Goal: Task Accomplishment & Management: Use online tool/utility

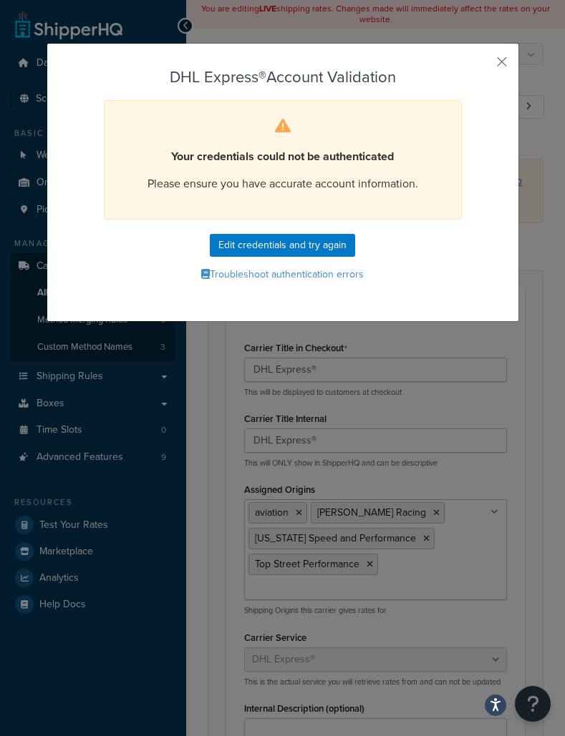
select select "dhl"
click at [482, 65] on button "button" at bounding box center [481, 67] width 4 height 4
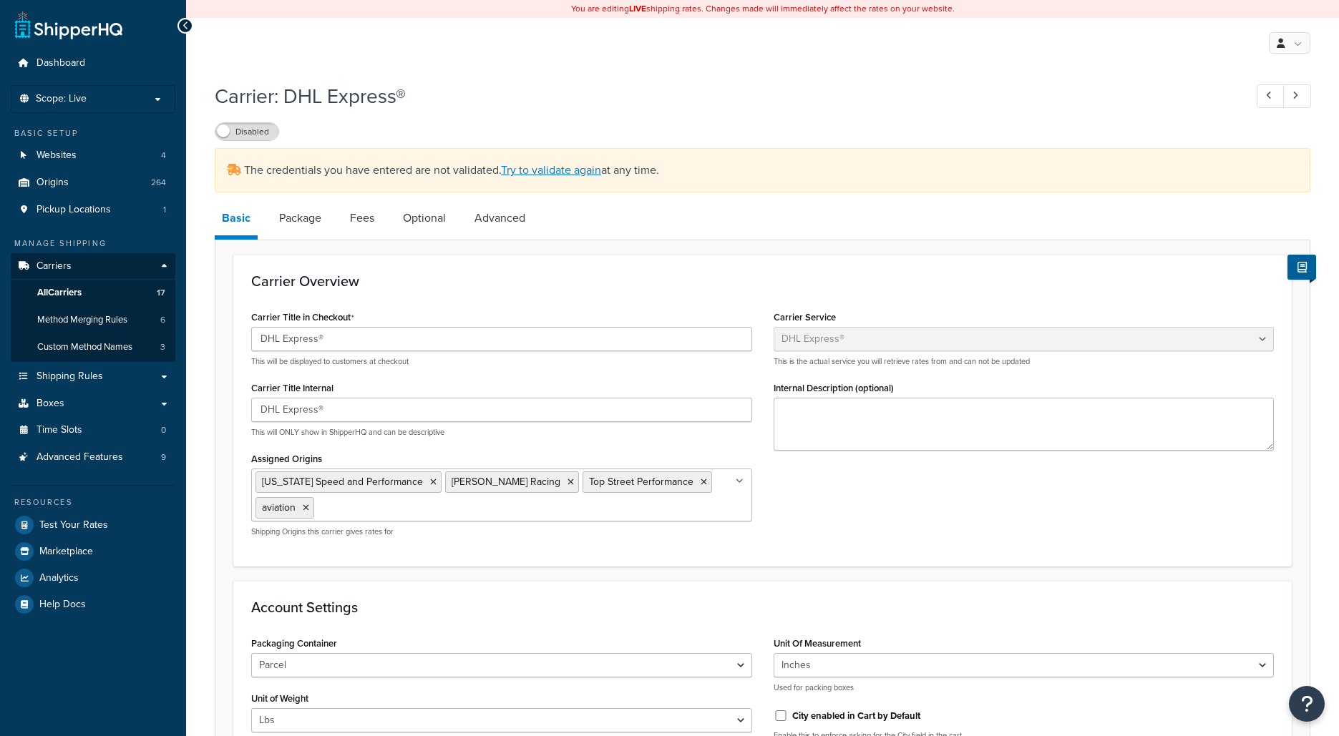
select select "dhl"
click at [565, 175] on link "Try to validate again" at bounding box center [551, 170] width 100 height 16
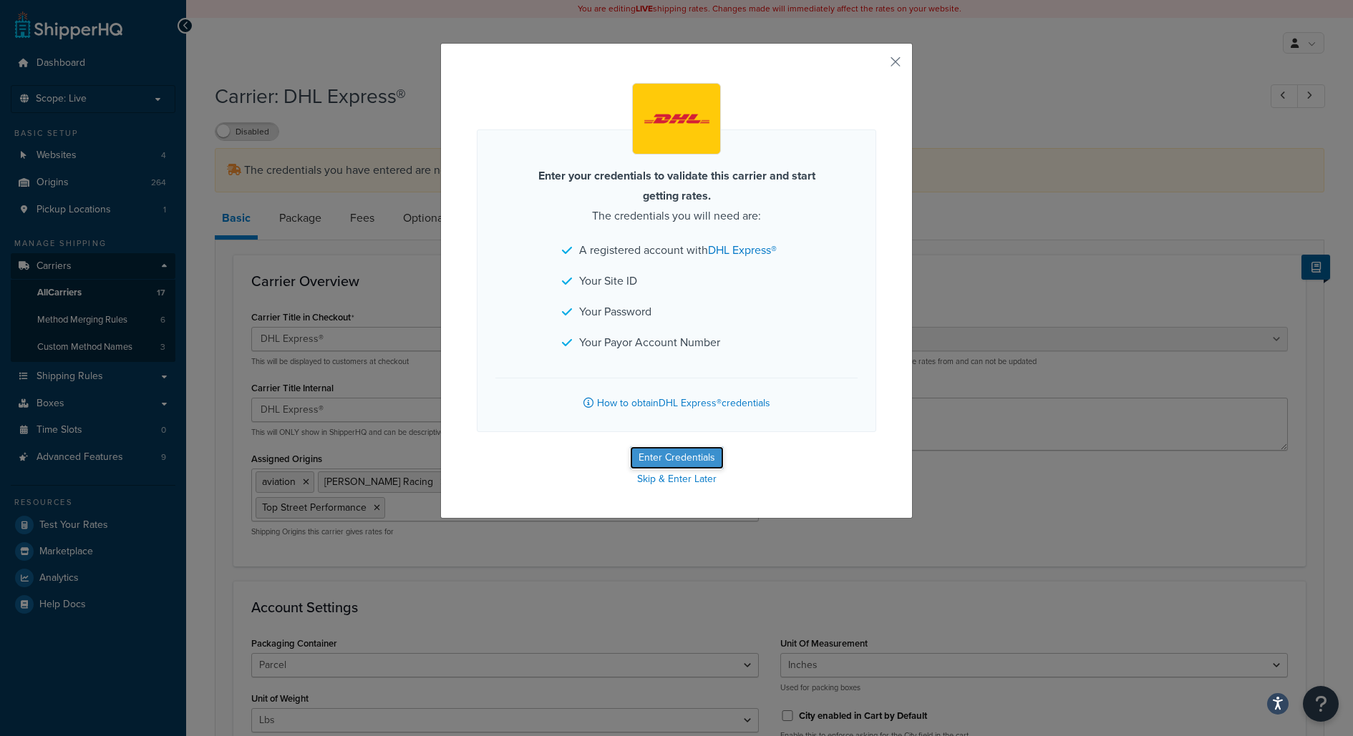
click at [648, 460] on button "Enter Credentials" at bounding box center [677, 458] width 94 height 23
select select "US"
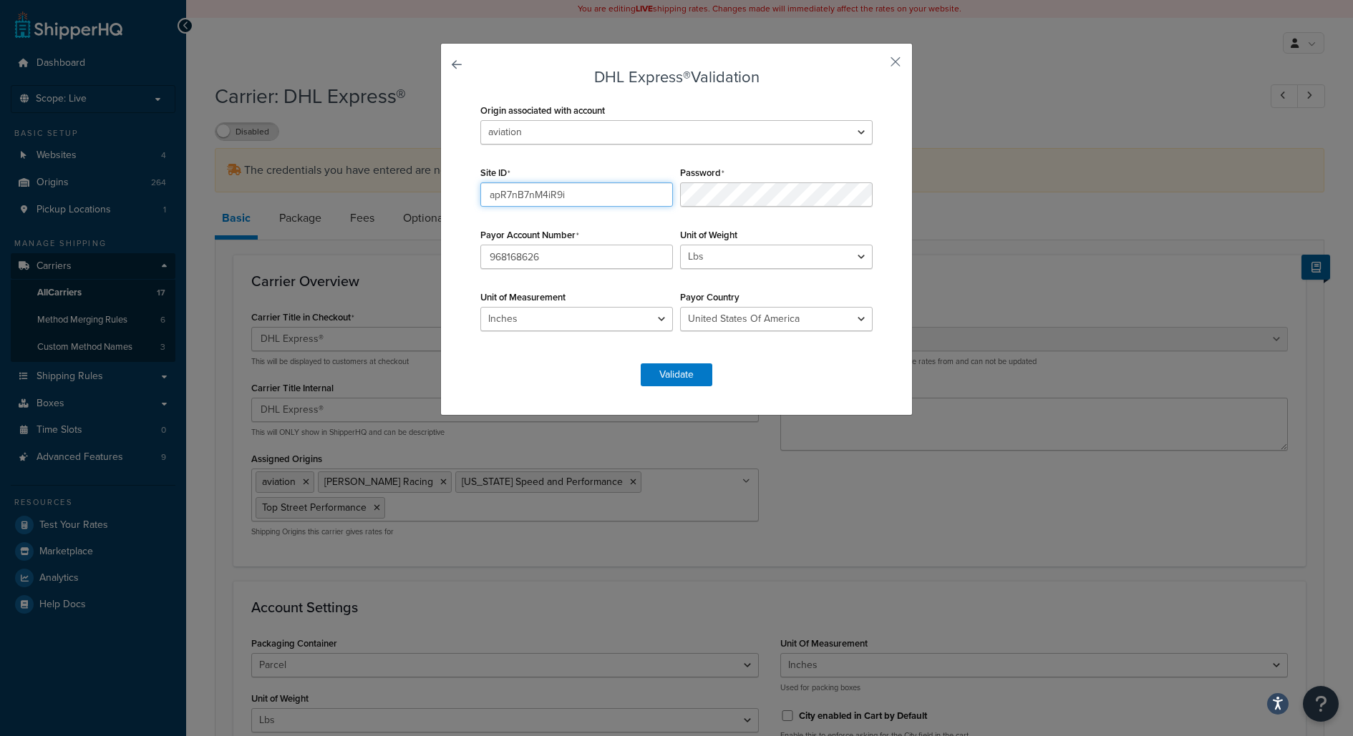
click at [530, 199] on input "apR7nB7nM4iR9i" at bounding box center [576, 194] width 193 height 24
click at [555, 167] on div "Site ID apR7nB7nM4iR9i" at bounding box center [577, 184] width 200 height 44
click at [741, 167] on div "Password" at bounding box center [776, 184] width 200 height 44
click at [737, 129] on select "2M Fabrication 3P Connect 417 Motorsports 9574 217th Street West; A & A Corvett…" at bounding box center [676, 132] width 392 height 24
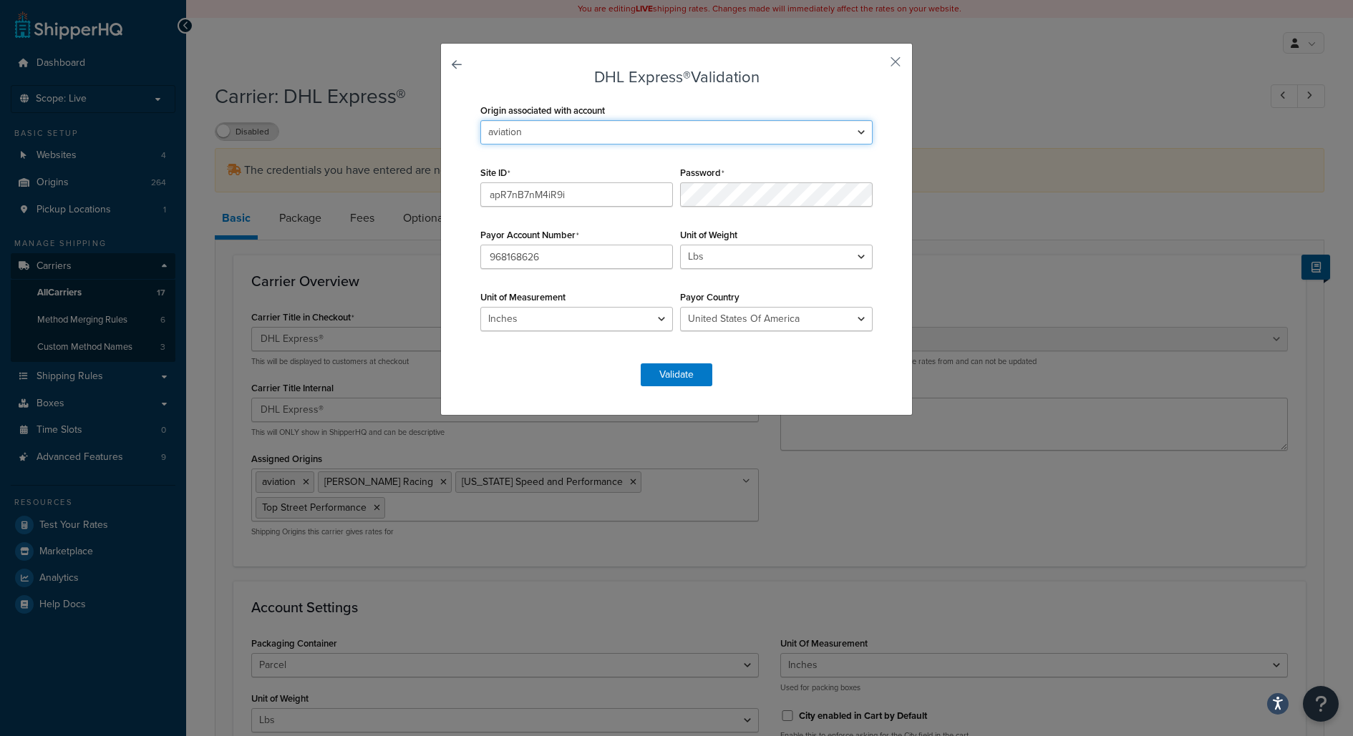
click at [859, 123] on select "2M Fabrication 3P Connect 417 Motorsports 9574 217th Street West; A & A Corvett…" at bounding box center [676, 132] width 392 height 24
click at [598, 128] on select "2M Fabrication 3P Connect 417 Motorsports 9574 217th Street West; A & A Corvett…" at bounding box center [676, 132] width 392 height 24
select select "163678"
click at [480, 120] on select "2M Fabrication 3P Connect 417 Motorsports 9574 217th Street West; A & A Corvett…" at bounding box center [676, 132] width 392 height 24
click at [686, 374] on button "Validate" at bounding box center [676, 375] width 72 height 23
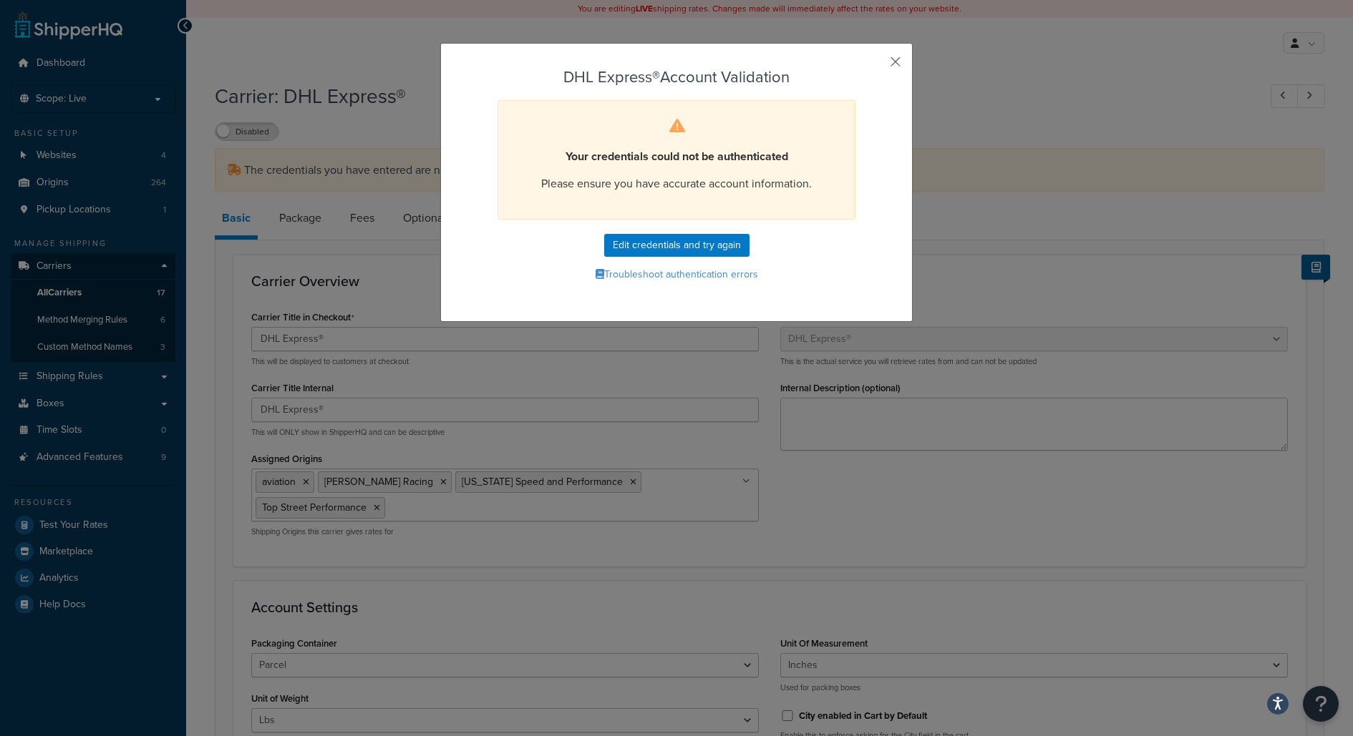
click at [876, 67] on button "button" at bounding box center [874, 67] width 4 height 4
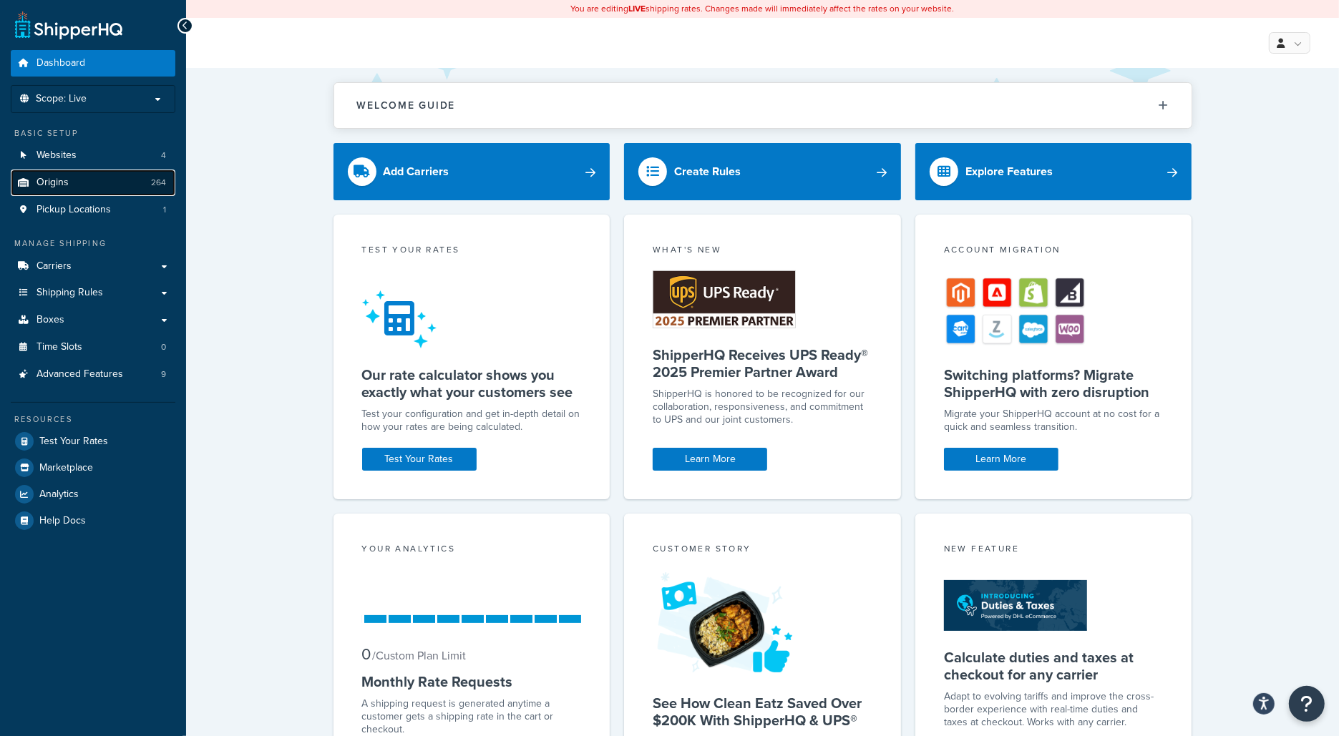
click at [140, 182] on link "Origins 264" at bounding box center [93, 183] width 165 height 26
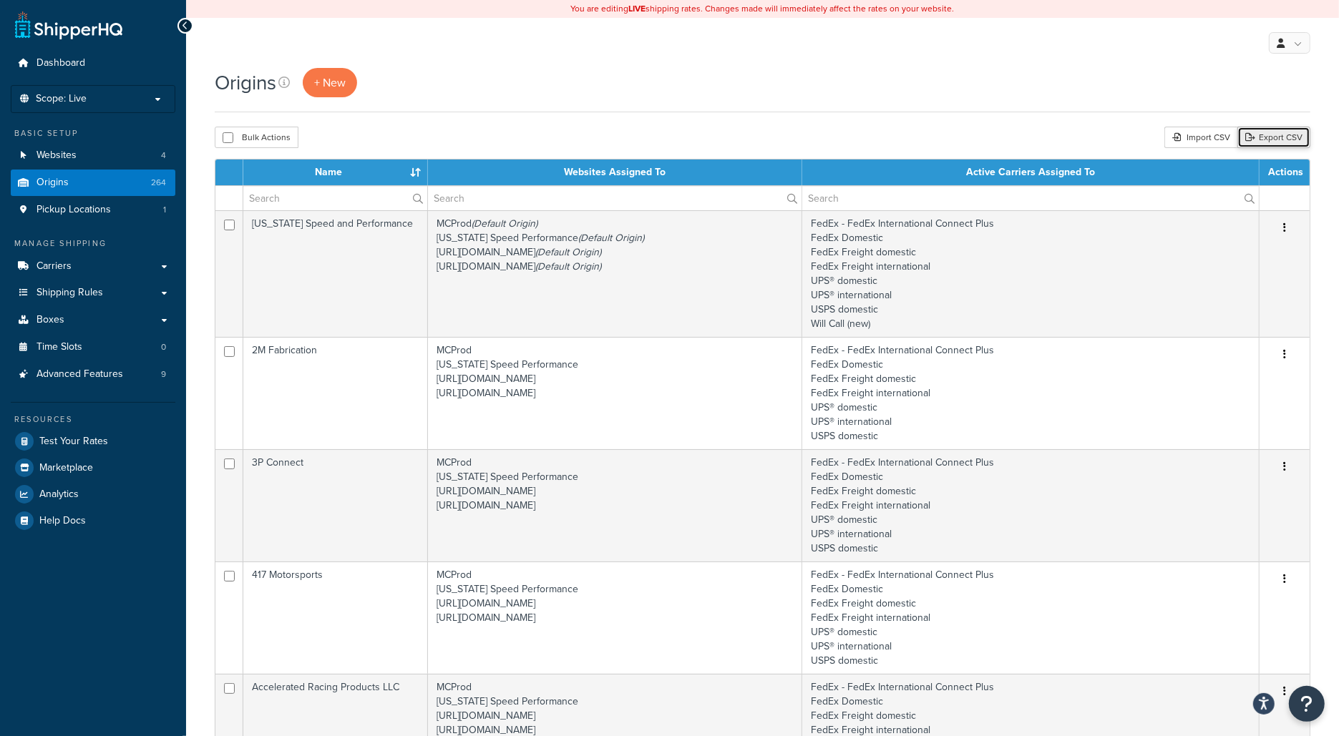
click at [1267, 129] on link "Export CSV" at bounding box center [1273, 137] width 73 height 21
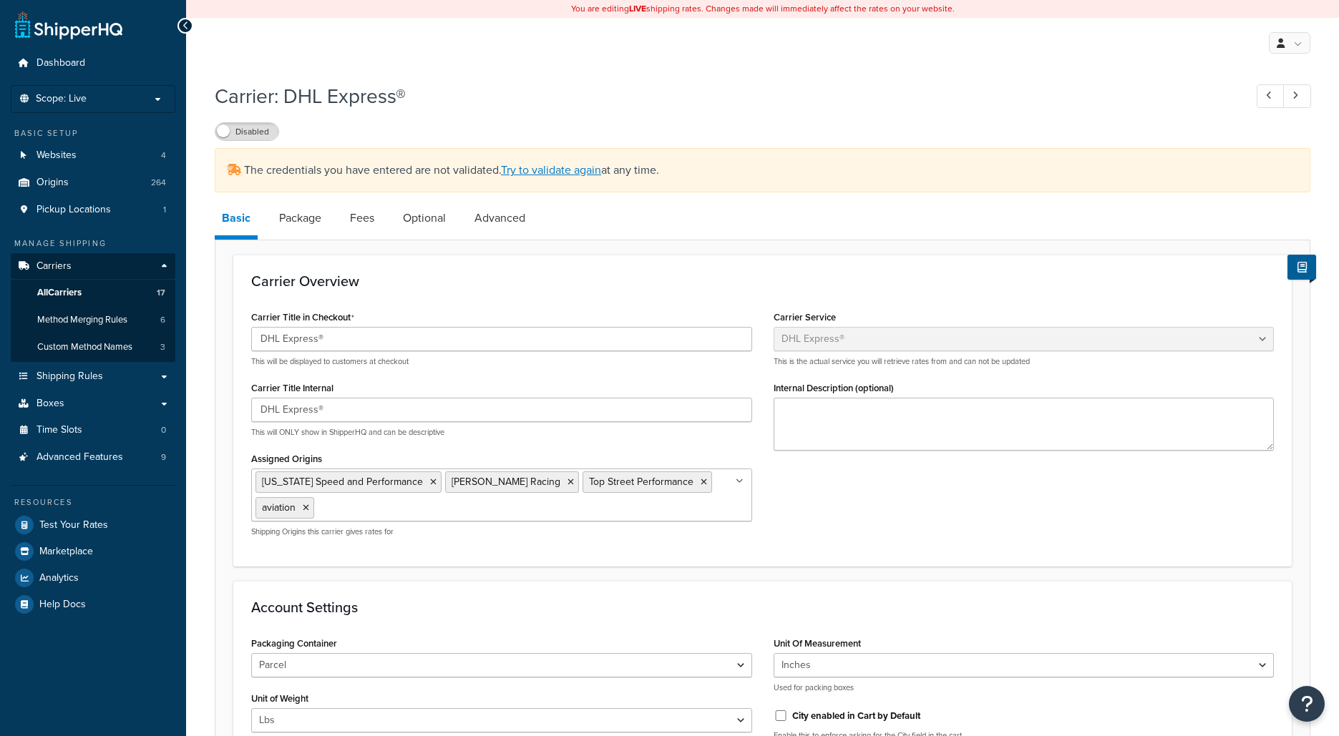
select select "dhl"
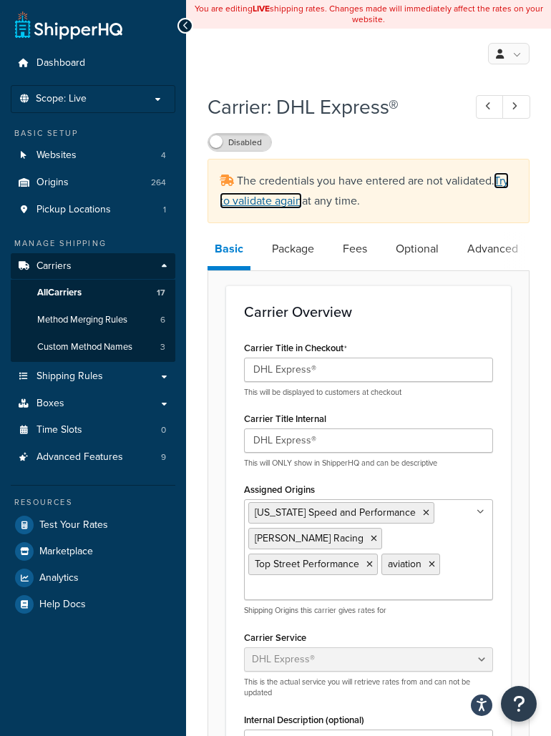
click at [501, 180] on link "Try to validate again" at bounding box center [364, 190] width 289 height 36
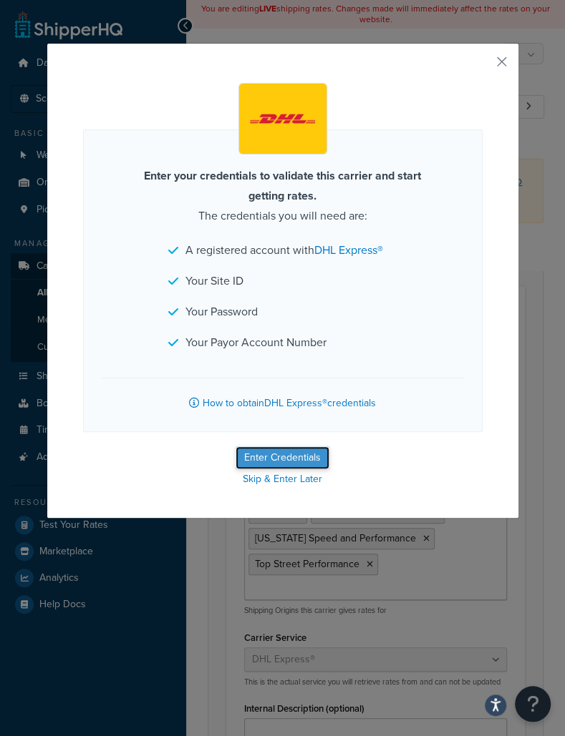
click at [276, 447] on button "Enter Credentials" at bounding box center [282, 458] width 94 height 23
select select "US"
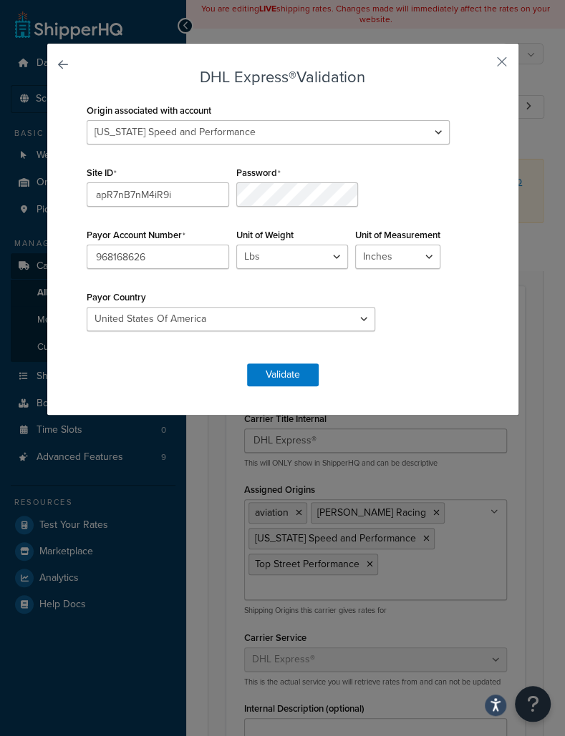
click at [342, 244] on div "Origin associated with account 2M Fabrication 3P Connect 417 Motorsports 9574 2…" at bounding box center [282, 224] width 399 height 249
click at [300, 371] on button "Validate" at bounding box center [283, 375] width 72 height 23
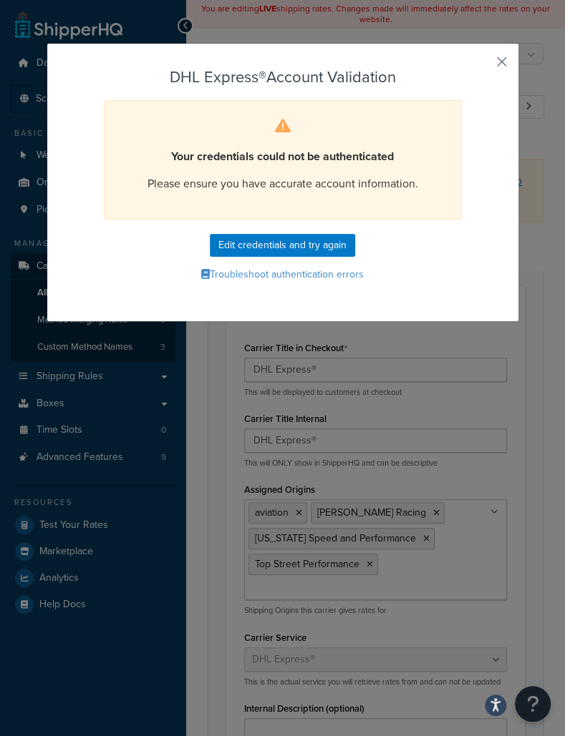
click at [482, 67] on button "button" at bounding box center [481, 67] width 4 height 4
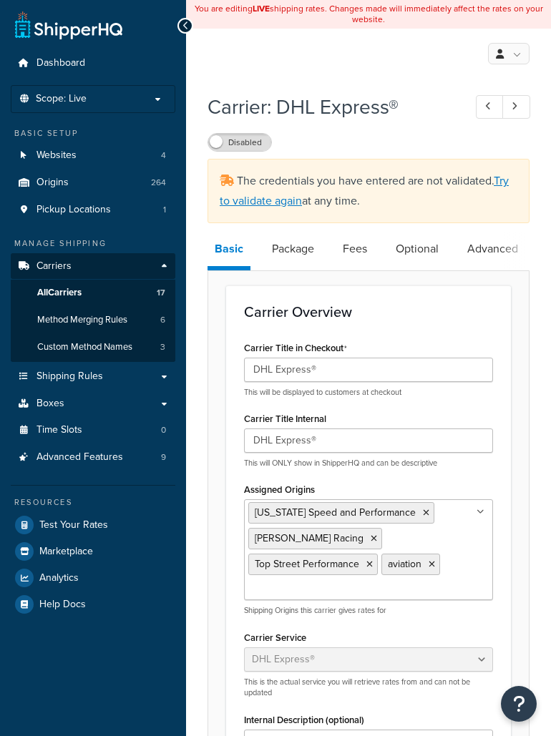
select select "dhl"
click at [145, 296] on link "All Carriers 17" at bounding box center [93, 293] width 165 height 26
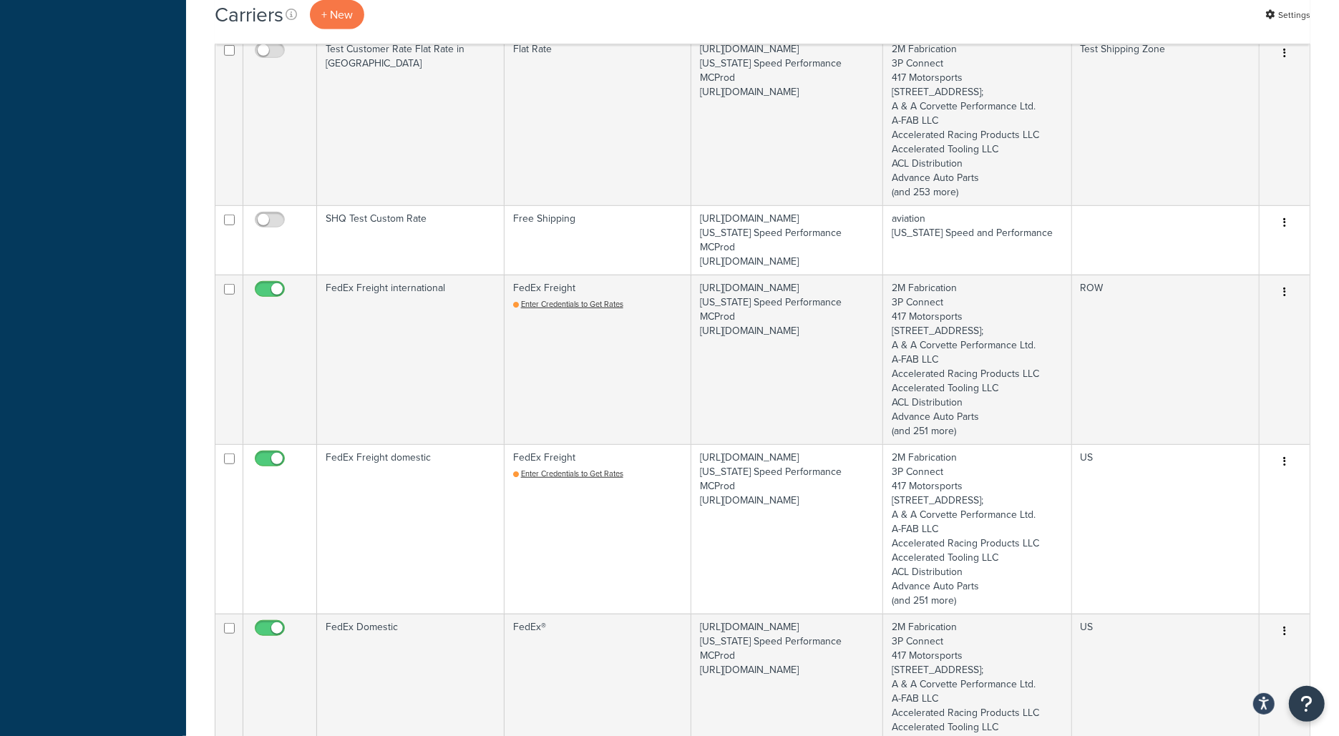
scroll to position [2007, 0]
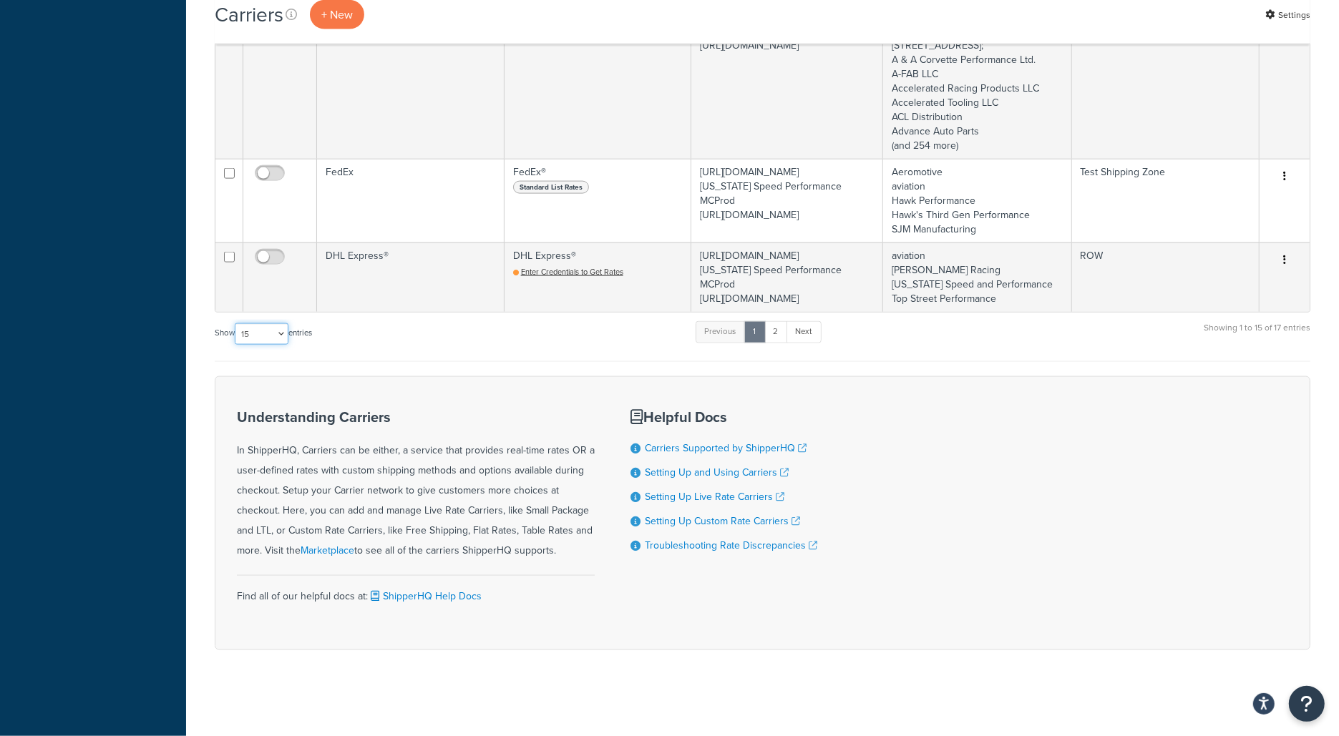
click at [272, 336] on select "10 15 25 50 100" at bounding box center [262, 333] width 54 height 21
select select "50"
click at [236, 345] on select "10 15 25 50 100" at bounding box center [262, 333] width 54 height 21
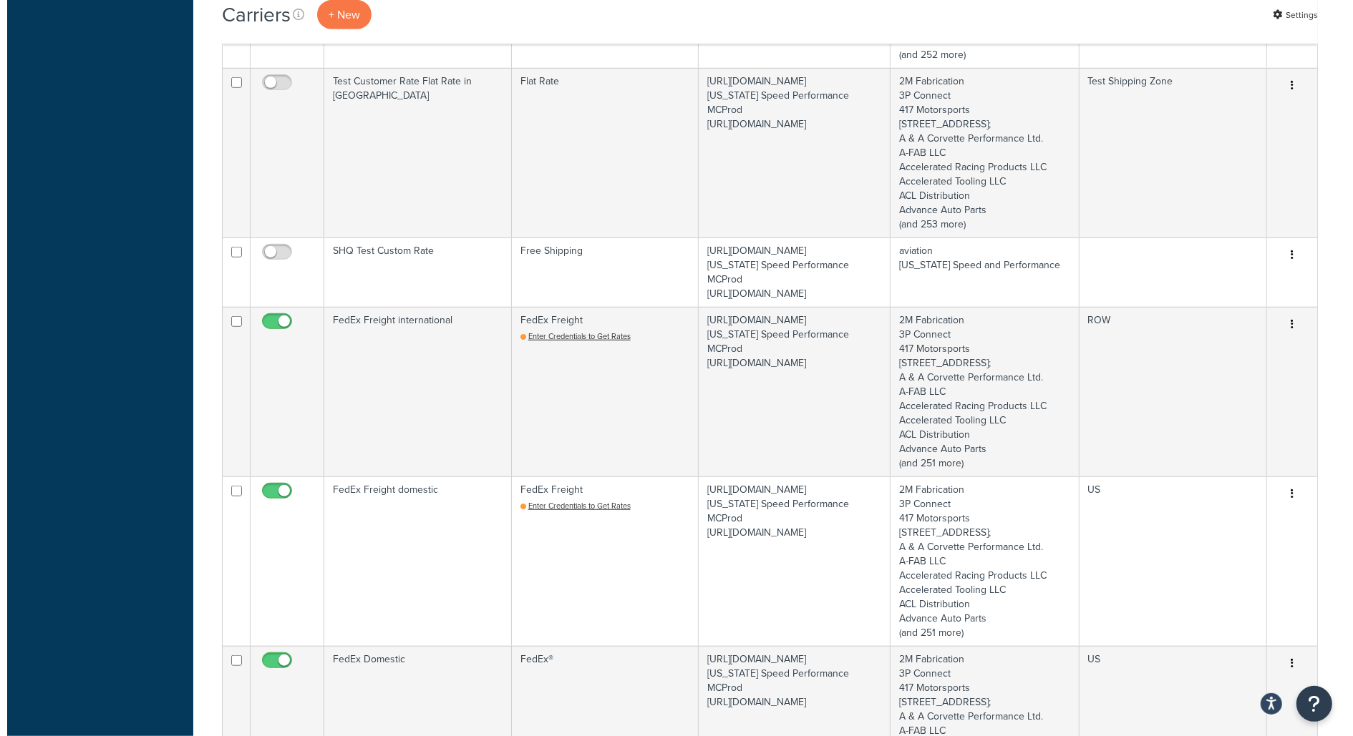
scroll to position [0, 0]
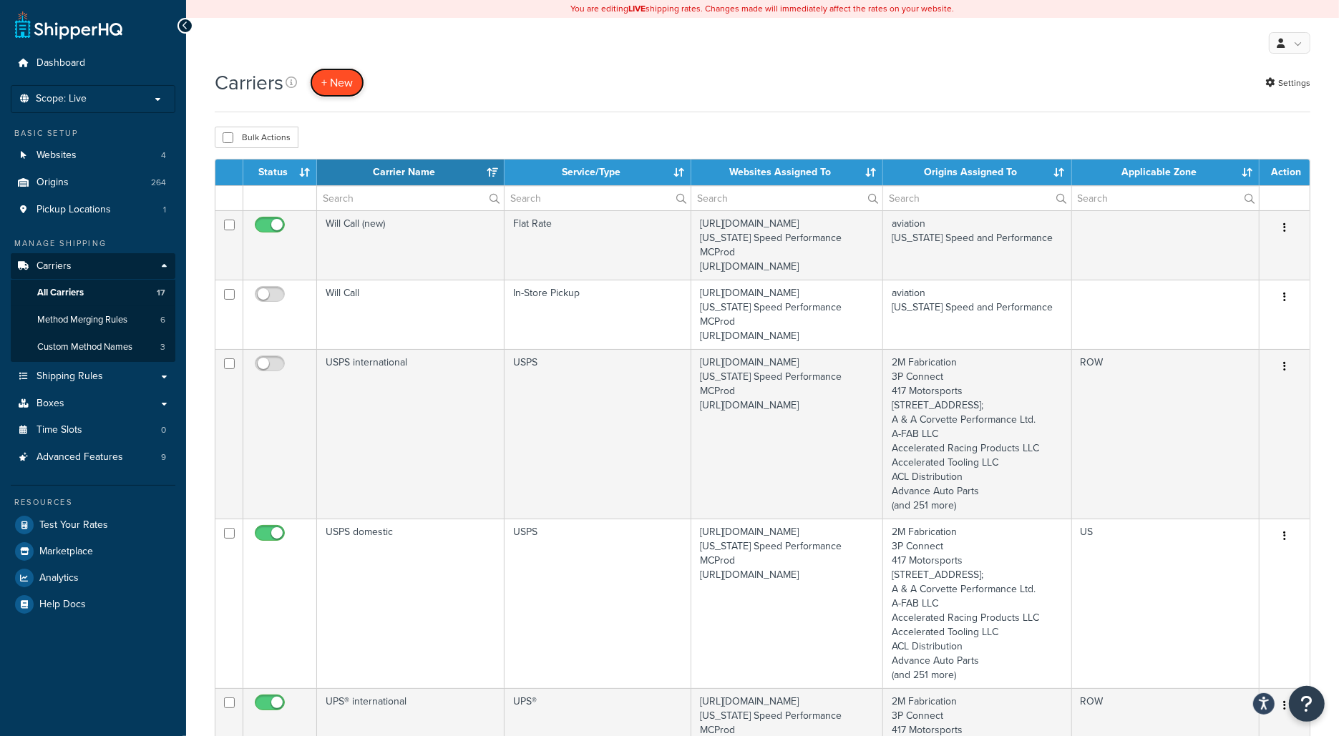
click at [351, 80] on button "+ New" at bounding box center [337, 82] width 54 height 29
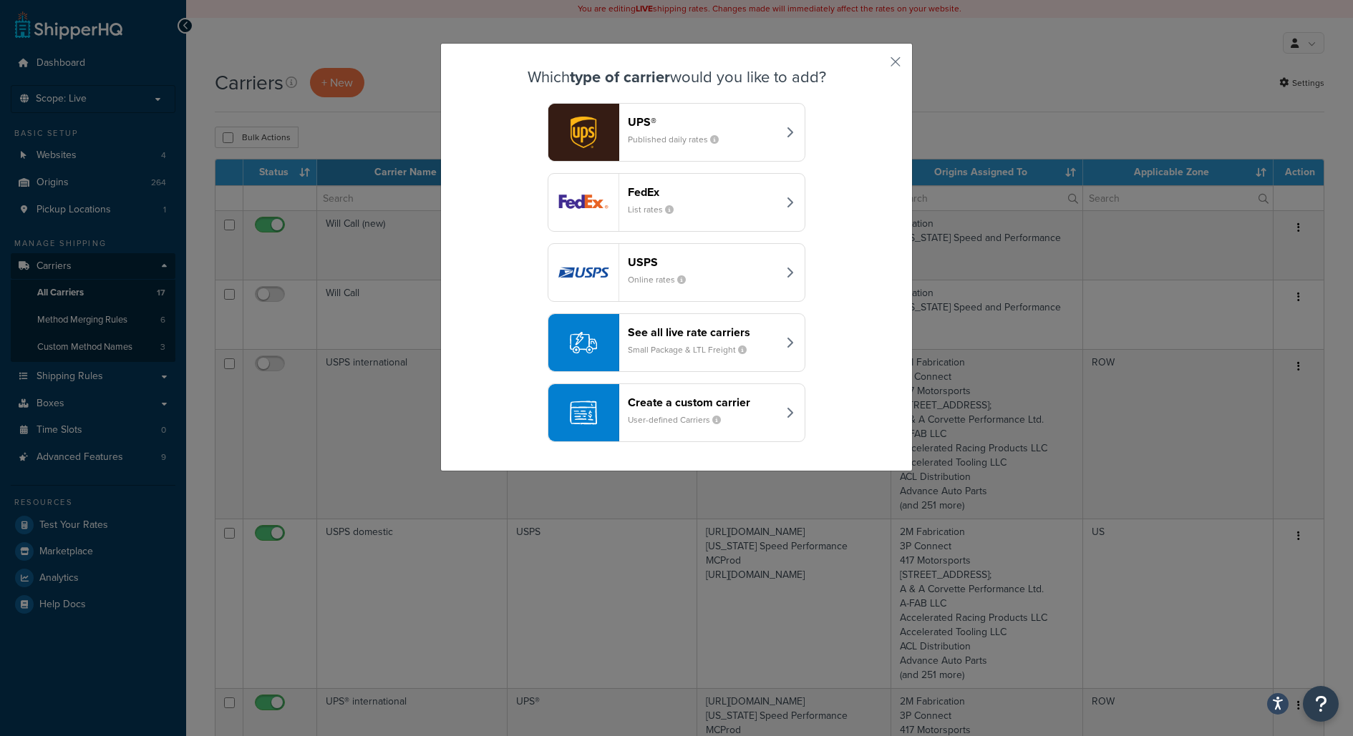
click at [550, 339] on div "See all live rate carriers Small Package & LTL Freight" at bounding box center [703, 343] width 150 height 34
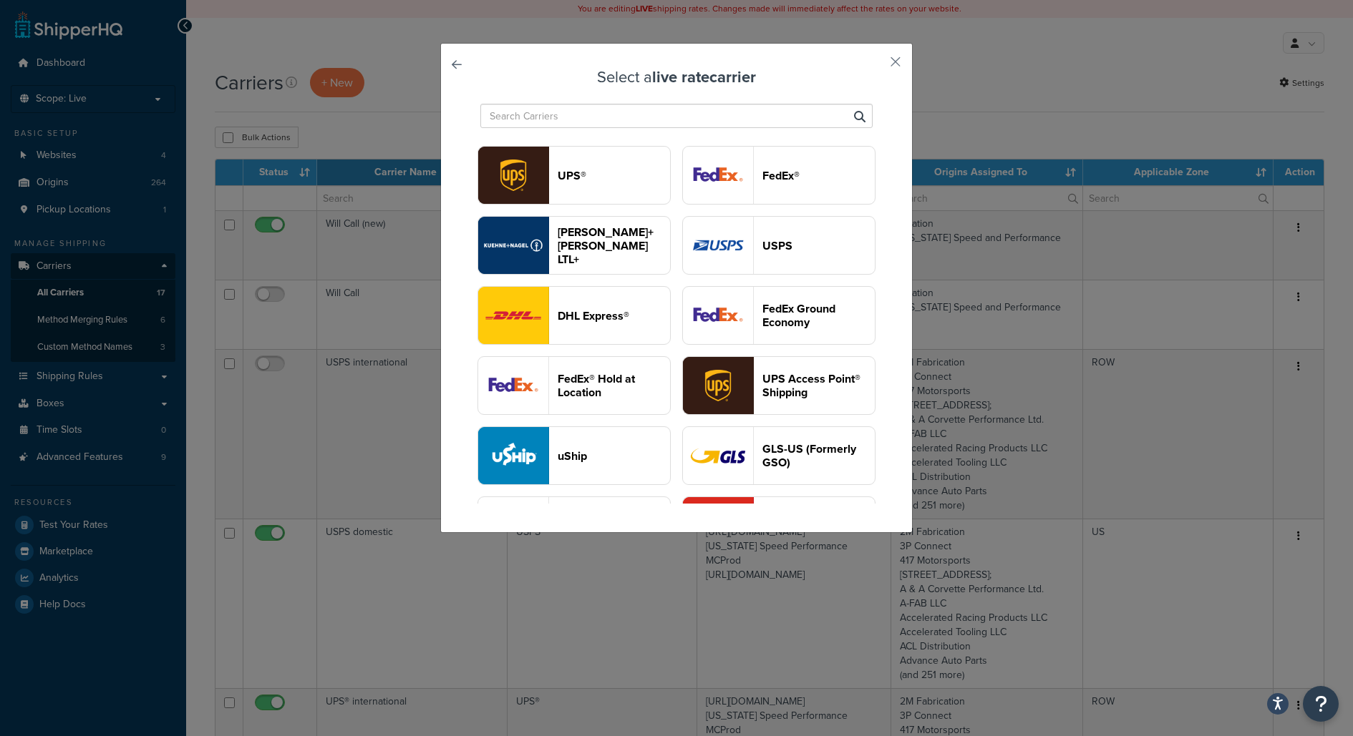
click at [550, 345] on button "DHL Express®" at bounding box center [573, 315] width 193 height 59
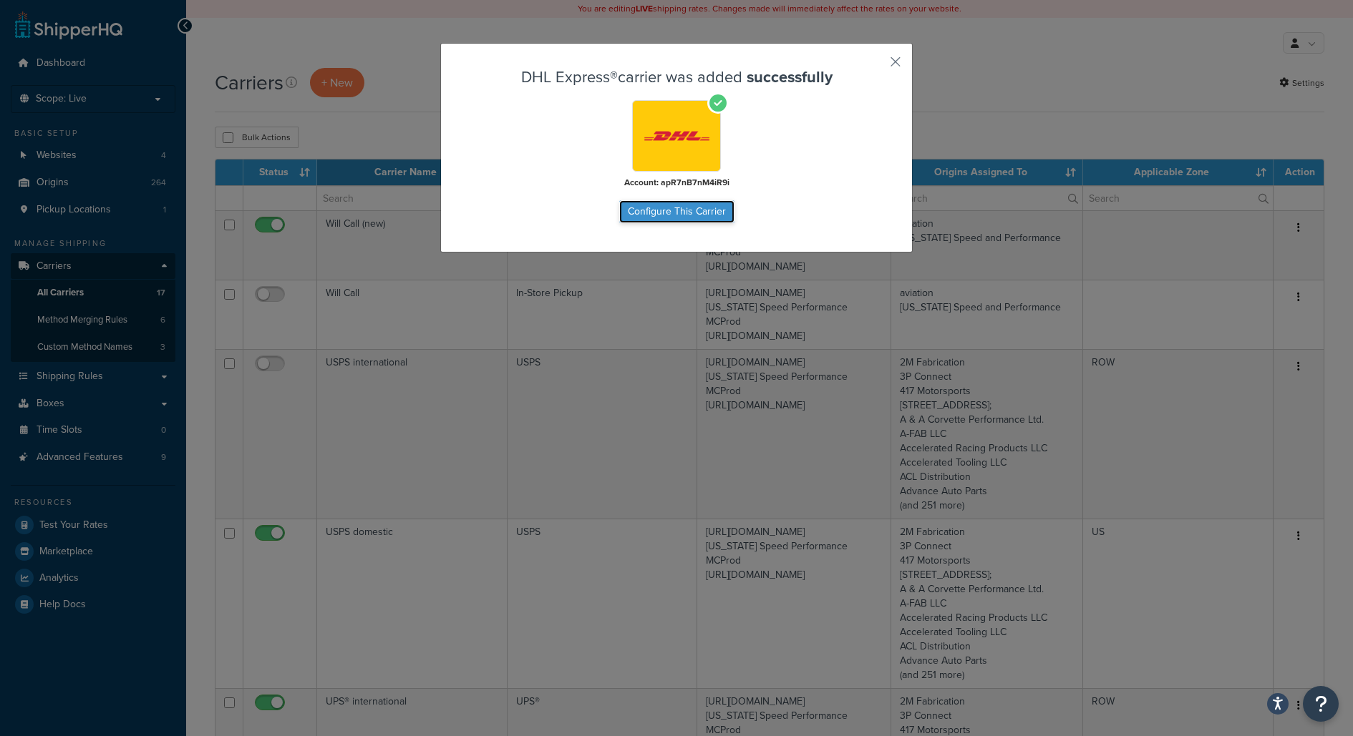
click at [550, 210] on button "Configure This Carrier" at bounding box center [676, 211] width 115 height 23
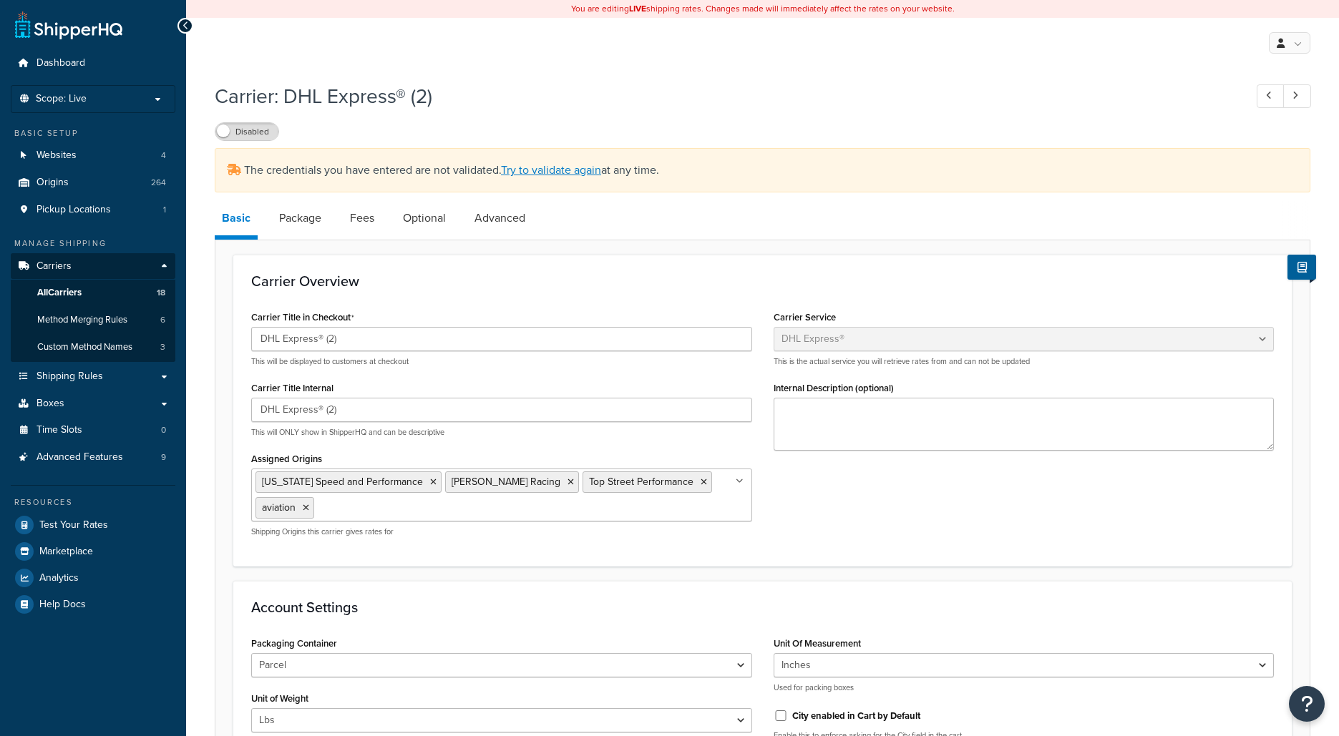
select select "dhl"
click at [594, 173] on link "Try to validate again" at bounding box center [551, 170] width 100 height 16
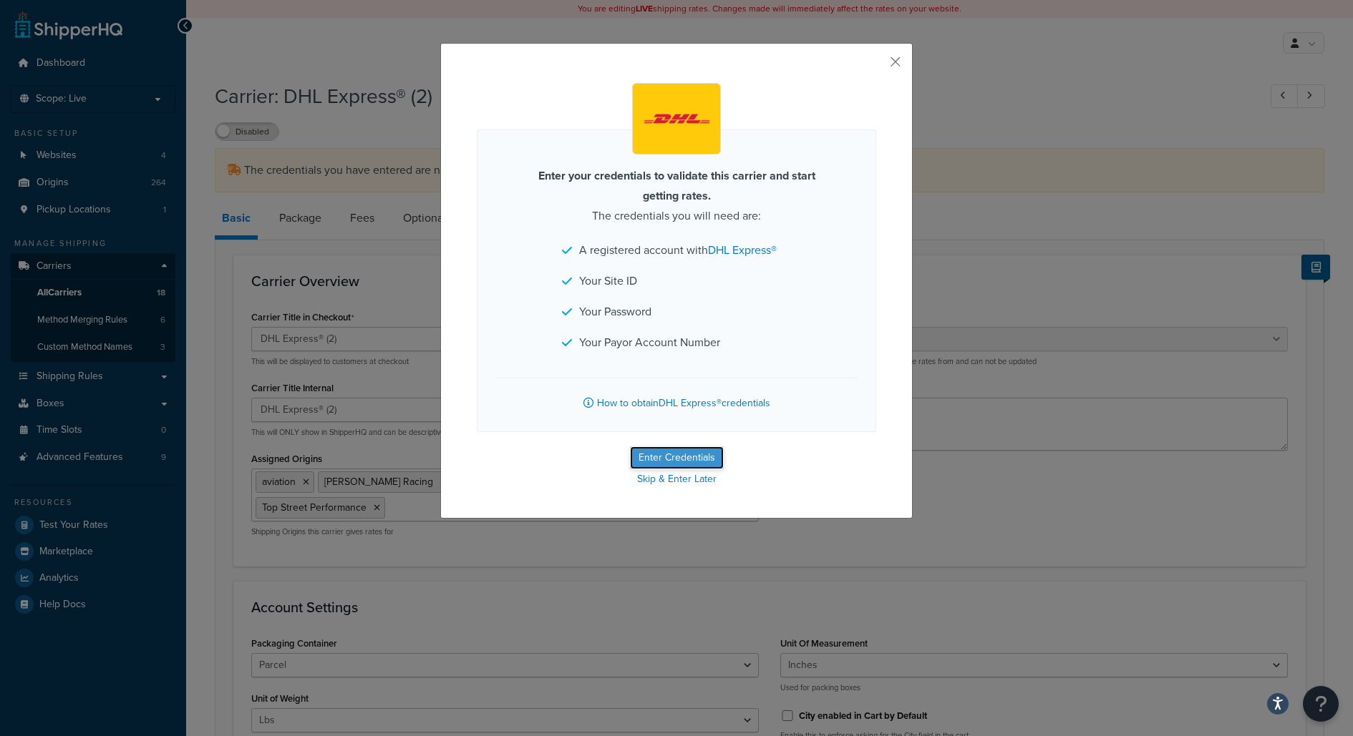
click at [684, 452] on button "Enter Credentials" at bounding box center [677, 458] width 94 height 23
select select "US"
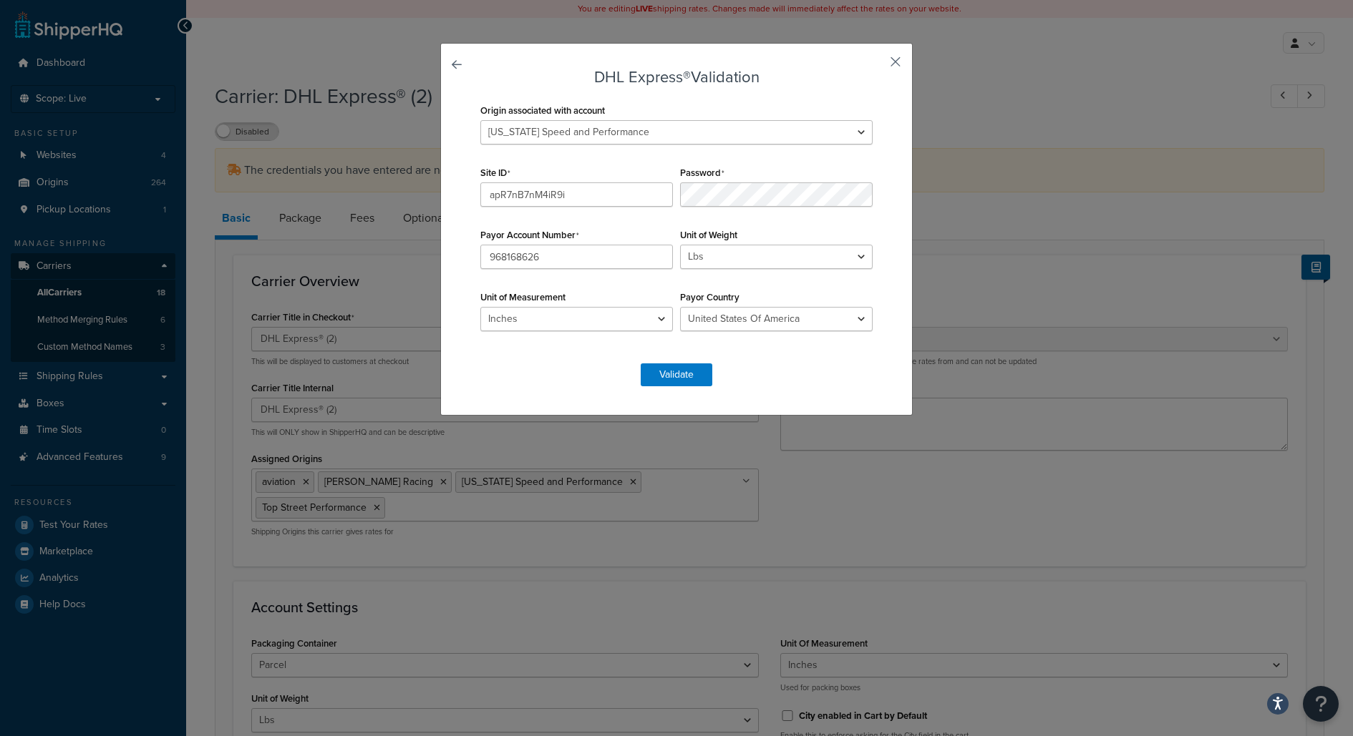
click at [876, 65] on button "button" at bounding box center [874, 67] width 4 height 4
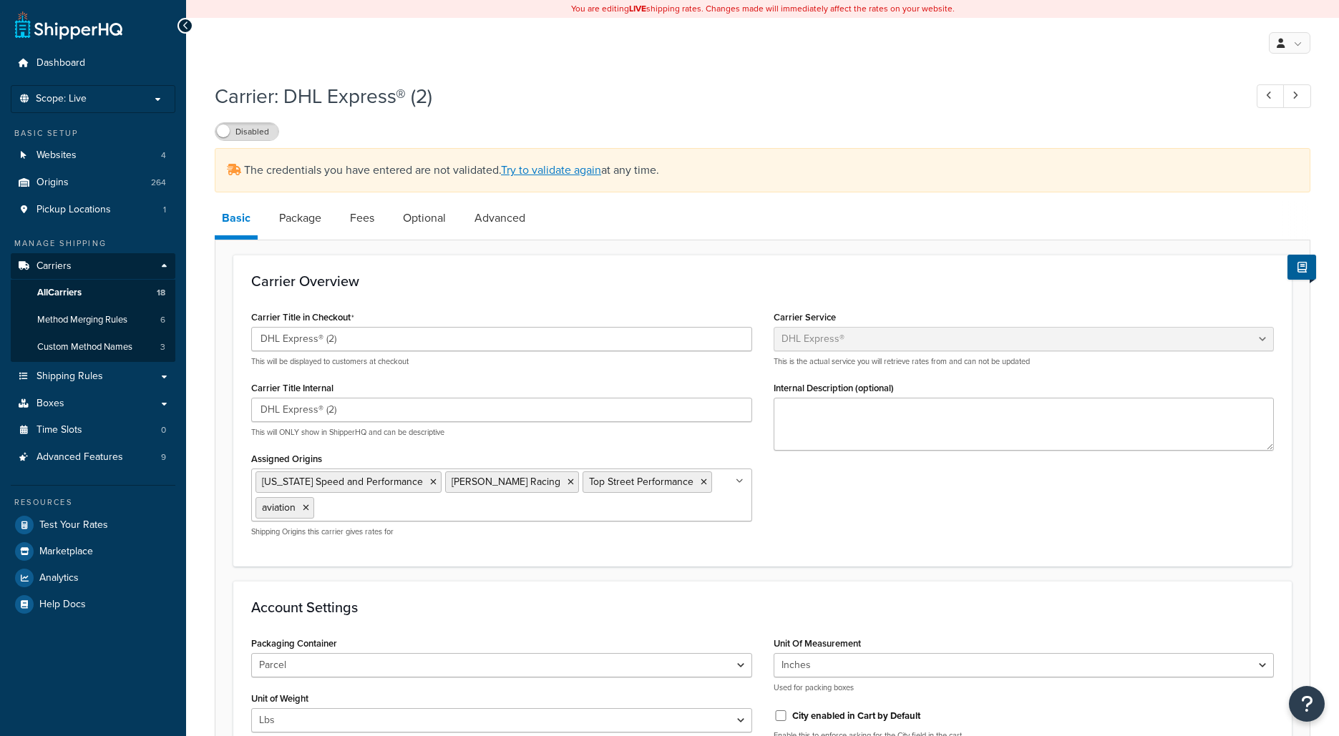
select select "dhl"
click at [150, 292] on link "All Carriers 18" at bounding box center [93, 293] width 165 height 26
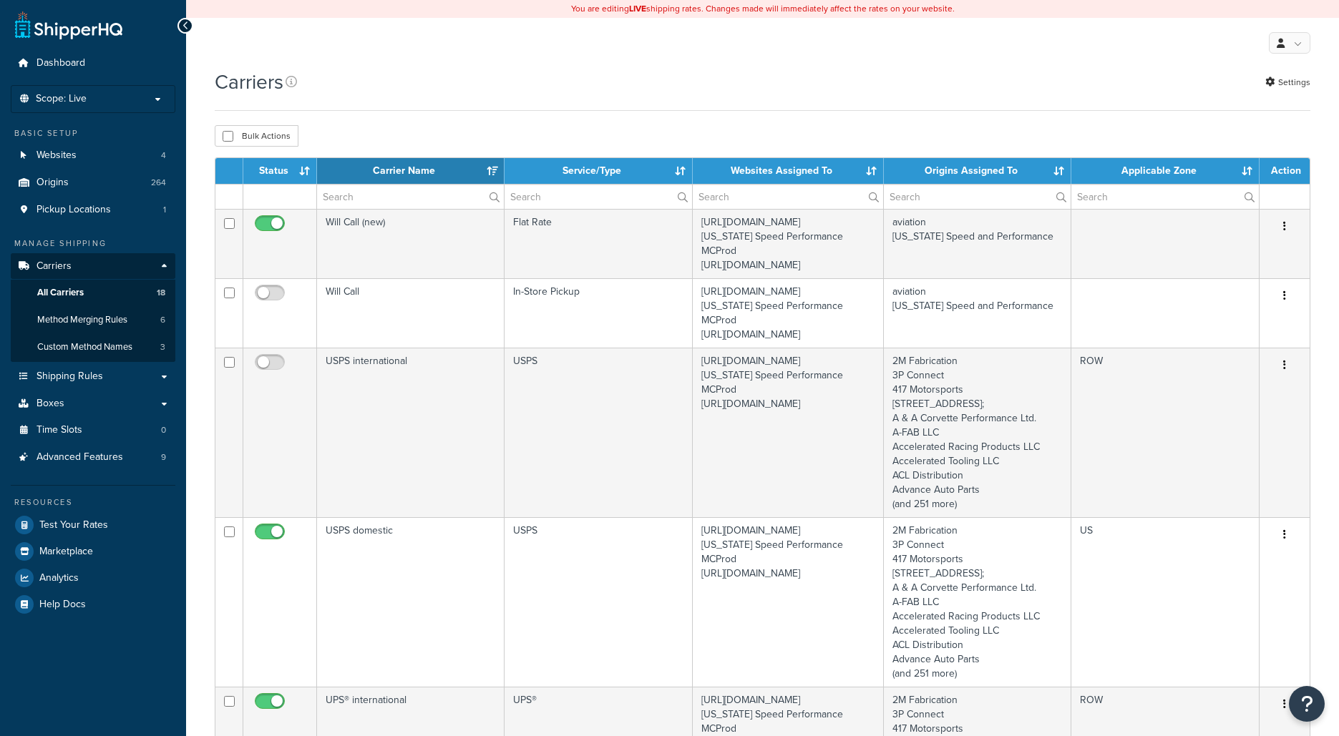
select select "15"
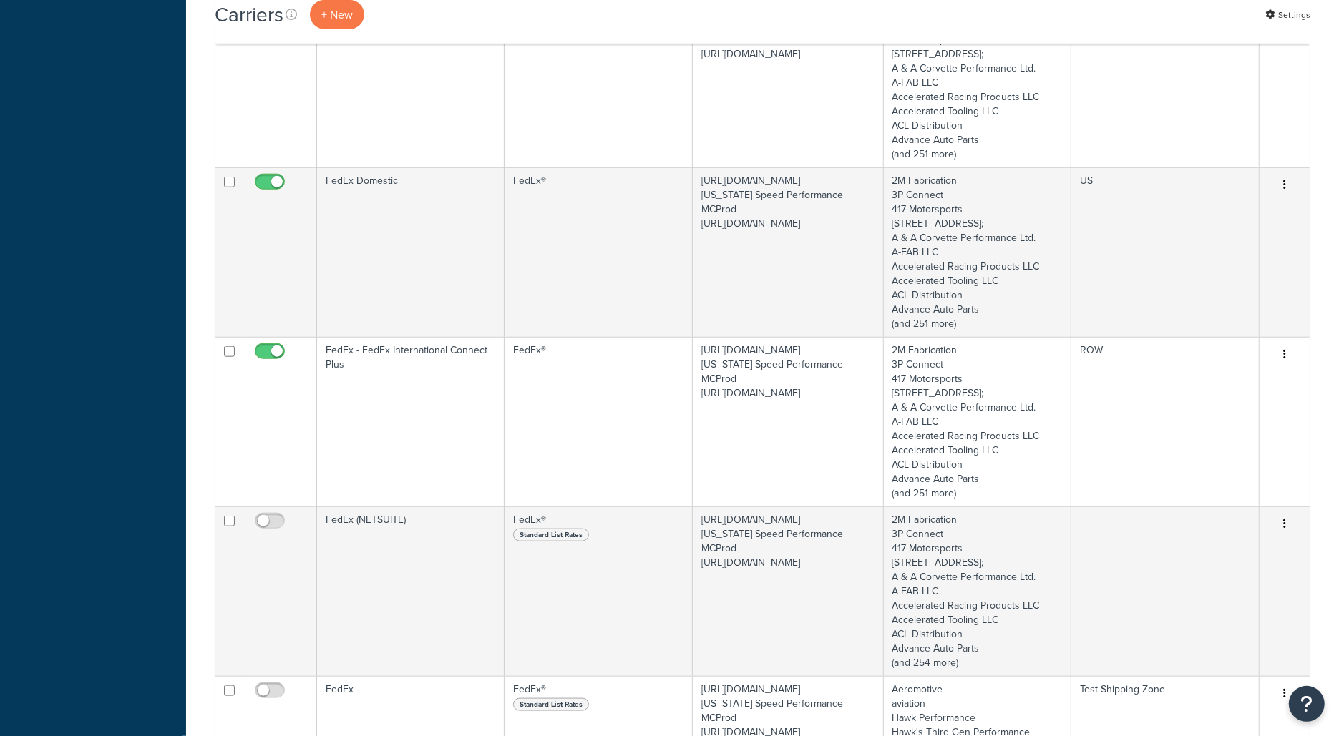
scroll to position [2007, 0]
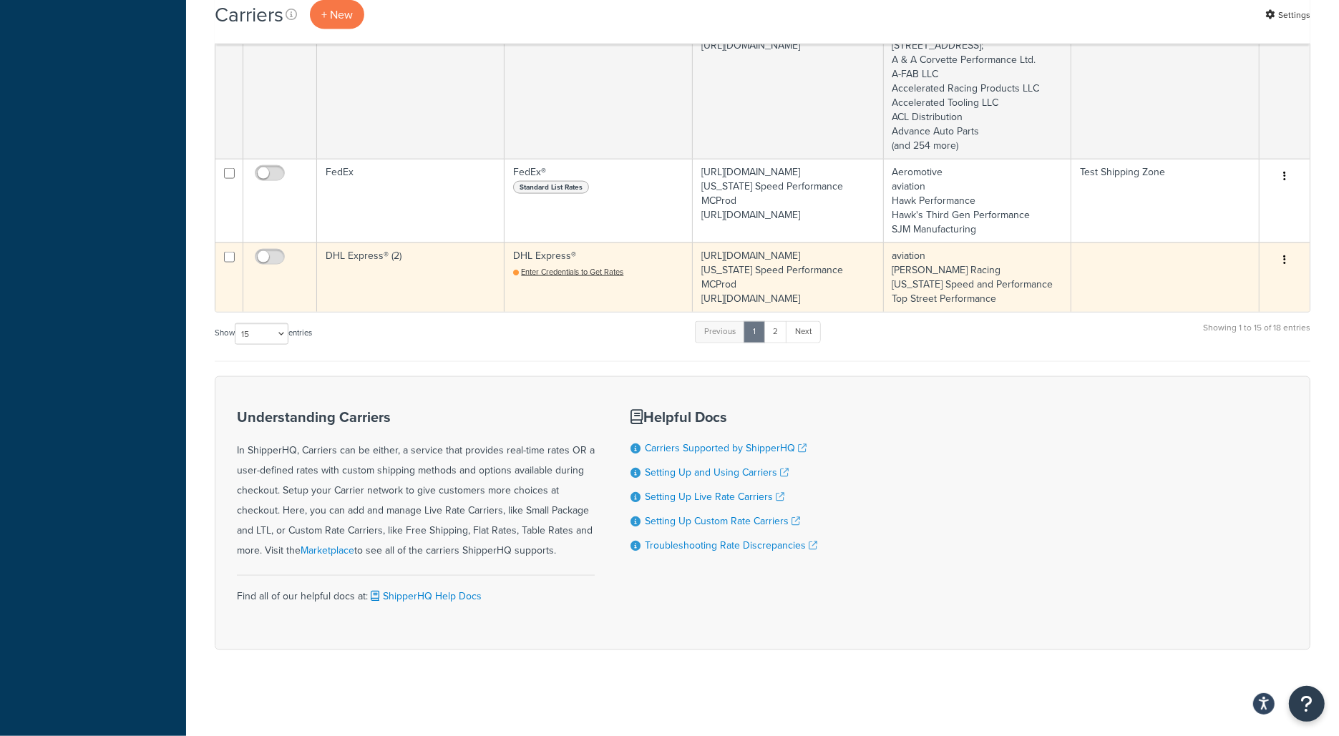
click at [1276, 249] on button "button" at bounding box center [1285, 260] width 20 height 23
click at [1240, 331] on link "Delete" at bounding box center [1226, 335] width 113 height 29
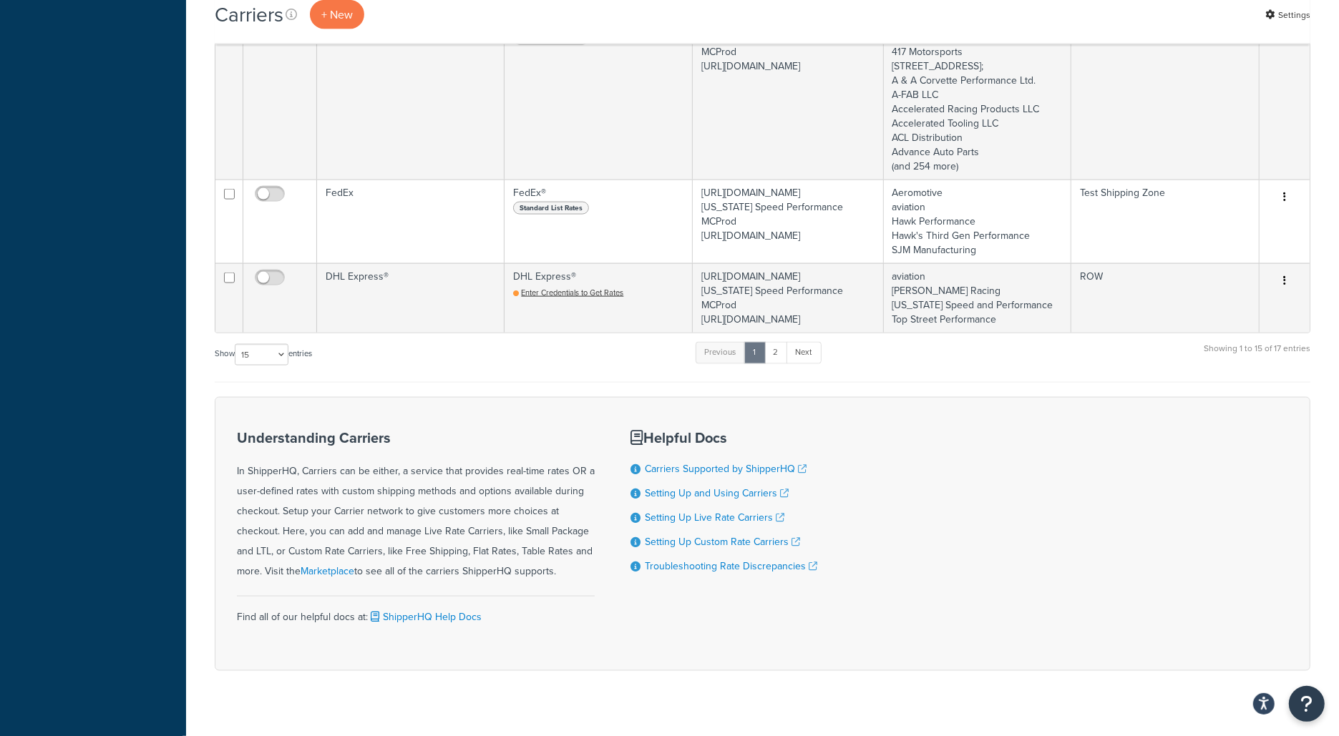
scroll to position [2077, 0]
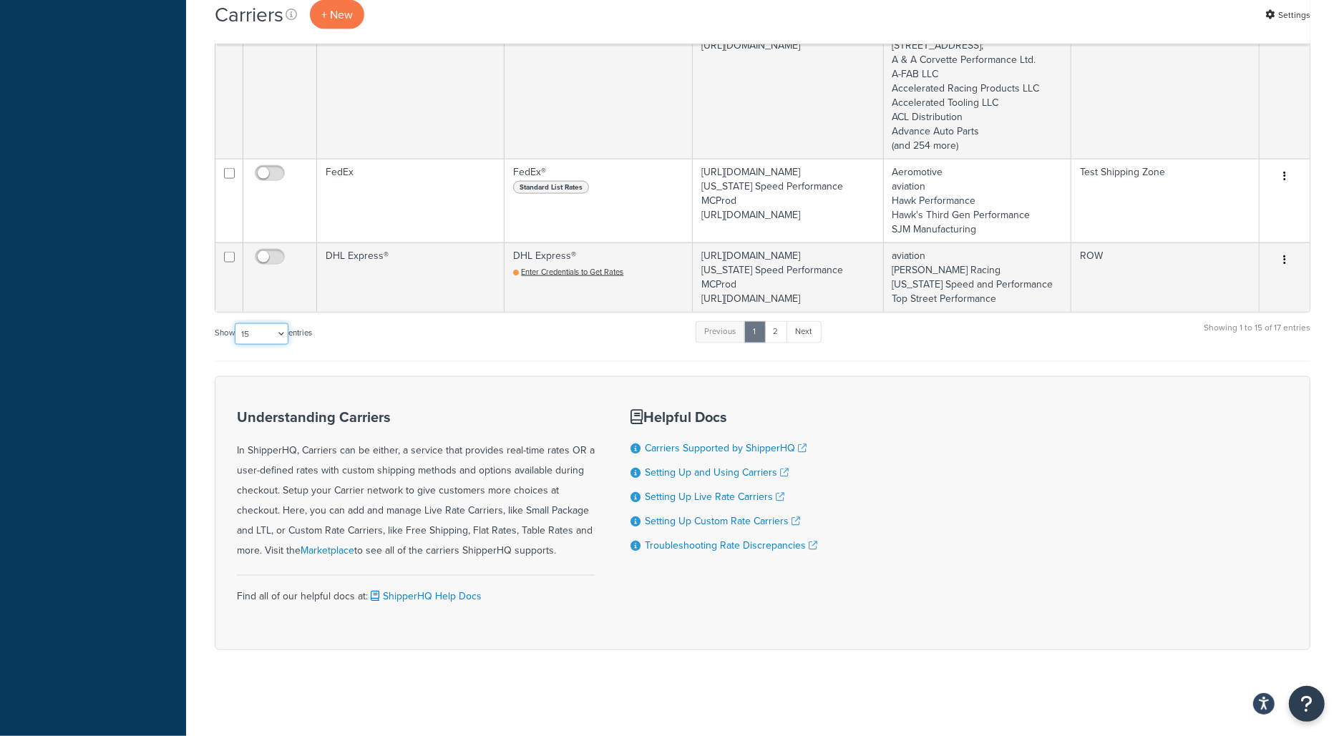
click at [267, 337] on select "10 15 25 50 100" at bounding box center [262, 333] width 54 height 21
select select "50"
click at [236, 345] on select "10 15 25 50 100" at bounding box center [262, 333] width 54 height 21
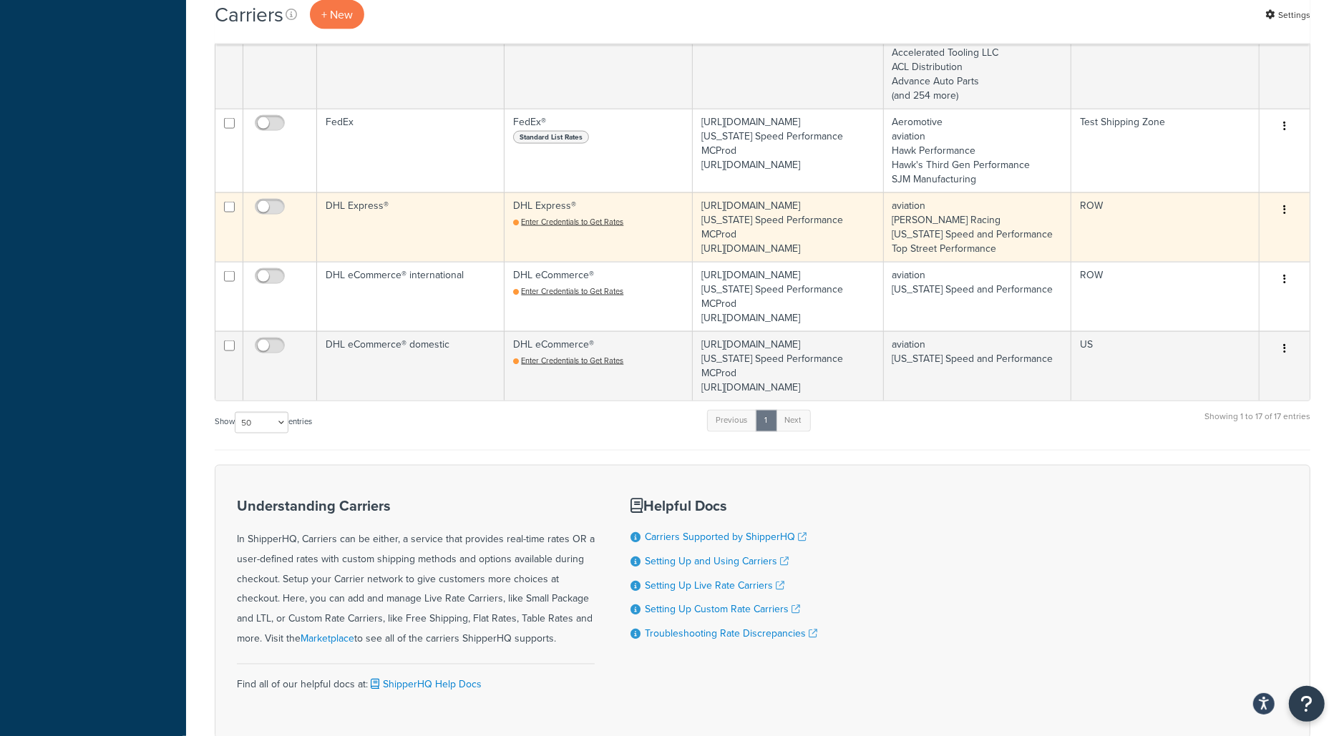
click at [596, 262] on td "DHL Express® Enter Credentials to Get Rates" at bounding box center [598, 227] width 187 height 69
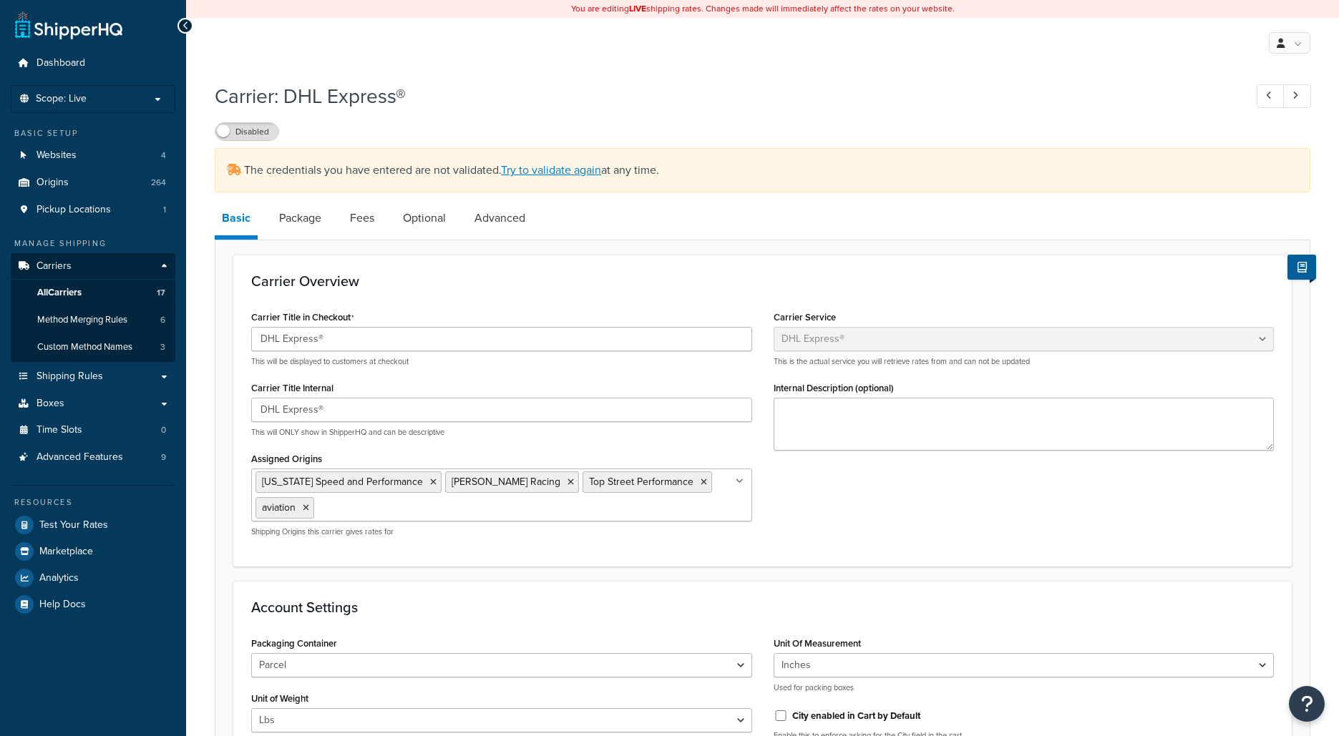
select select "dhl"
click at [570, 170] on link "Try to validate again" at bounding box center [551, 170] width 100 height 16
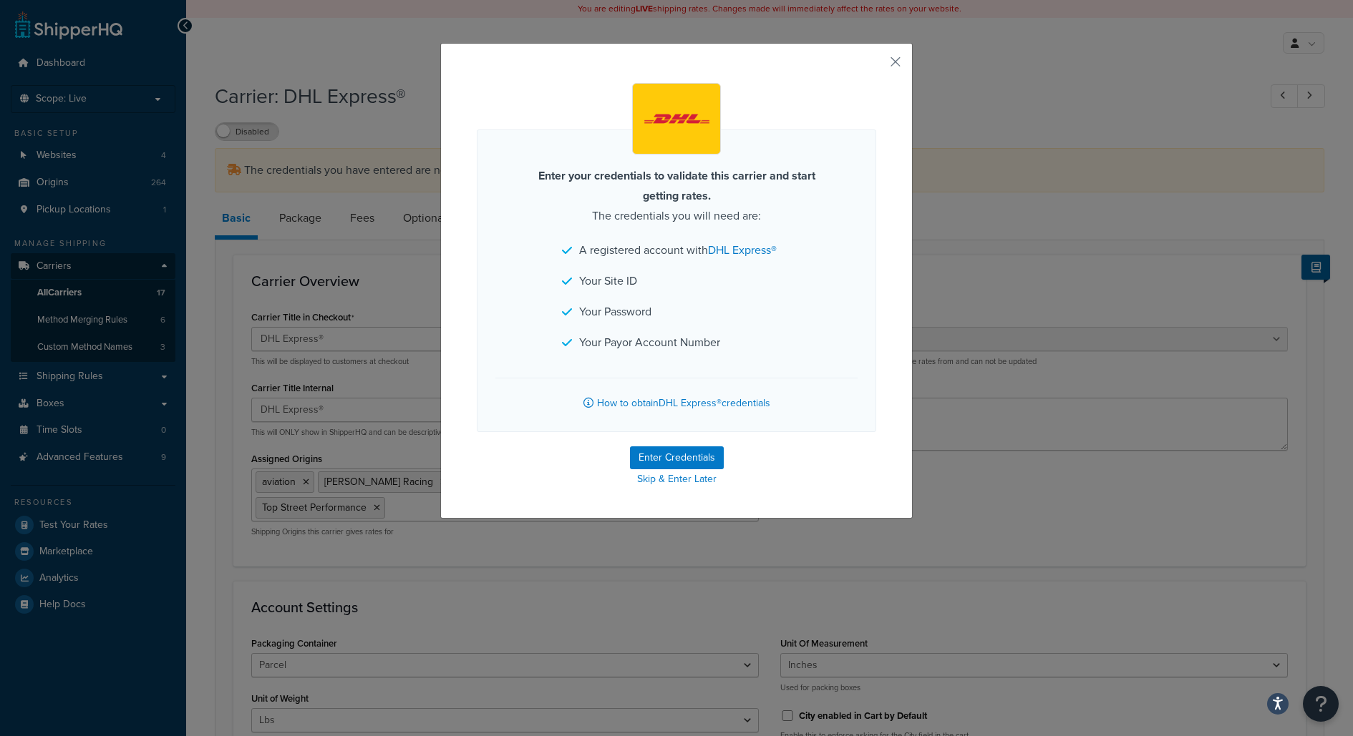
click at [895, 58] on div "Enter your credentials to validate this carrier and start getting rates. The cr…" at bounding box center [676, 281] width 472 height 476
click at [876, 65] on button "button" at bounding box center [874, 67] width 4 height 4
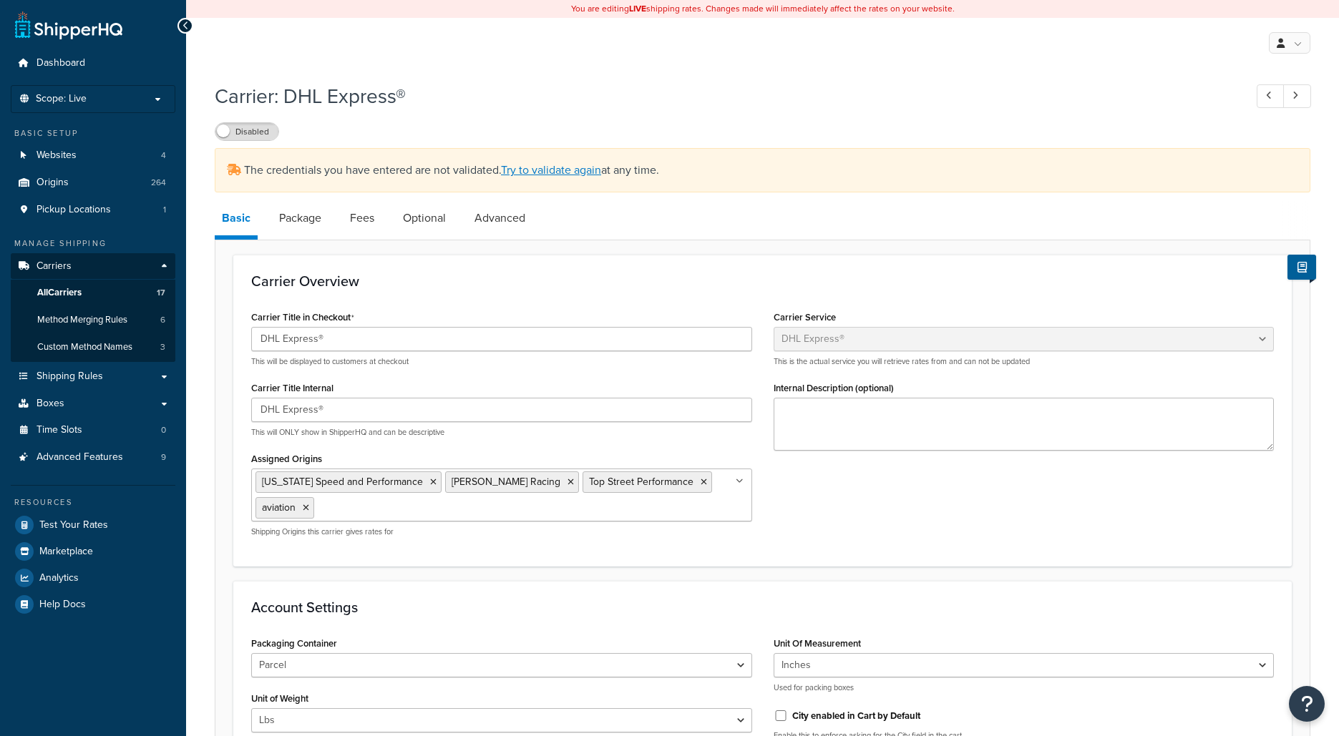
select select "dhl"
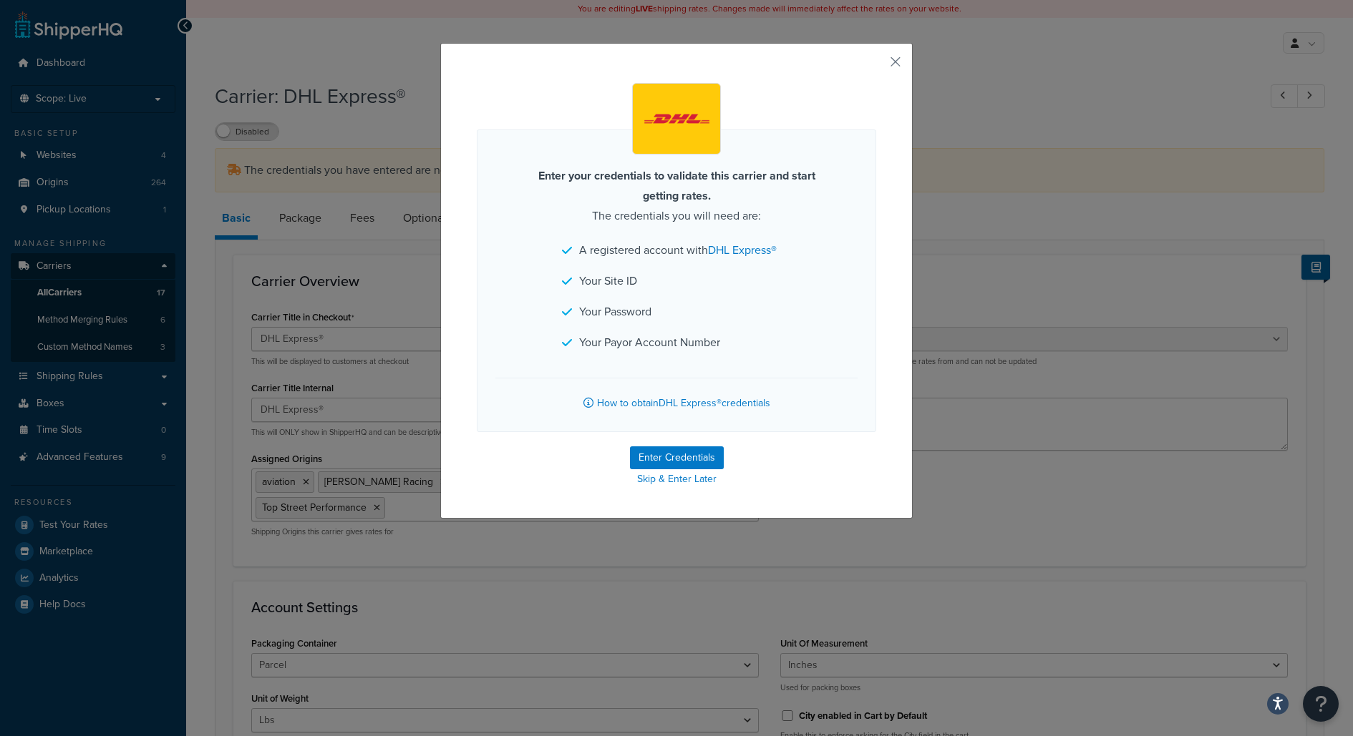
click at [882, 60] on div "Enter your credentials to validate this carrier and start getting rates. The cr…" at bounding box center [676, 281] width 472 height 476
click at [876, 65] on button "button" at bounding box center [874, 67] width 4 height 4
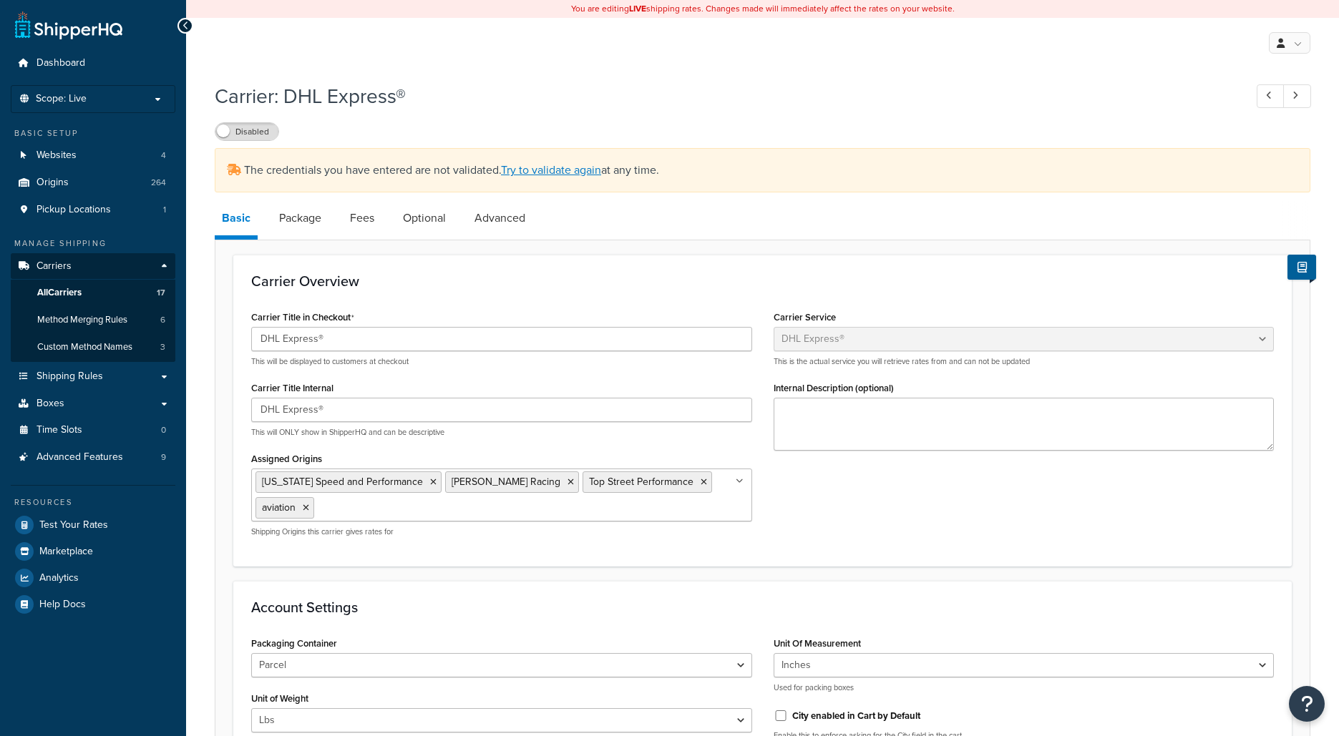
select select "dhl"
click at [565, 175] on link "Try to validate again" at bounding box center [551, 170] width 100 height 16
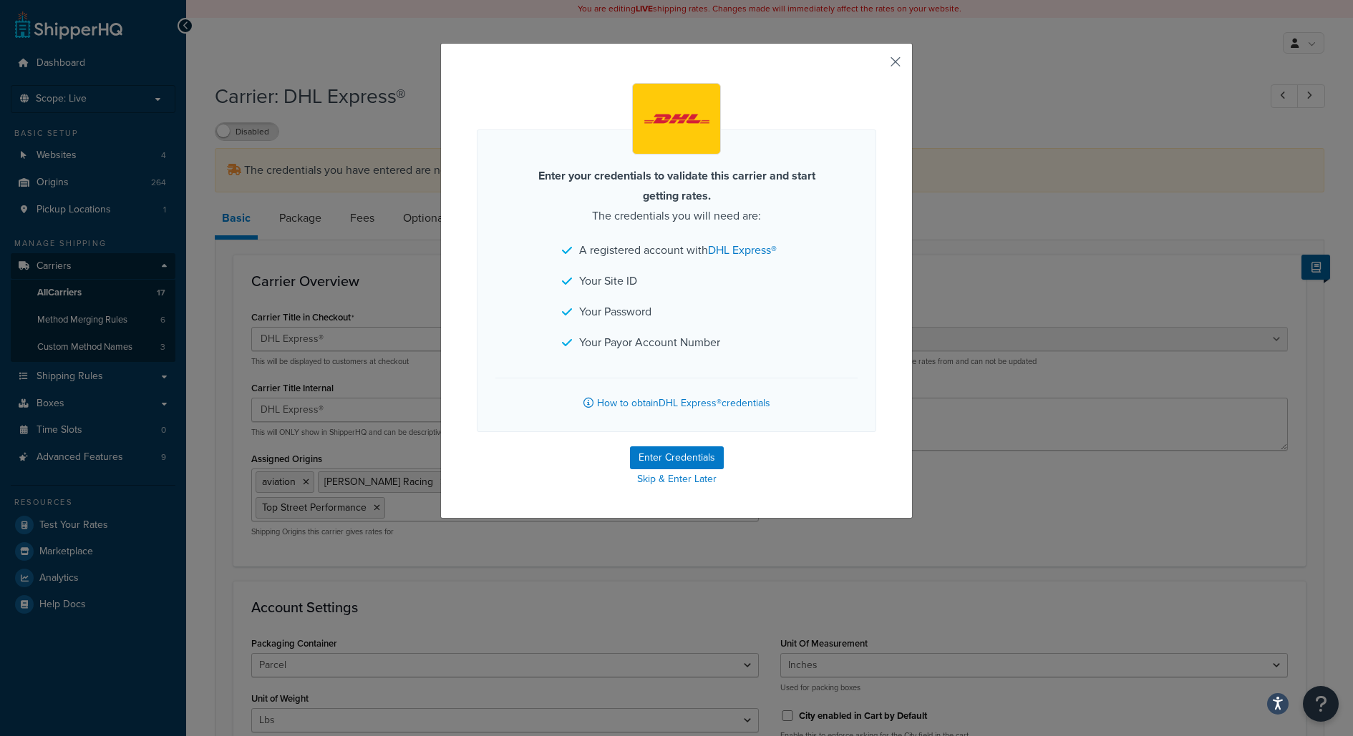
click at [876, 65] on button "button" at bounding box center [874, 67] width 4 height 4
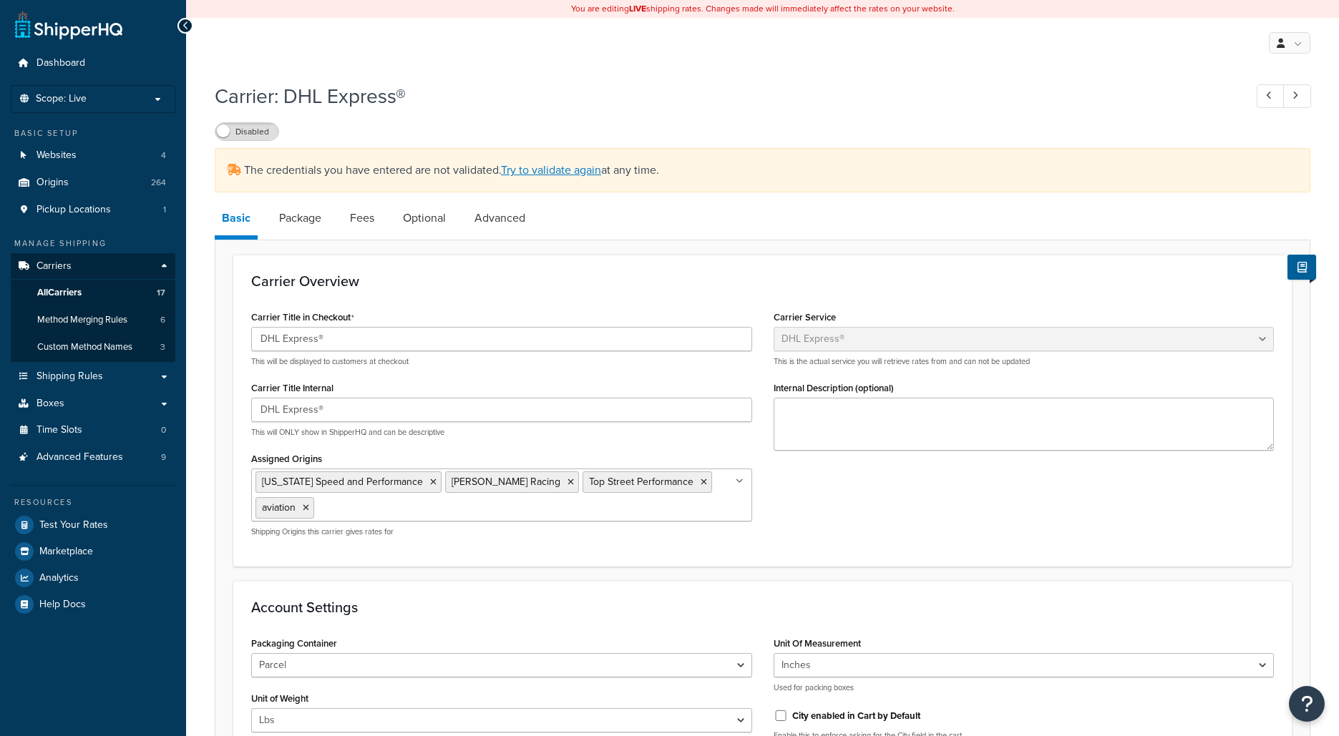
select select "dhl"
click at [132, 283] on link "All Carriers 17" at bounding box center [93, 293] width 165 height 26
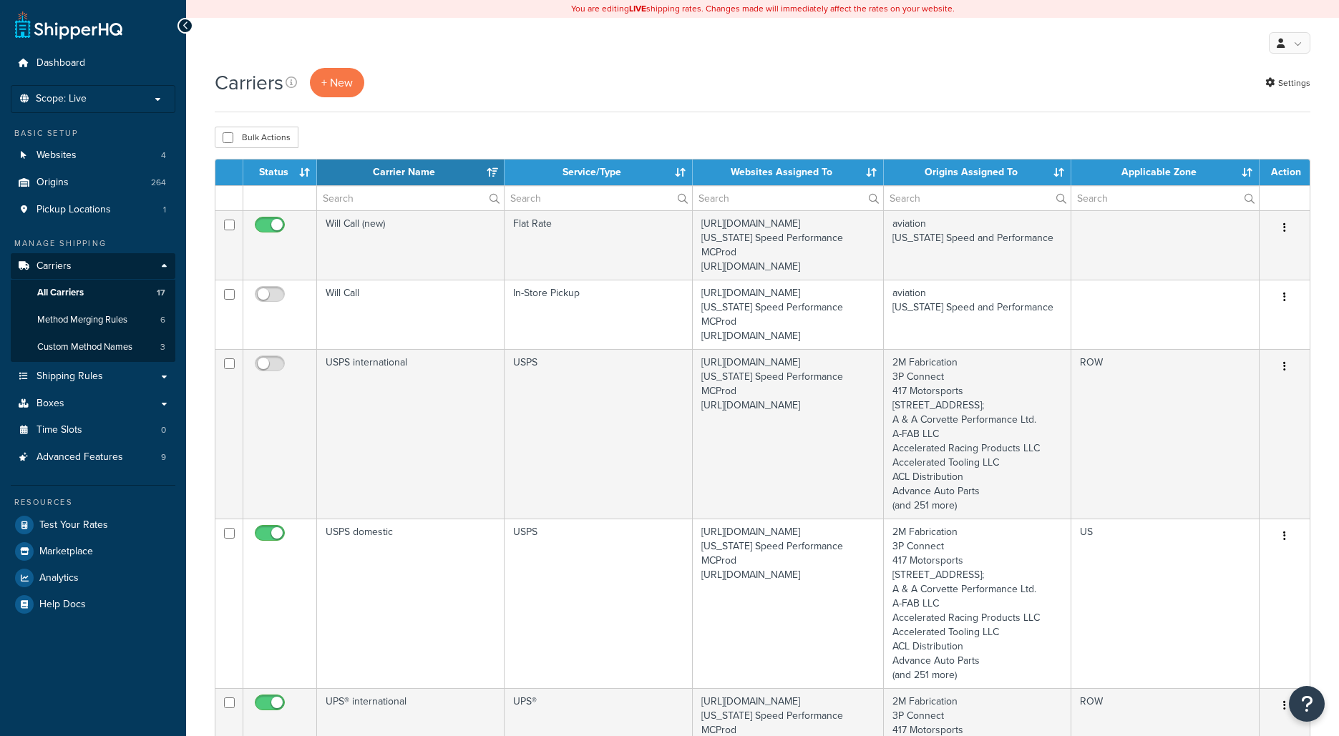
select select "15"
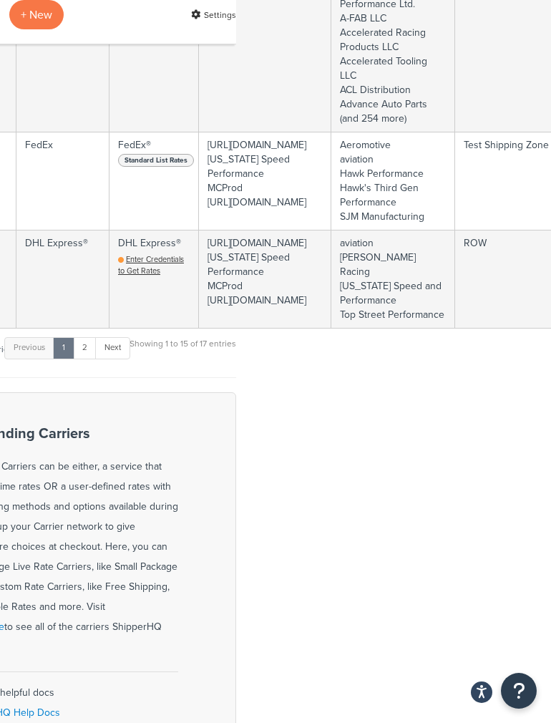
scroll to position [2466, 343]
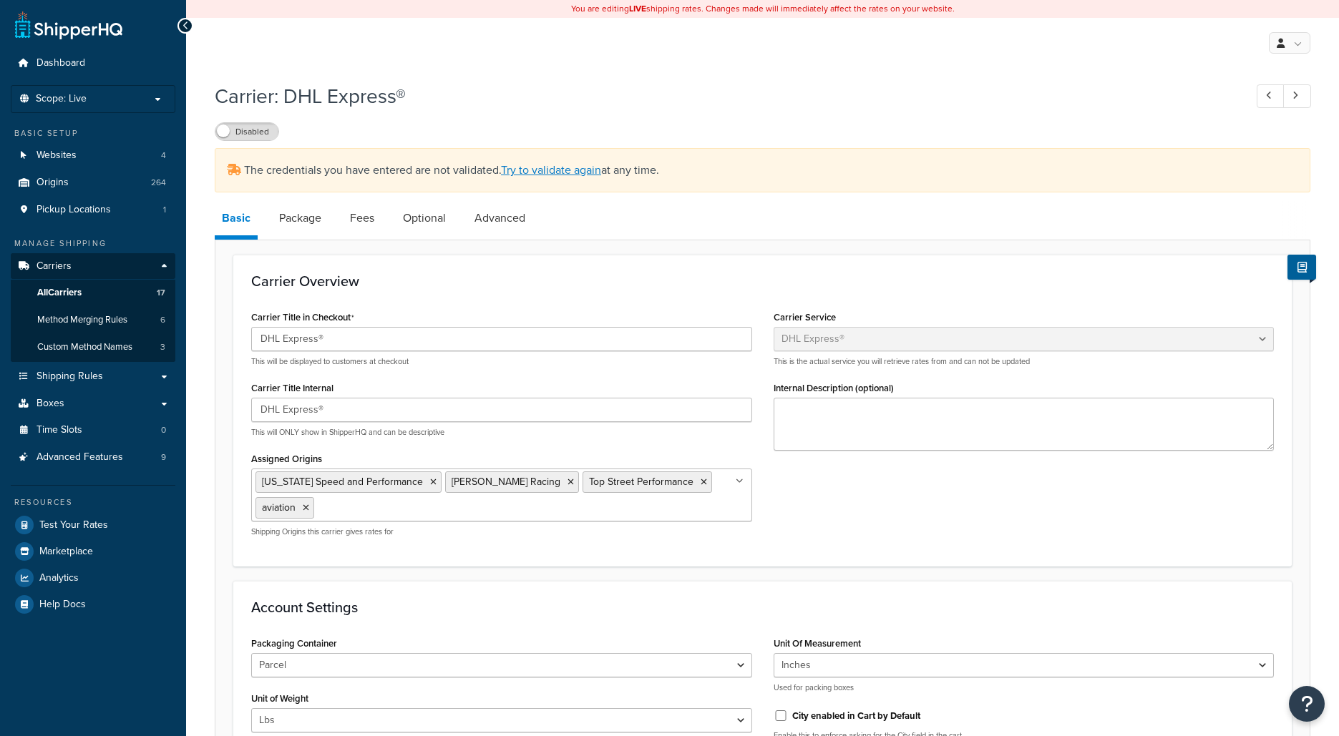
select select "dhl"
click at [525, 171] on link "Try to validate again" at bounding box center [551, 170] width 100 height 16
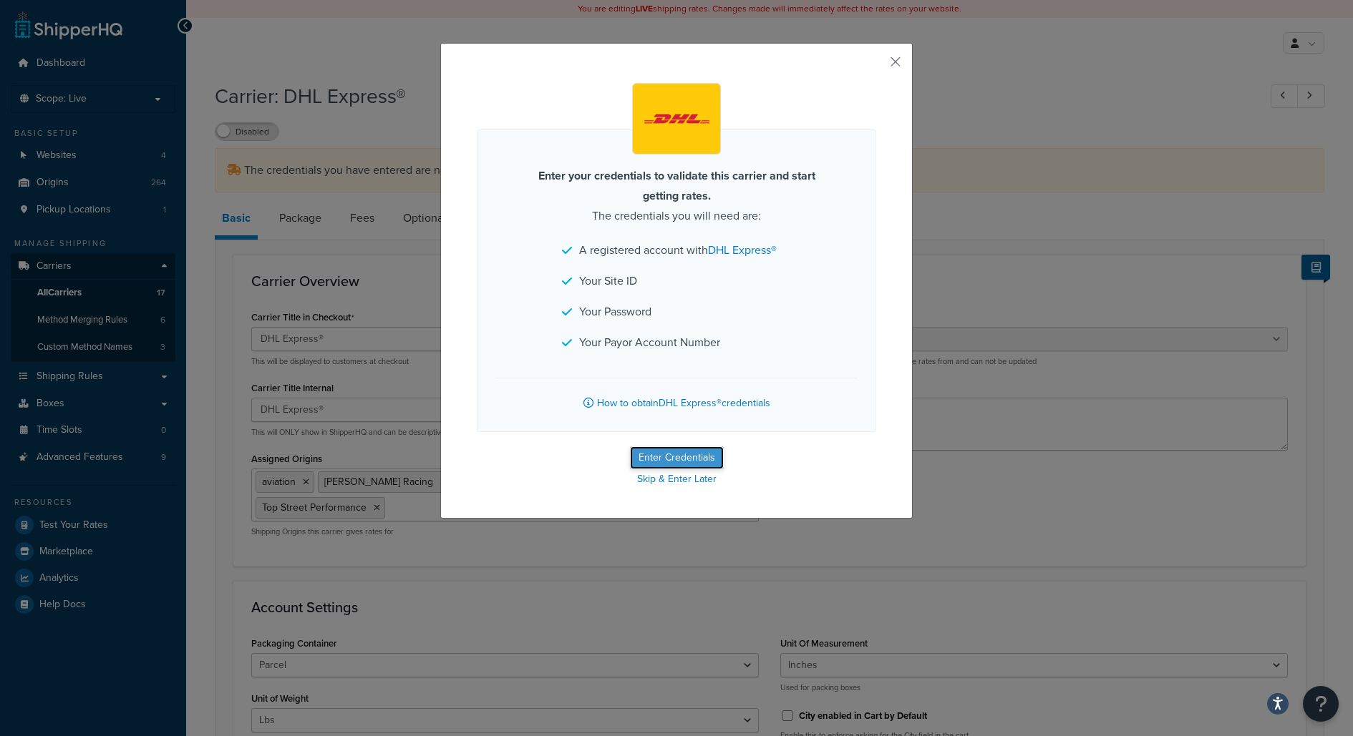
click at [680, 452] on button "Enter Credentials" at bounding box center [677, 458] width 94 height 23
select select "US"
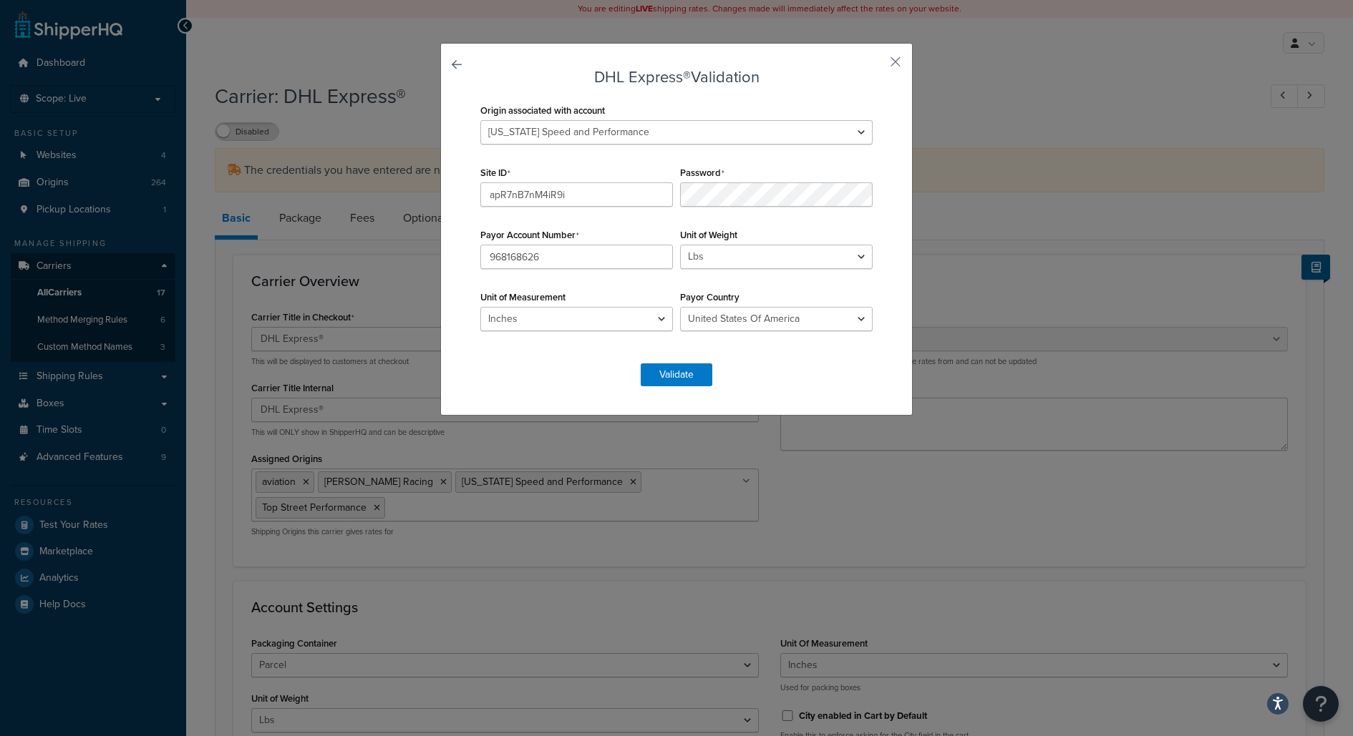
click at [725, 160] on div "Origin associated with account 2M Fabrication 3P Connect 417 Motorsports 9574 2…" at bounding box center [676, 131] width 399 height 62
click at [656, 132] on select "2M Fabrication 3P Connect 417 Motorsports 9574 217th Street West; A & A Corvett…" at bounding box center [676, 132] width 392 height 24
select select "163868"
click at [480, 120] on select "2M Fabrication 3P Connect 417 Motorsports 9574 217th Street West; A & A Corvett…" at bounding box center [676, 132] width 392 height 24
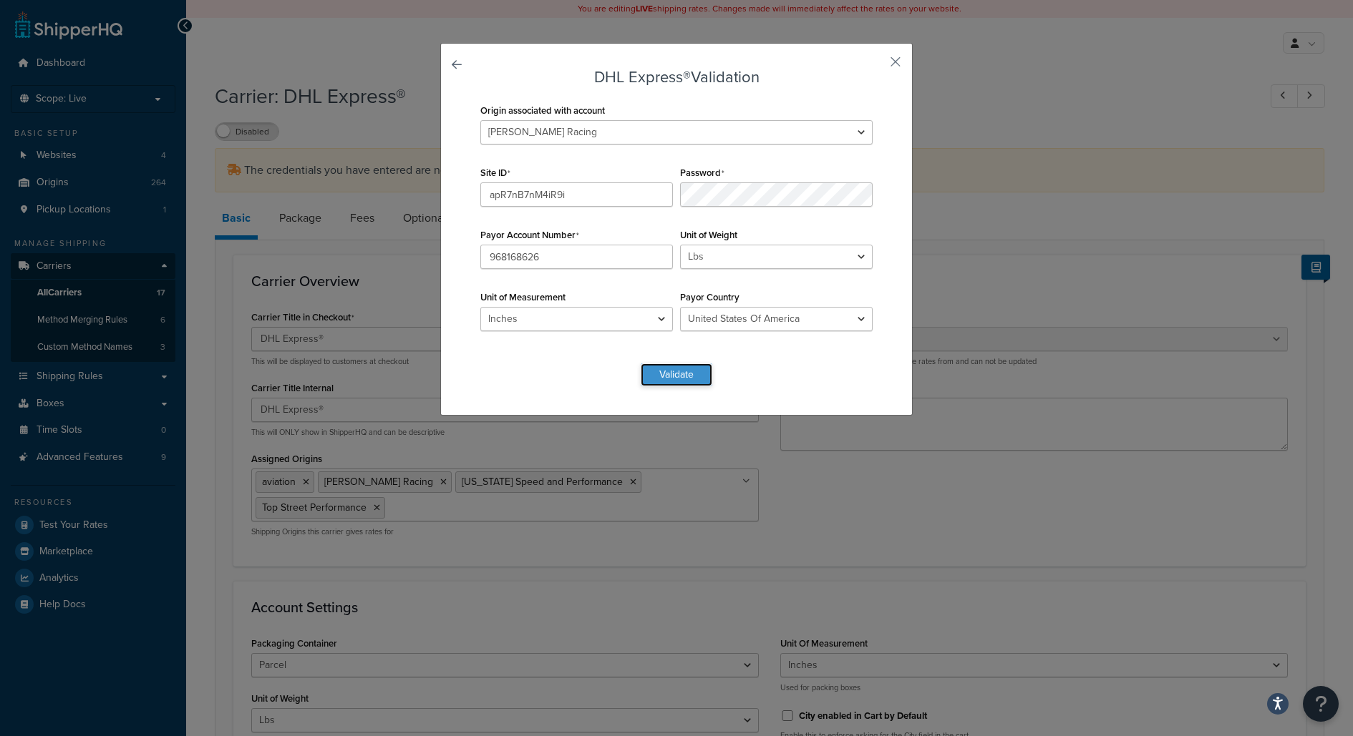
click at [679, 382] on button "Validate" at bounding box center [676, 375] width 72 height 23
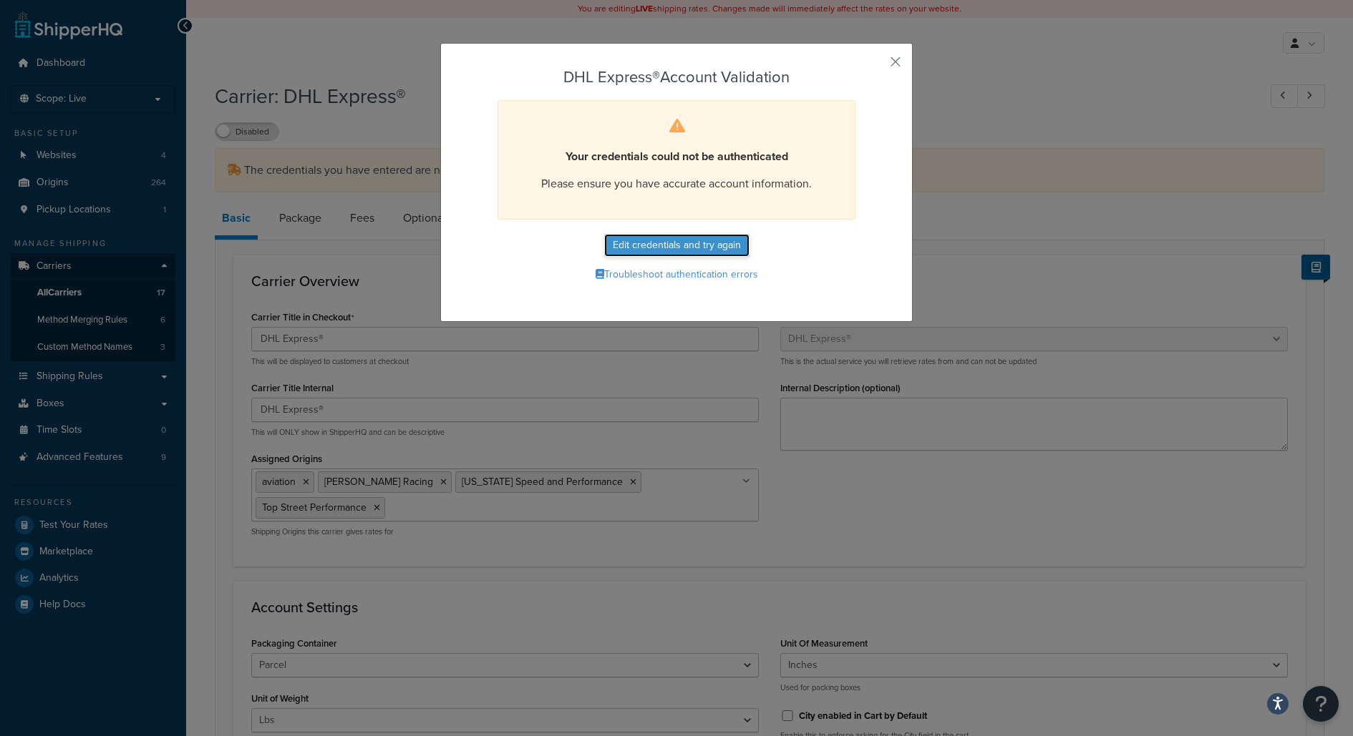
click at [719, 255] on button "Edit credentials and try again" at bounding box center [676, 245] width 145 height 23
select select "US"
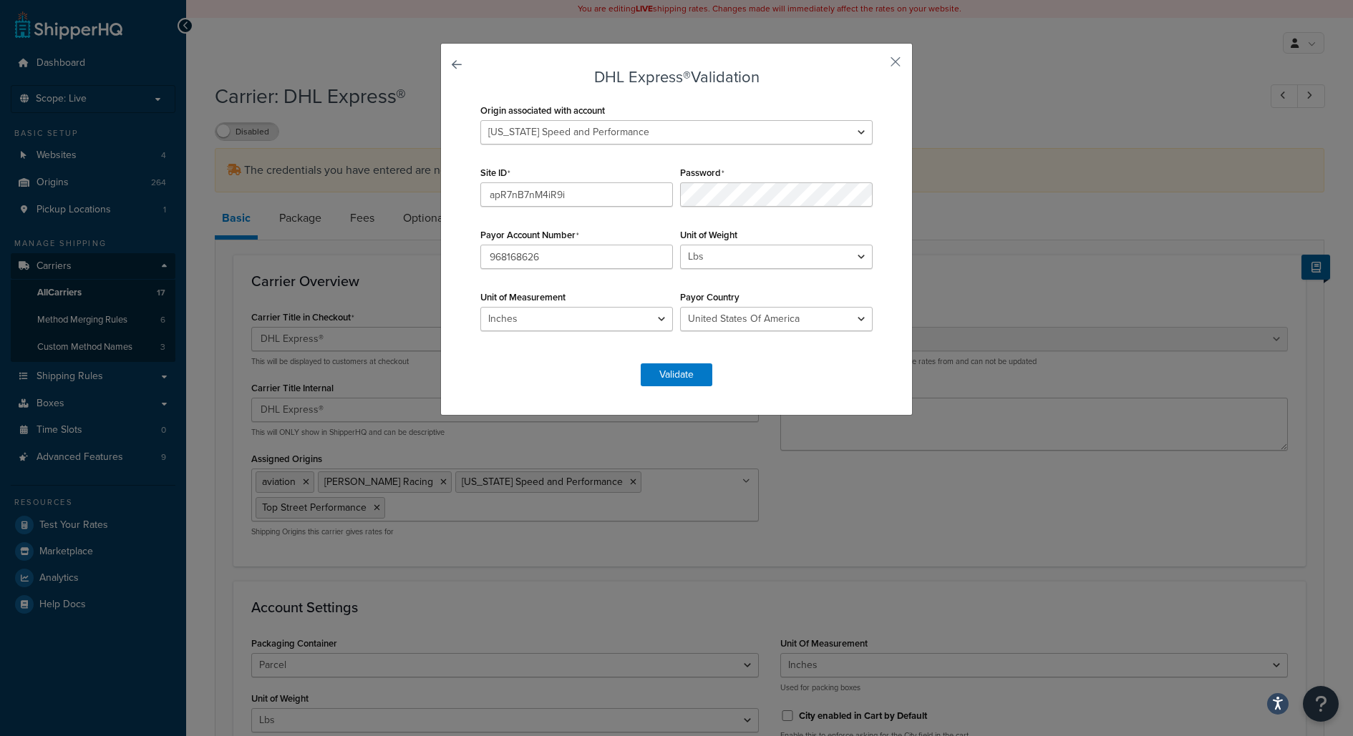
click at [741, 162] on div "Origin associated with account 2M Fabrication 3P Connect 417 Motorsports 9574 2…" at bounding box center [676, 131] width 399 height 62
click at [680, 135] on select "2M Fabrication 3P Connect 417 Motorsports 9574 217th Street West; A & A Corvett…" at bounding box center [676, 132] width 392 height 24
select select "163893"
click at [480, 120] on select "2M Fabrication 3P Connect 417 Motorsports 9574 217th Street West; A & A Corvett…" at bounding box center [676, 132] width 392 height 24
click at [676, 369] on button "Validate" at bounding box center [676, 375] width 72 height 23
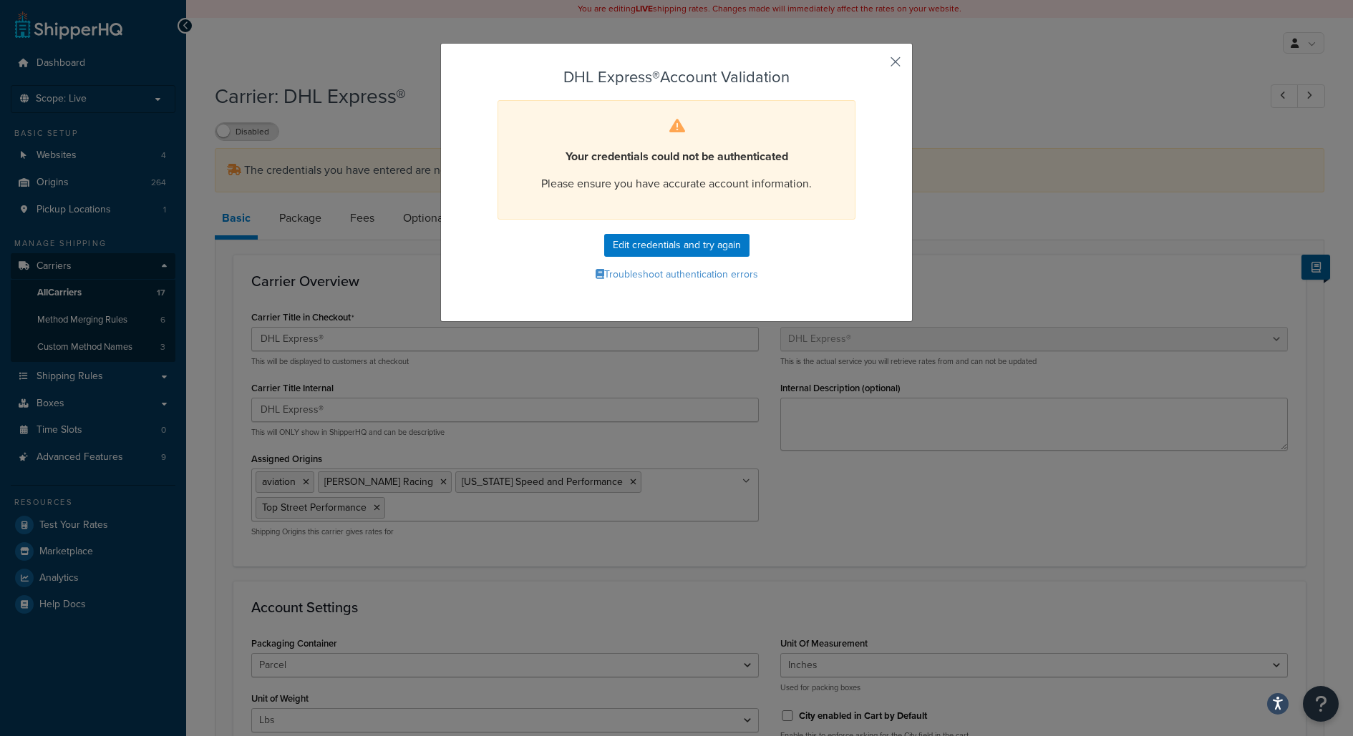
click at [876, 65] on button "button" at bounding box center [874, 67] width 4 height 4
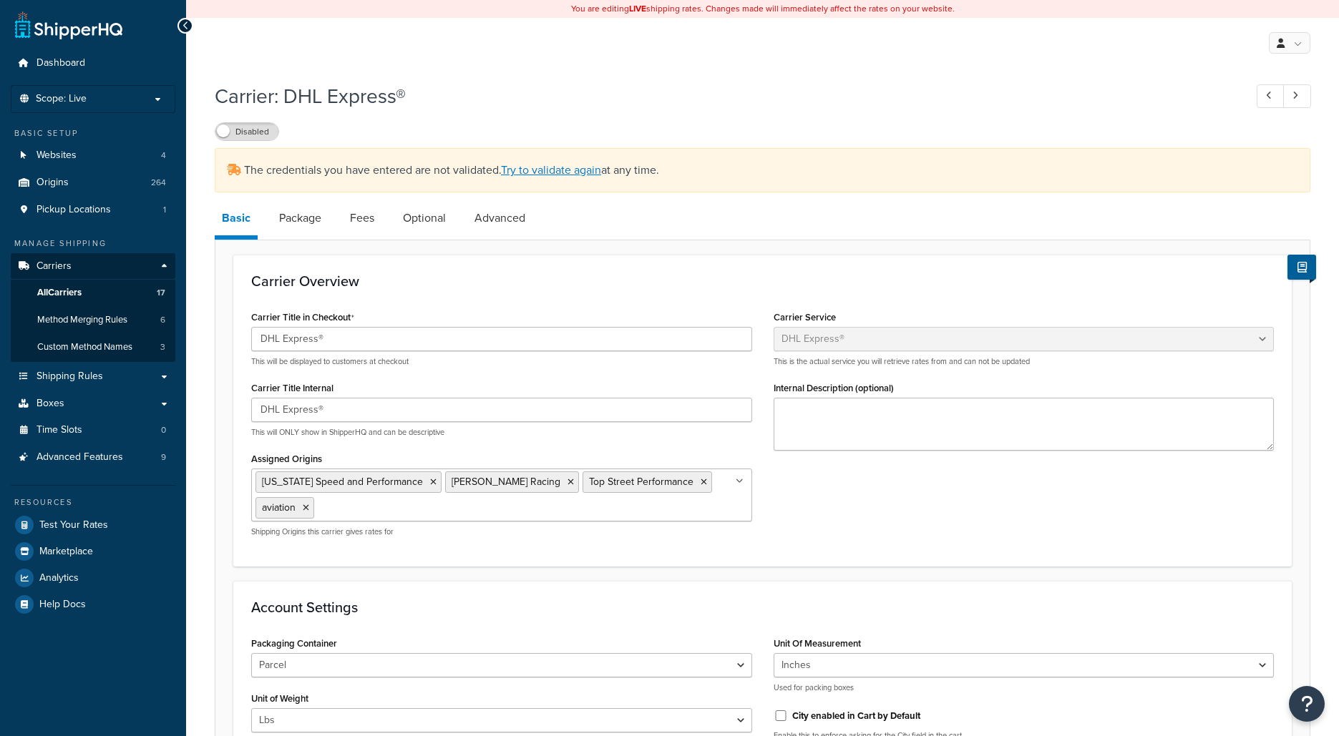
select select "dhl"
click at [594, 172] on link "Try to validate again" at bounding box center [551, 170] width 100 height 16
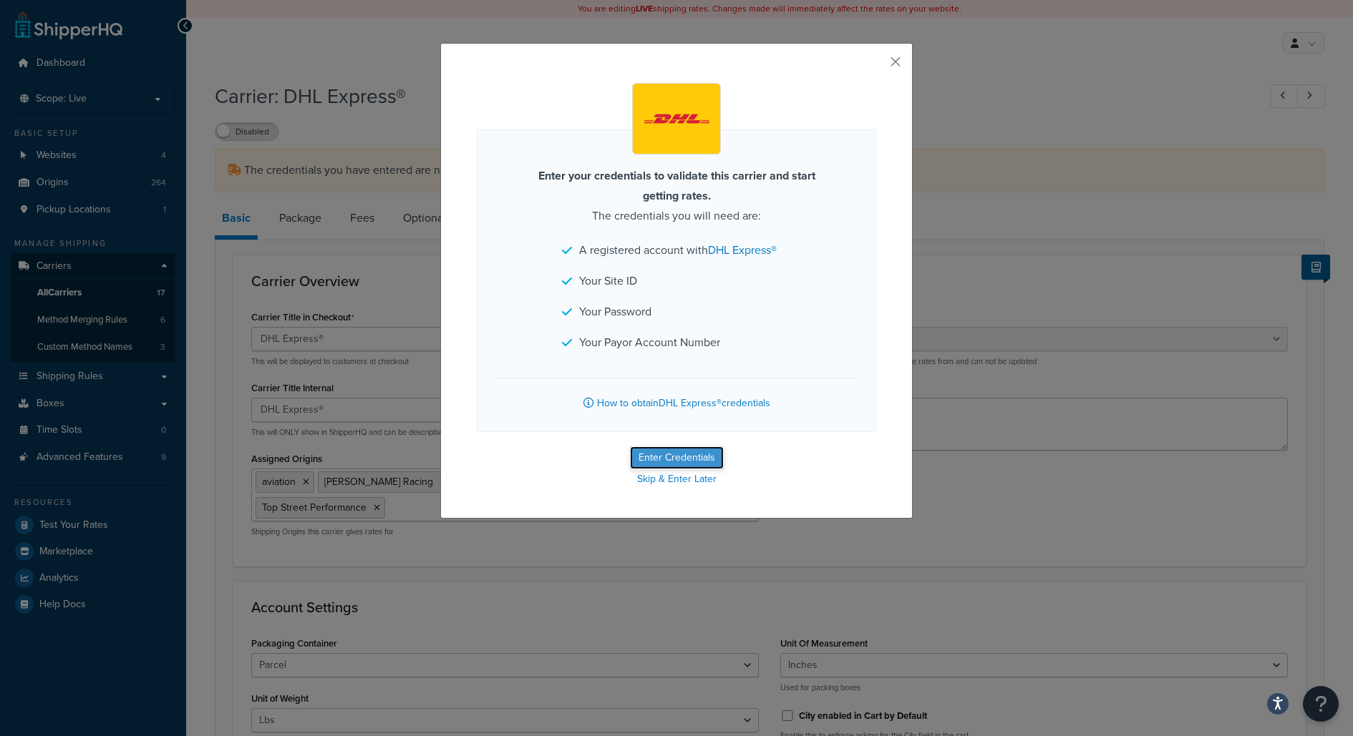
click at [672, 452] on button "Enter Credentials" at bounding box center [677, 458] width 94 height 23
select select "US"
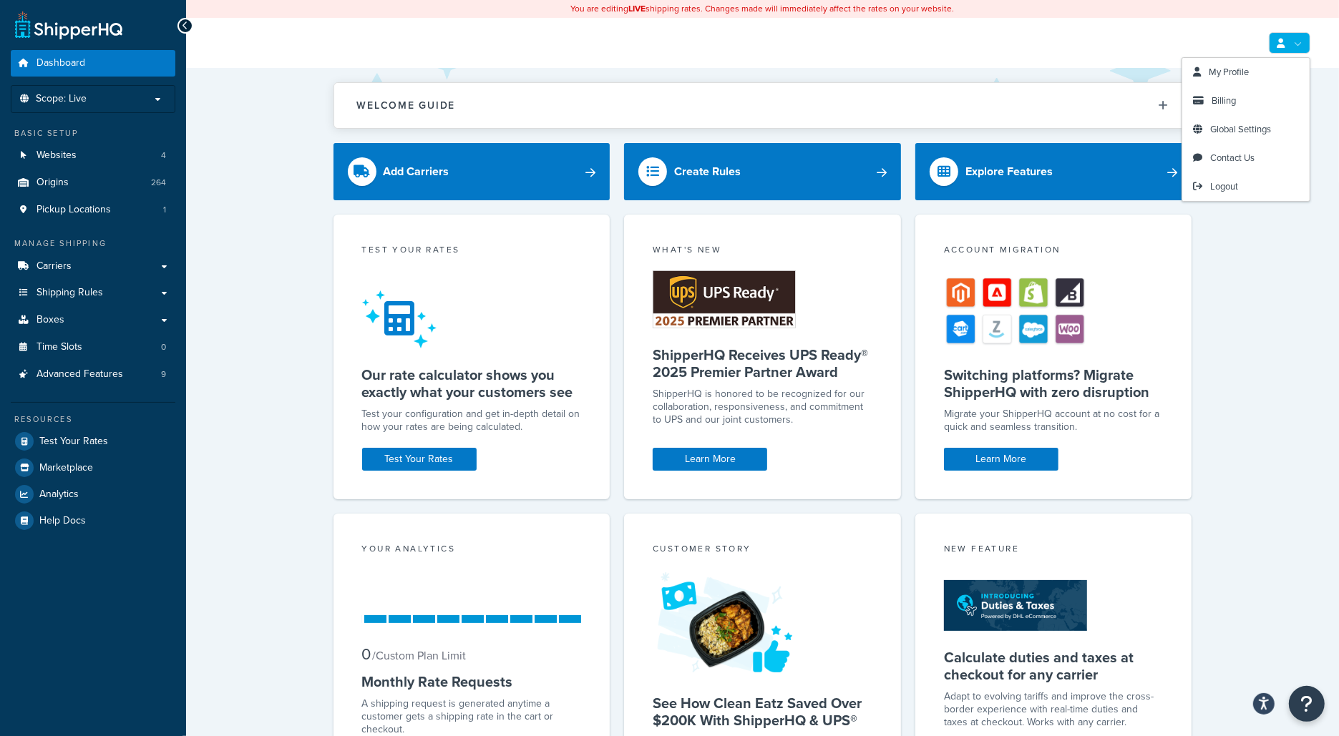
click at [1299, 42] on link at bounding box center [1290, 42] width 42 height 21
click at [1258, 190] on link "Logout" at bounding box center [1245, 186] width 127 height 29
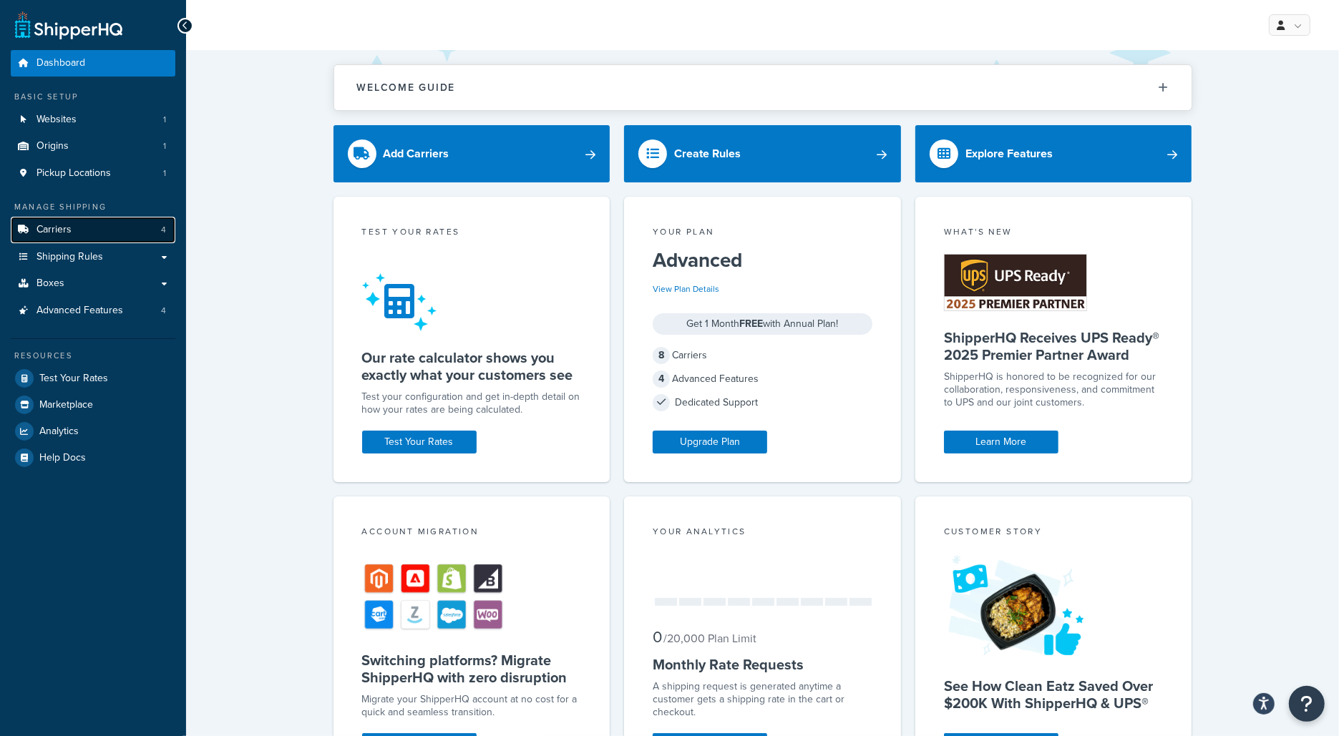
click at [130, 222] on link "Carriers 4" at bounding box center [93, 230] width 165 height 26
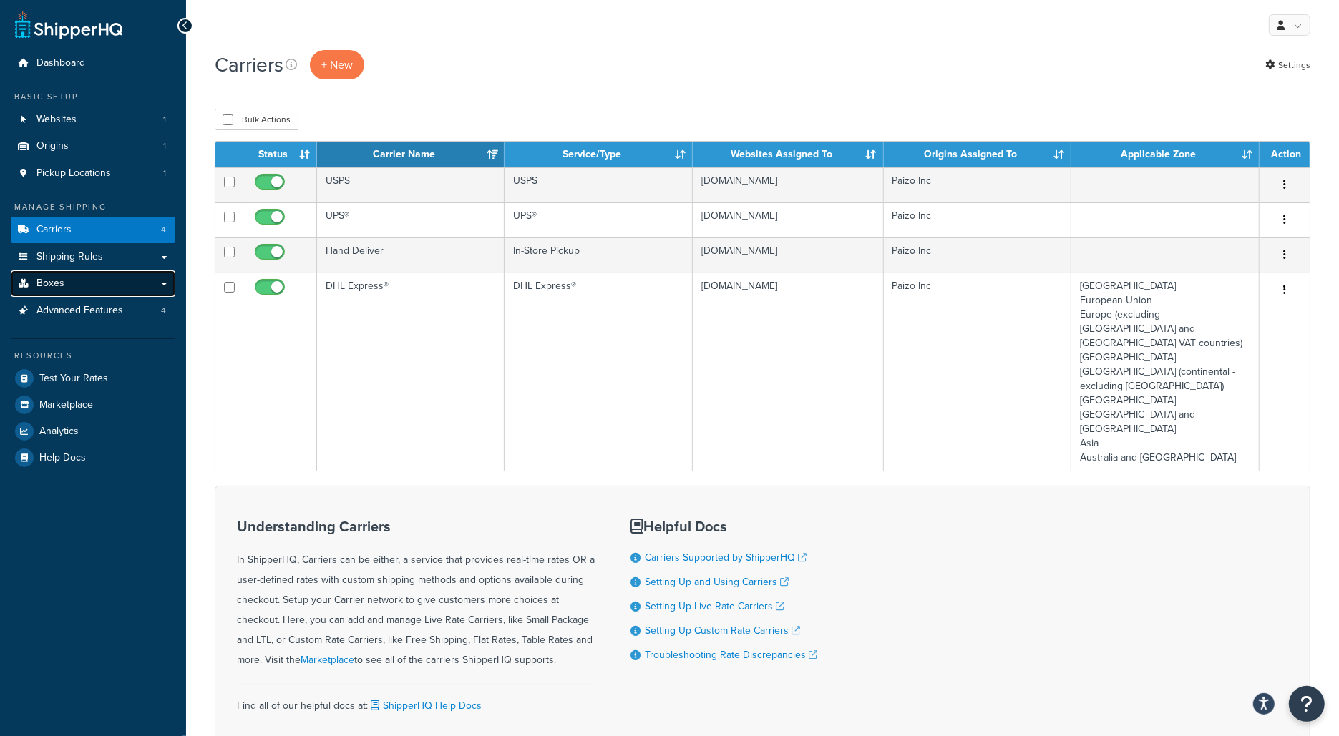
click at [138, 282] on link "Boxes" at bounding box center [93, 284] width 165 height 26
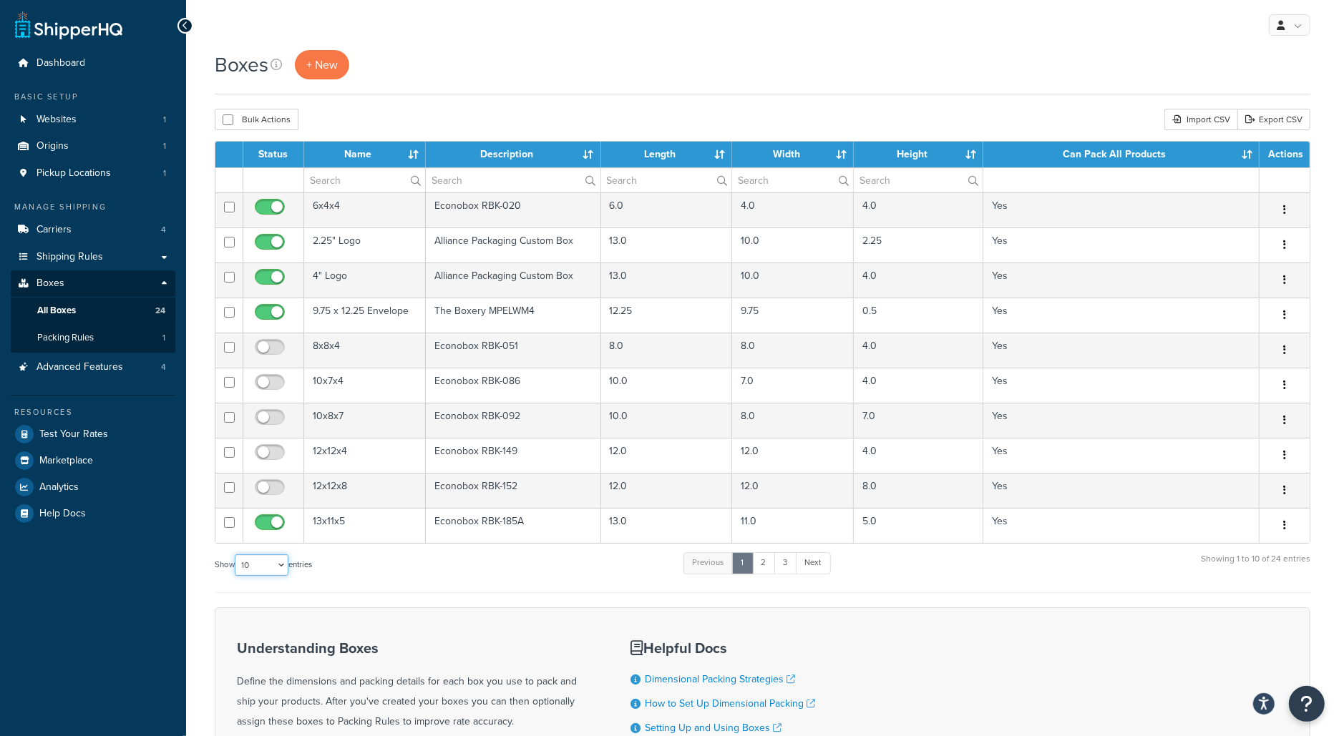
click at [271, 563] on select "10 15 25 50 100 1000" at bounding box center [262, 565] width 54 height 21
select select "1000"
click at [236, 555] on select "10 15 25 50 100 1000" at bounding box center [262, 565] width 54 height 21
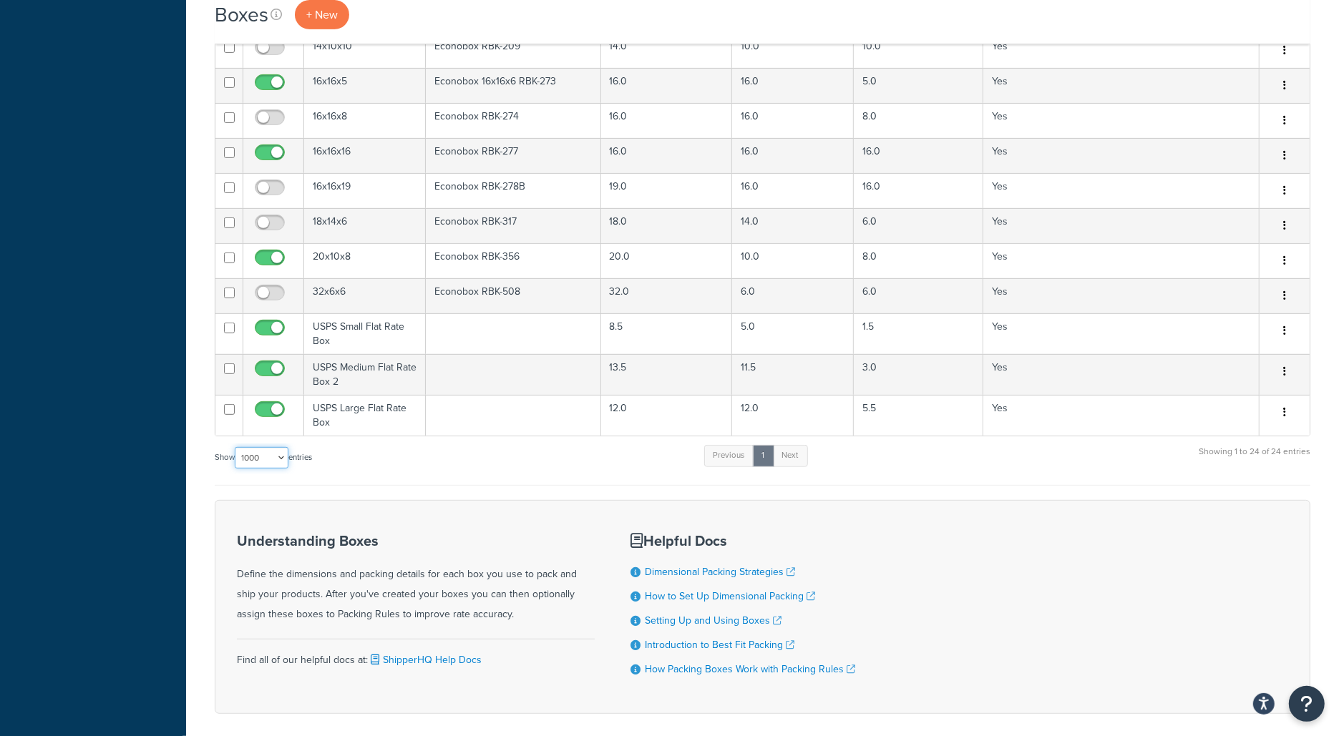
scroll to position [669, 0]
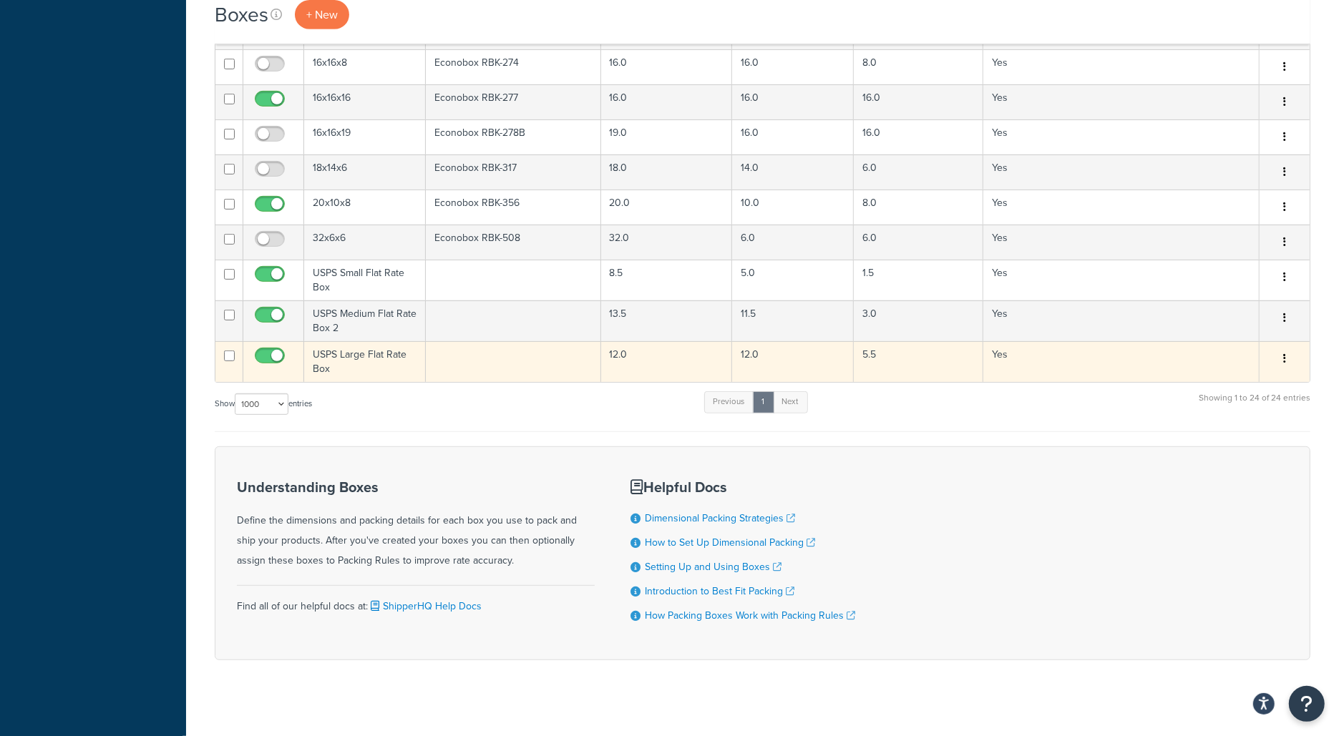
click at [384, 352] on td "USPS Large Flat Rate Box" at bounding box center [365, 361] width 122 height 41
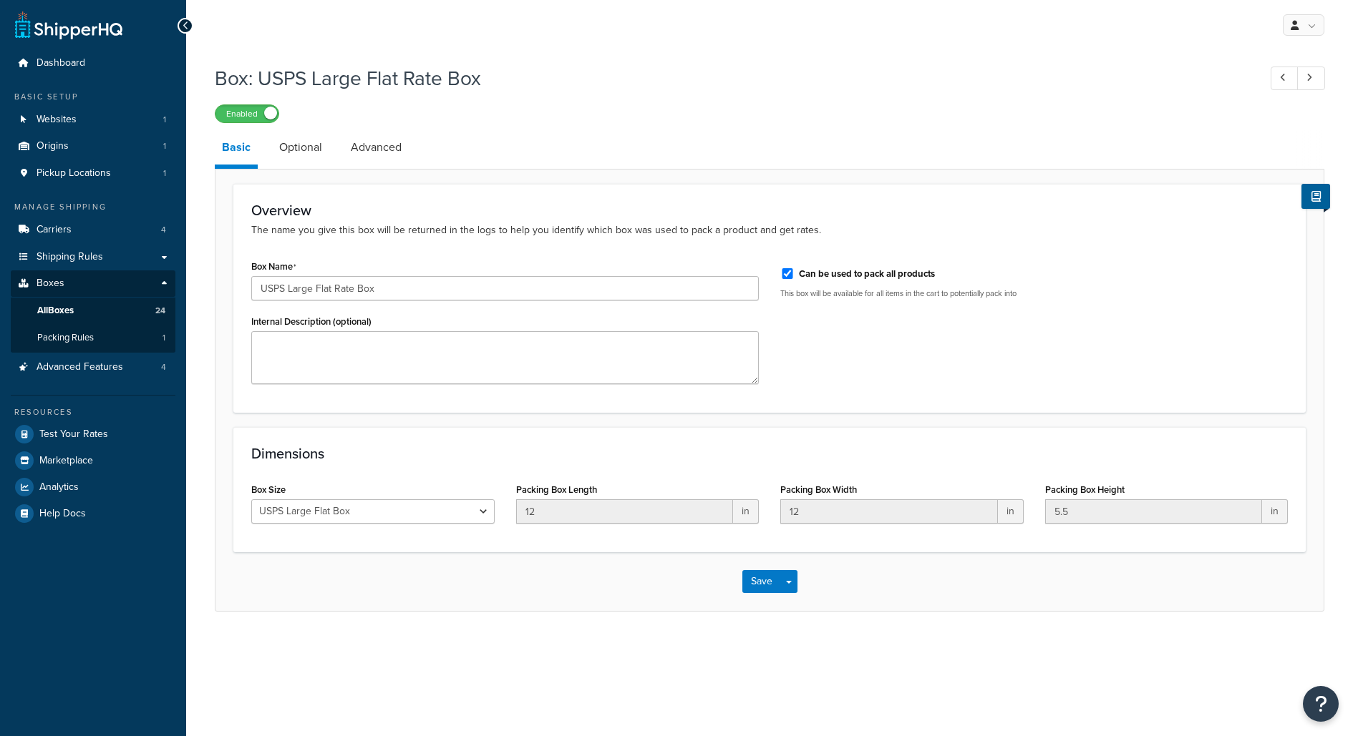
select select "usps_large"
click at [313, 139] on link "Optional" at bounding box center [300, 147] width 57 height 34
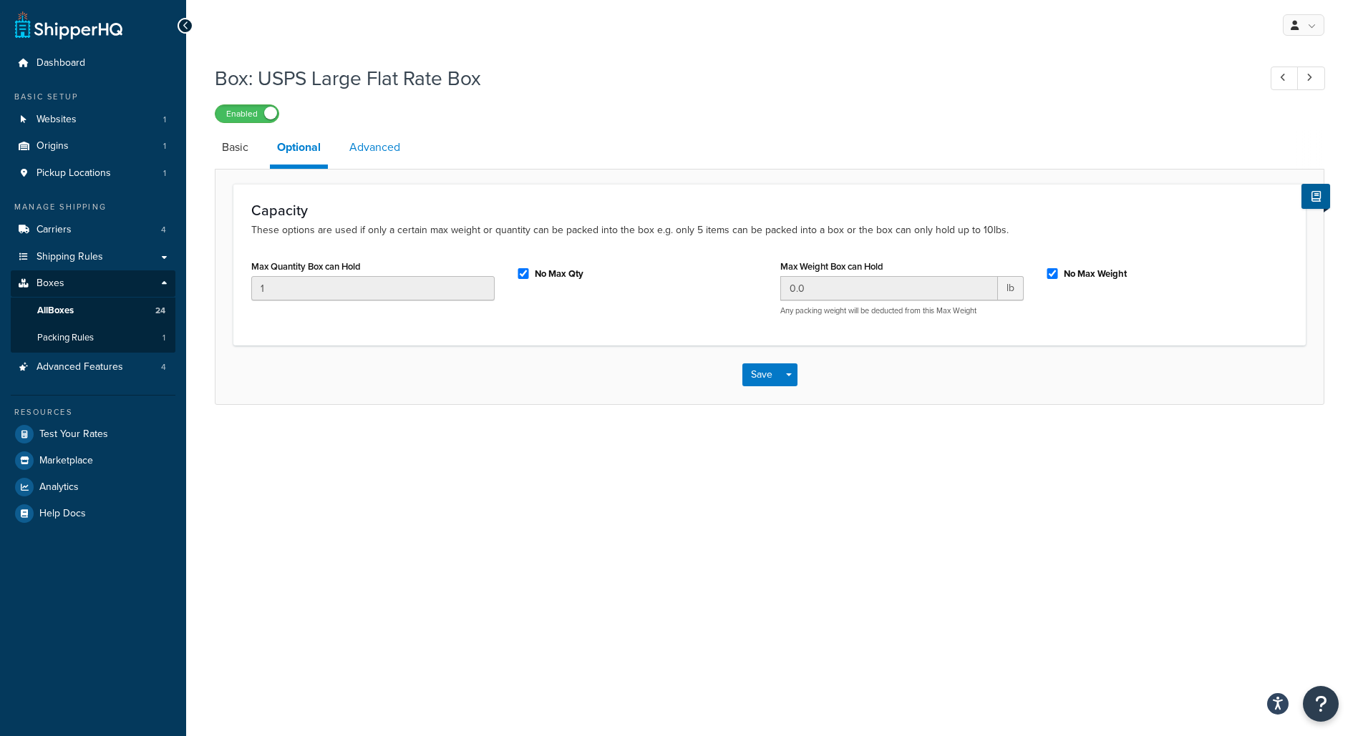
click at [374, 152] on link "Advanced" at bounding box center [374, 147] width 65 height 34
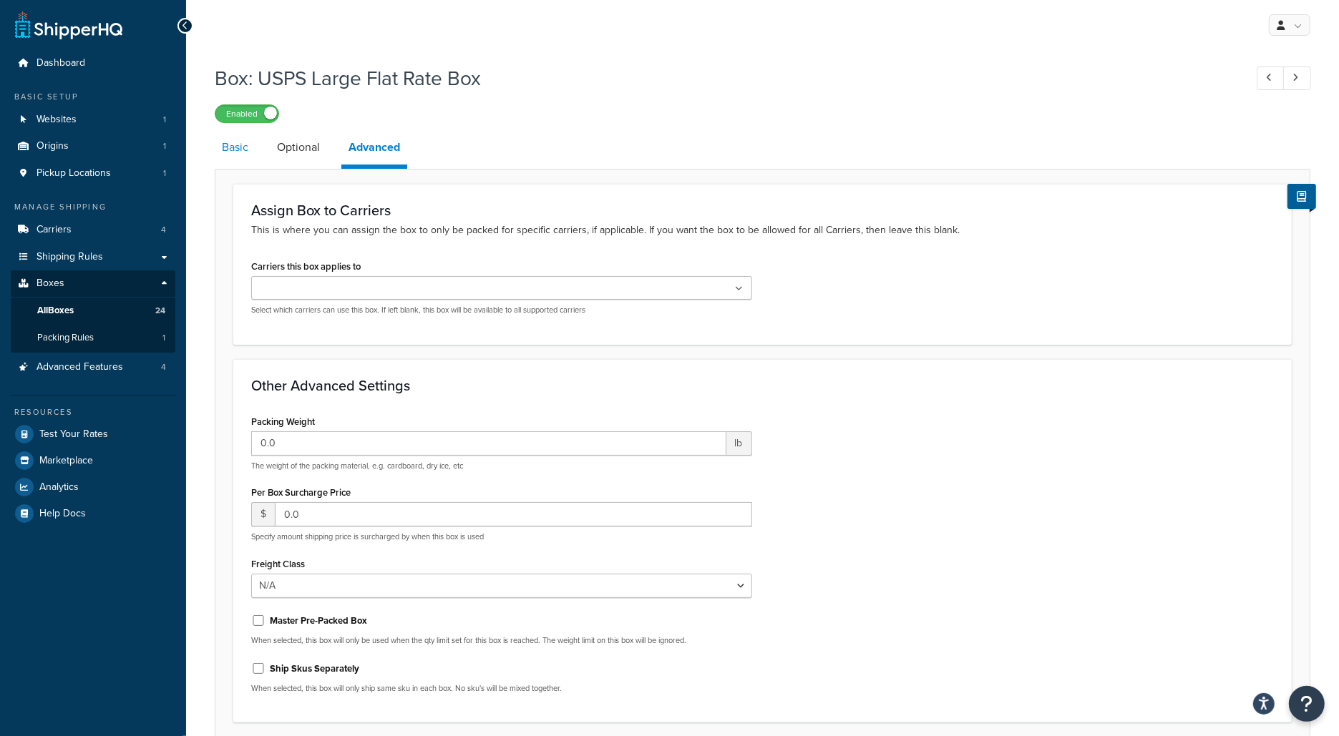
click at [241, 150] on link "Basic" at bounding box center [235, 147] width 41 height 34
select select "usps_large"
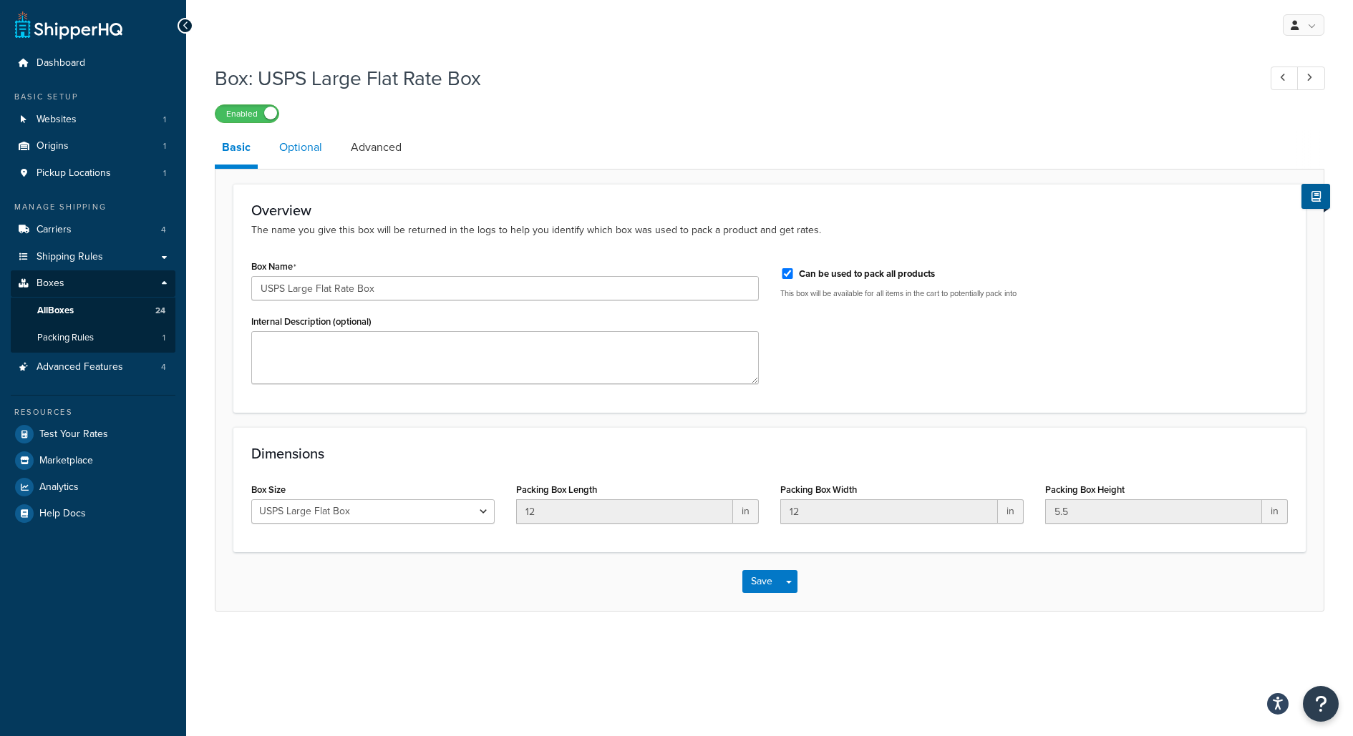
click at [301, 150] on link "Optional" at bounding box center [300, 147] width 57 height 34
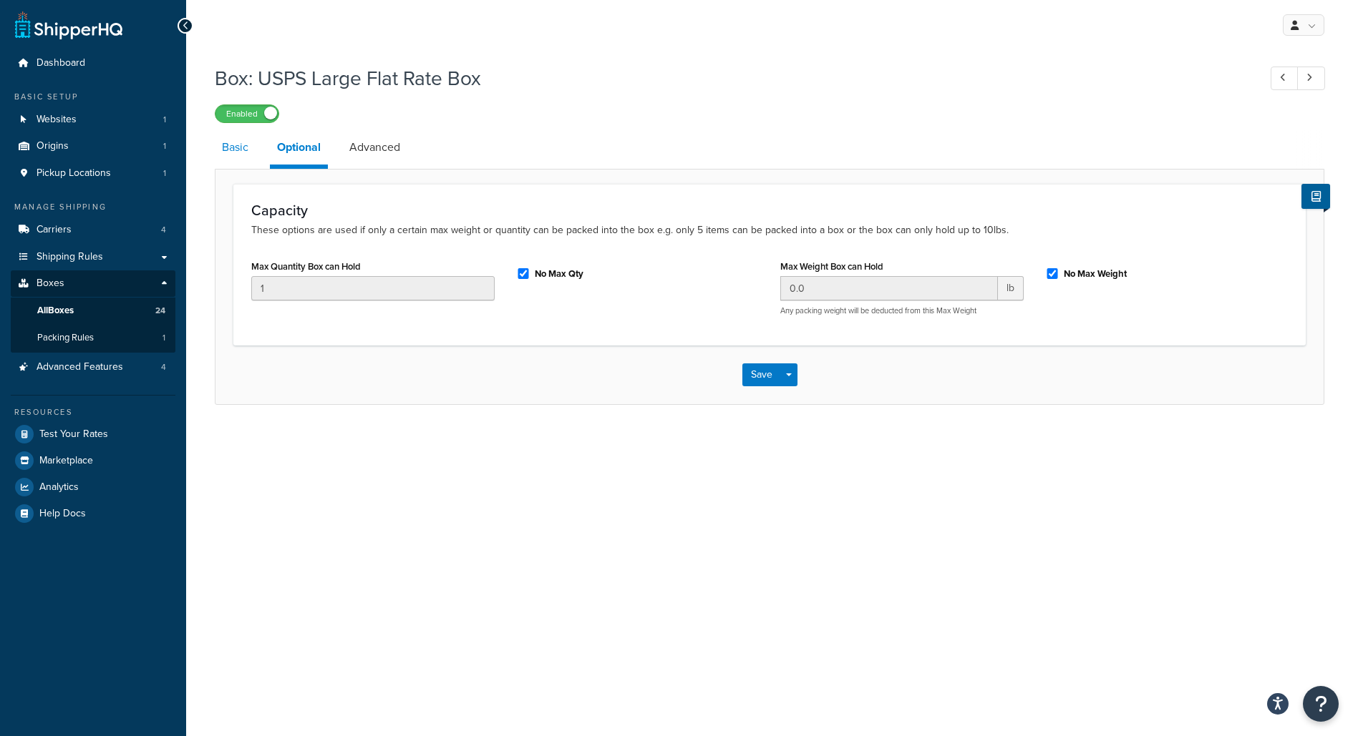
click at [247, 152] on link "Basic" at bounding box center [235, 147] width 41 height 34
select select "usps_large"
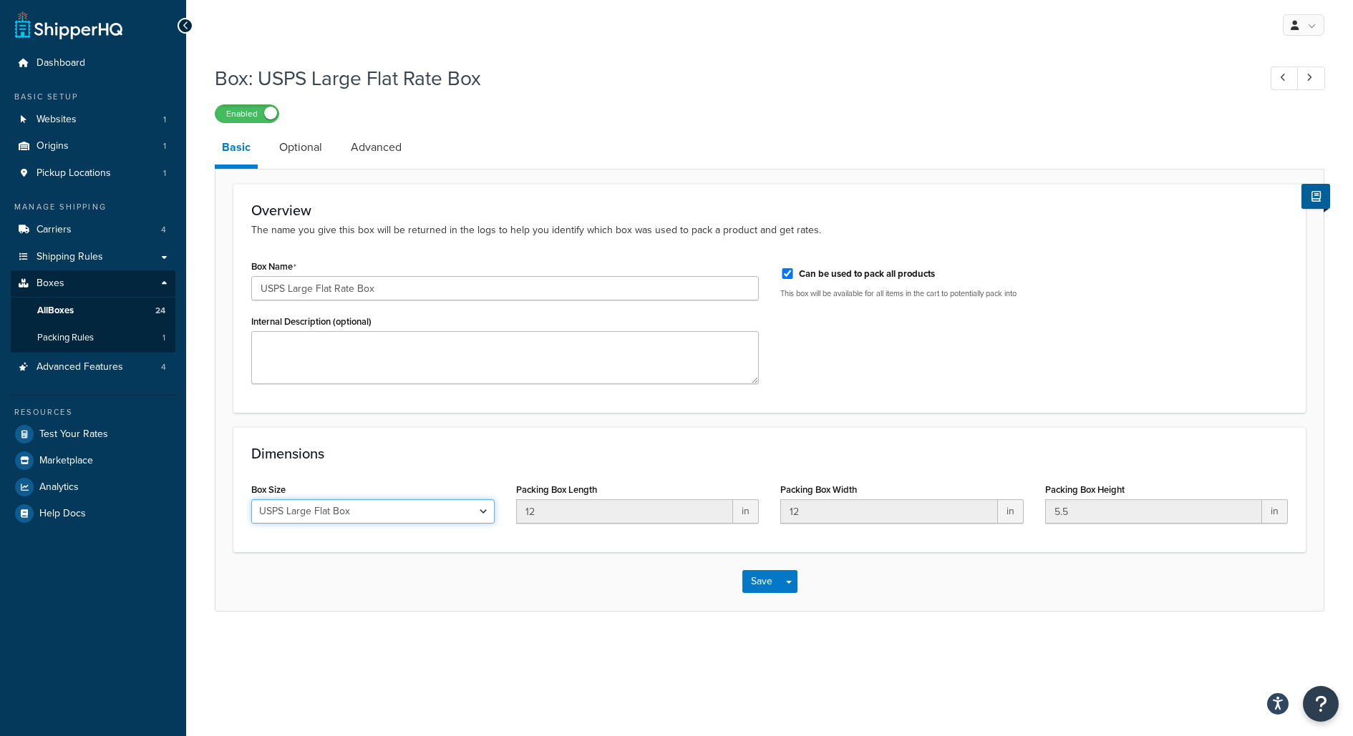
click at [464, 509] on select "Custom USPS Small Flat Box USPS Medium Flat Box USPS Large Flat Box USPS Flat E…" at bounding box center [372, 512] width 243 height 24
click at [434, 513] on select "Custom USPS Small Flat Box USPS Medium Flat Box USPS Large Flat Box USPS Flat E…" at bounding box center [372, 512] width 243 height 24
click at [333, 503] on select "Custom USPS Small Flat Box USPS Medium Flat Box USPS Large Flat Box USPS Flat E…" at bounding box center [372, 512] width 243 height 24
click at [126, 316] on link "All Boxes 24" at bounding box center [93, 311] width 165 height 26
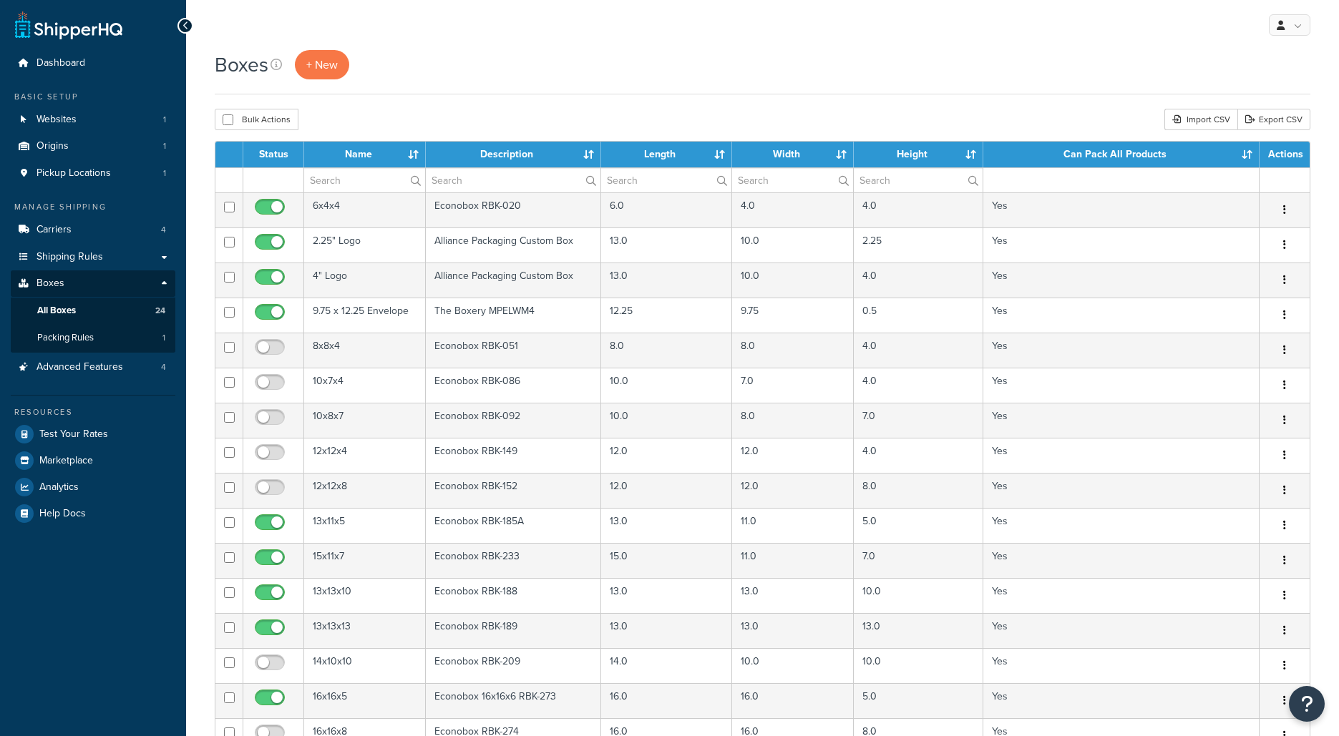
select select "1000"
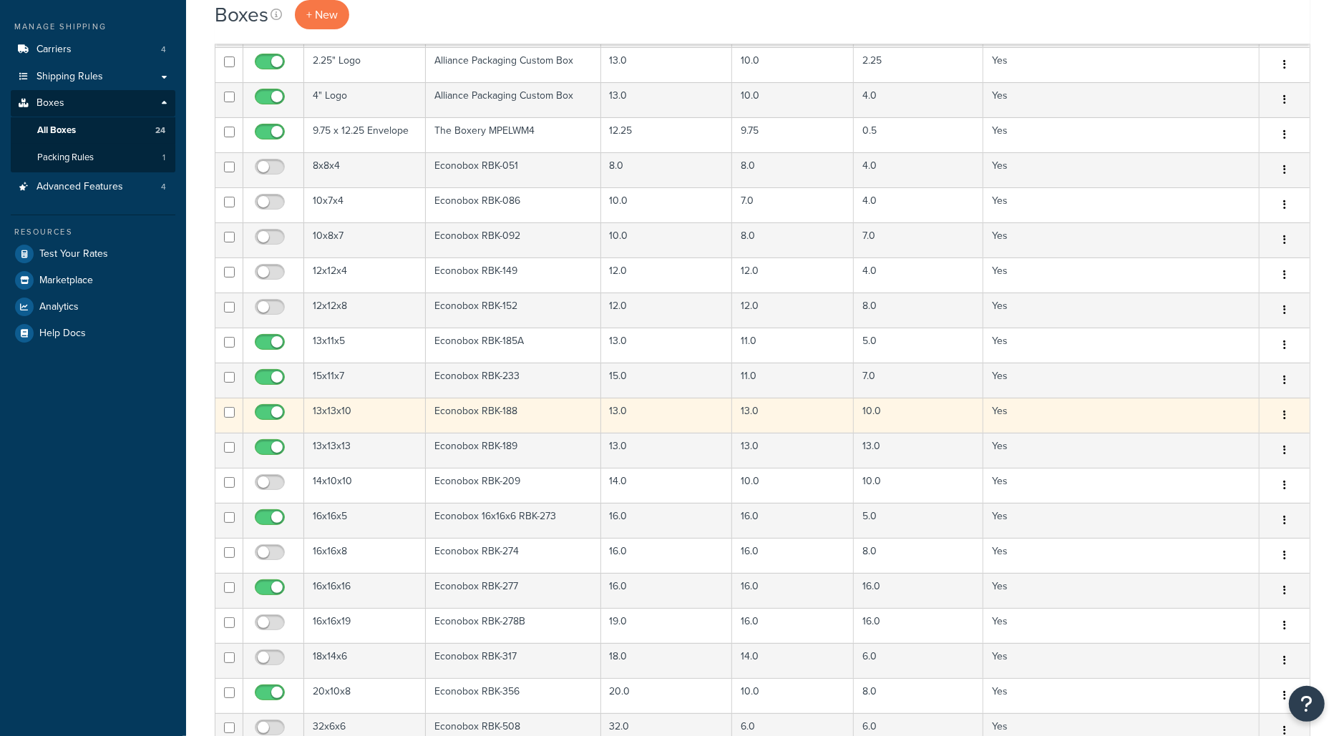
scroll to position [669, 0]
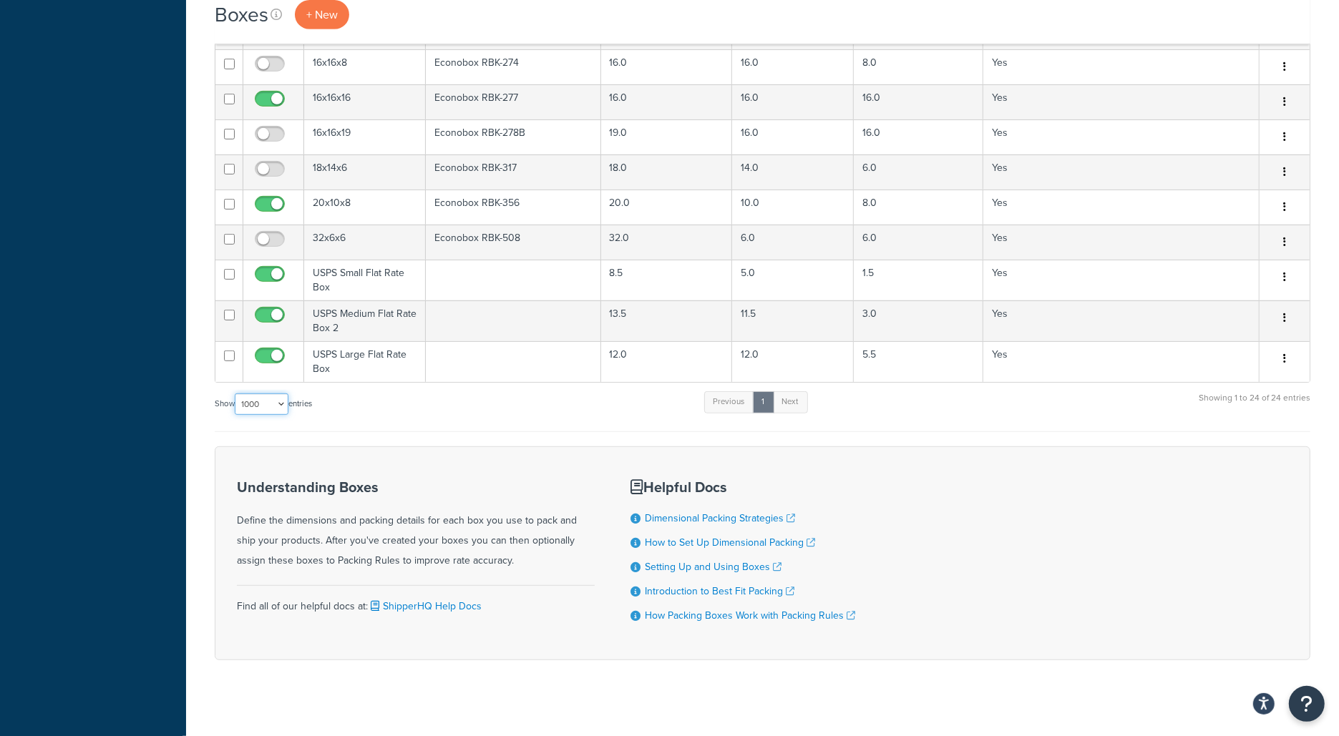
click at [280, 402] on select "10 15 25 50 100 1000" at bounding box center [262, 404] width 54 height 21
click at [319, 28] on link "+ New" at bounding box center [322, 14] width 54 height 29
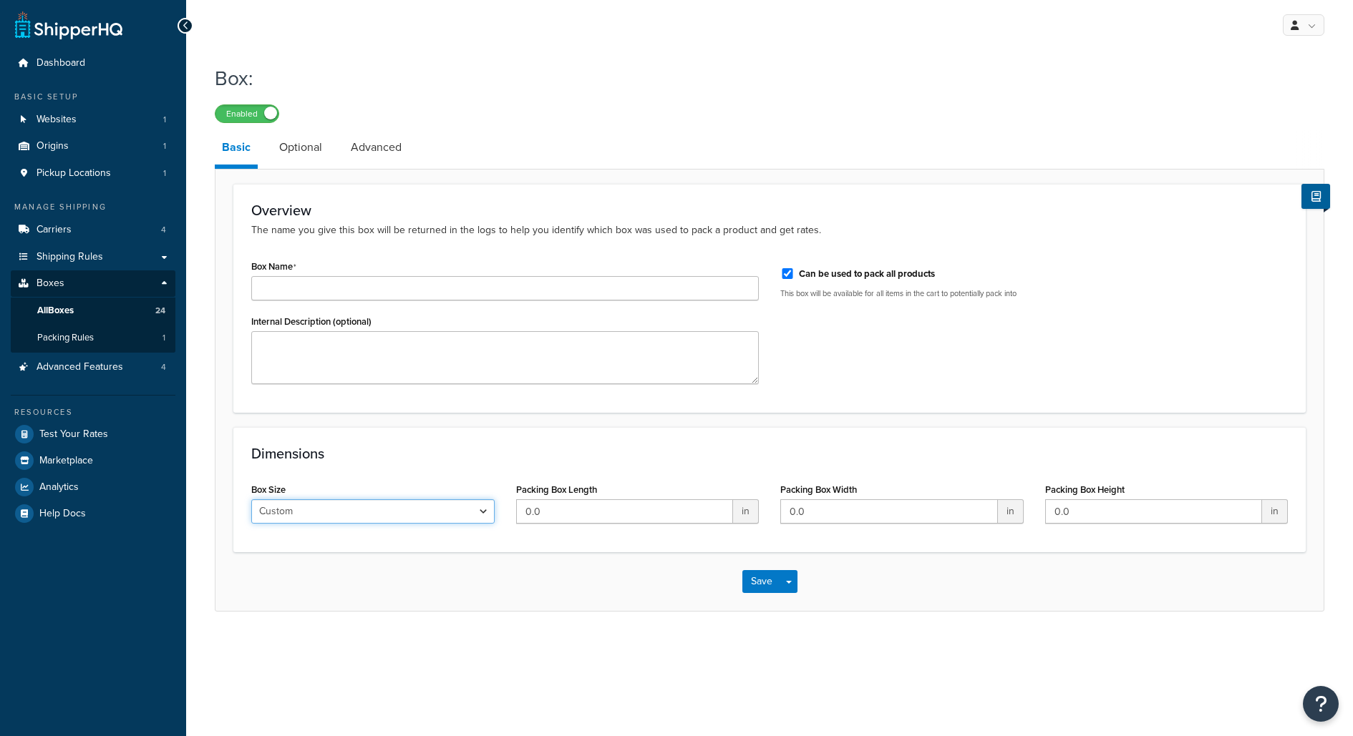
click at [323, 523] on select "Custom USPS Small Flat Box USPS Medium Flat Box USPS Large Flat Box USPS Flat E…" at bounding box center [372, 512] width 243 height 24
select select "usps_small_flat_rate_evelope"
click at [251, 500] on select "Custom USPS Small Flat Box USPS Medium Flat Box USPS Large Flat Box USPS Flat E…" at bounding box center [372, 512] width 243 height 24
type input "9.5"
type input "5.5"
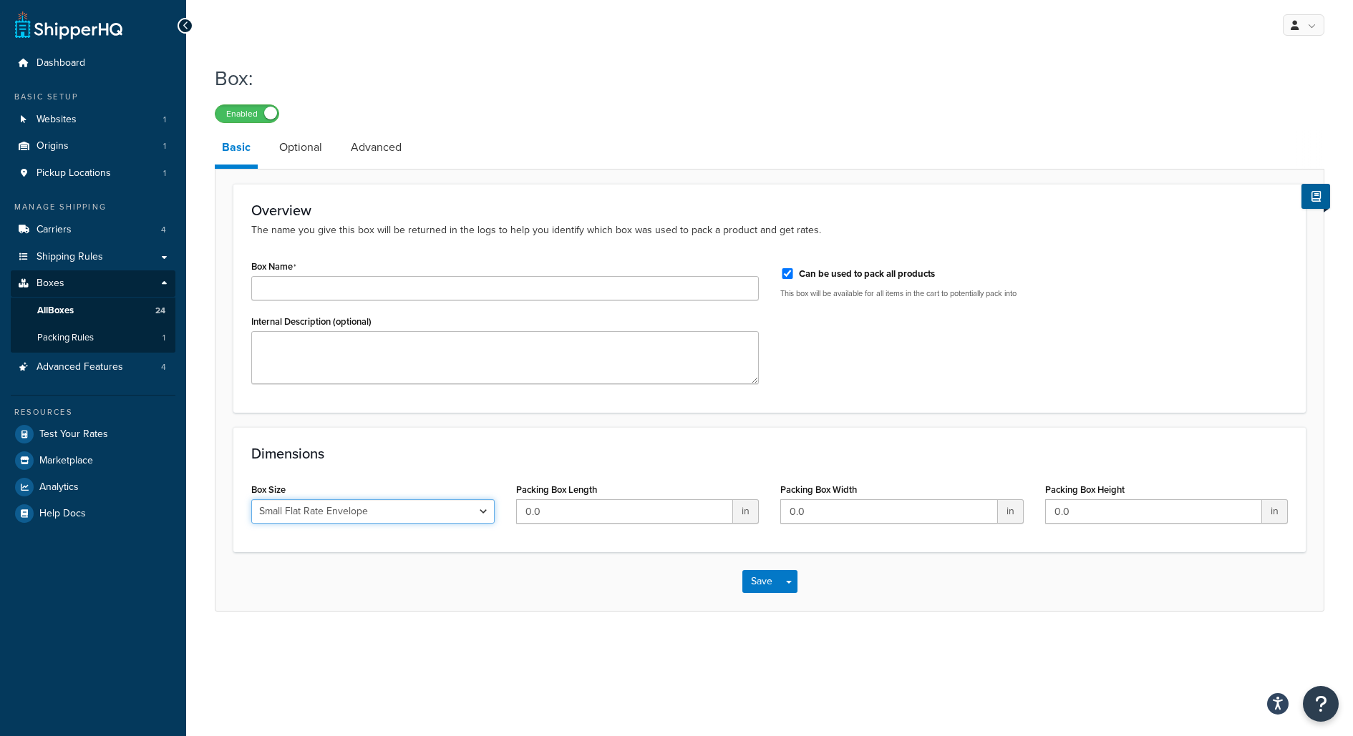
type input "0.5"
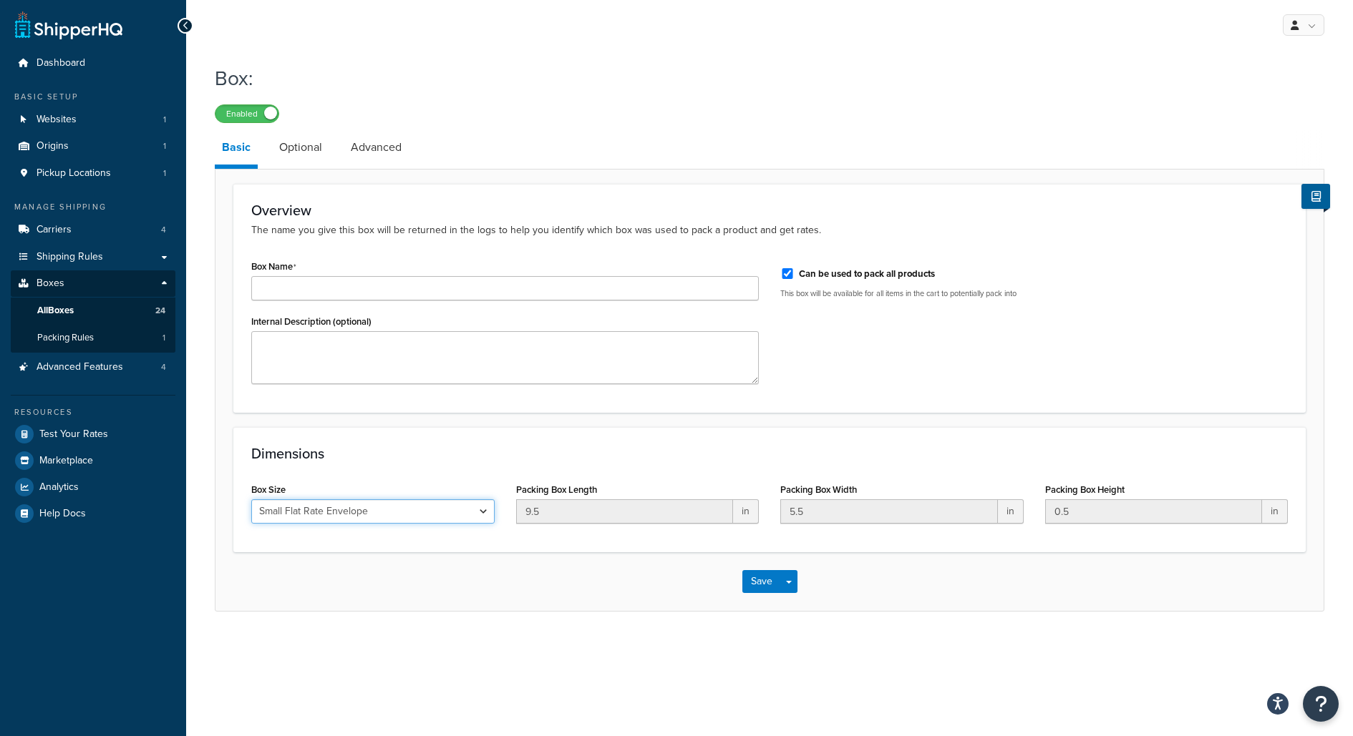
click at [405, 514] on select "Custom USPS Small Flat Box USPS Medium Flat Box USPS Large Flat Box USPS Flat E…" at bounding box center [372, 512] width 243 height 24
select select "usps_legal_flat_rate_evelope"
click at [251, 500] on select "Custom USPS Small Flat Box USPS Medium Flat Box USPS Large Flat Box USPS Flat E…" at bounding box center [372, 512] width 243 height 24
type input "14.5"
type input "9"
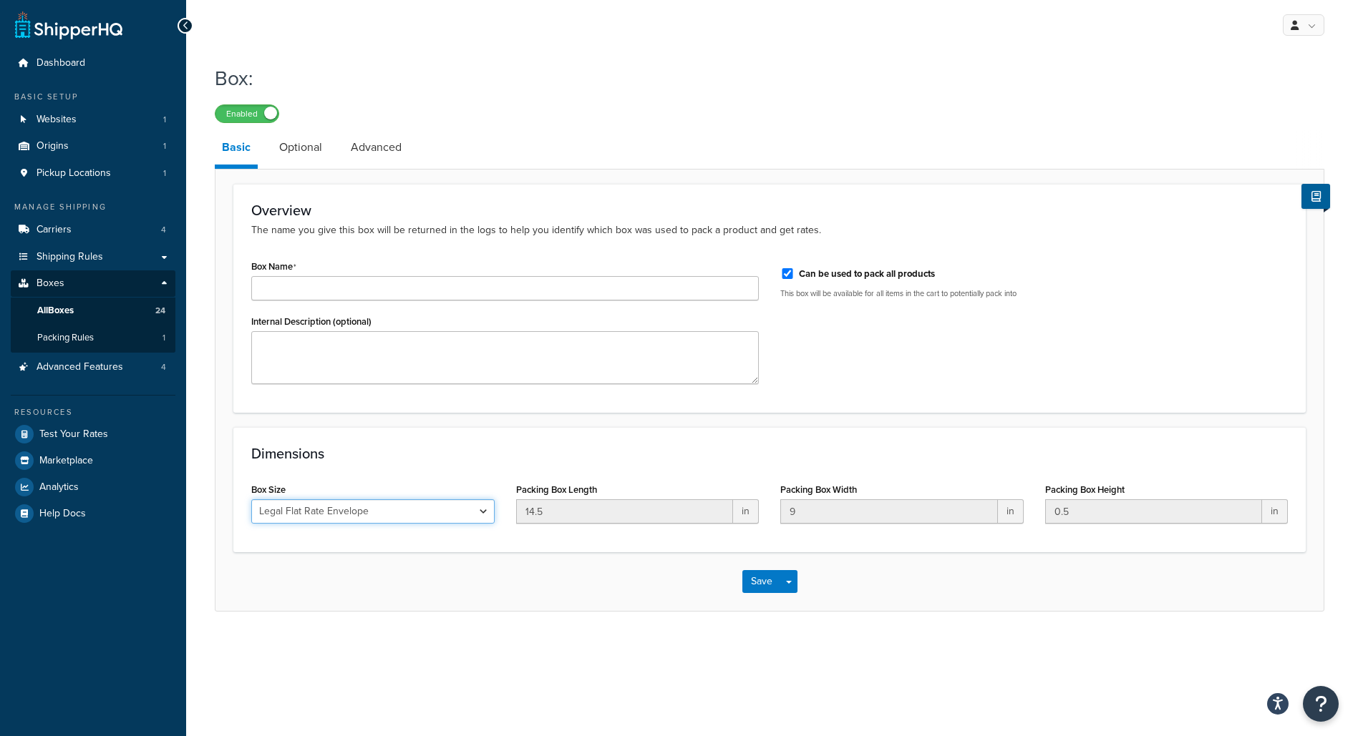
click at [410, 513] on select "Custom USPS Small Flat Box USPS Medium Flat Box USPS Large Flat Box USPS Flat E…" at bounding box center [372, 512] width 243 height 24
select select "usps_medium_2"
click at [251, 500] on select "Custom USPS Small Flat Box USPS Medium Flat Box USPS Large Flat Box USPS Flat E…" at bounding box center [372, 512] width 243 height 24
type input "13.5"
type input "11.5"
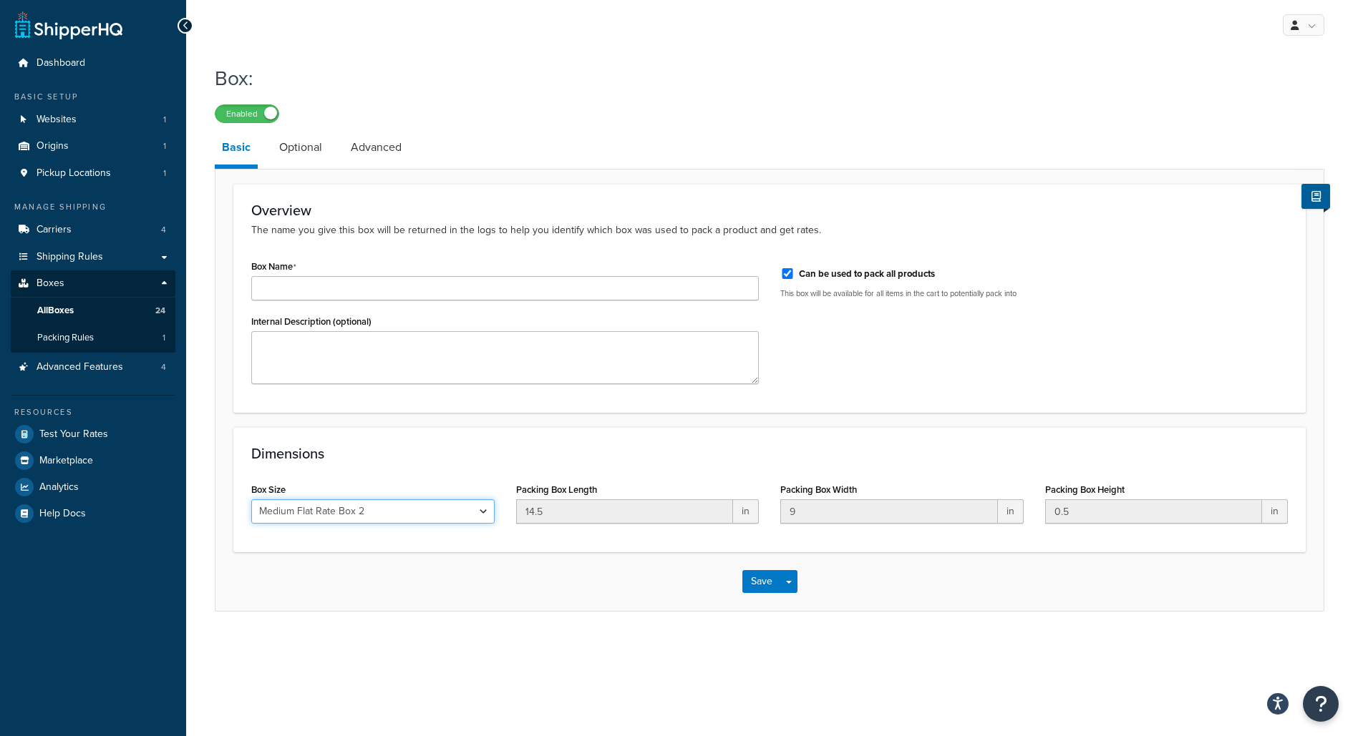
type input "3"
click at [456, 296] on input "Box Name" at bounding box center [504, 288] width 507 height 24
click at [467, 260] on div "Box Name" at bounding box center [504, 278] width 507 height 44
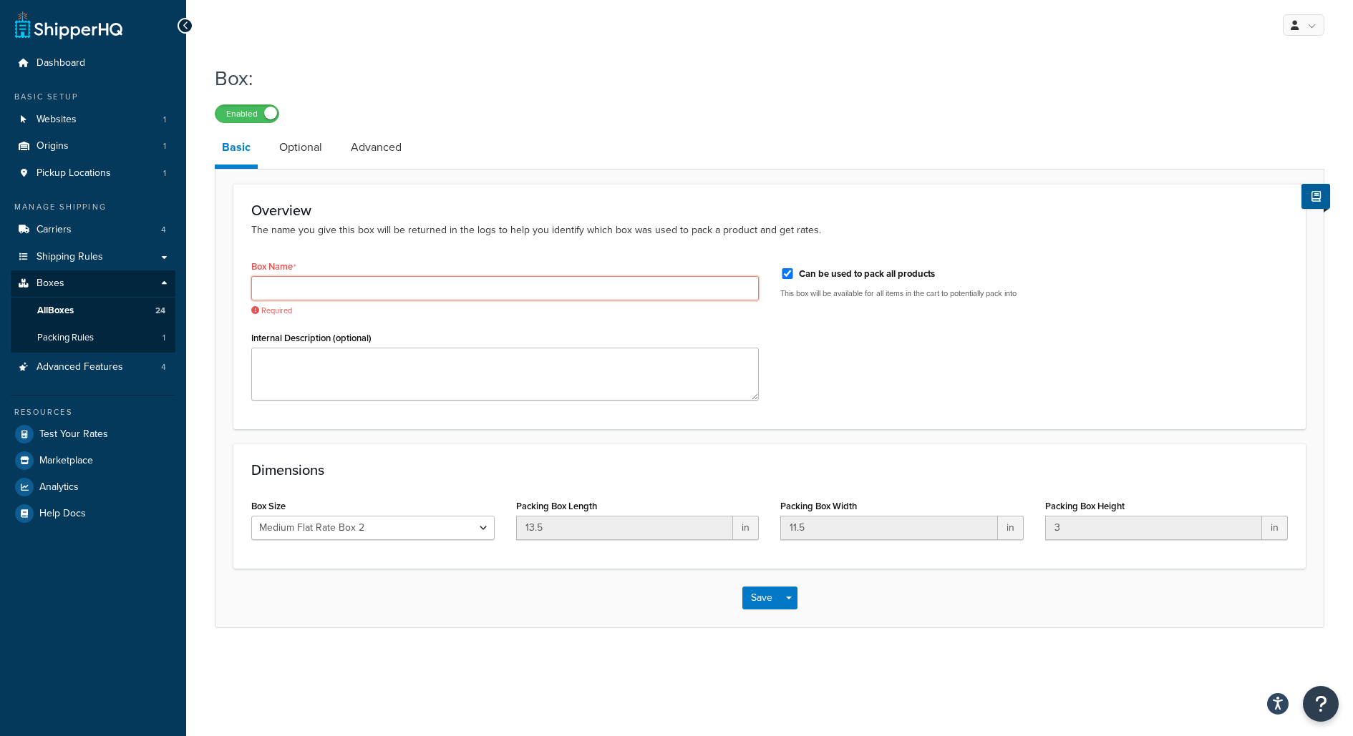
click at [467, 289] on input "Box Name" at bounding box center [504, 288] width 507 height 24
click at [323, 520] on select "Custom USPS Small Flat Box USPS Medium Flat Box USPS Large Flat Box USPS Flat E…" at bounding box center [372, 528] width 243 height 24
select select "usps_legal_flat_rate_evelope"
click at [251, 516] on select "Custom USPS Small Flat Box USPS Medium Flat Box USPS Large Flat Box USPS Flat E…" at bounding box center [372, 528] width 243 height 24
type input "14.5"
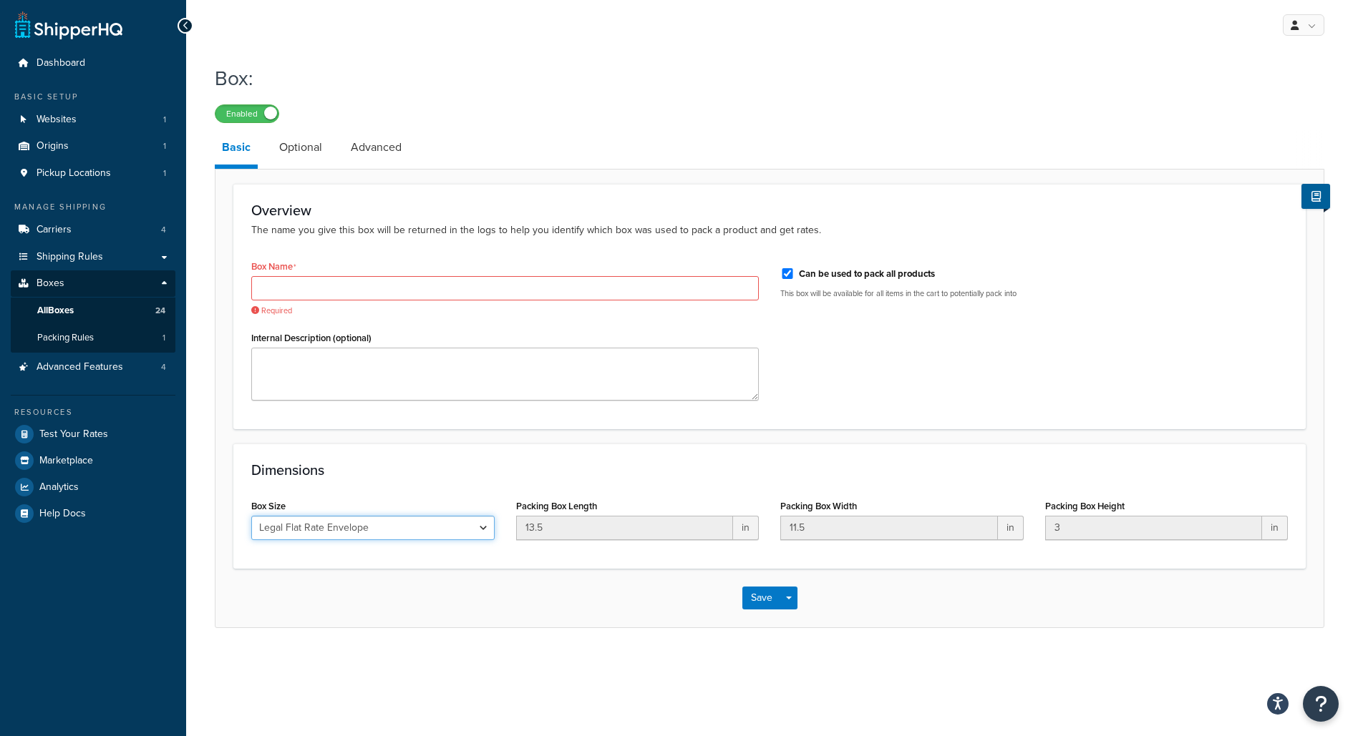
type input "9"
type input "0.5"
click at [398, 532] on select "Custom USPS Small Flat Box USPS Medium Flat Box USPS Large Flat Box USPS Flat E…" at bounding box center [372, 528] width 243 height 24
select select "usps_medium_2"
click at [251, 516] on select "Custom USPS Small Flat Box USPS Medium Flat Box USPS Large Flat Box USPS Flat E…" at bounding box center [372, 528] width 243 height 24
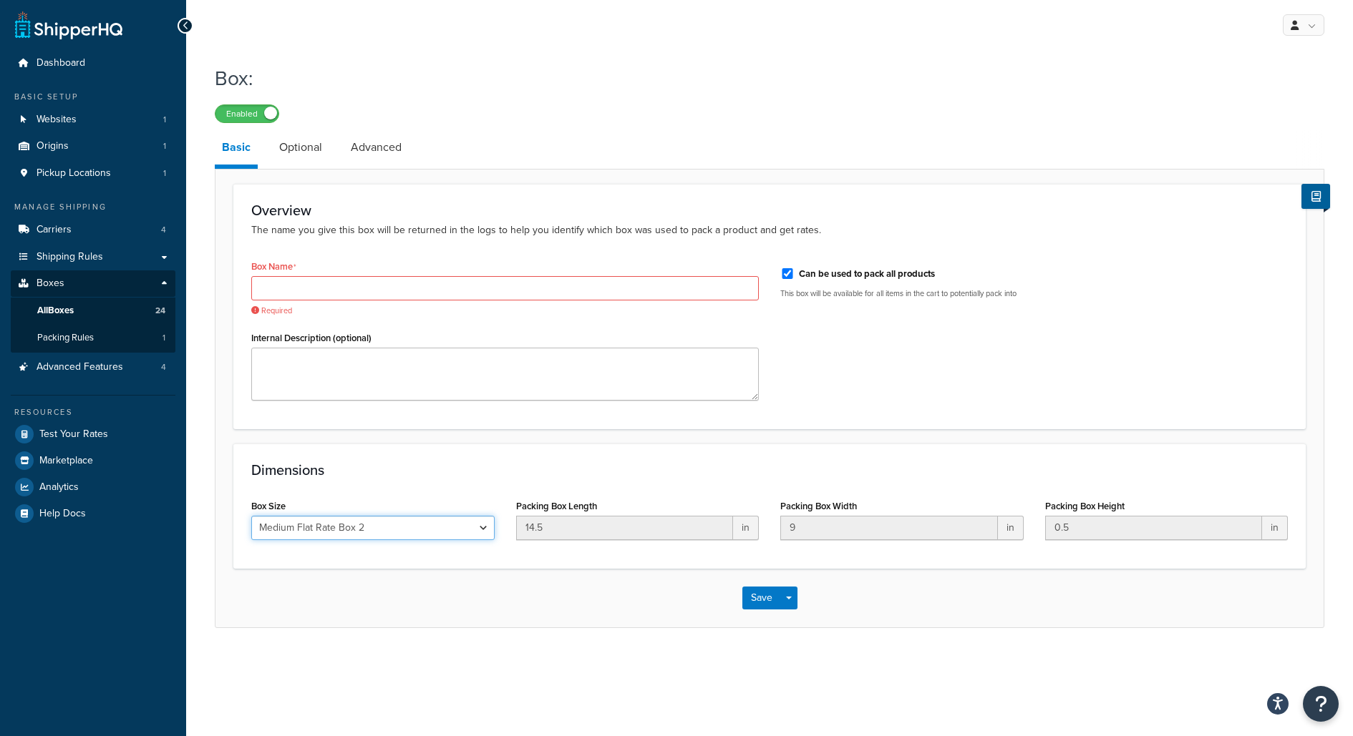
type input "13.5"
type input "11.5"
type input "3"
click at [263, 524] on select "Custom USPS Small Flat Box USPS Medium Flat Box USPS Large Flat Box USPS Flat E…" at bounding box center [372, 528] width 243 height 24
click at [251, 516] on select "Custom USPS Small Flat Box USPS Medium Flat Box USPS Large Flat Box USPS Flat E…" at bounding box center [372, 528] width 243 height 24
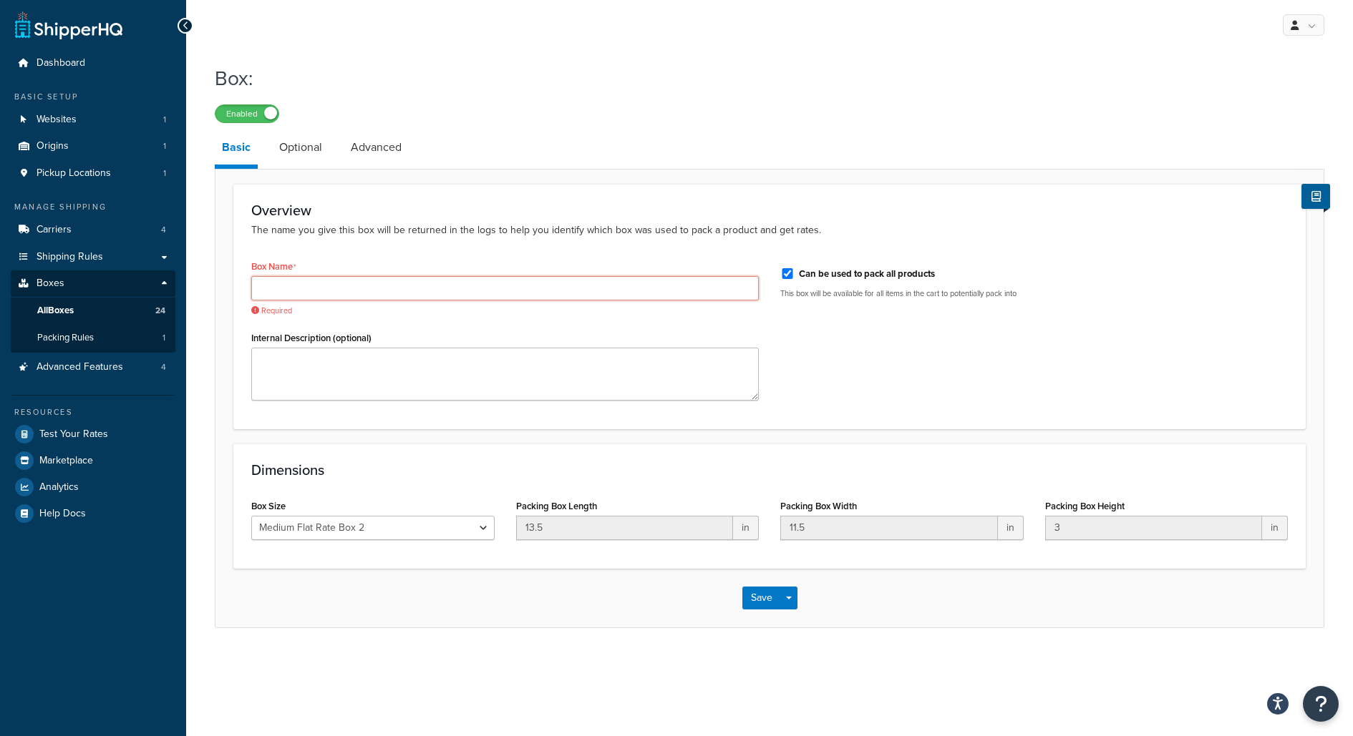
click at [385, 298] on input "Box Name" at bounding box center [504, 288] width 507 height 24
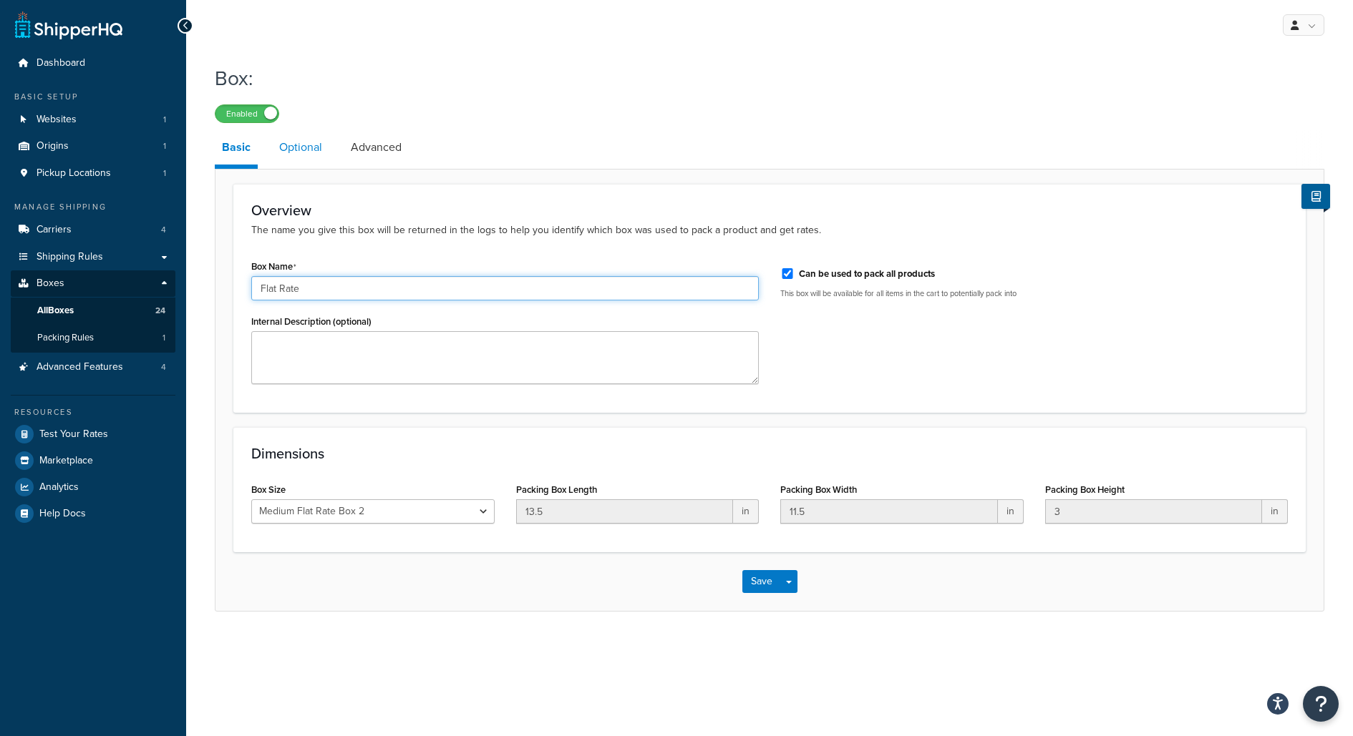
type input "Flat Rate"
click at [296, 140] on link "Optional" at bounding box center [300, 147] width 57 height 34
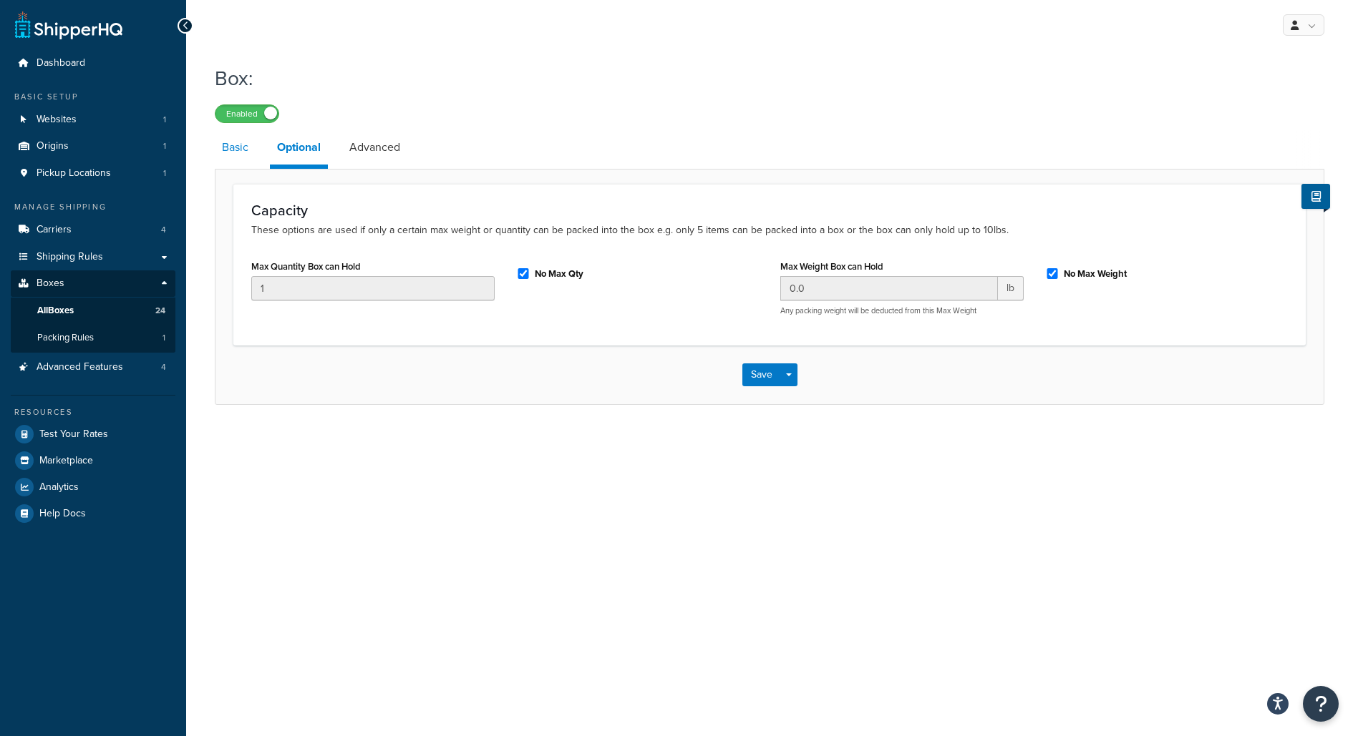
click at [249, 152] on link "Basic" at bounding box center [235, 147] width 41 height 34
select select "usps_medium_2"
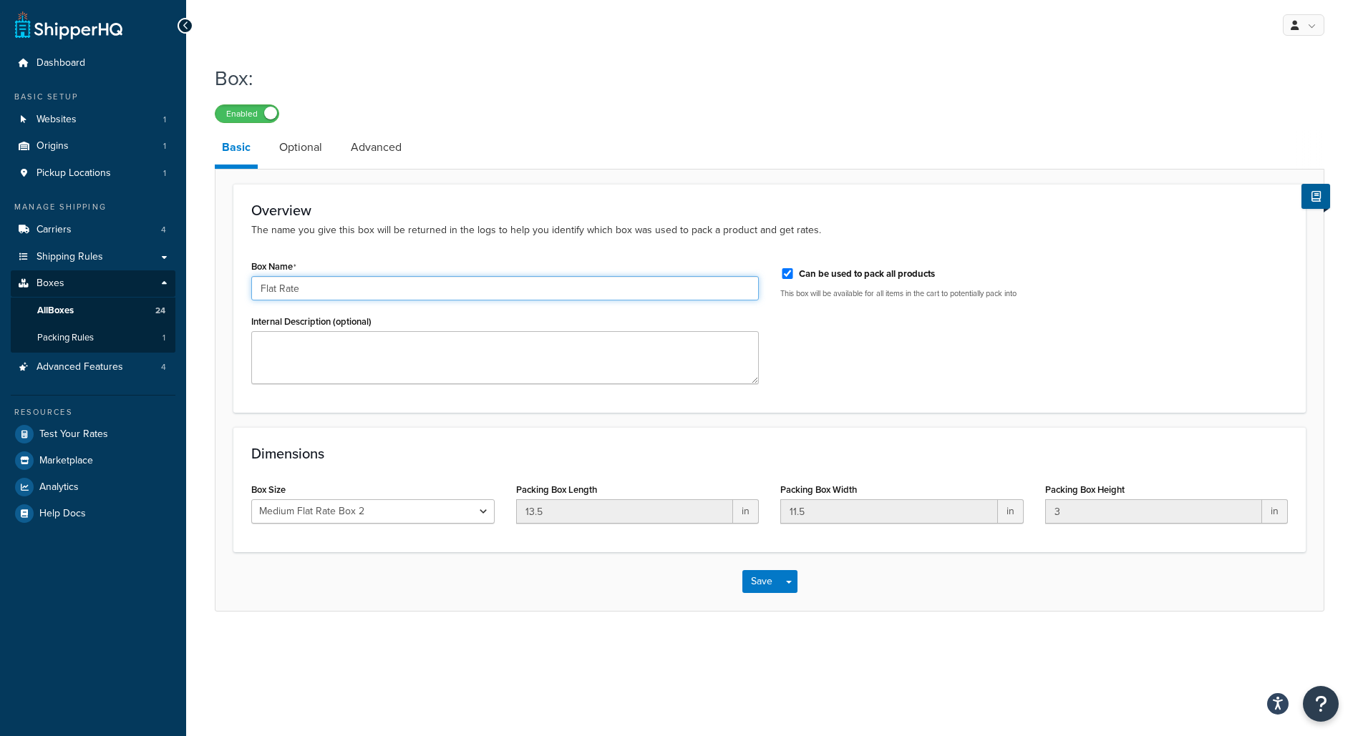
click at [395, 293] on input "Flat Rate" at bounding box center [504, 288] width 507 height 24
click at [259, 289] on input "Flat Rate" at bounding box center [504, 288] width 507 height 24
click at [359, 288] on input "Medium Flat Rate" at bounding box center [504, 288] width 507 height 24
type input "Medium Flat Rate Box 2"
click at [302, 145] on link "Optional" at bounding box center [300, 147] width 57 height 34
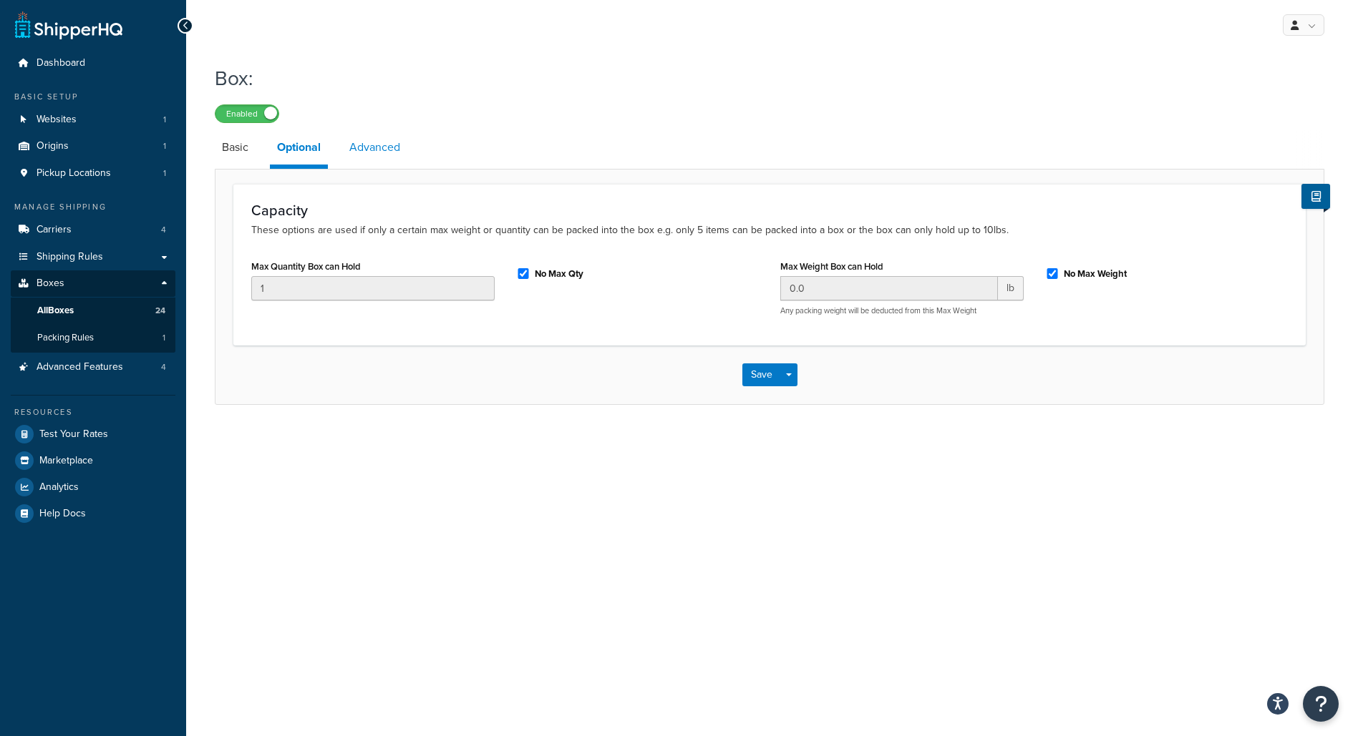
click at [364, 145] on link "Advanced" at bounding box center [374, 147] width 65 height 34
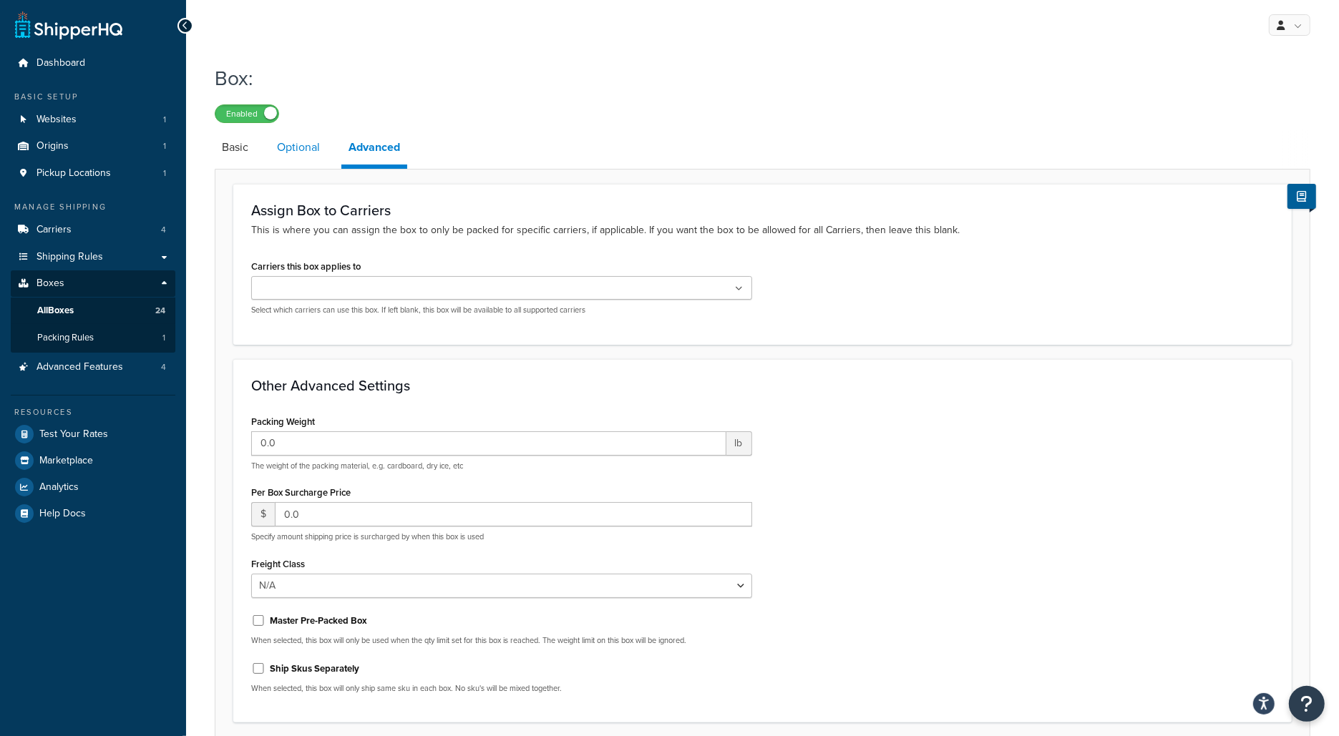
click at [298, 158] on link "Optional" at bounding box center [298, 147] width 57 height 34
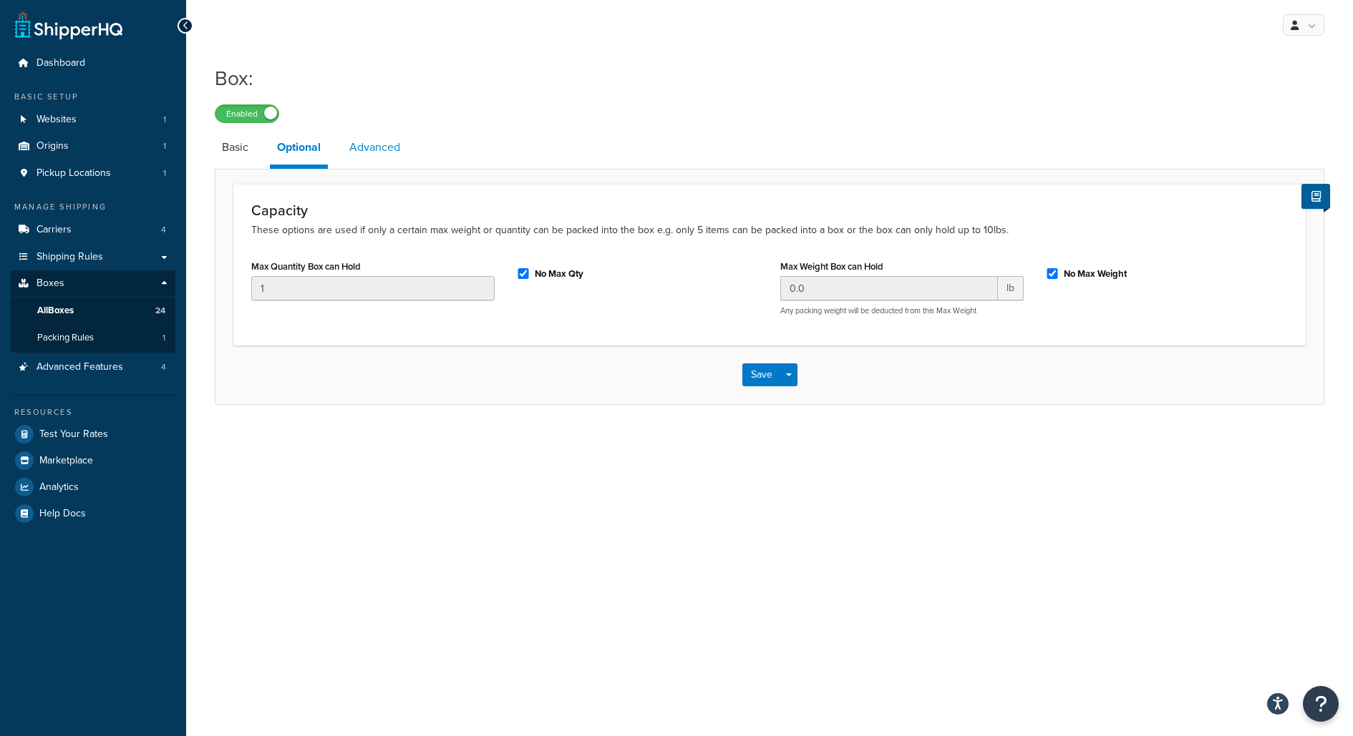
click at [368, 150] on link "Advanced" at bounding box center [374, 147] width 65 height 34
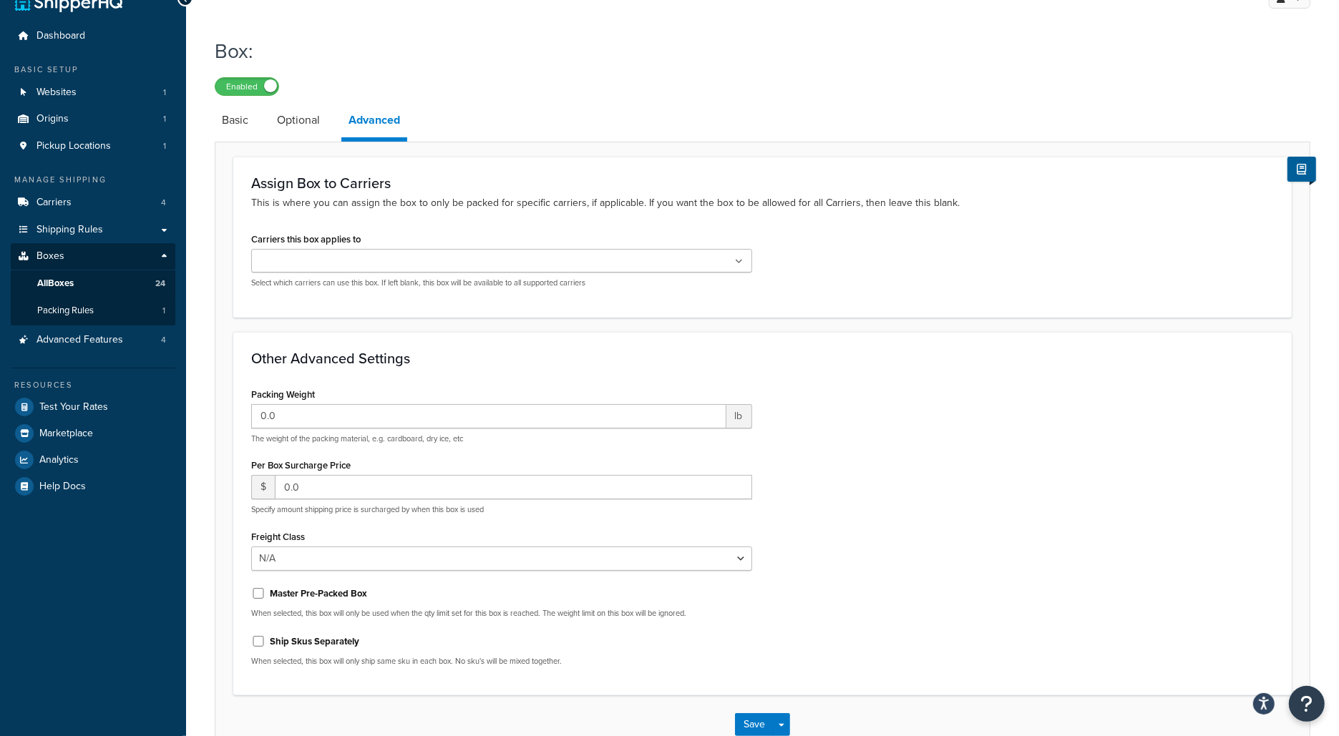
scroll to position [4, 0]
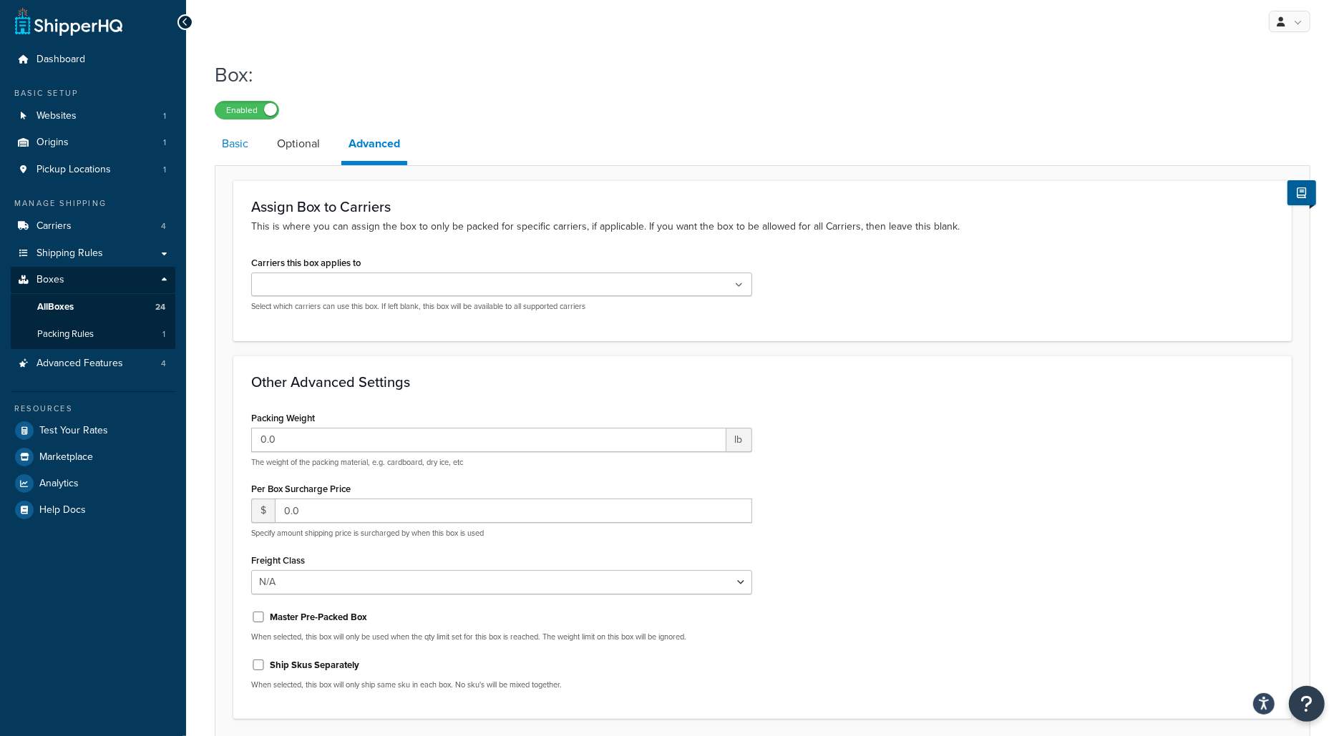
click at [235, 145] on link "Basic" at bounding box center [235, 144] width 41 height 34
select select "usps_medium_2"
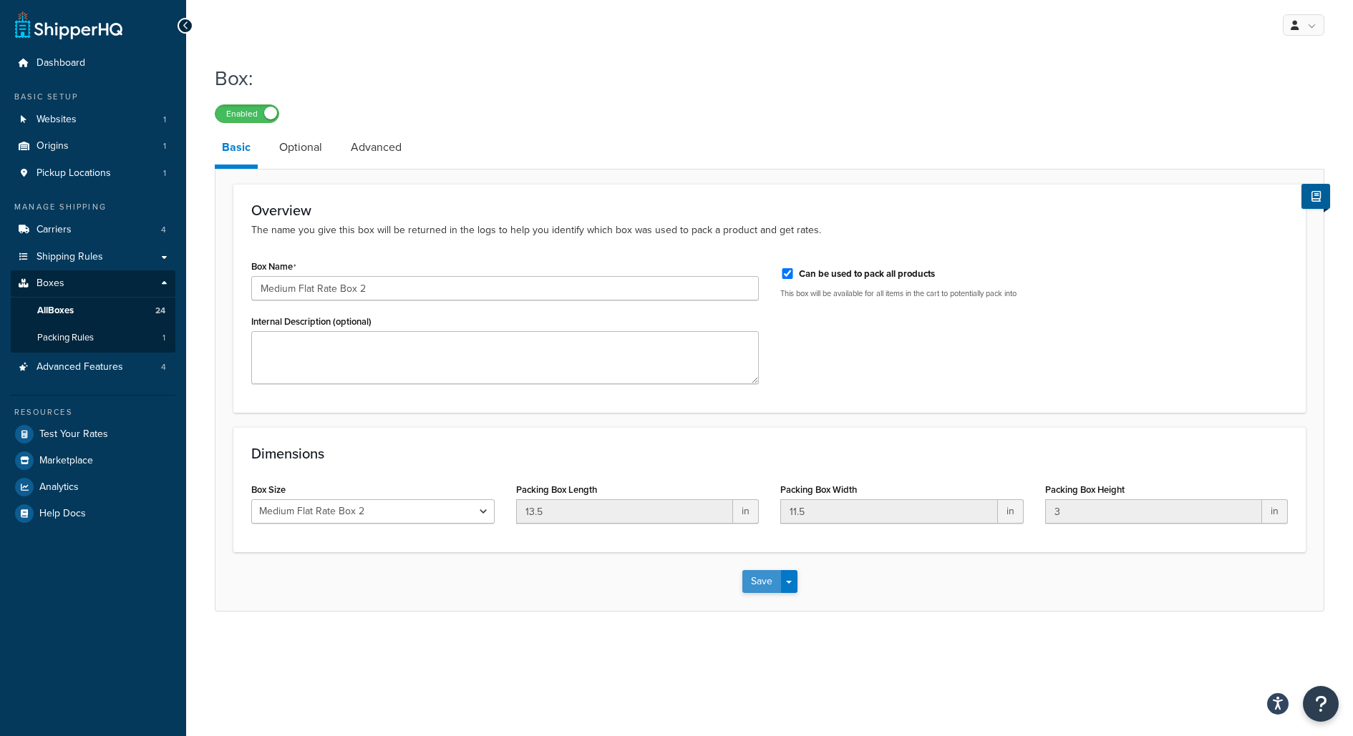
click at [764, 584] on button "Save" at bounding box center [761, 581] width 39 height 23
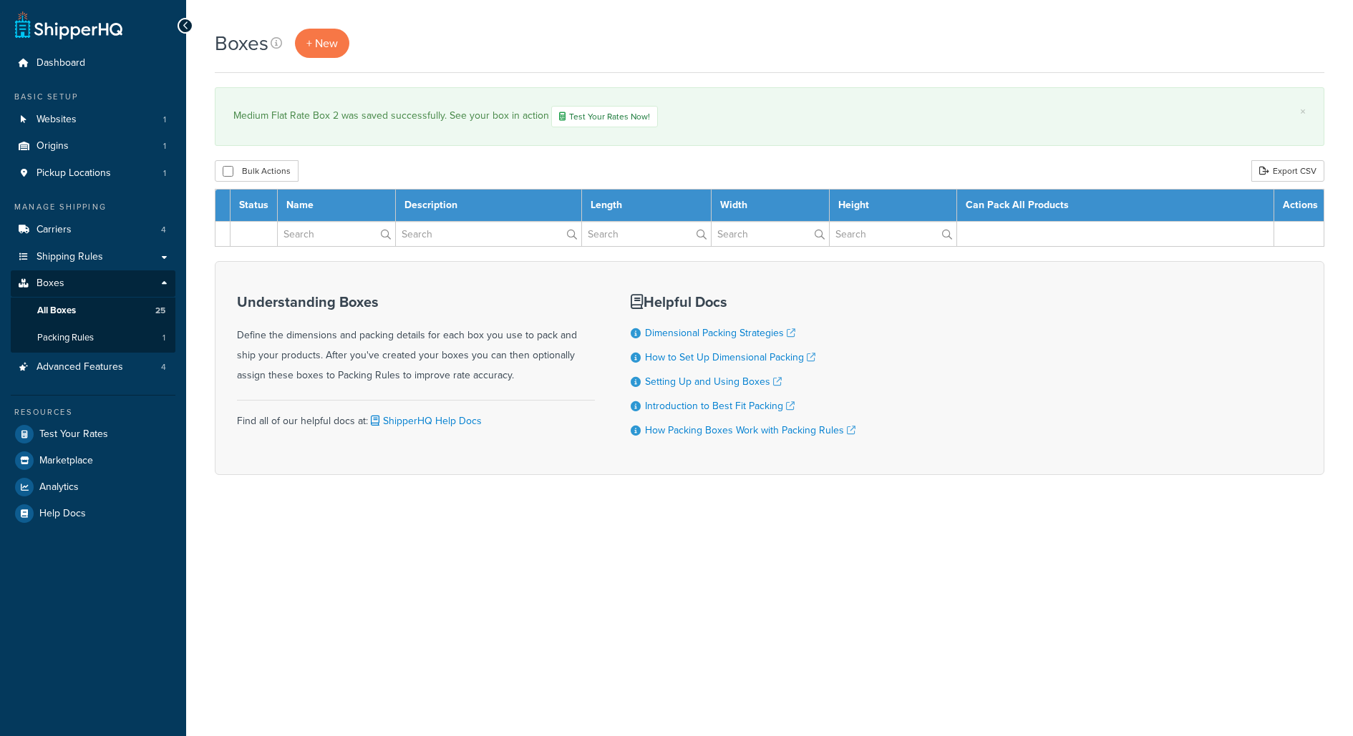
select select "1000"
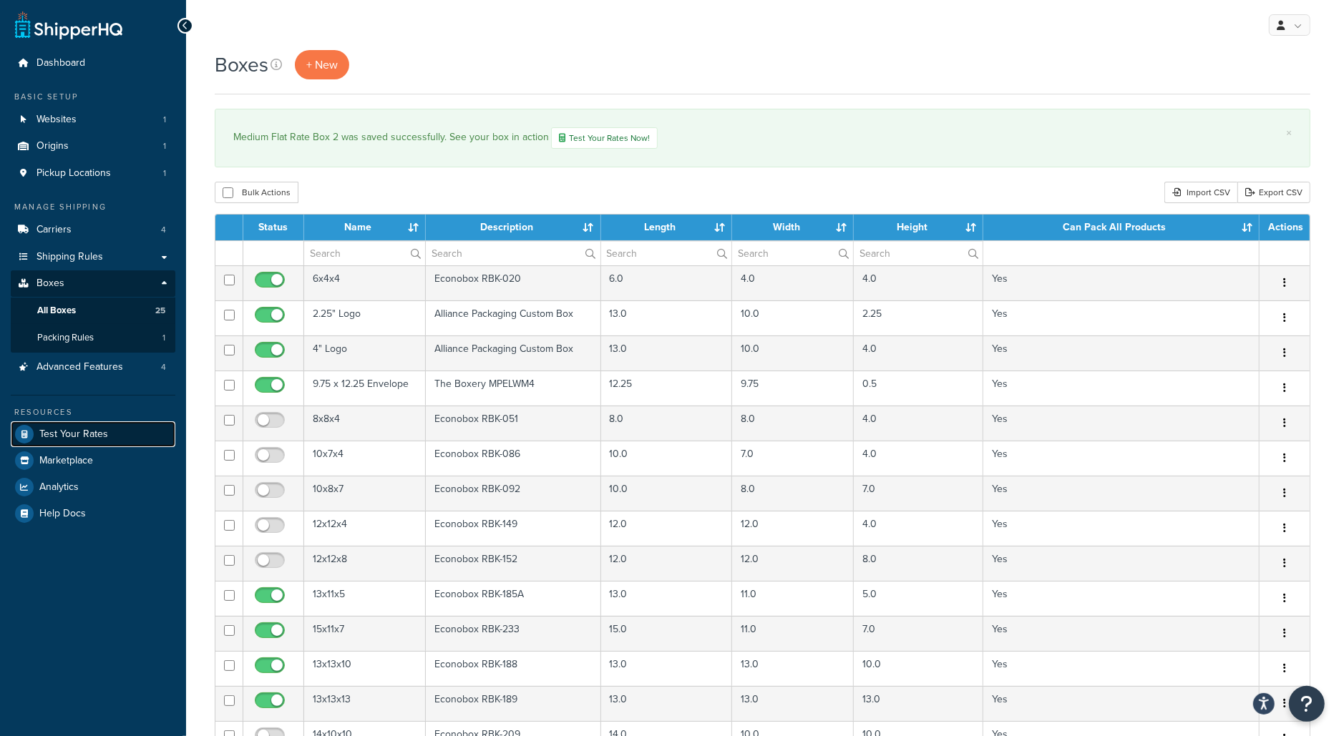
click at [91, 422] on link "Test Your Rates" at bounding box center [93, 435] width 165 height 26
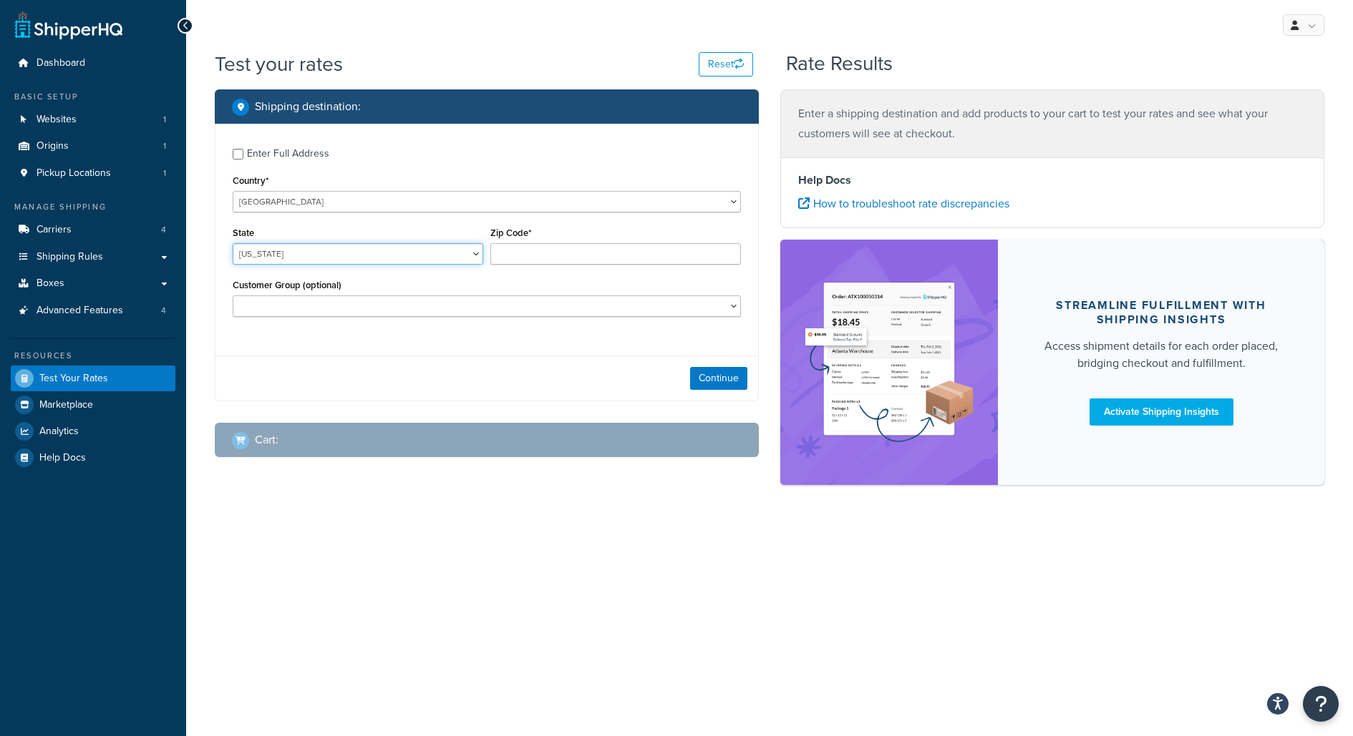
click at [375, 253] on select "[US_STATE] [US_STATE] [US_STATE] [US_STATE] [US_STATE] Armed Forces Americas Ar…" at bounding box center [358, 253] width 250 height 21
select select "[GEOGRAPHIC_DATA]"
click at [233, 243] on select "[US_STATE] [US_STATE] [US_STATE] [US_STATE] [US_STATE] Armed Forces Americas Ar…" at bounding box center [358, 253] width 250 height 21
click at [524, 256] on input "Zip Code*" at bounding box center [615, 253] width 250 height 21
type input "78759"
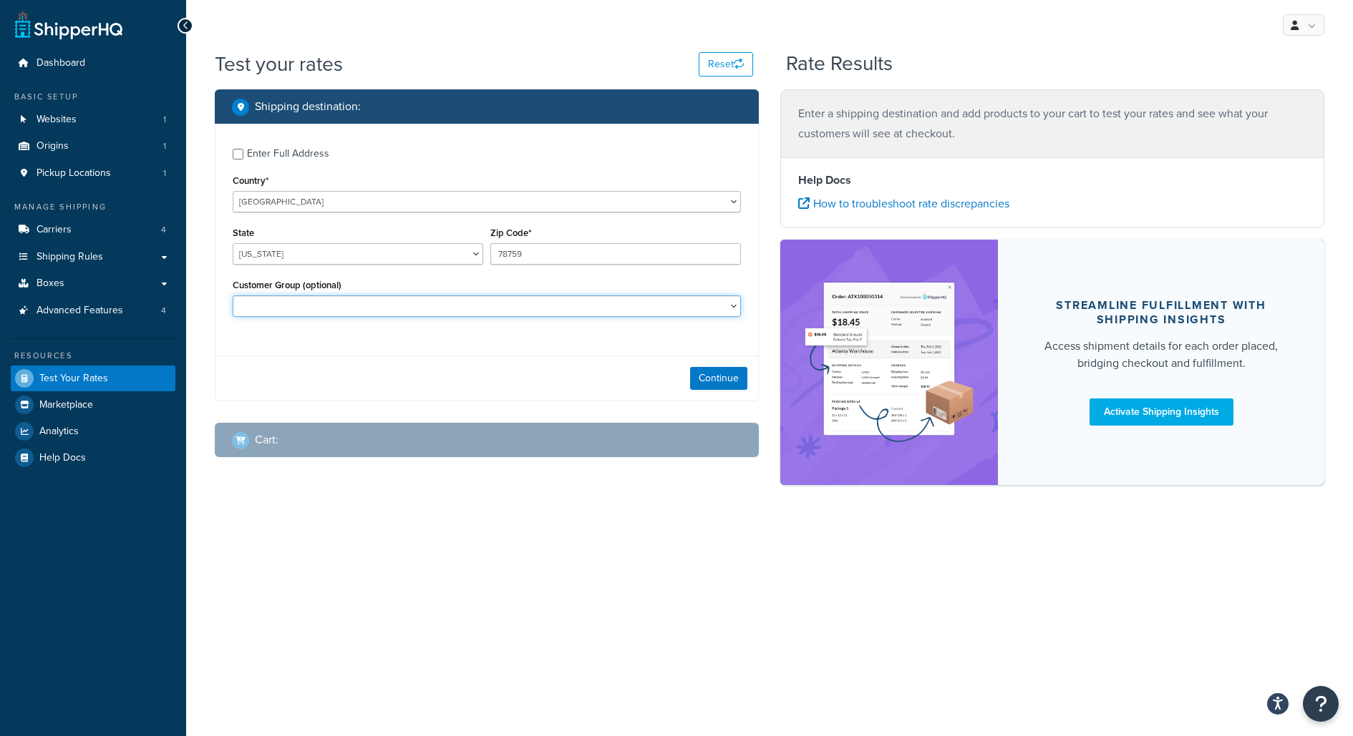
click at [589, 303] on select "Consignment Distributor Employee Expert Tier General Customers Legendary Tier M…" at bounding box center [487, 306] width 508 height 21
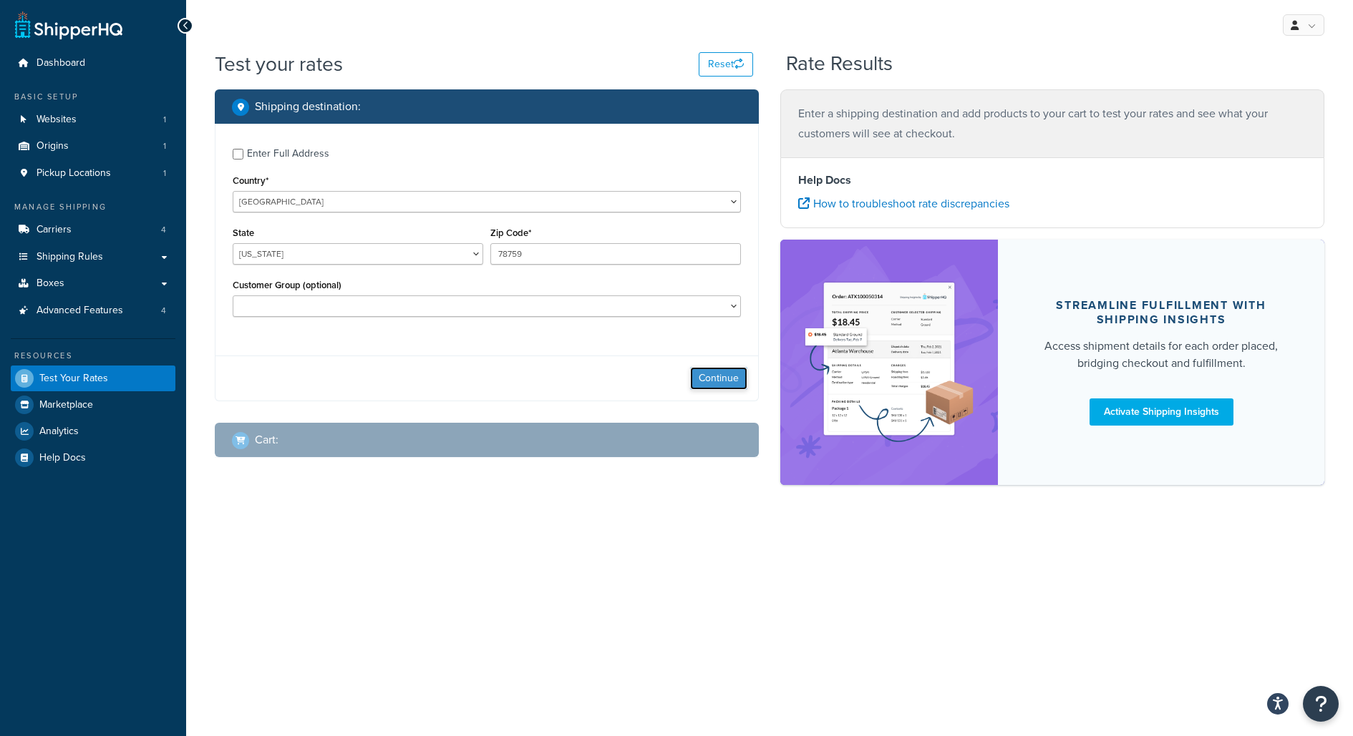
click at [711, 378] on button "Continue" at bounding box center [718, 378] width 57 height 23
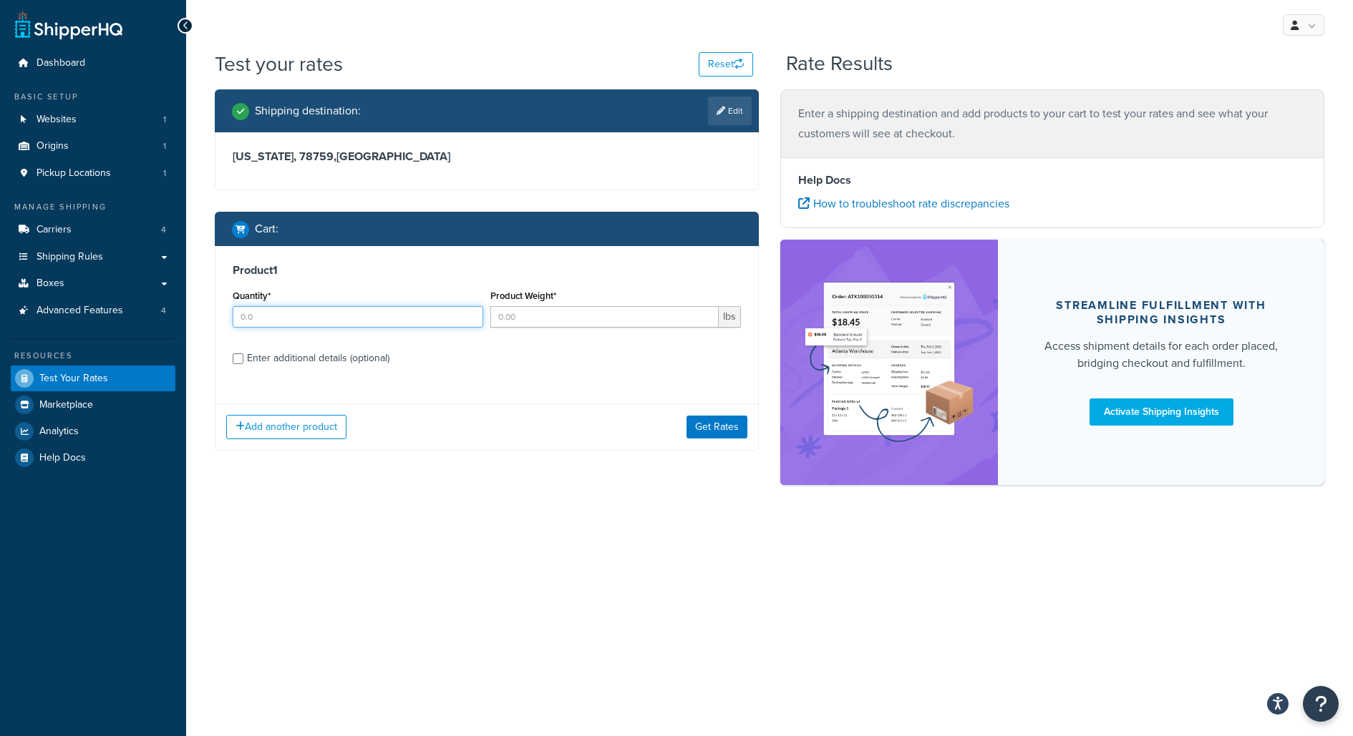
click at [378, 318] on input "Quantity*" at bounding box center [358, 316] width 250 height 21
type input "1"
click at [555, 315] on input "Product Weight*" at bounding box center [604, 316] width 228 height 21
type input "1"
click at [355, 359] on div "Enter additional details (optional)" at bounding box center [318, 359] width 142 height 20
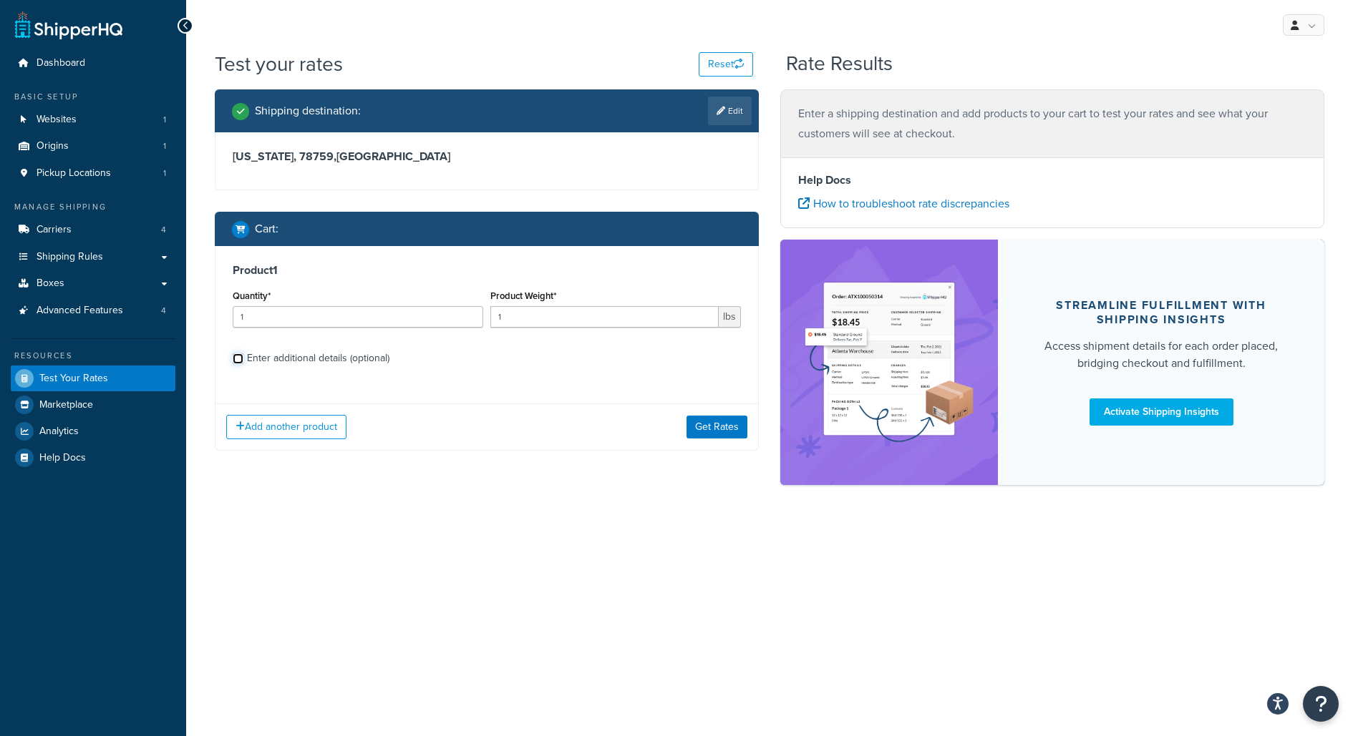
click at [243, 359] on input "Enter additional details (optional)" at bounding box center [238, 359] width 11 height 11
checkbox input "true"
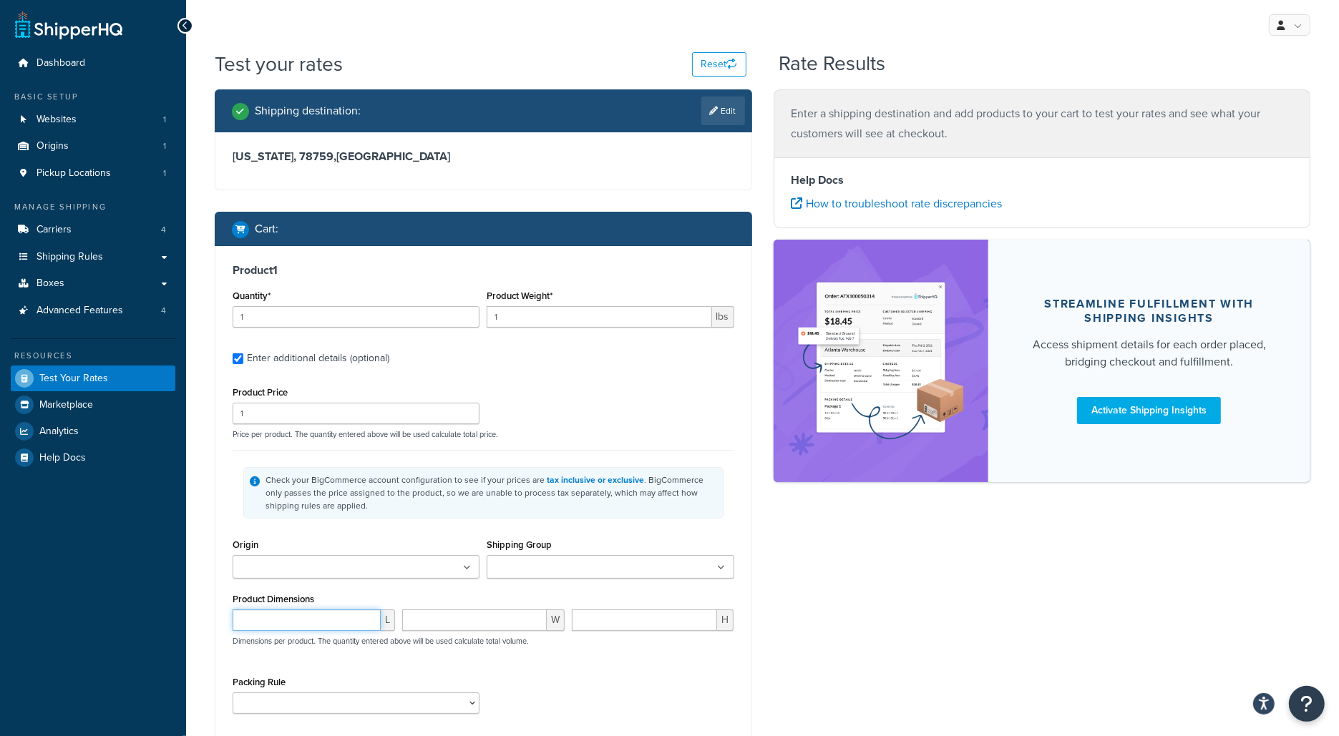
click at [333, 618] on input "number" at bounding box center [307, 620] width 148 height 21
type input "13"
click at [484, 617] on input "number" at bounding box center [474, 620] width 145 height 21
type input "11"
click at [626, 623] on input "number" at bounding box center [645, 620] width 146 height 21
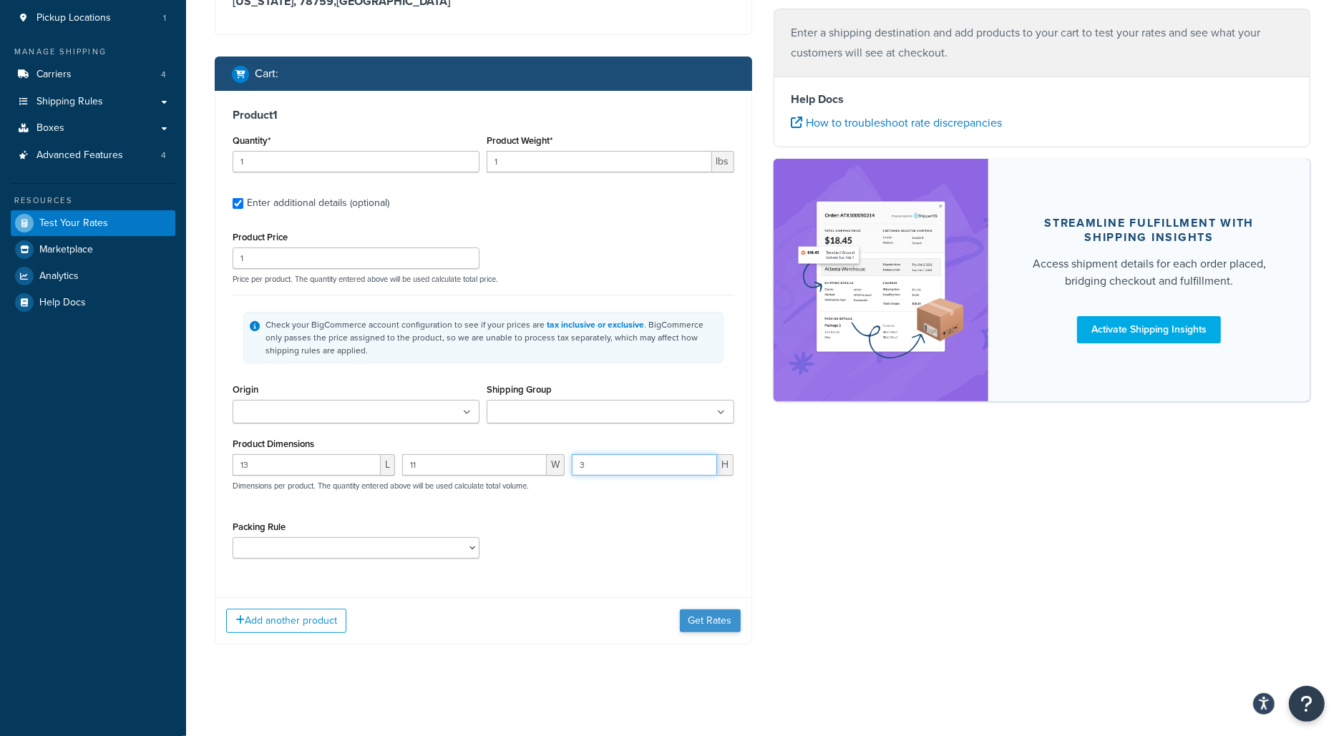
type input "3"
click at [716, 610] on button "Get Rates" at bounding box center [710, 621] width 61 height 23
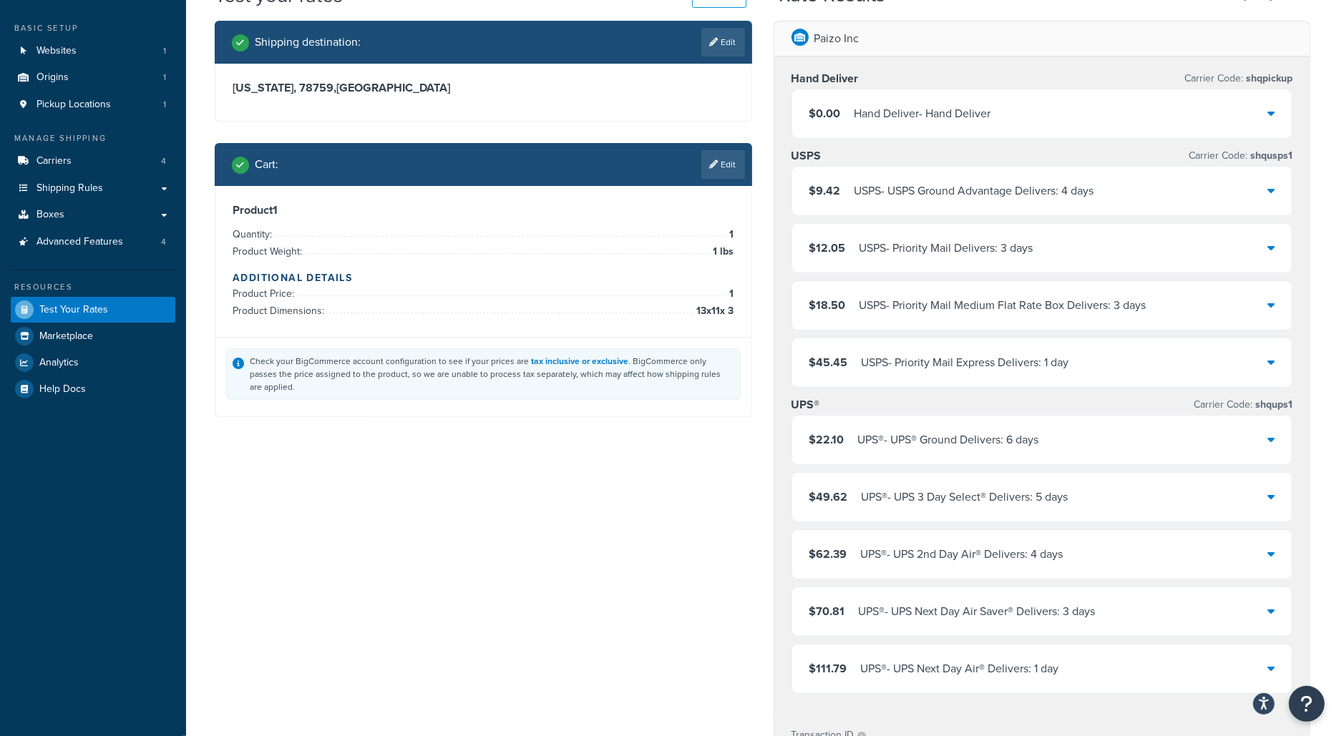
scroll to position [75, 0]
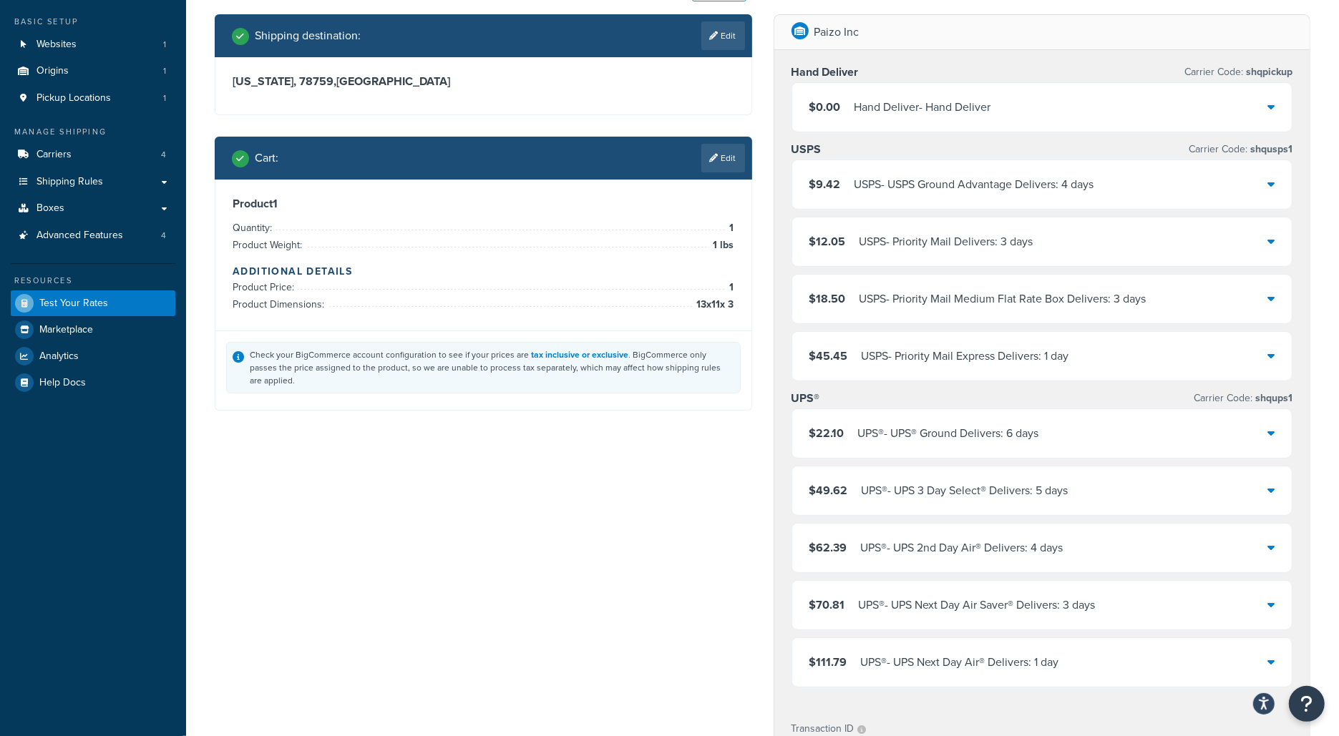
click at [965, 199] on div "$9.42 USPS - USPS Ground Advantage Delivers: 4 days" at bounding box center [1042, 184] width 500 height 49
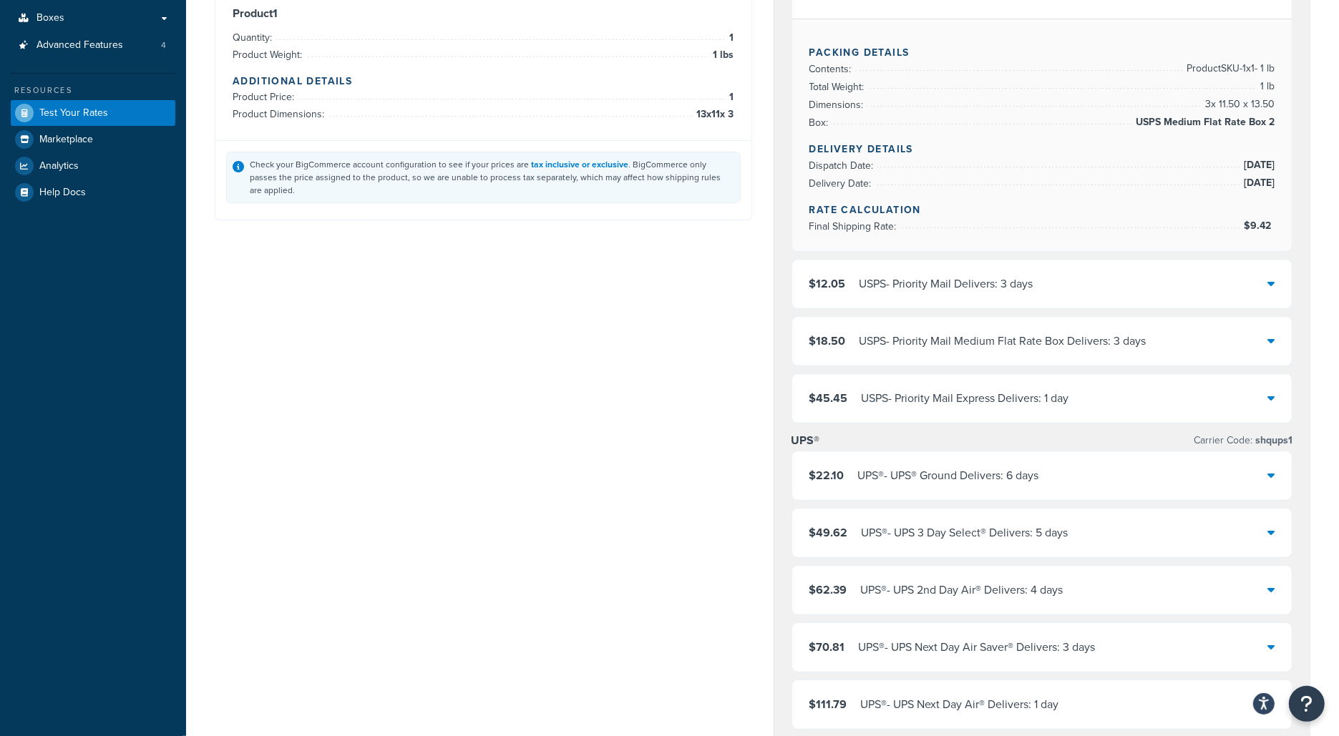
scroll to position [270, 0]
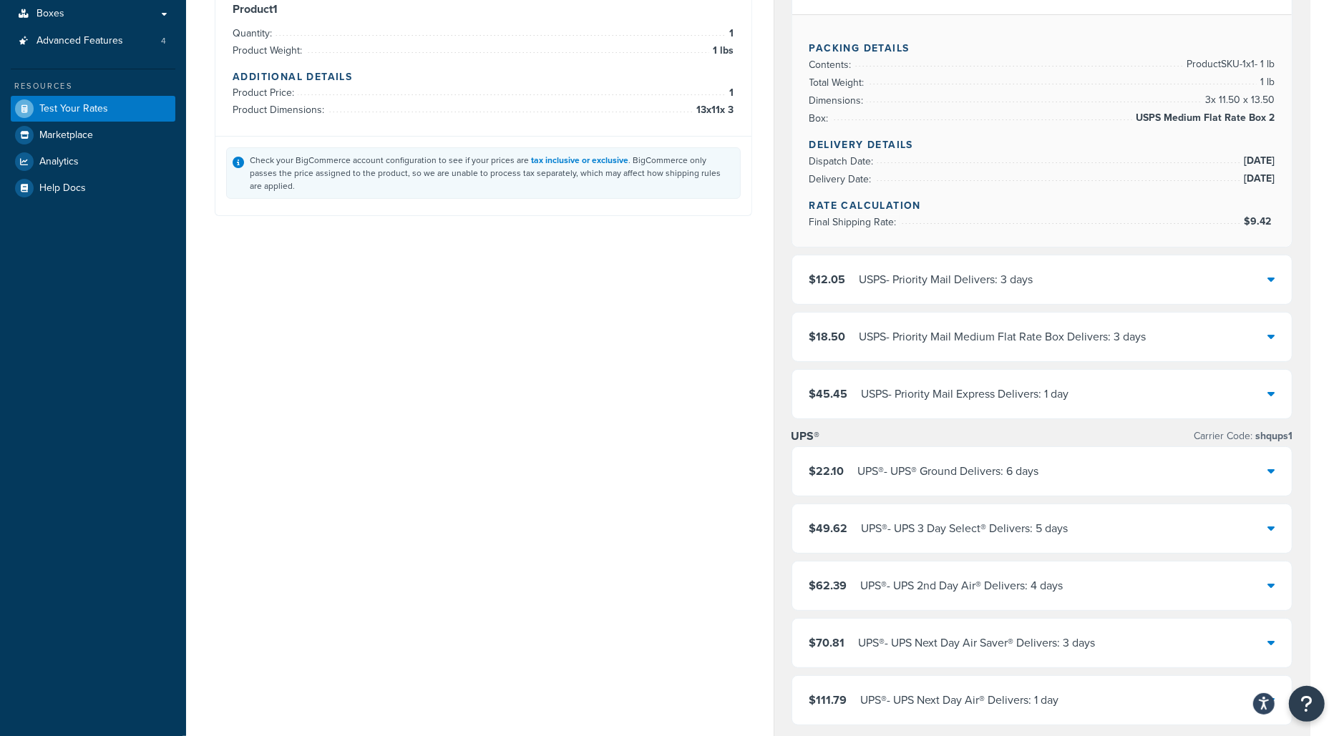
click at [1051, 483] on div "$22.10 UPS® - UPS® Ground Delivers: 6 days" at bounding box center [1042, 471] width 500 height 49
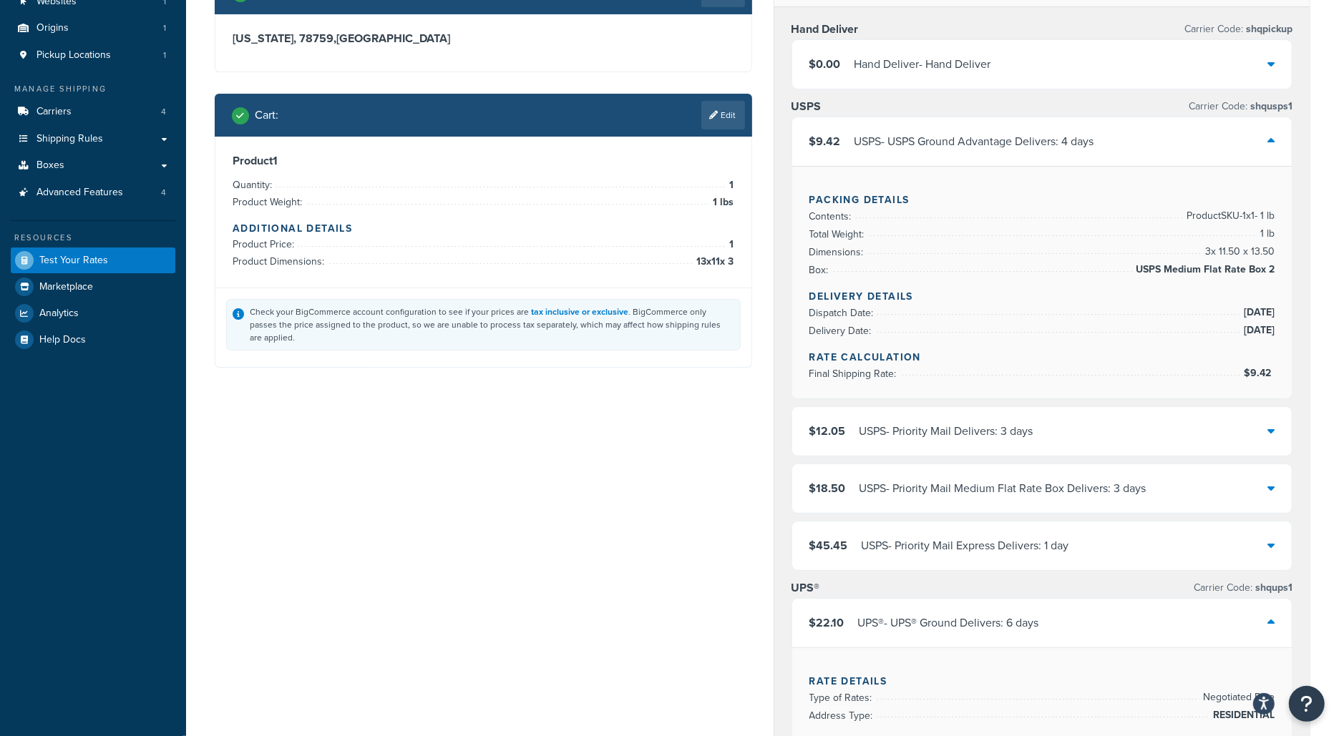
scroll to position [105, 0]
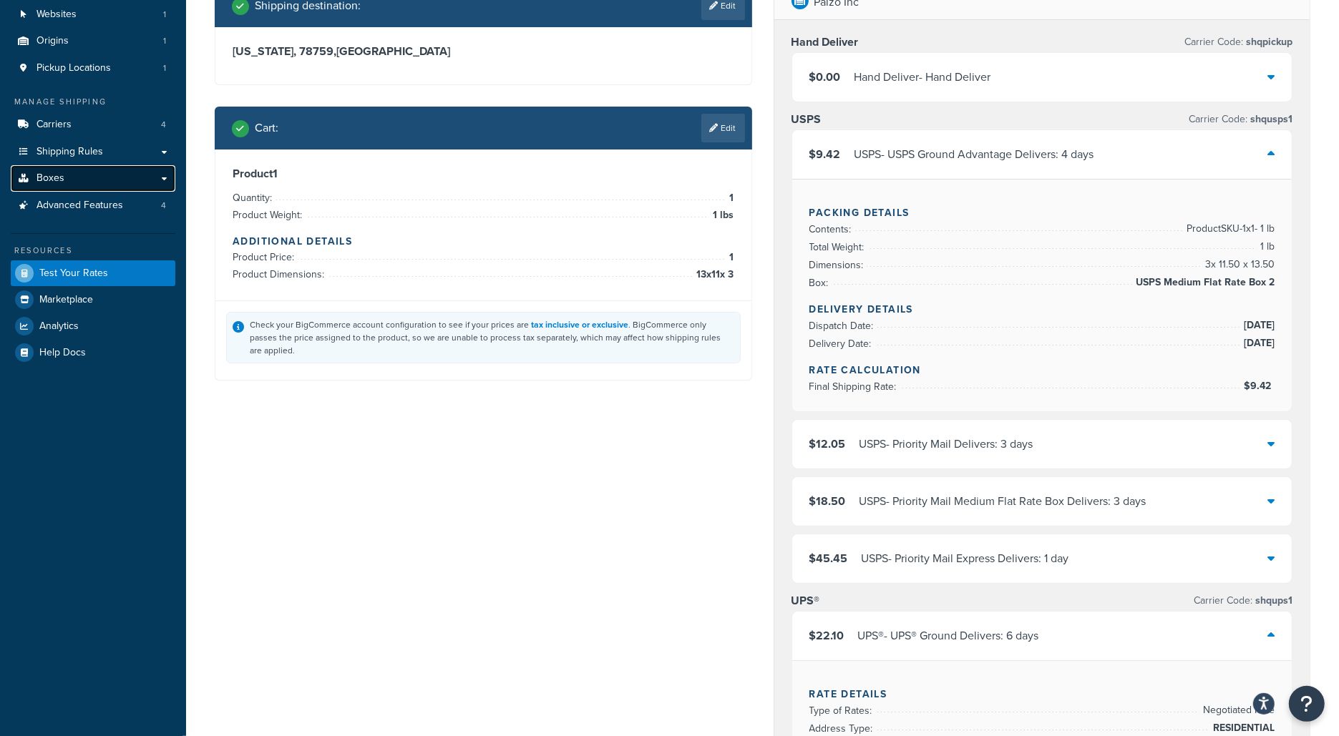
click at [142, 178] on link "Boxes" at bounding box center [93, 178] width 165 height 26
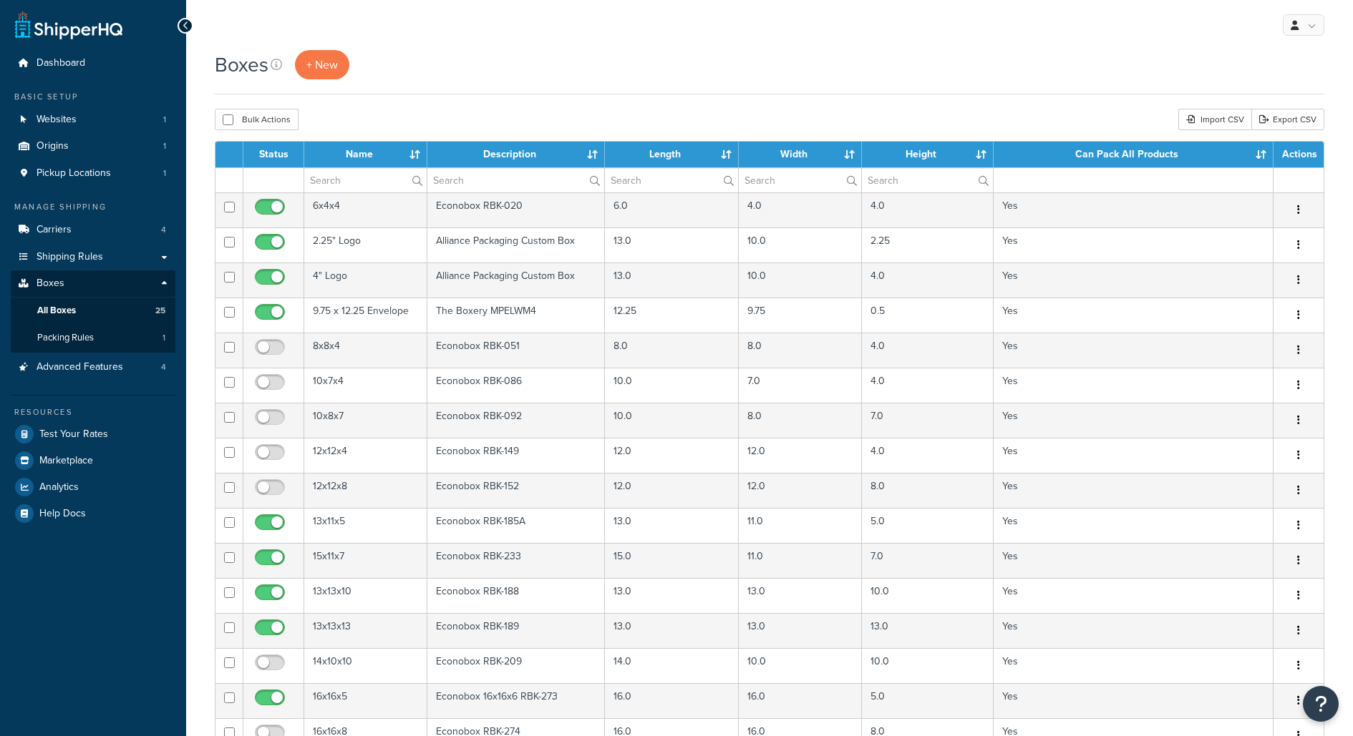
select select "1000"
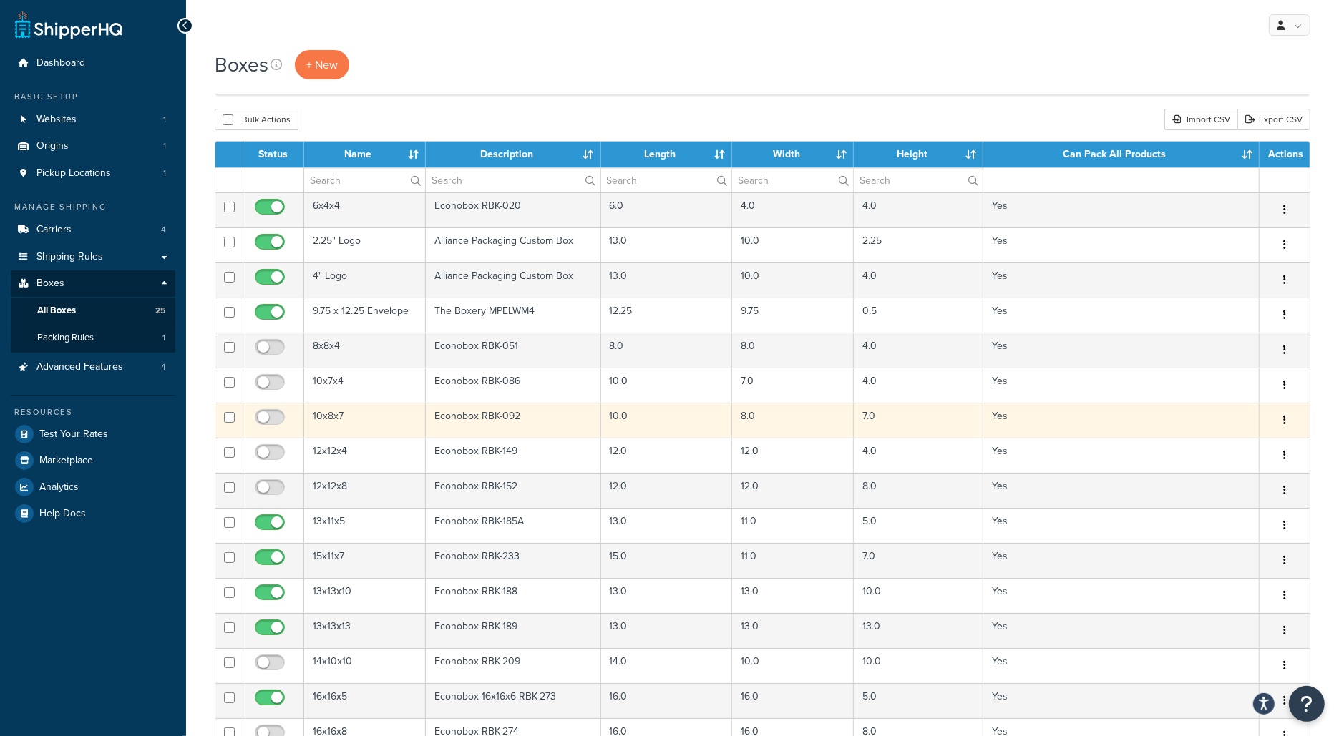
scroll to position [704, 0]
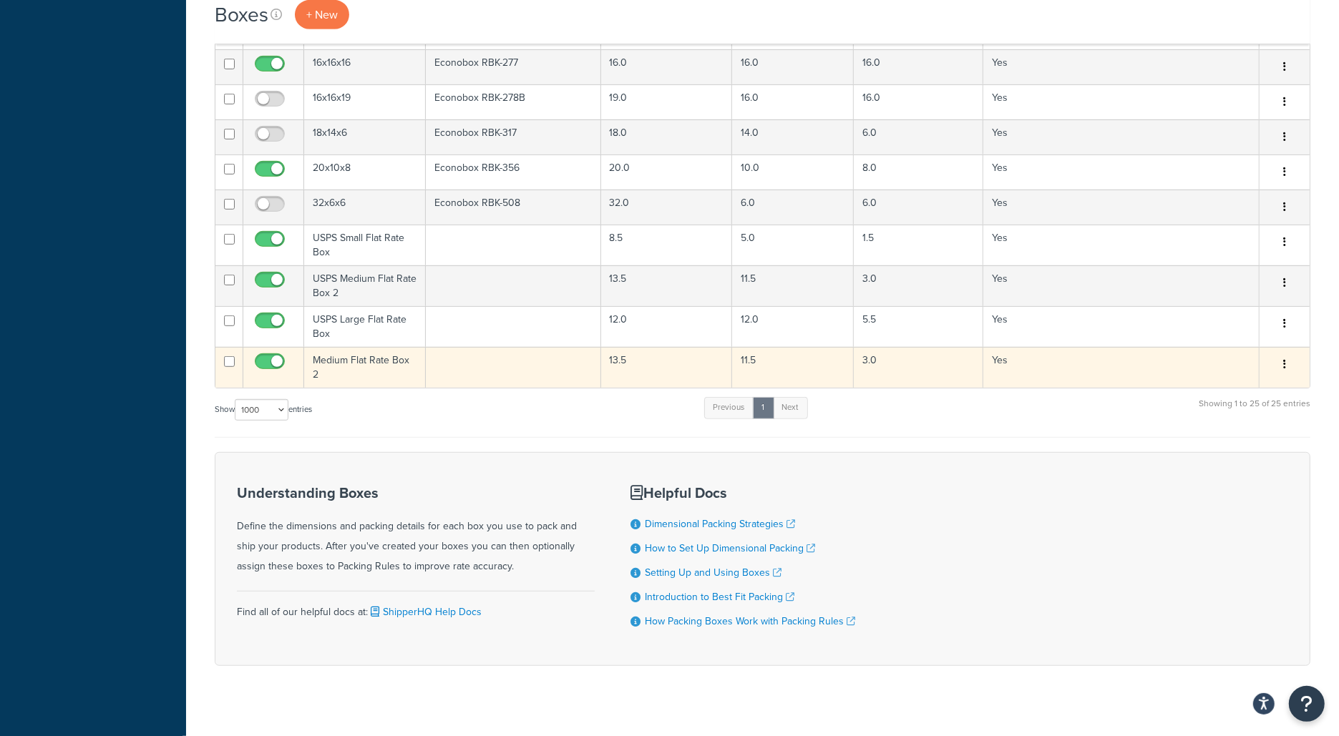
click at [1281, 359] on button "button" at bounding box center [1285, 365] width 20 height 23
click at [1238, 439] on link "Delete" at bounding box center [1237, 450] width 113 height 29
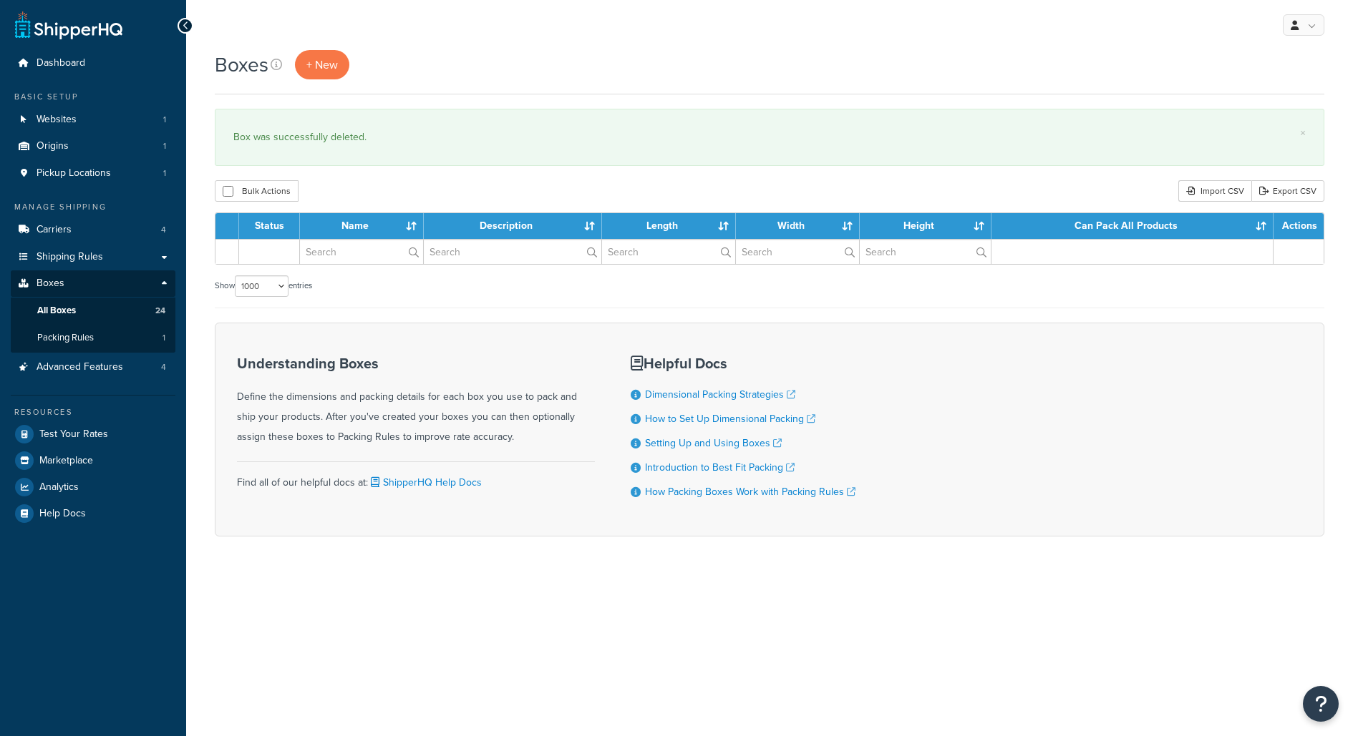
select select "1000"
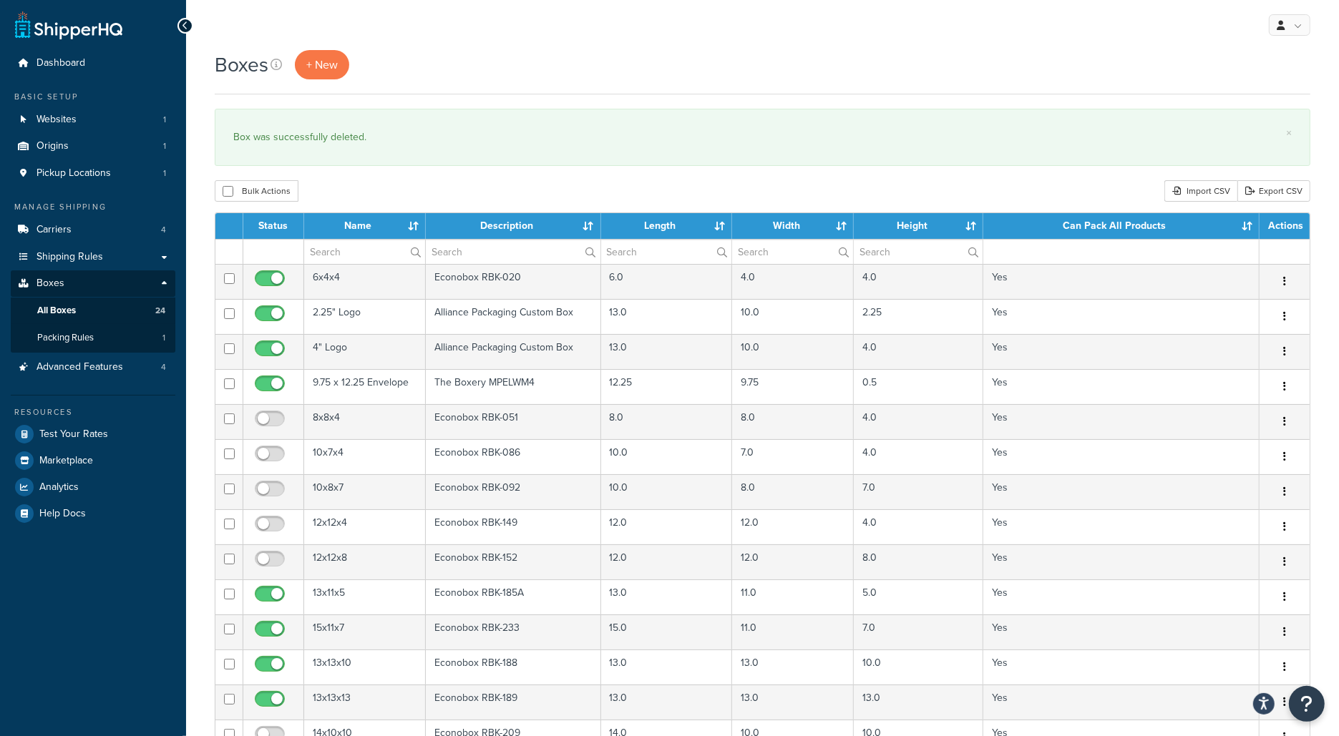
click at [59, 417] on div "Resources" at bounding box center [93, 412] width 165 height 12
click at [59, 424] on link "Test Your Rates" at bounding box center [93, 435] width 165 height 26
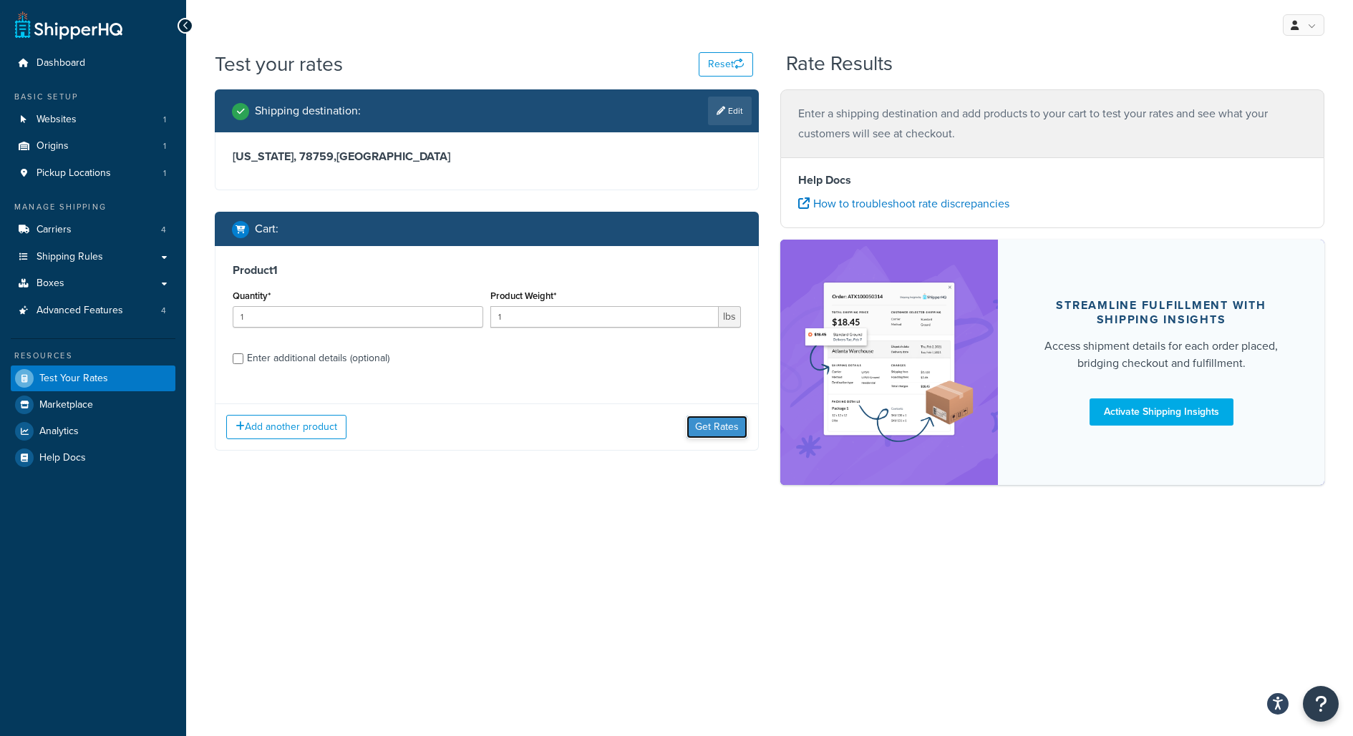
click at [706, 419] on button "Get Rates" at bounding box center [716, 427] width 61 height 23
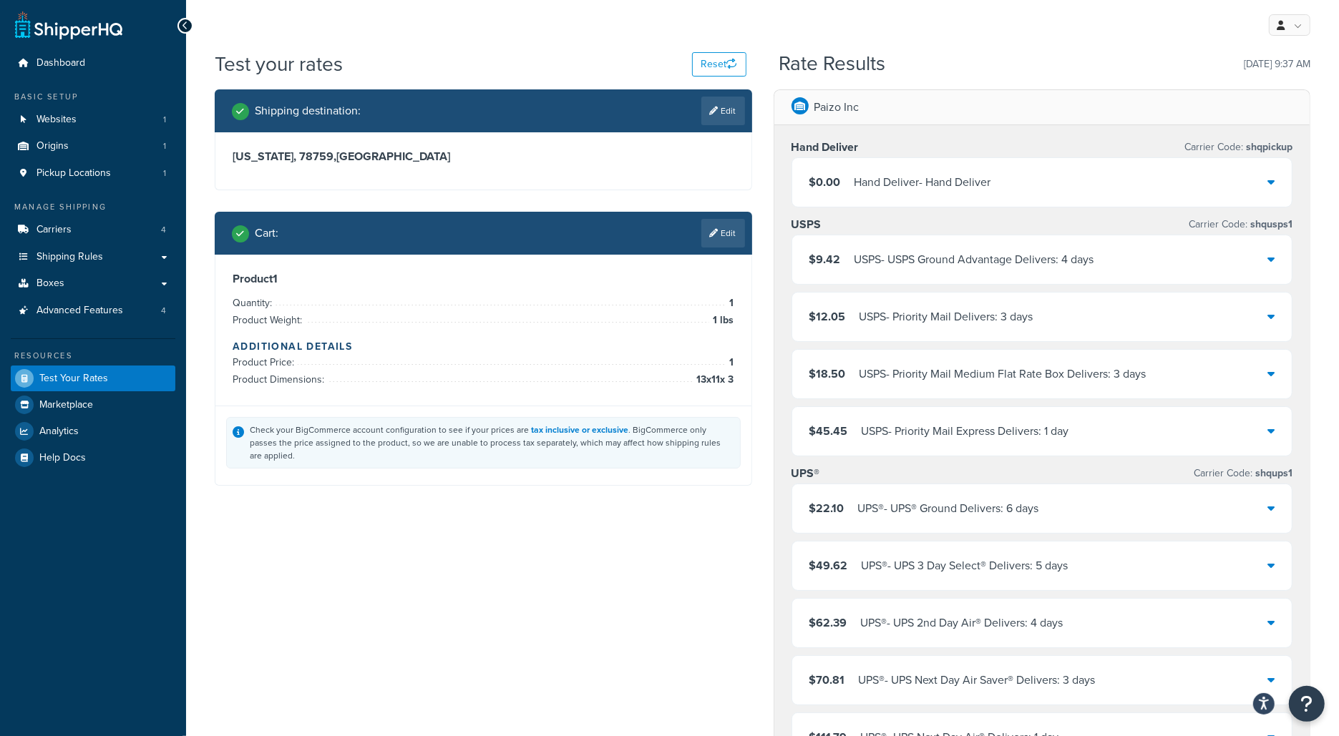
click at [995, 321] on div "USPS - Priority Mail Delivers: 3 days" at bounding box center [946, 317] width 174 height 20
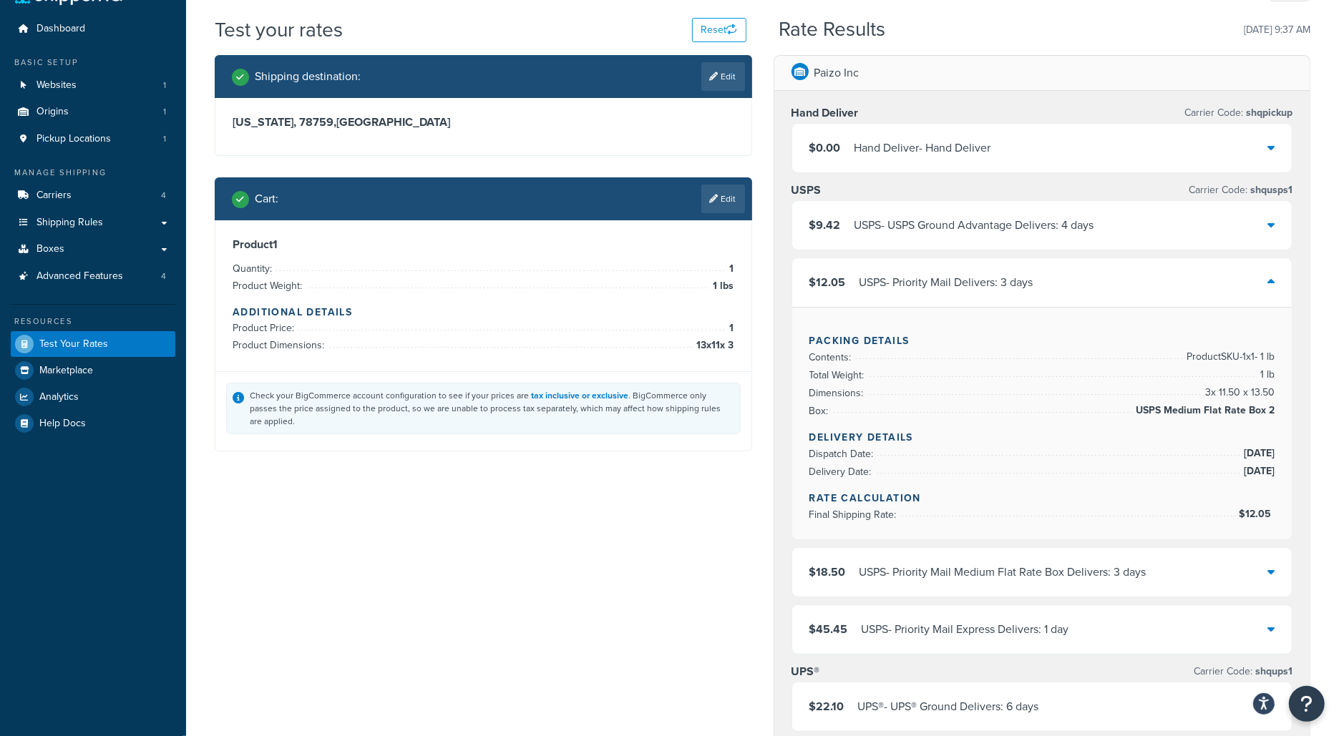
scroll to position [38, 0]
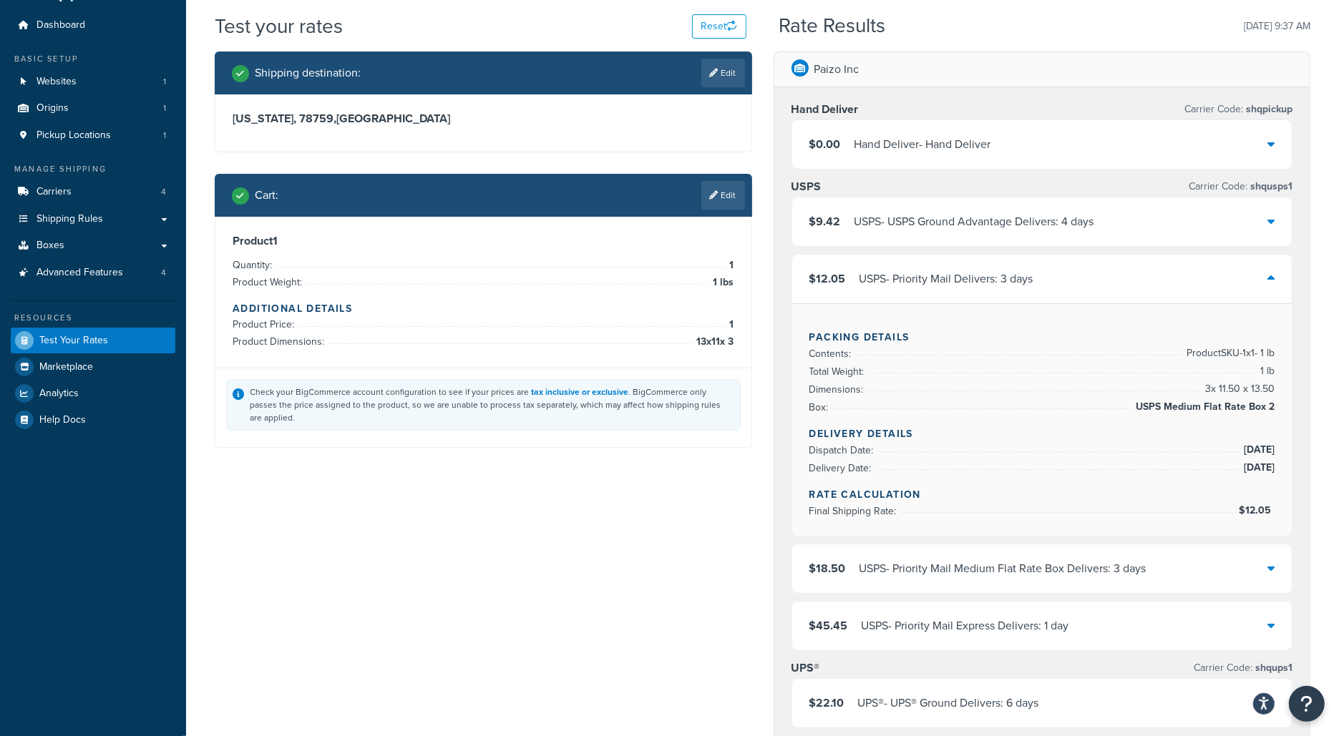
click at [918, 127] on div "$0.00 Hand Deliver - Hand Deliver" at bounding box center [1042, 144] width 500 height 49
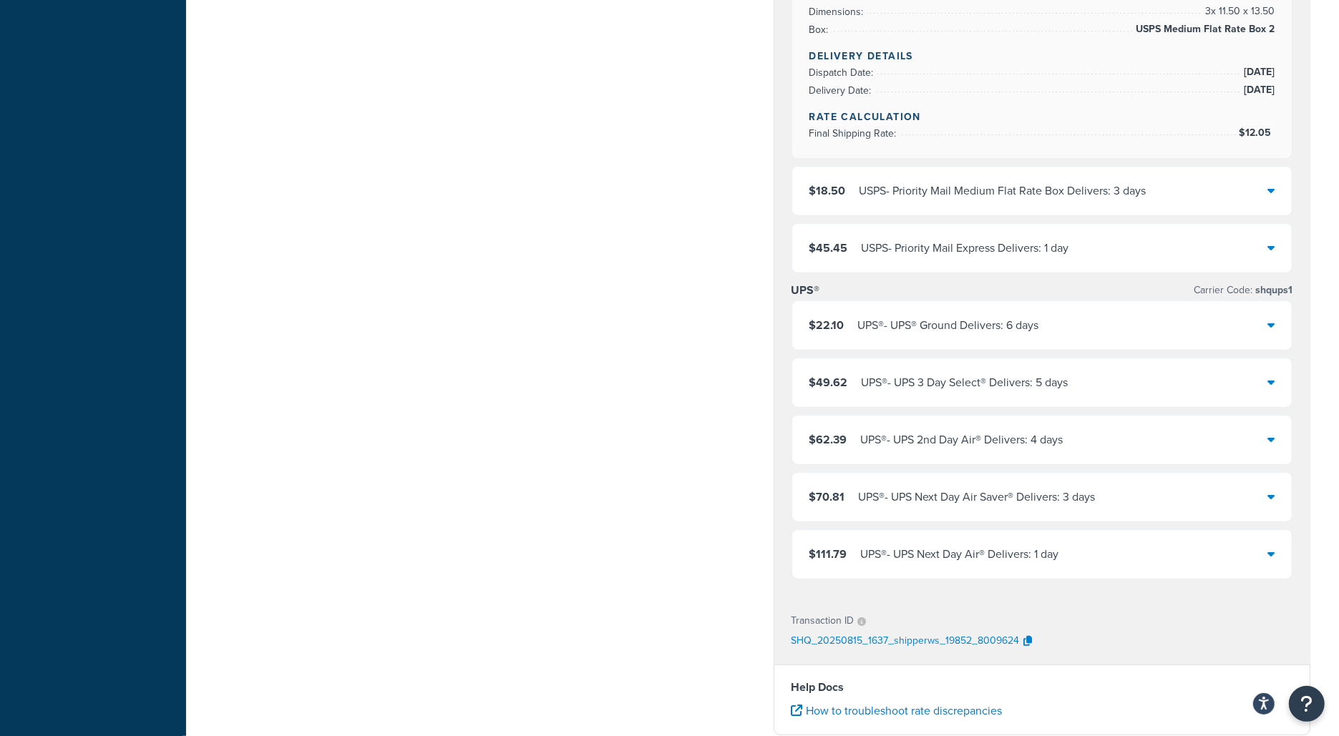
scroll to position [720, 0]
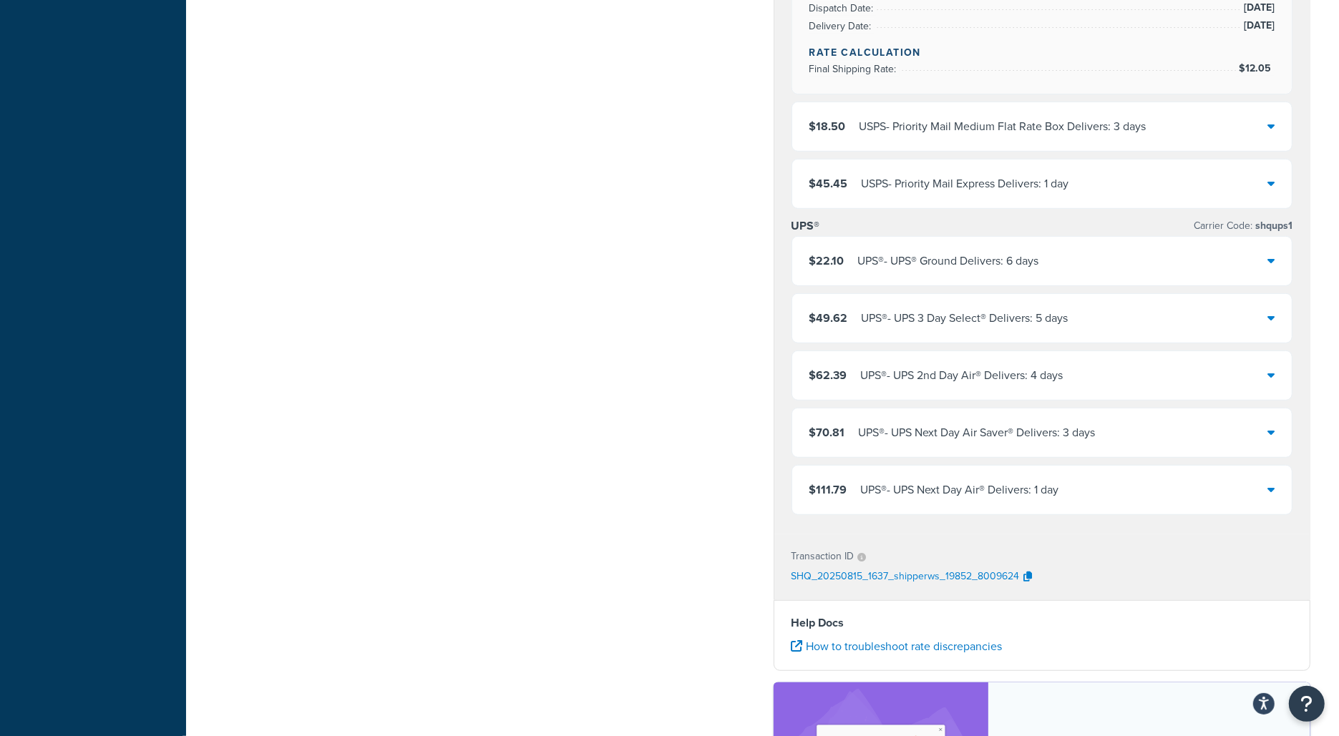
click at [944, 271] on div "$22.10 UPS® - UPS® Ground Delivers: 6 days" at bounding box center [1042, 261] width 500 height 49
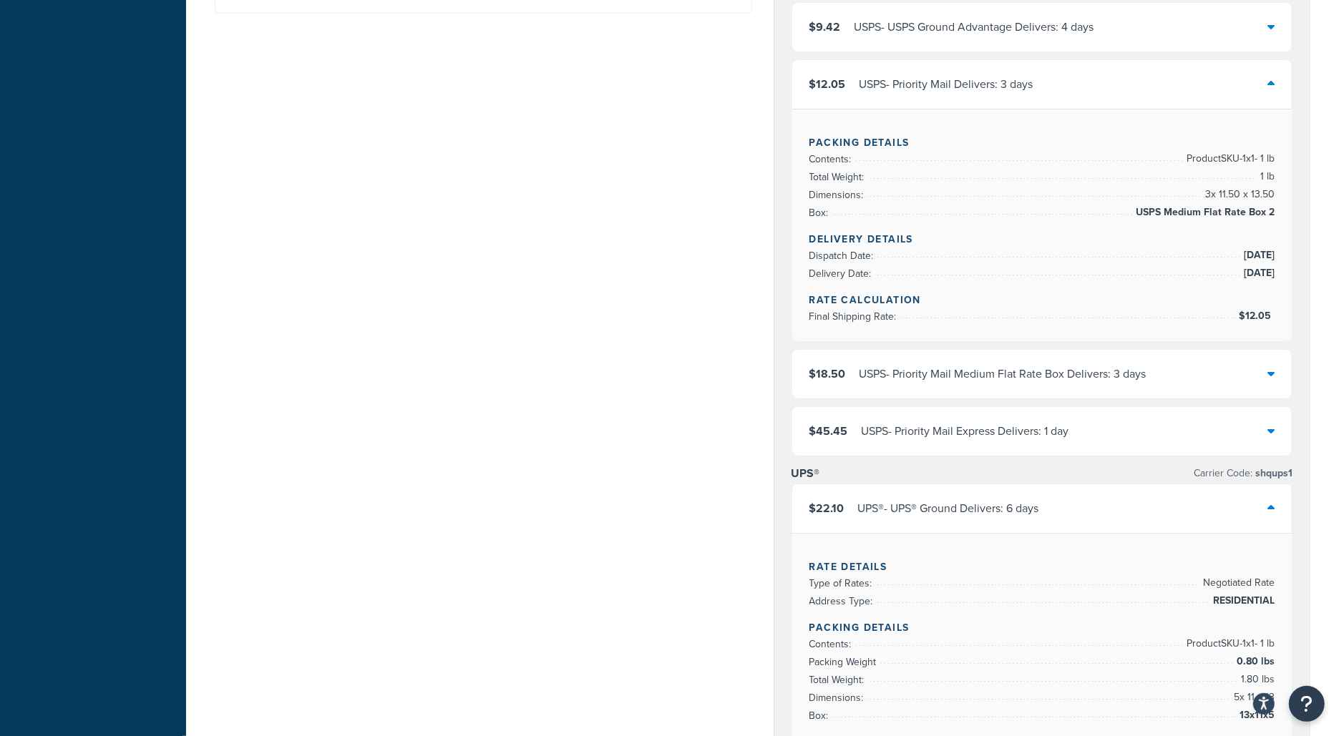
scroll to position [0, 0]
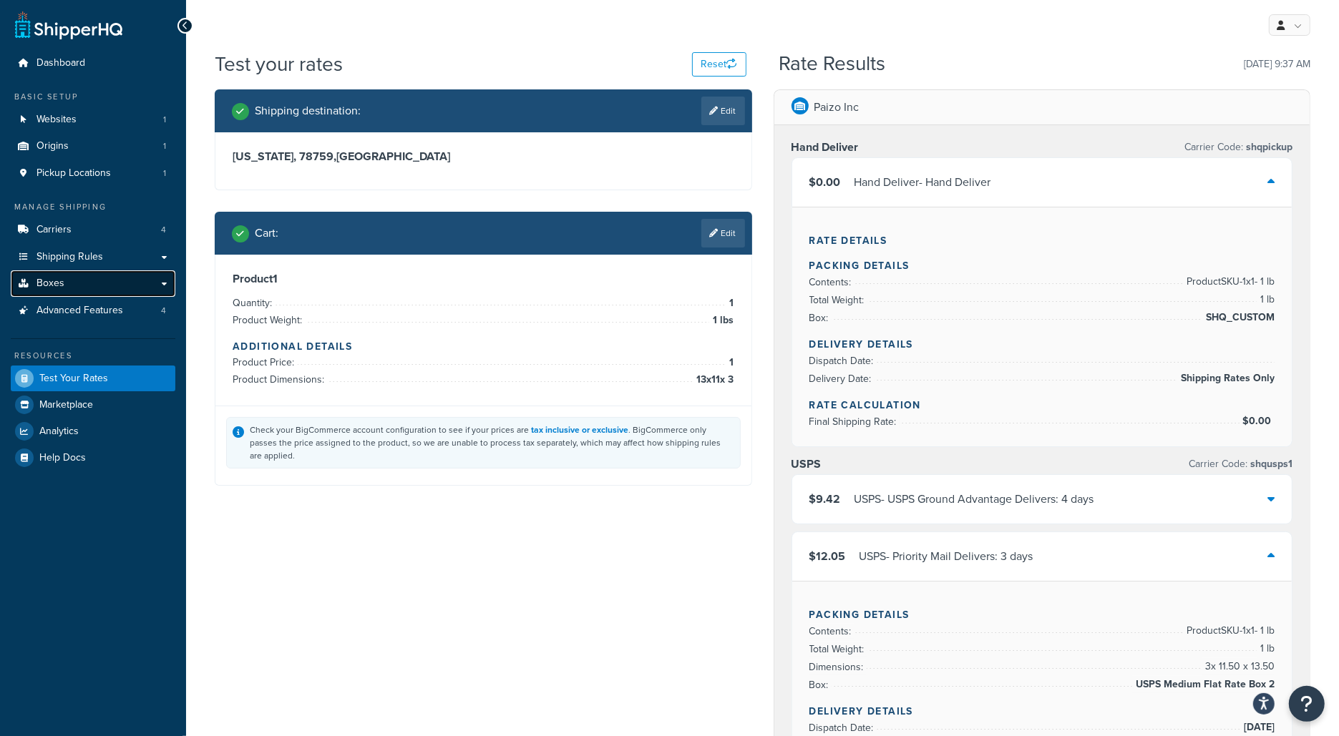
click at [133, 283] on link "Boxes" at bounding box center [93, 284] width 165 height 26
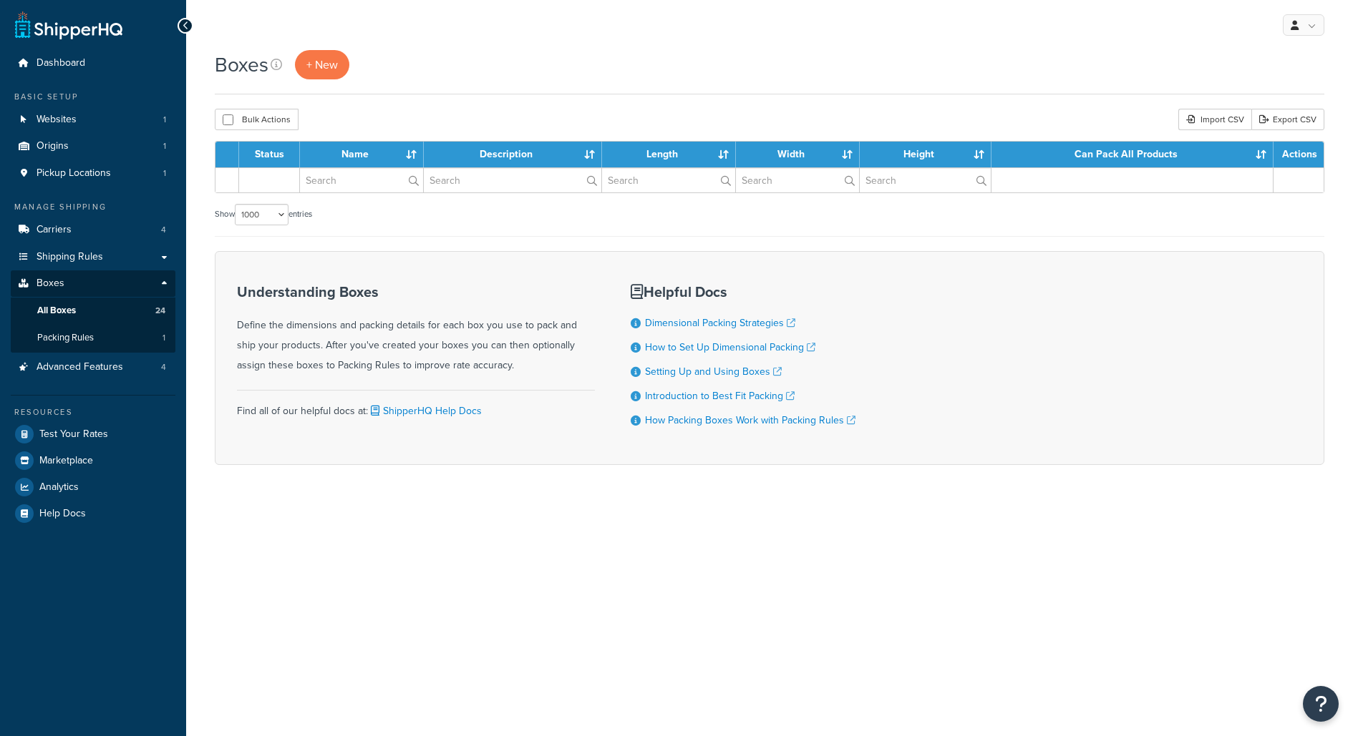
select select "1000"
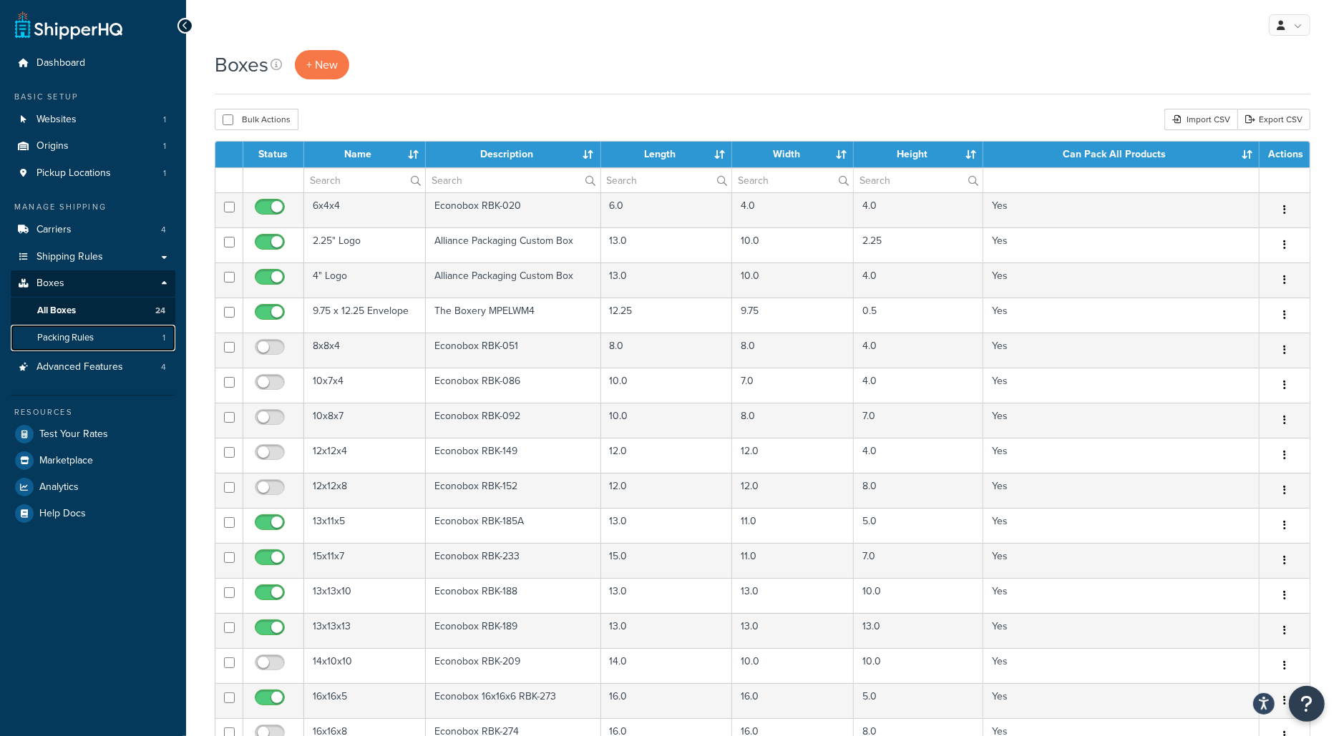
click at [125, 343] on link "Packing Rules 1" at bounding box center [93, 338] width 165 height 26
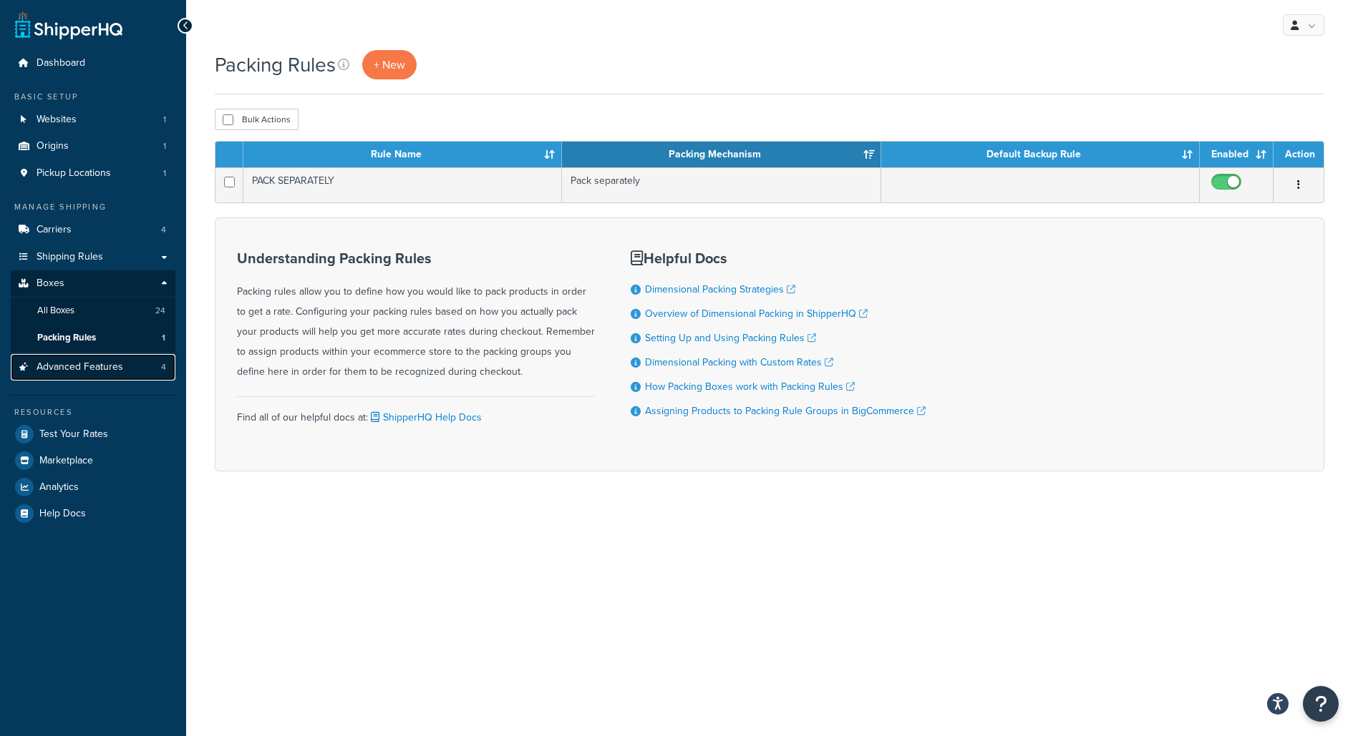
click at [129, 359] on link "Advanced Features 4" at bounding box center [93, 367] width 165 height 26
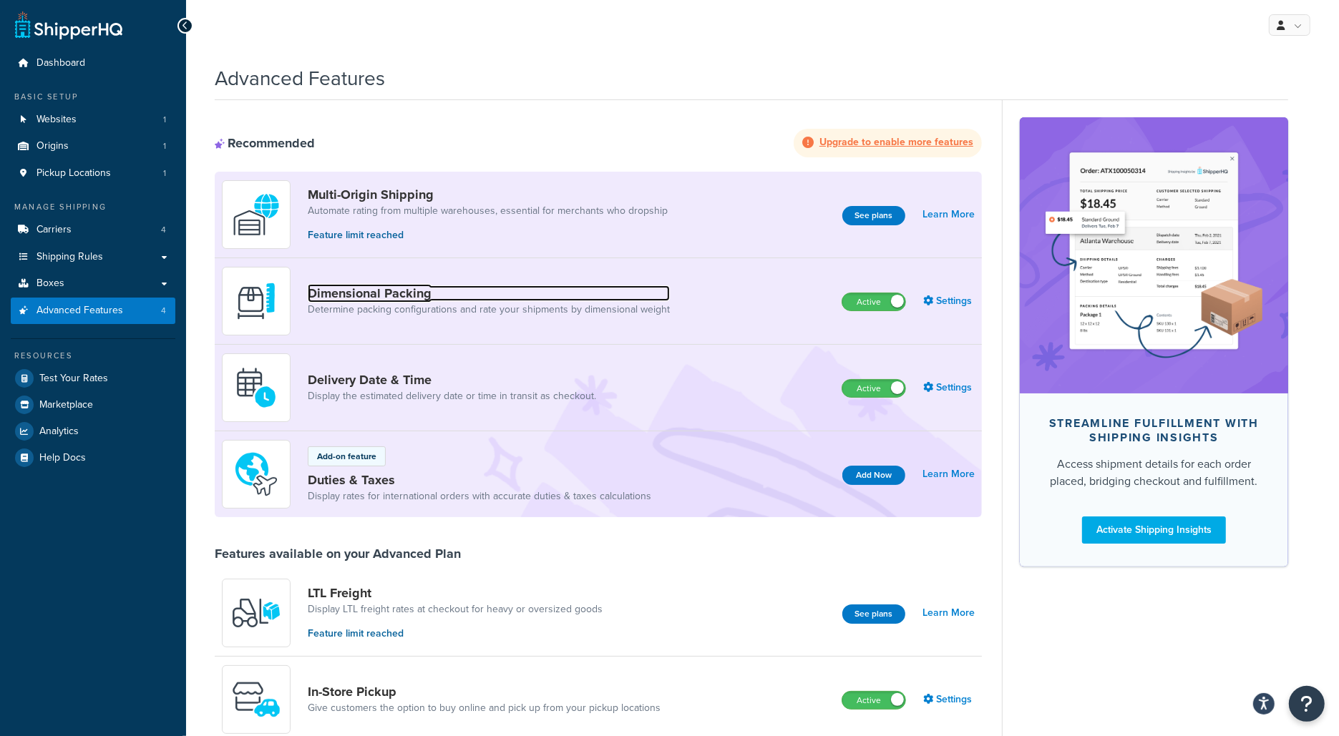
click at [496, 293] on link "Dimensional Packing" at bounding box center [489, 294] width 362 height 16
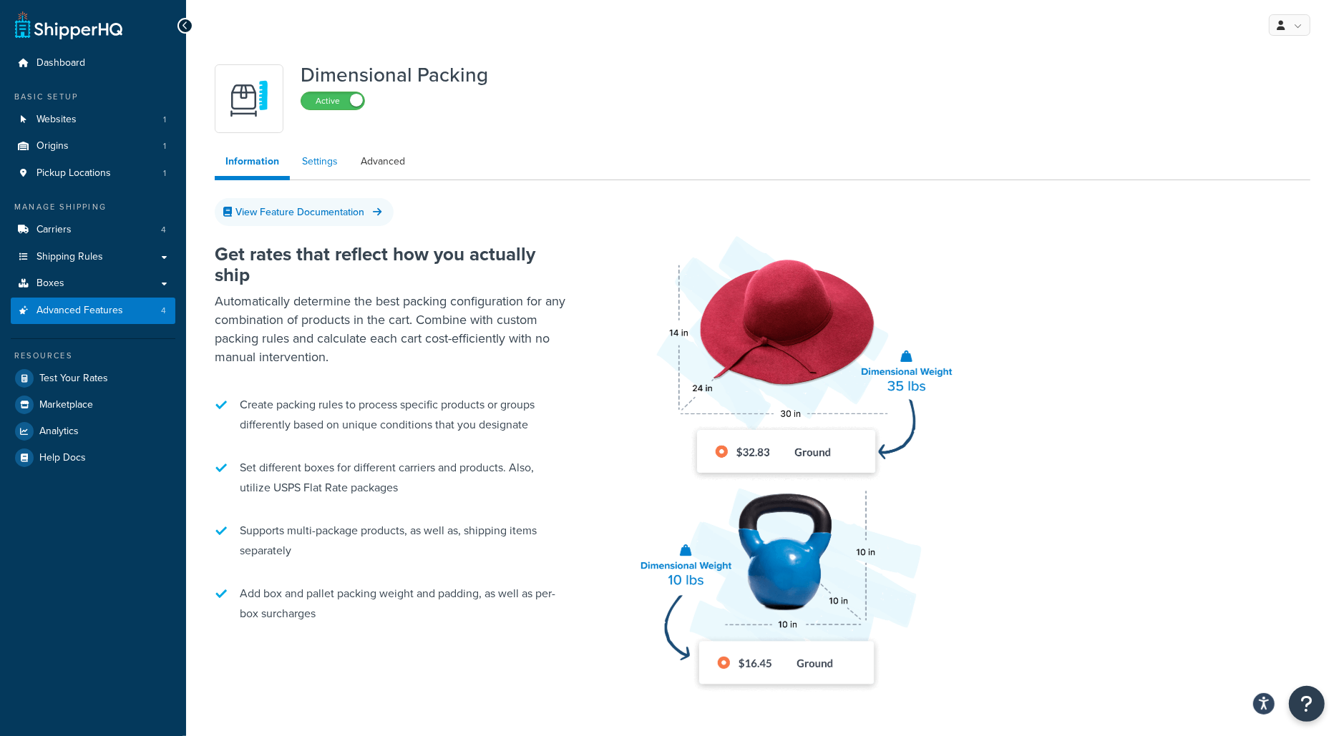
click at [333, 172] on link "Settings" at bounding box center [319, 161] width 57 height 29
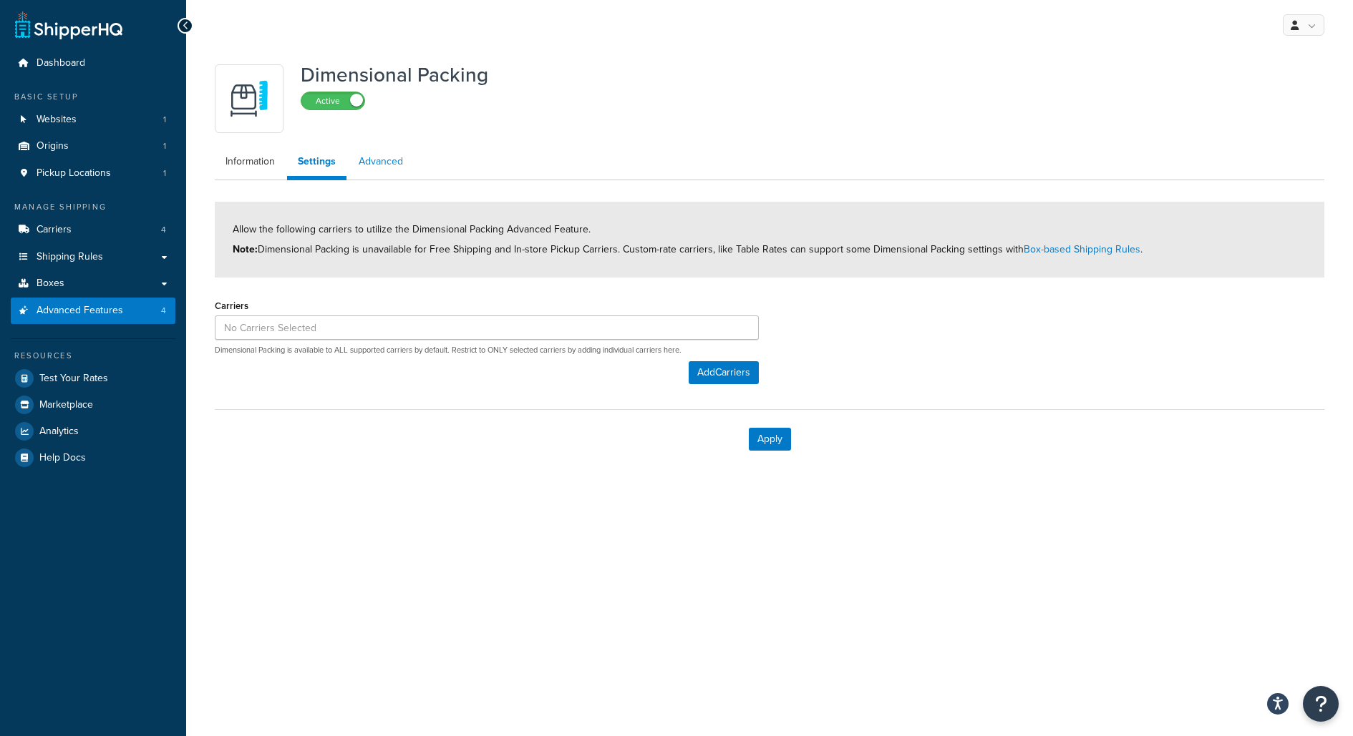
click at [367, 167] on link "Advanced" at bounding box center [381, 161] width 66 height 29
select select "false"
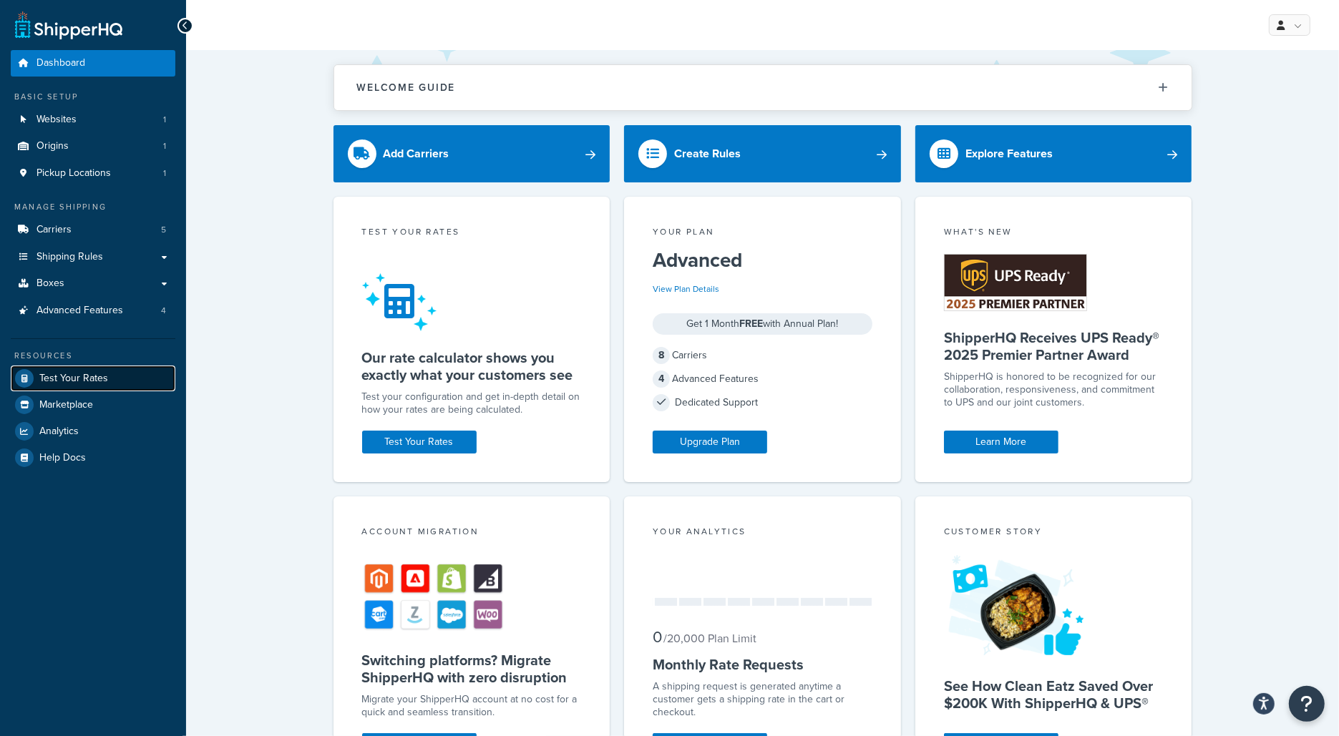
click at [120, 372] on link "Test Your Rates" at bounding box center [93, 379] width 165 height 26
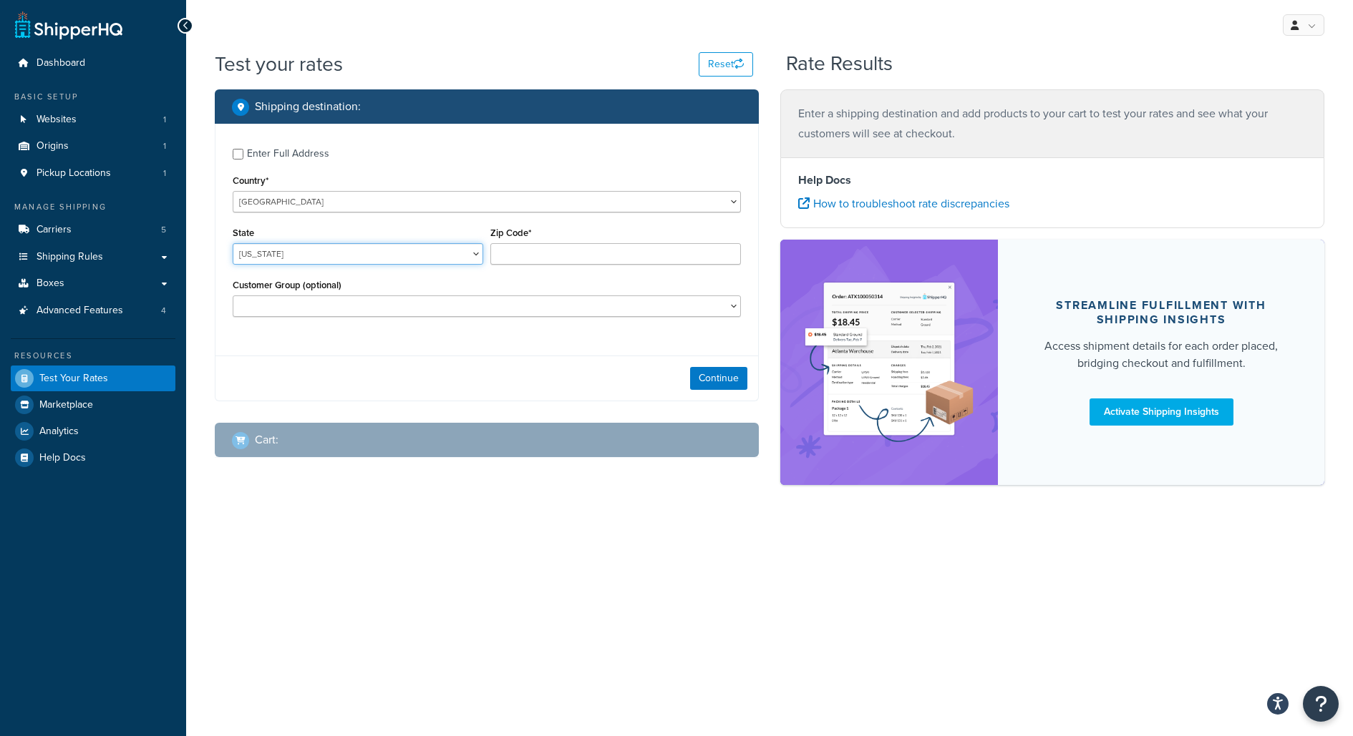
click at [460, 245] on select "[US_STATE] [US_STATE] [US_STATE] [US_STATE] [US_STATE] Armed Forces Americas Ar…" at bounding box center [358, 253] width 250 height 21
select select "[GEOGRAPHIC_DATA]"
click at [233, 243] on select "[US_STATE] [US_STATE] [US_STATE] [US_STATE] [US_STATE] Armed Forces Americas Ar…" at bounding box center [358, 253] width 250 height 21
click at [537, 257] on input "Zip Code*" at bounding box center [615, 253] width 250 height 21
type input "78759"
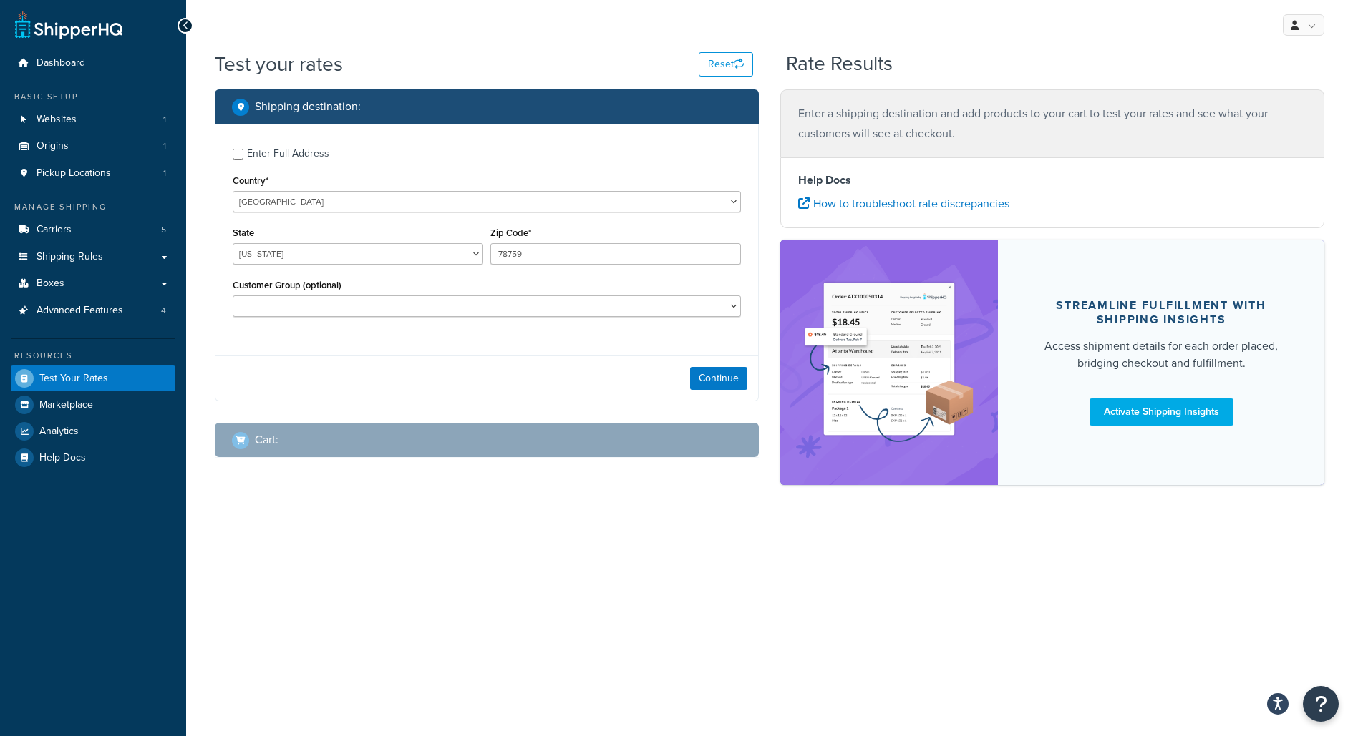
click at [710, 391] on div "Continue" at bounding box center [486, 378] width 542 height 45
click at [710, 379] on button "Continue" at bounding box center [718, 378] width 57 height 23
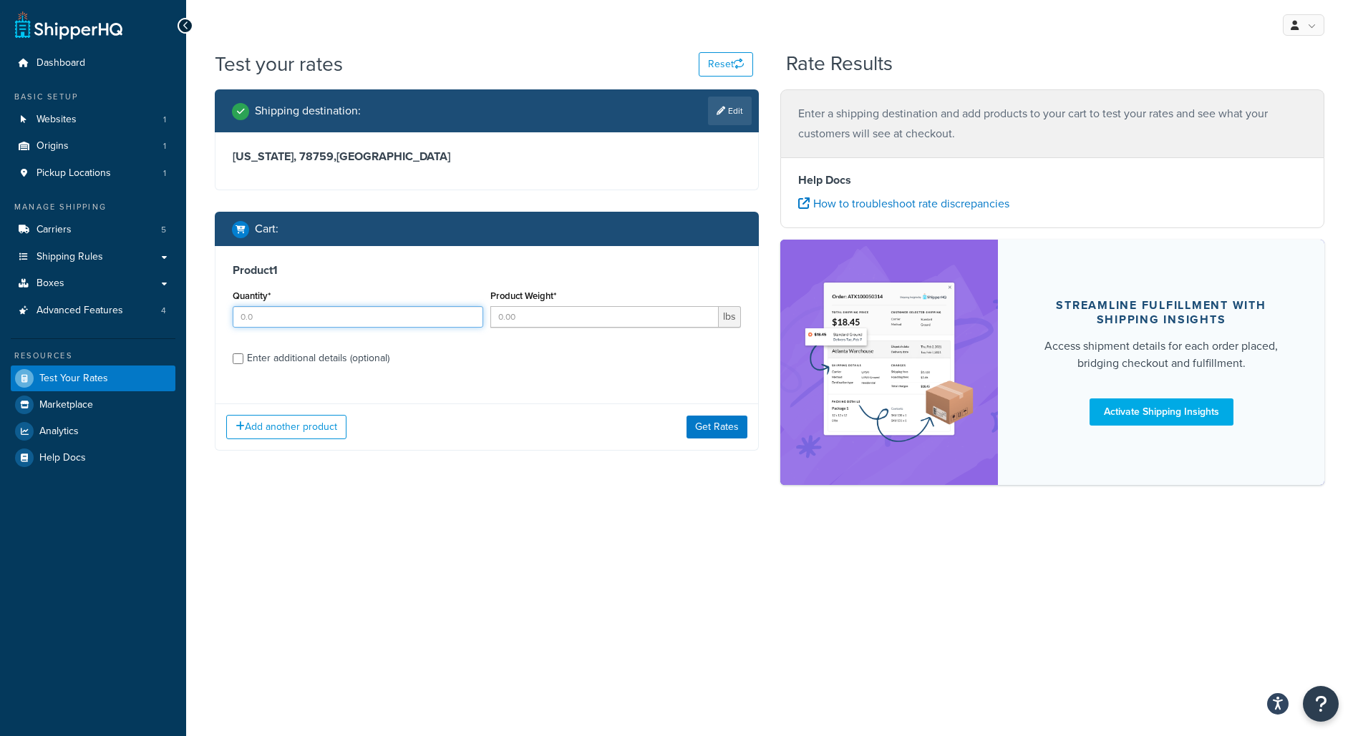
click at [389, 333] on div "Quantity*" at bounding box center [358, 312] width 258 height 52
type input "1"
click at [521, 321] on input "Product Weight*" at bounding box center [604, 316] width 228 height 21
type input "1"
click at [376, 359] on div "Enter additional details (optional)" at bounding box center [318, 359] width 142 height 20
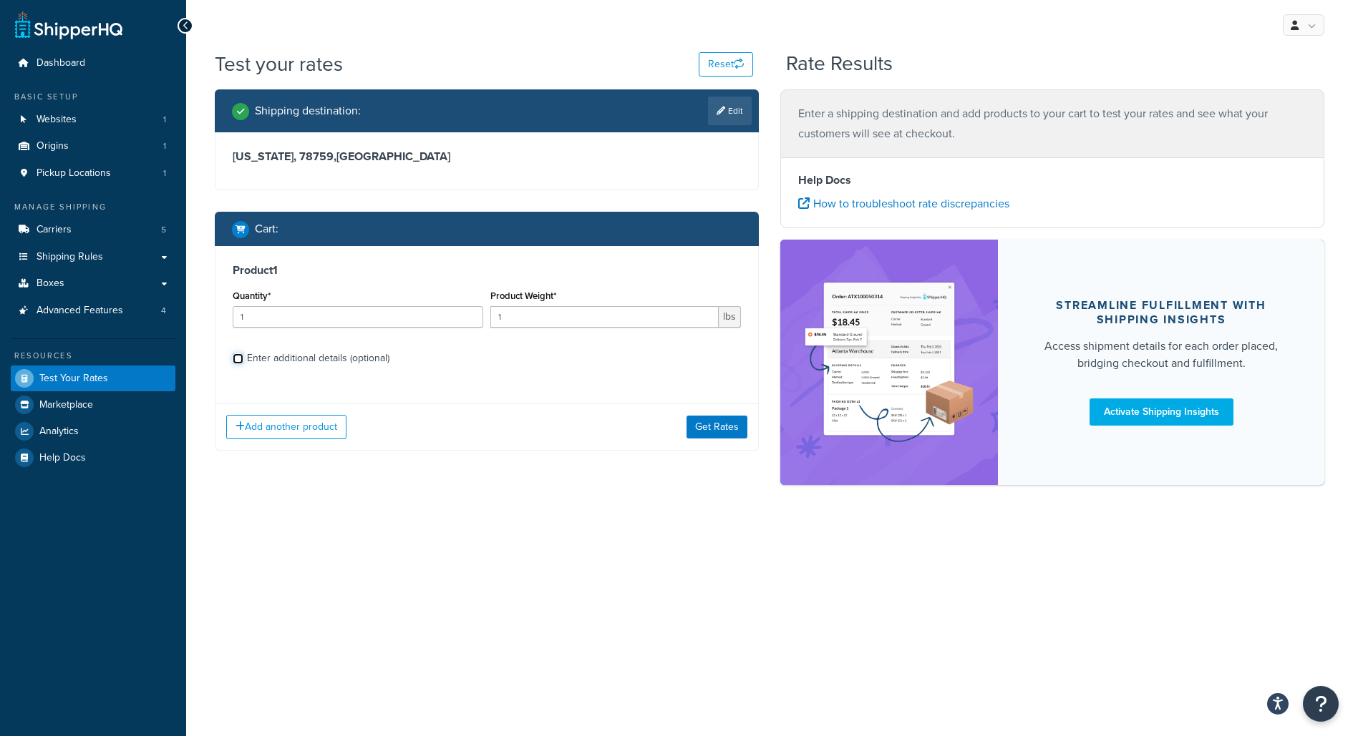
click at [243, 359] on input "Enter additional details (optional)" at bounding box center [238, 359] width 11 height 11
checkbox input "true"
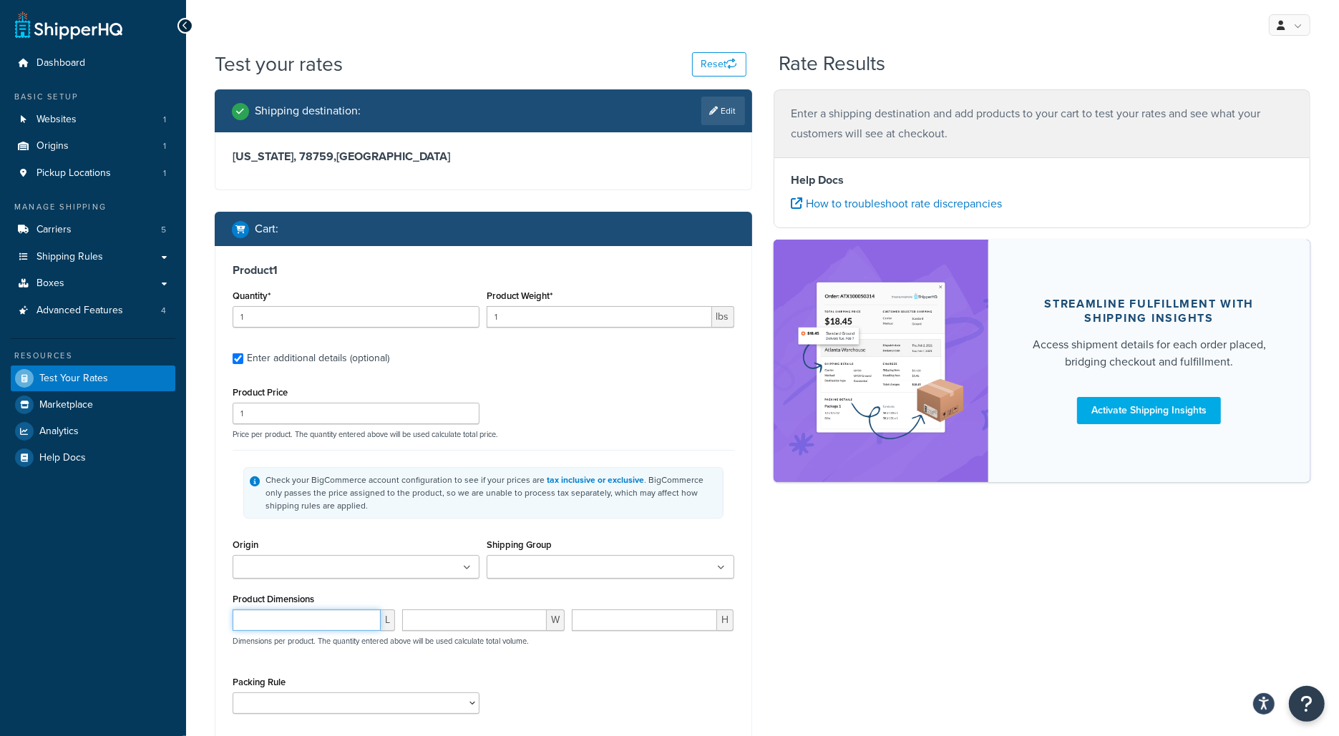
click at [350, 624] on input "number" at bounding box center [307, 620] width 148 height 21
type input "10"
click at [488, 614] on input "number" at bounding box center [474, 620] width 145 height 21
type input "10"
click at [663, 623] on input "number" at bounding box center [645, 620] width 146 height 21
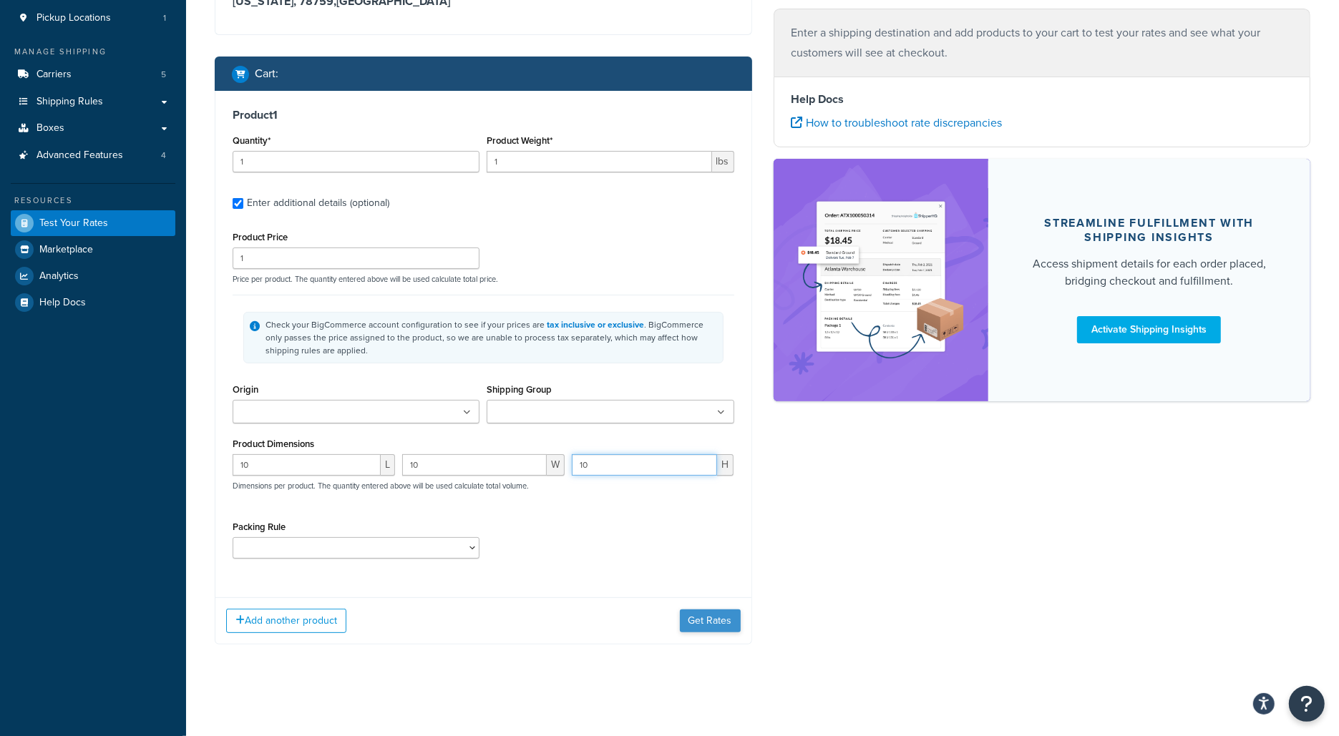
type input "10"
click at [713, 618] on button "Get Rates" at bounding box center [710, 621] width 61 height 23
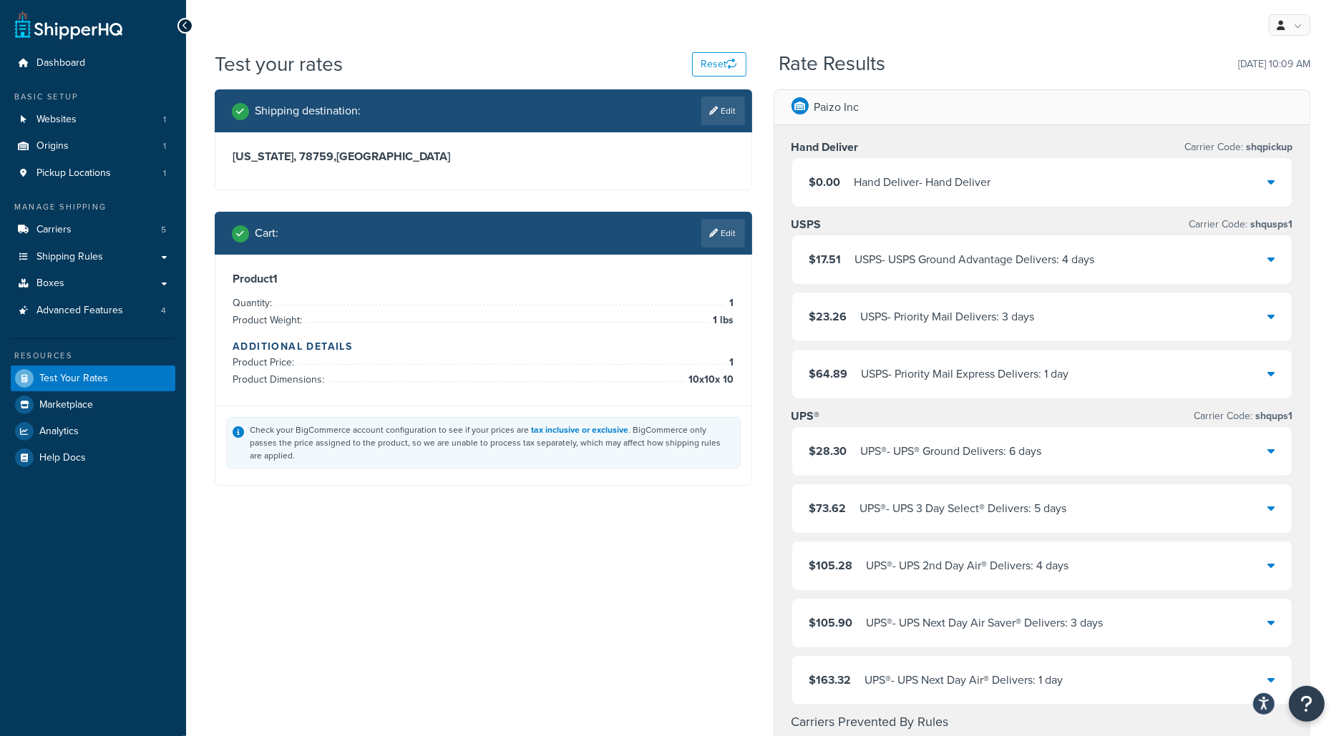
click at [1023, 316] on div "USPS - Priority Mail Delivers: 3 days" at bounding box center [948, 317] width 174 height 20
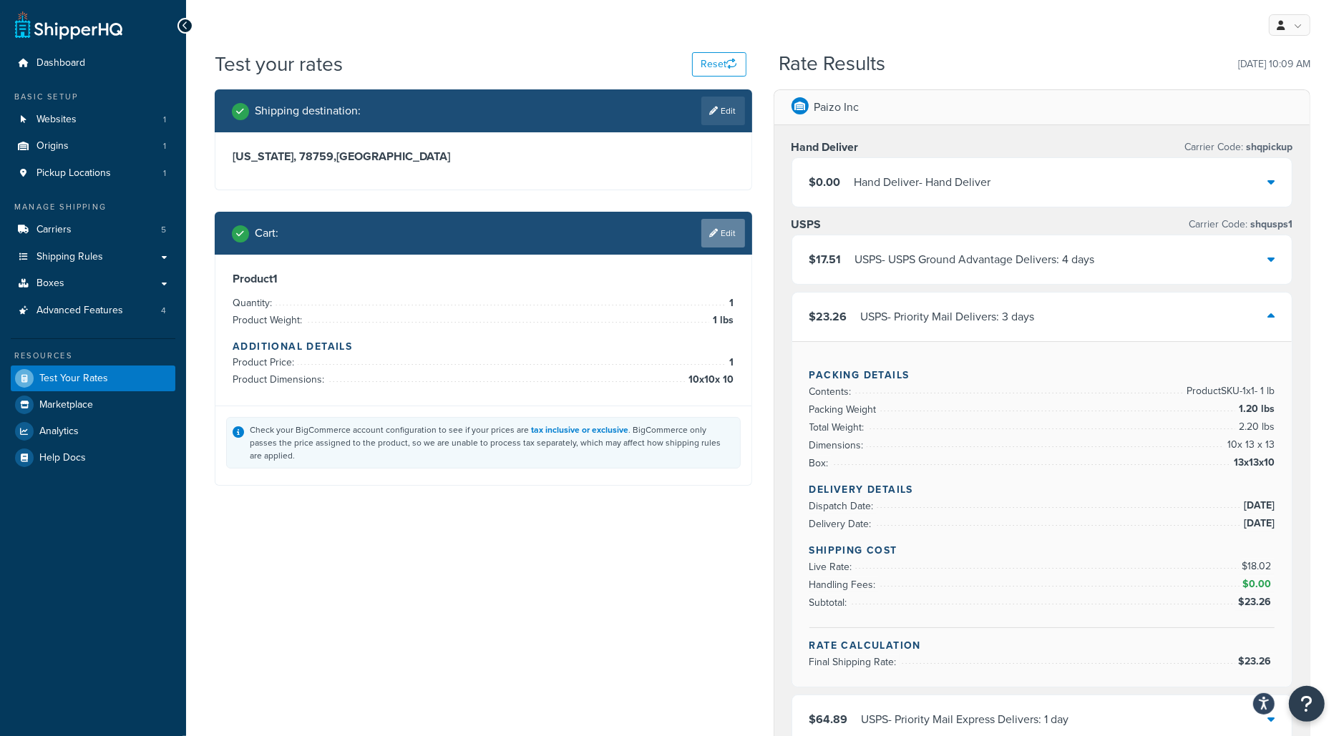
click at [710, 230] on icon at bounding box center [714, 233] width 9 height 9
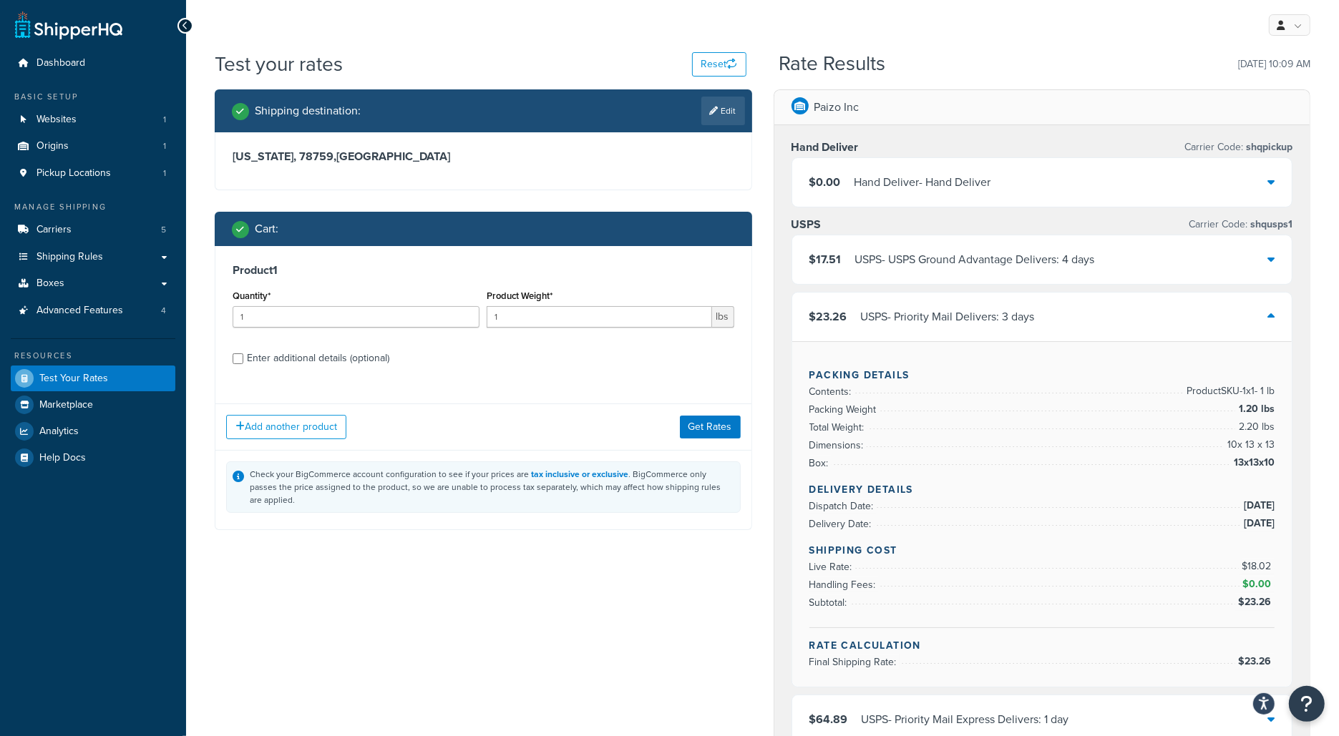
click at [490, 361] on label "Enter additional details (optional)" at bounding box center [490, 357] width 487 height 23
click at [243, 361] on input "Enter additional details (optional)" at bounding box center [238, 359] width 11 height 11
checkbox input "true"
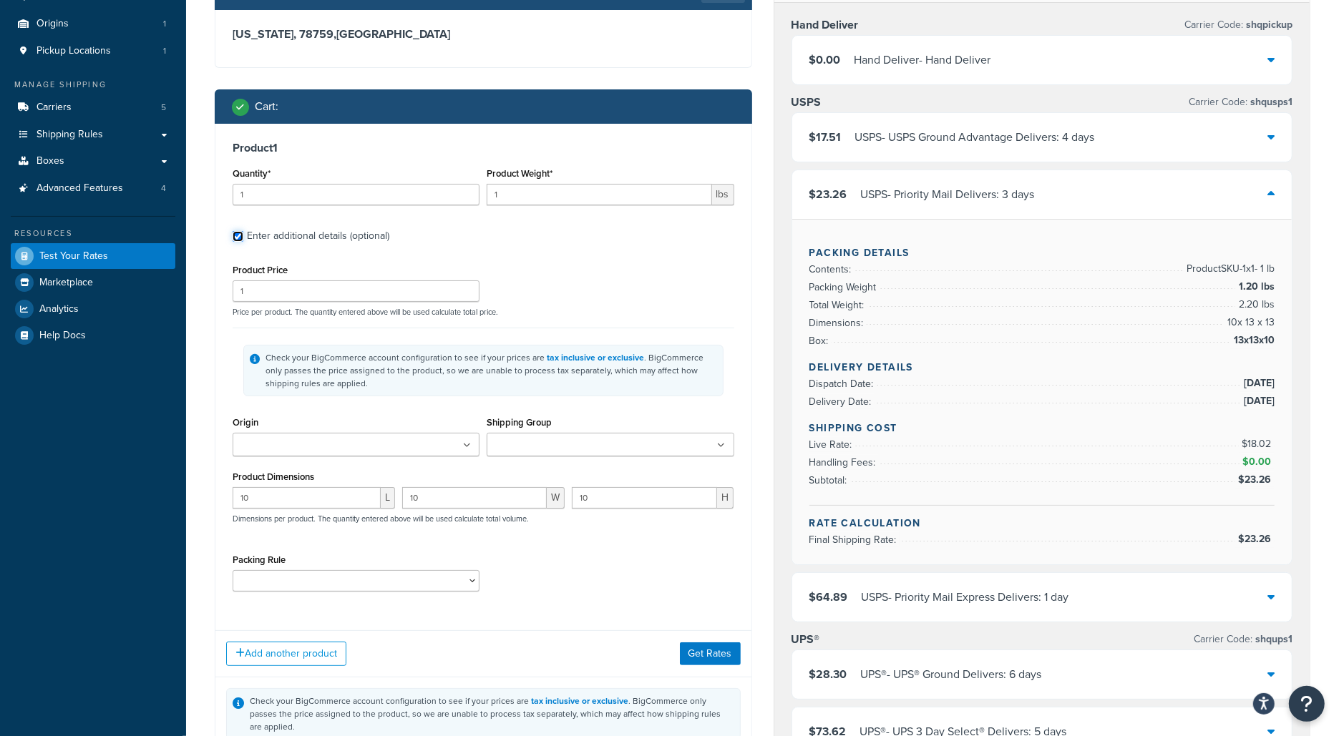
scroll to position [133, 0]
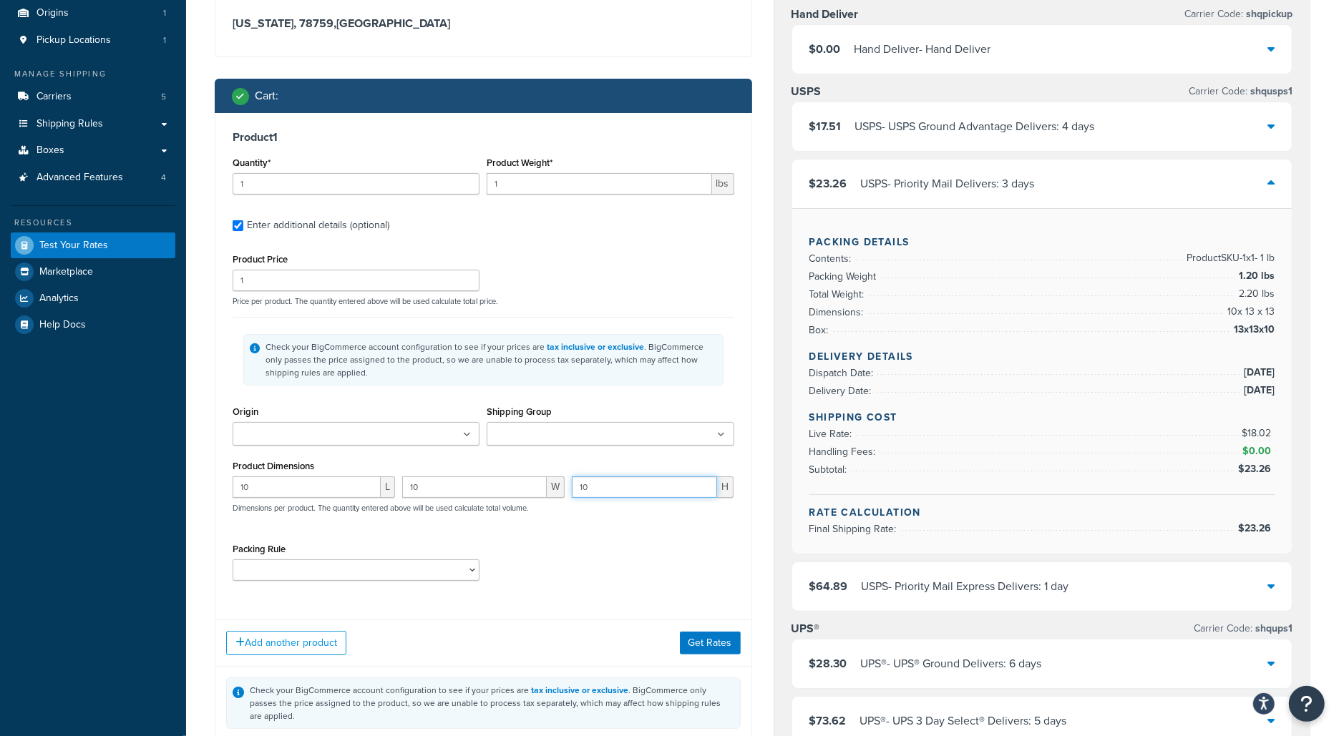
click at [607, 482] on input "10" at bounding box center [645, 487] width 146 height 21
type input "5"
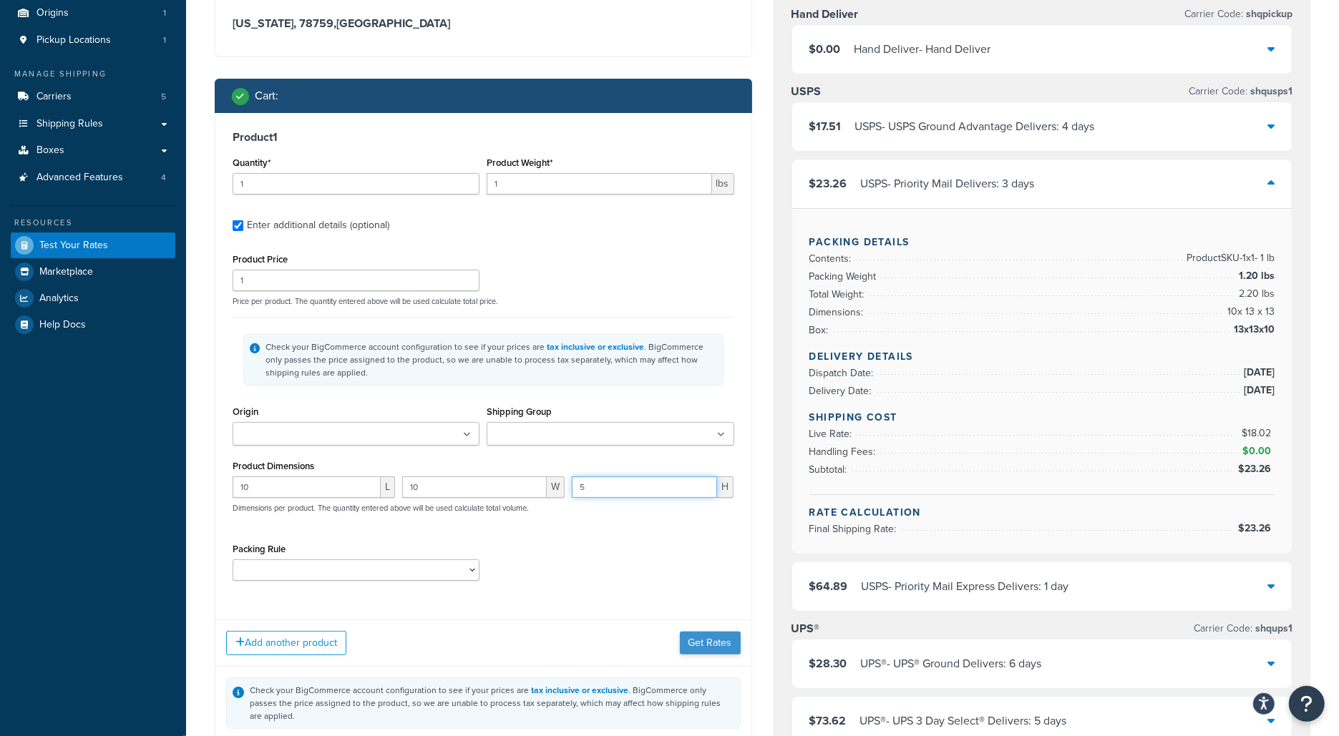
type input "5"
click at [714, 637] on button "Get Rates" at bounding box center [710, 643] width 61 height 23
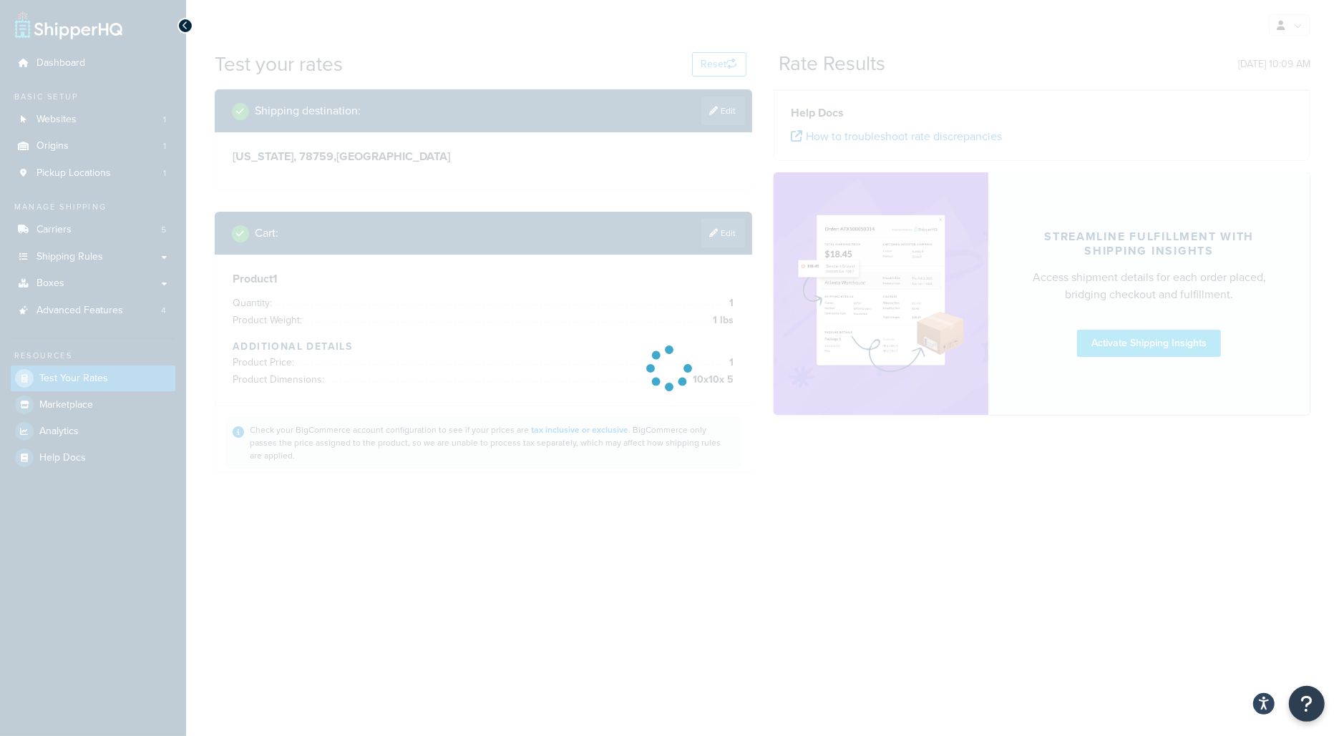
scroll to position [0, 0]
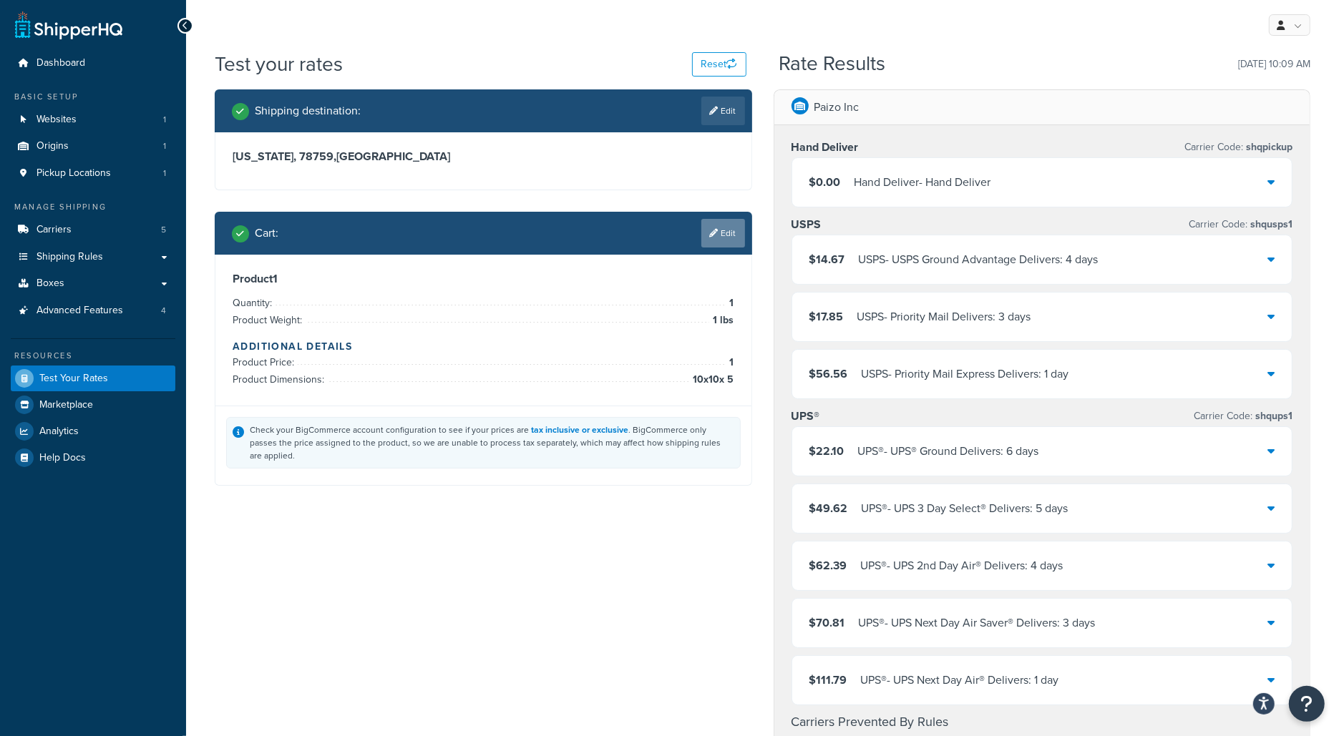
click at [719, 224] on link "Edit" at bounding box center [723, 233] width 44 height 29
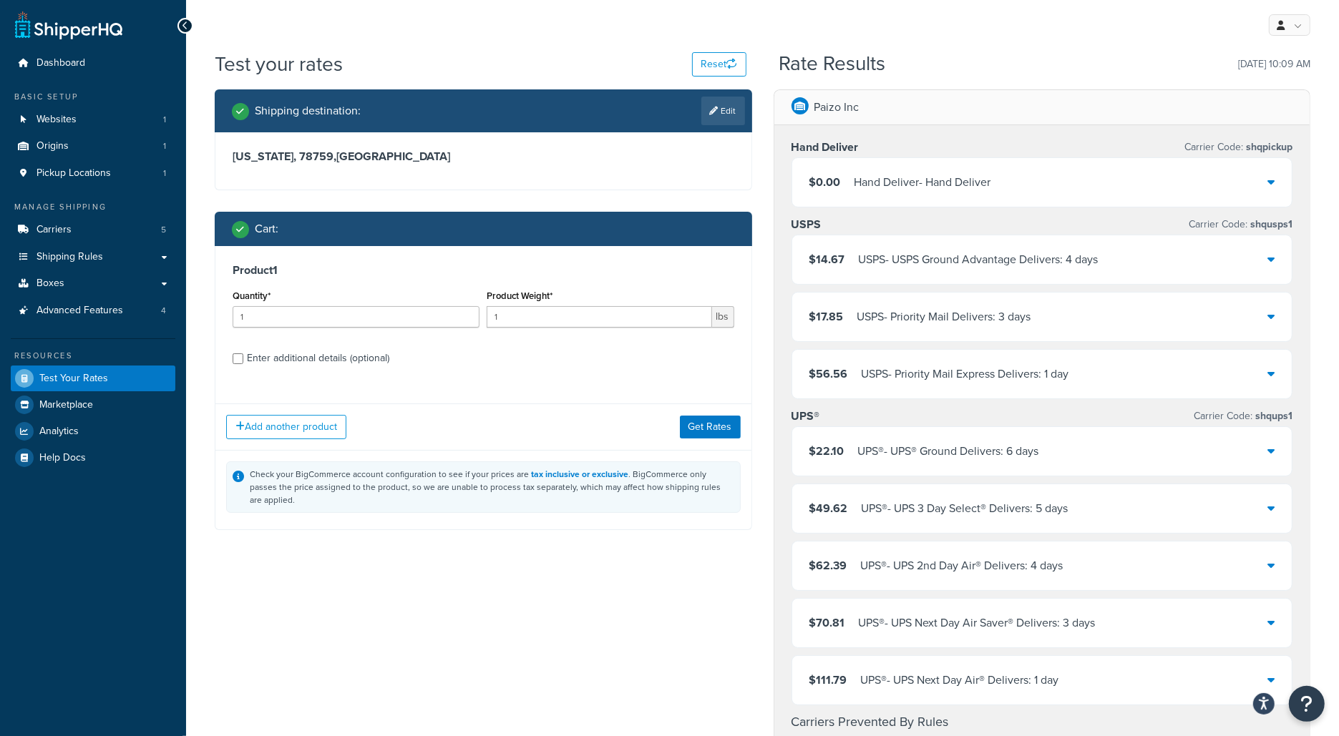
click at [660, 355] on label "Enter additional details (optional)" at bounding box center [490, 357] width 487 height 23
click at [243, 355] on input "Enter additional details (optional)" at bounding box center [238, 359] width 11 height 11
checkbox input "true"
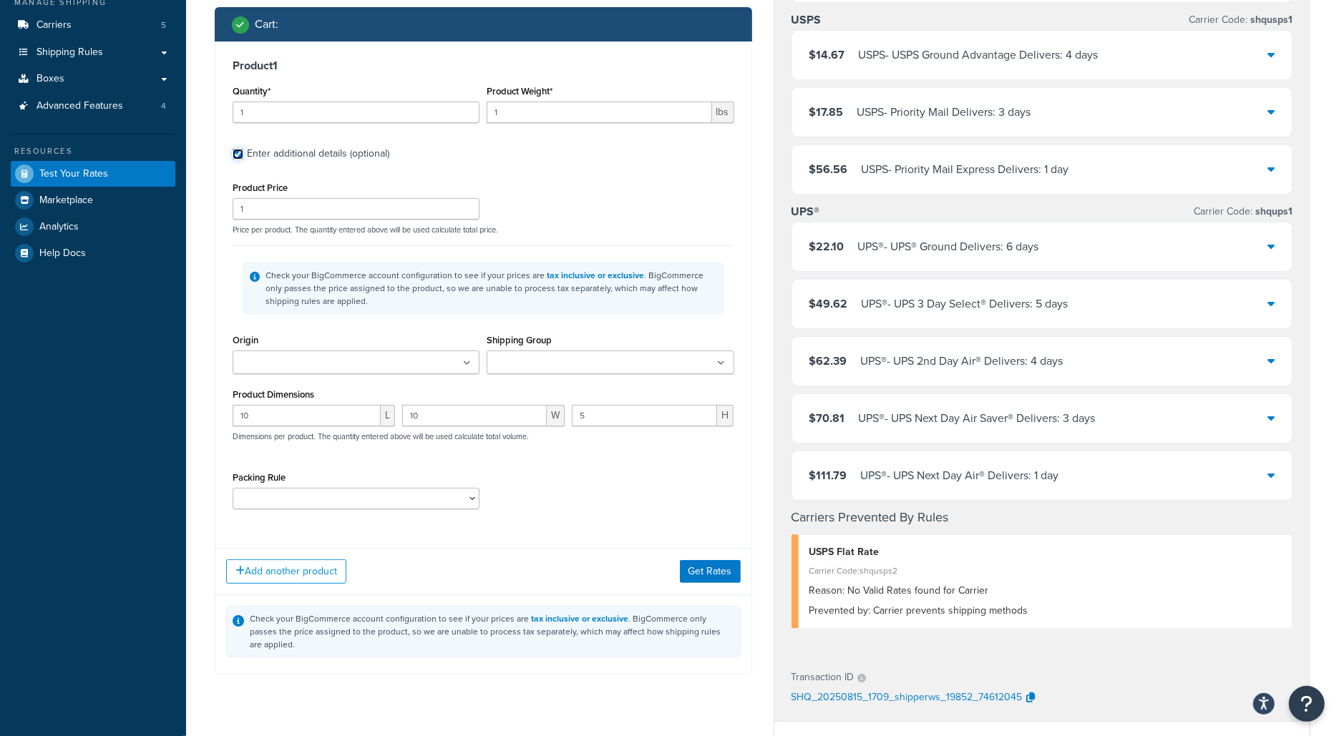
scroll to position [208, 0]
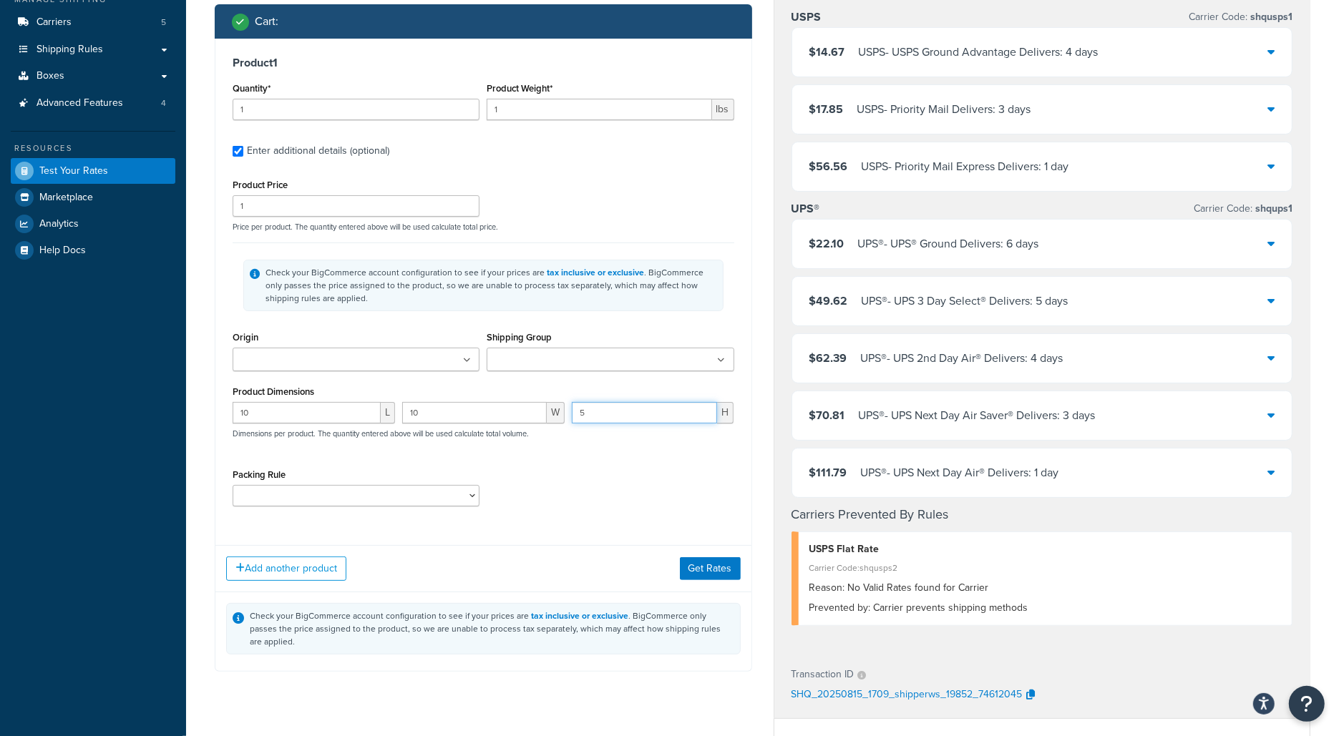
click at [639, 422] on input "5" at bounding box center [645, 412] width 146 height 21
type input "3"
click at [701, 558] on button "Get Rates" at bounding box center [710, 568] width 61 height 23
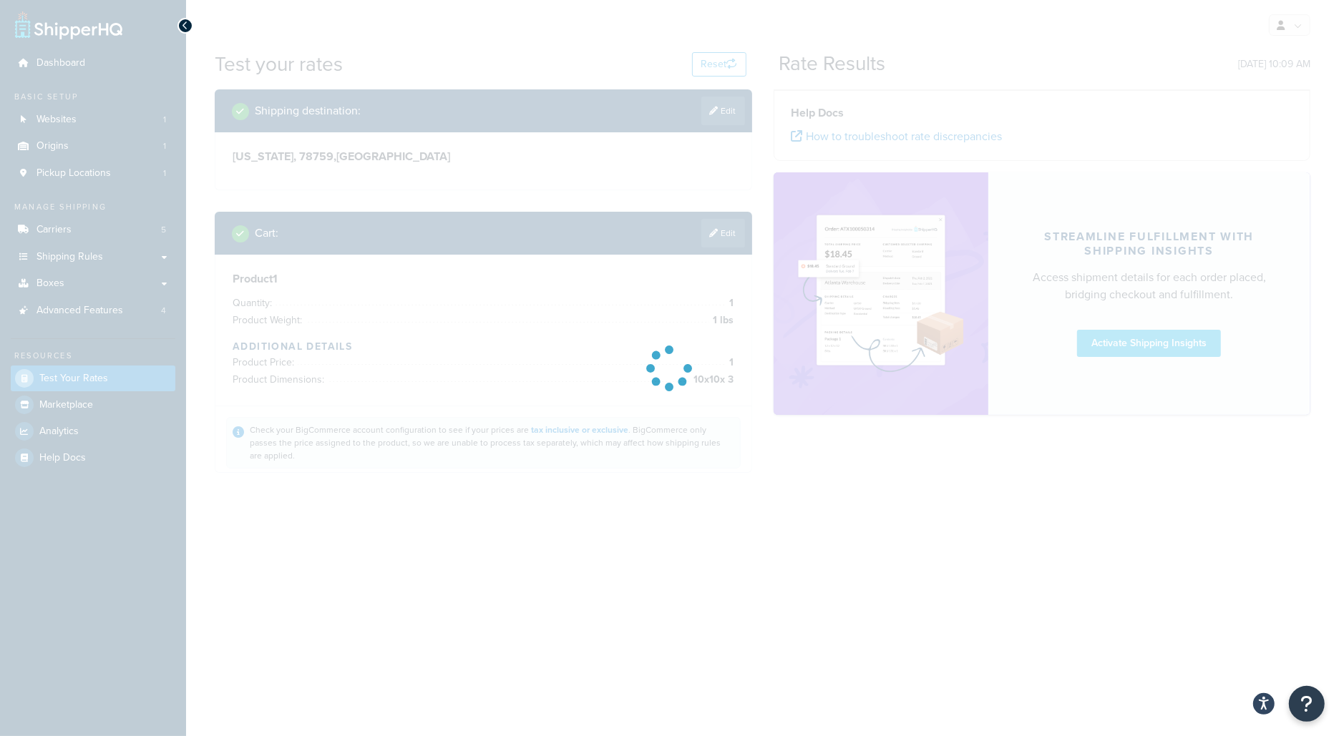
scroll to position [0, 0]
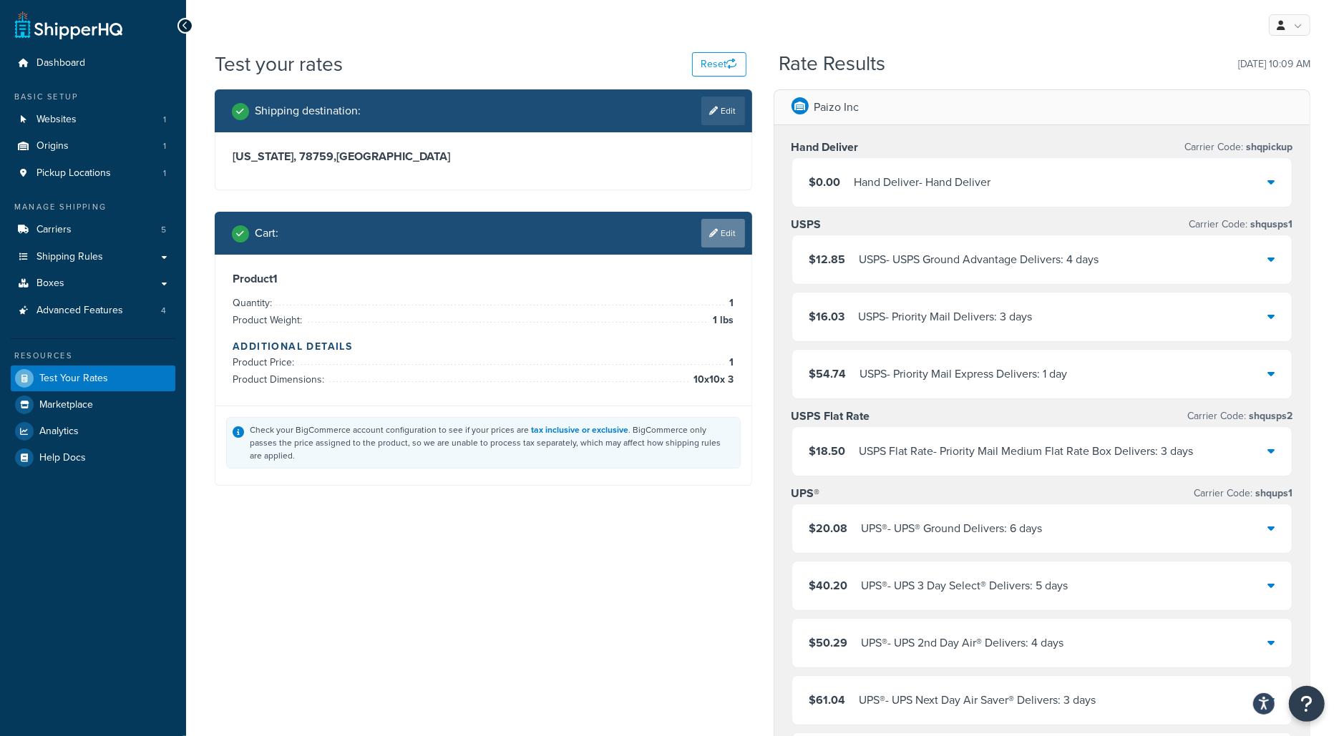
click at [715, 226] on link "Edit" at bounding box center [723, 233] width 44 height 29
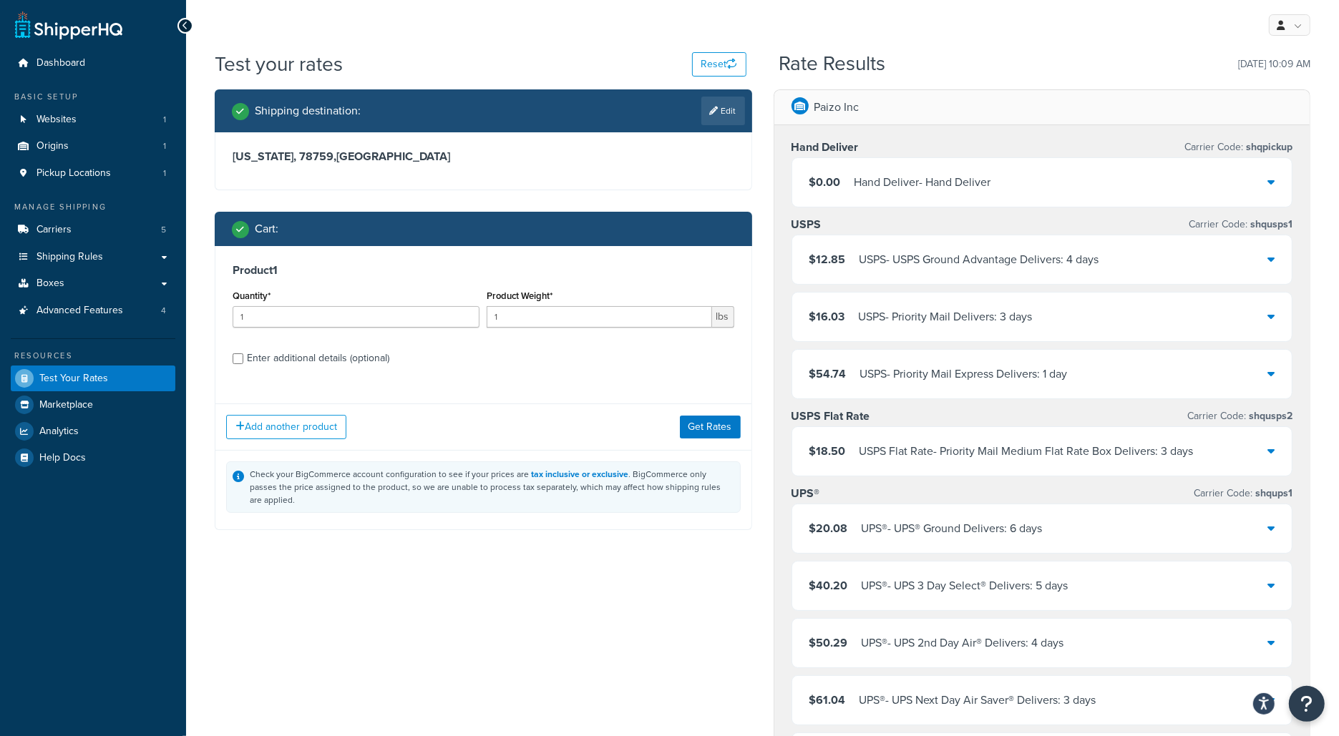
click at [492, 356] on label "Enter additional details (optional)" at bounding box center [490, 357] width 487 height 23
click at [243, 356] on input "Enter additional details (optional)" at bounding box center [238, 359] width 11 height 11
checkbox input "true"
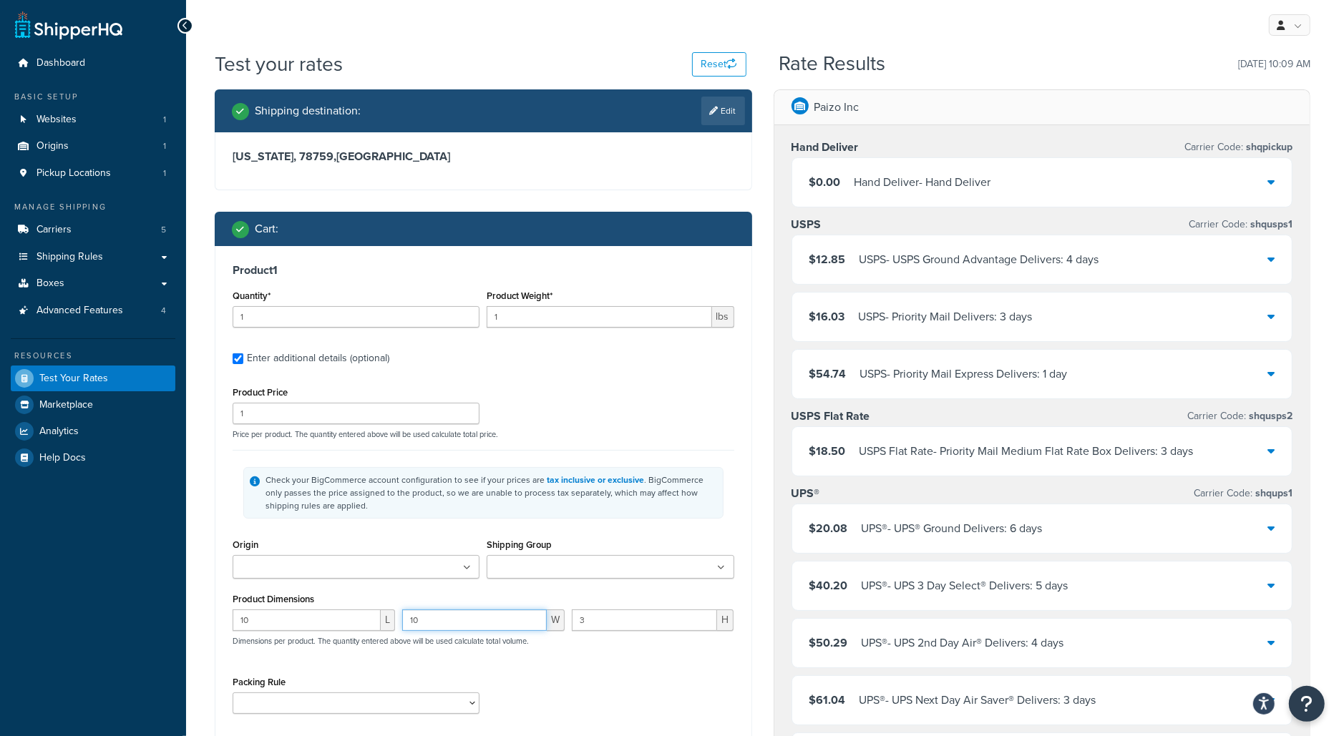
click at [466, 620] on input "10" at bounding box center [474, 620] width 145 height 21
type input "1"
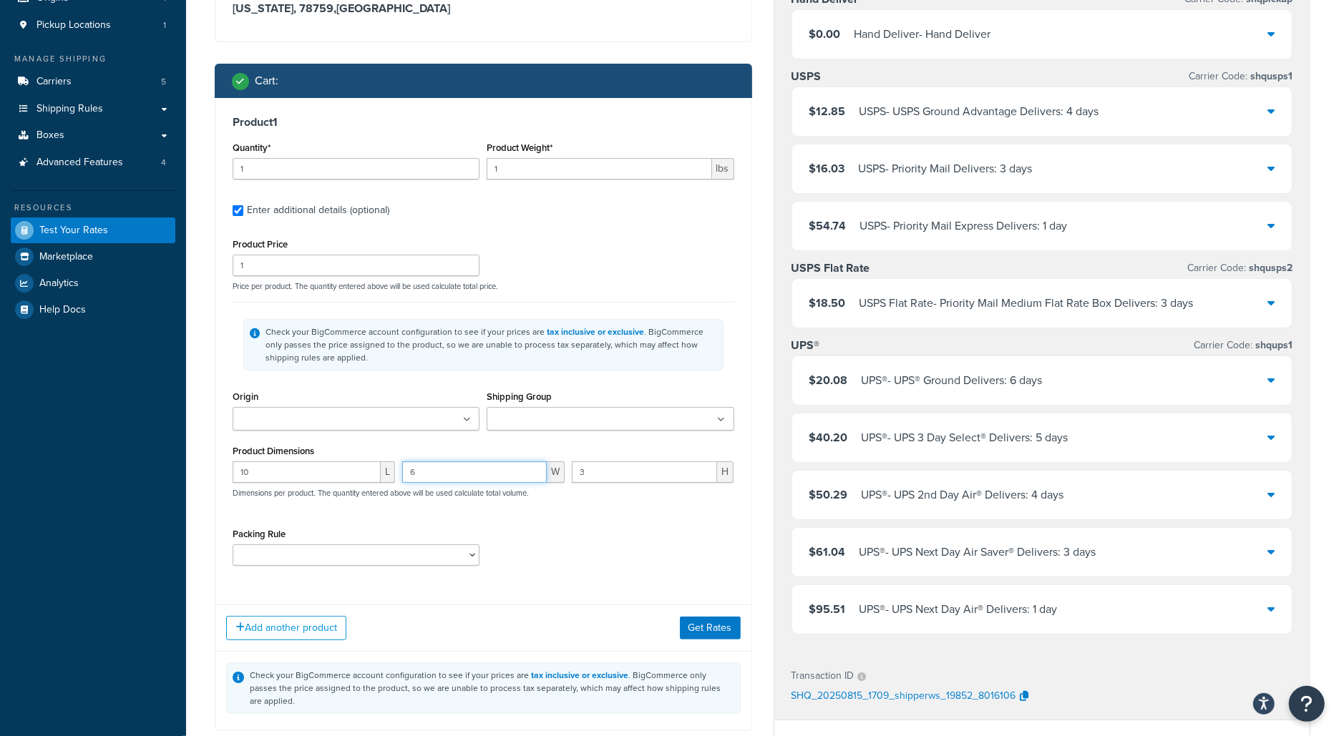
scroll to position [163, 0]
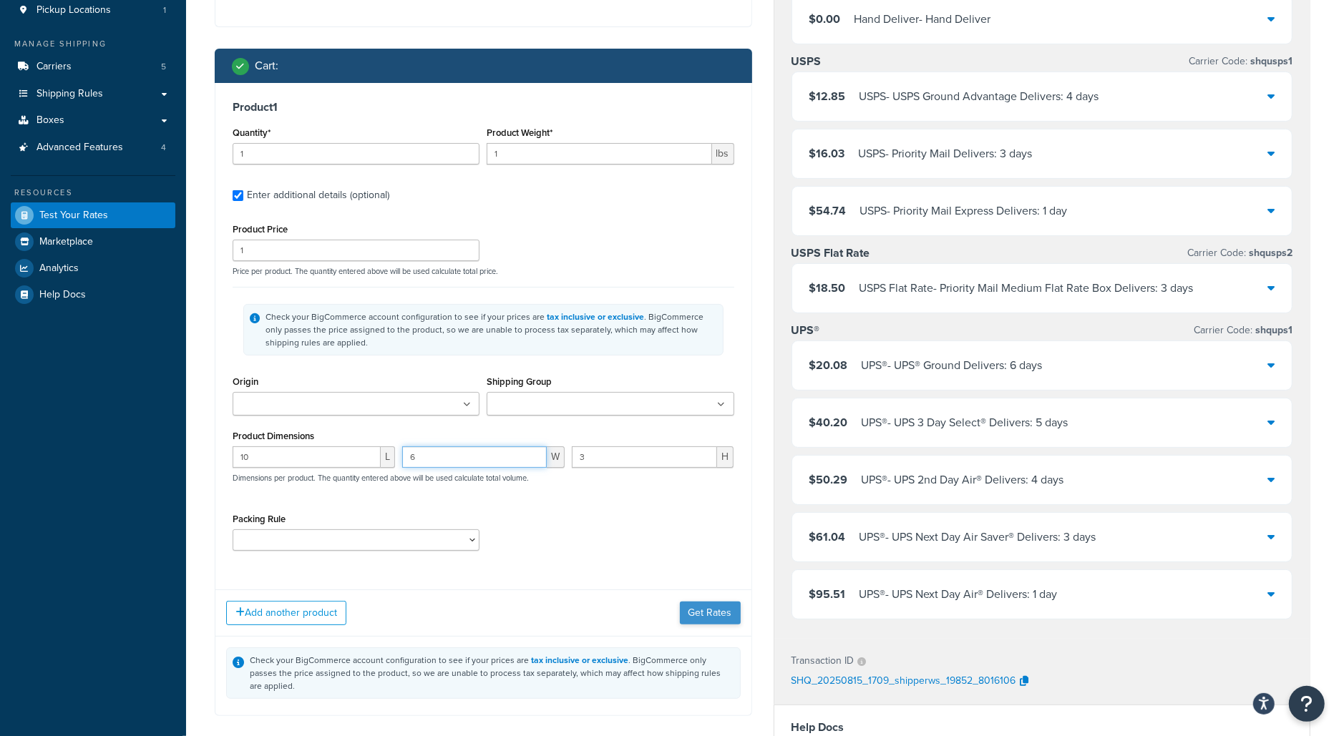
type input "6"
click at [700, 605] on button "Get Rates" at bounding box center [710, 613] width 61 height 23
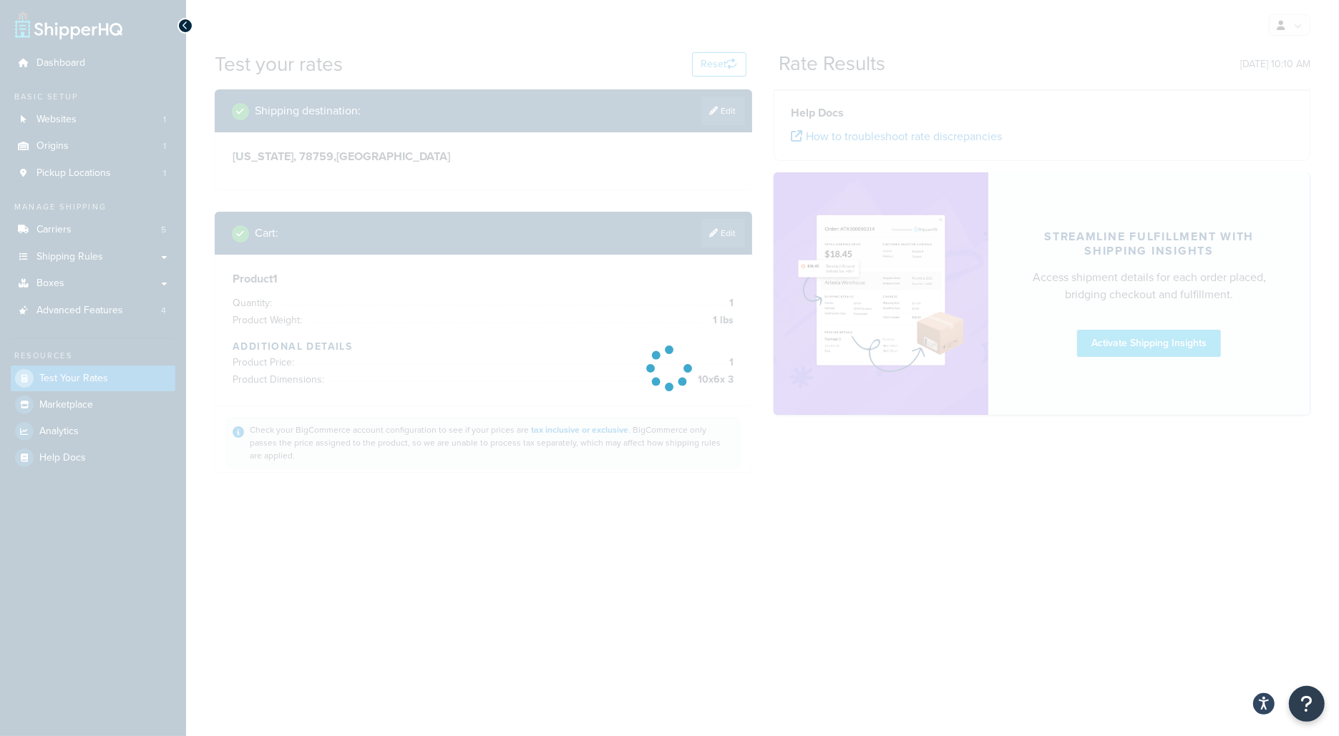
scroll to position [0, 0]
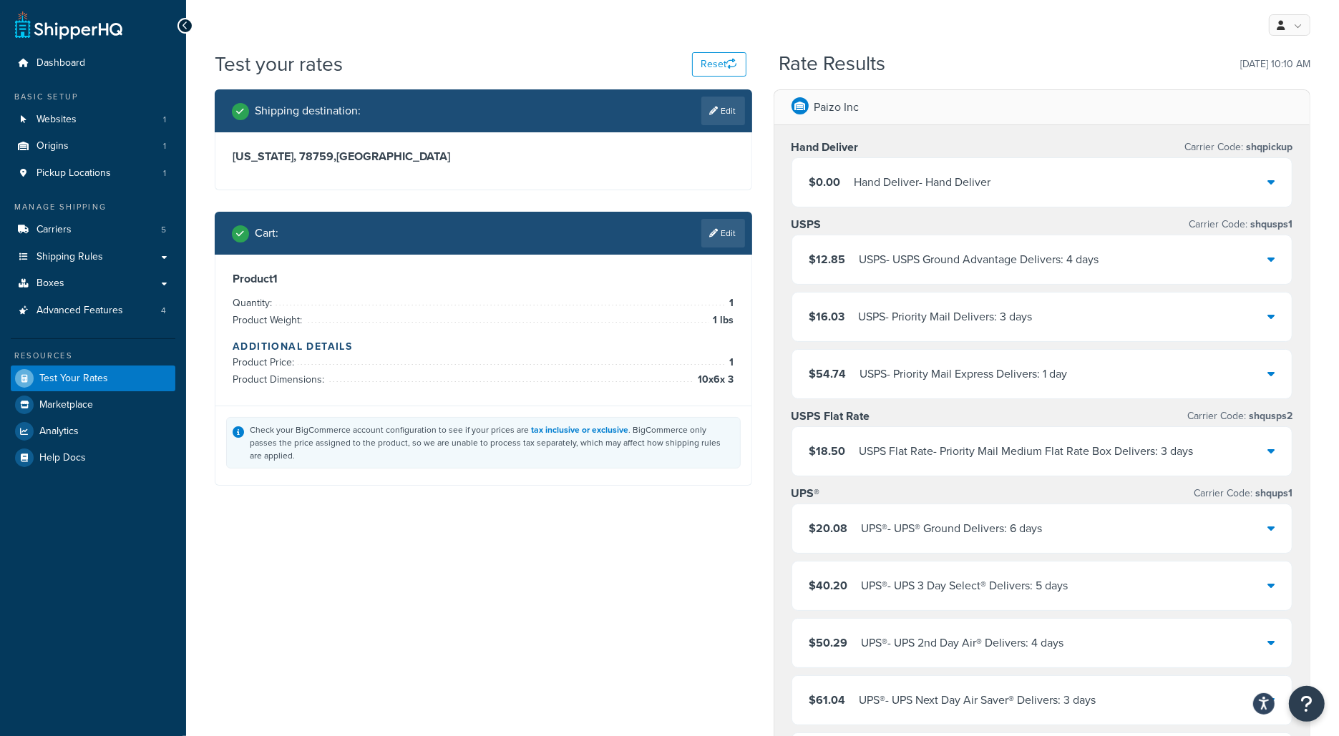
click at [952, 469] on div "$18.50 USPS Flat Rate - Priority Mail Medium Flat Rate Box Delivers: 3 days" at bounding box center [1042, 451] width 500 height 49
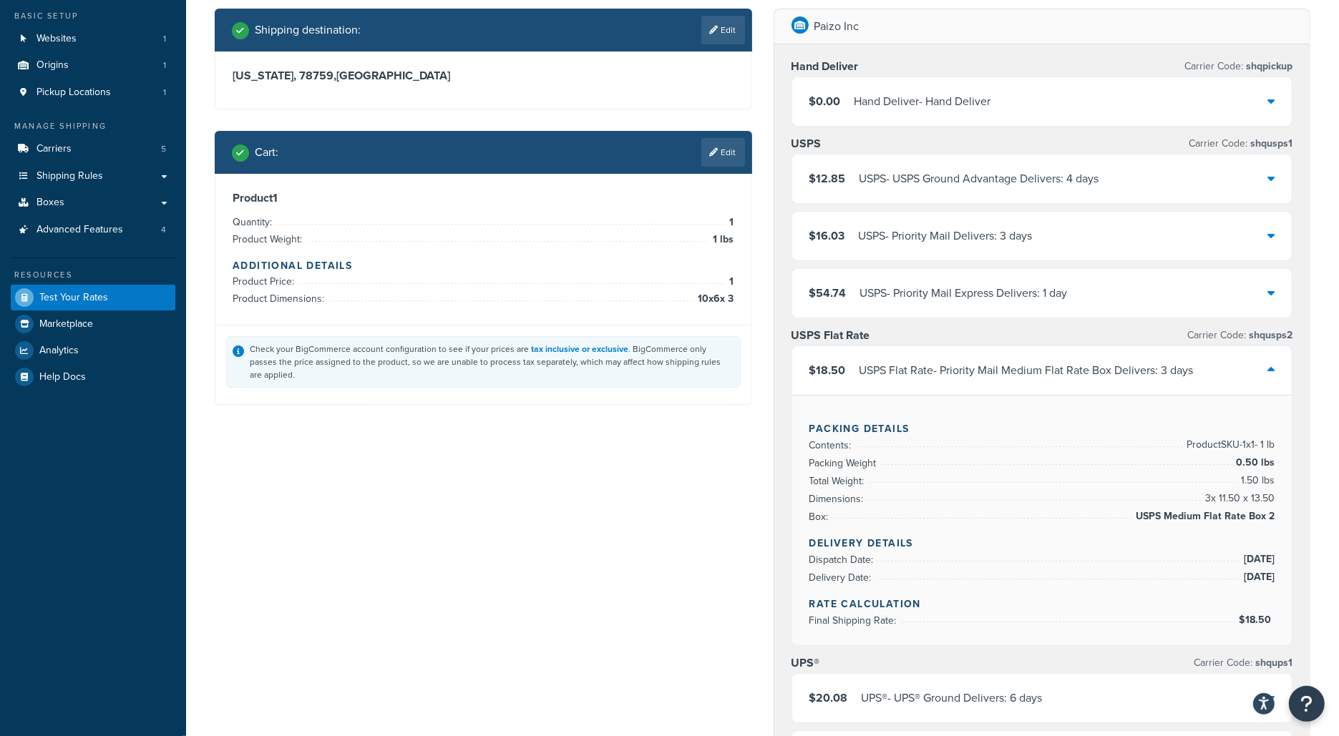
scroll to position [84, 0]
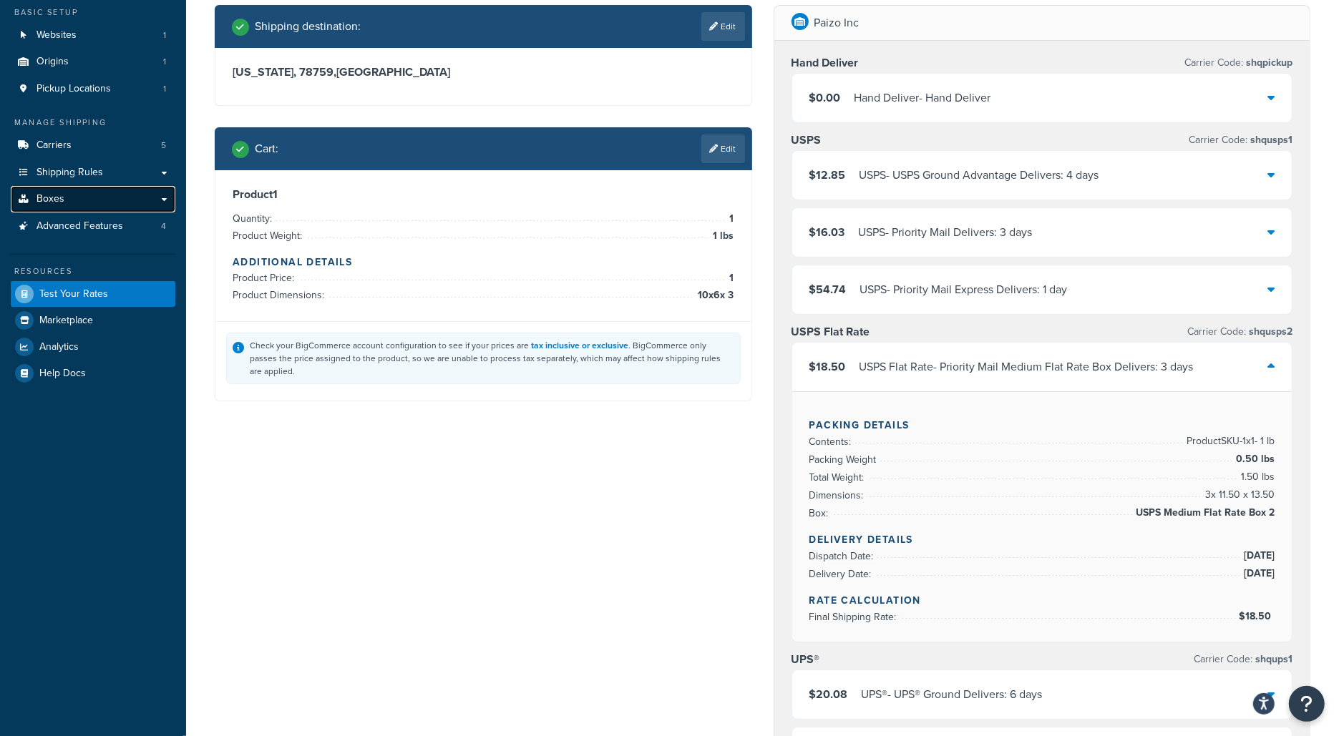
click at [168, 198] on link "Boxes" at bounding box center [93, 199] width 165 height 26
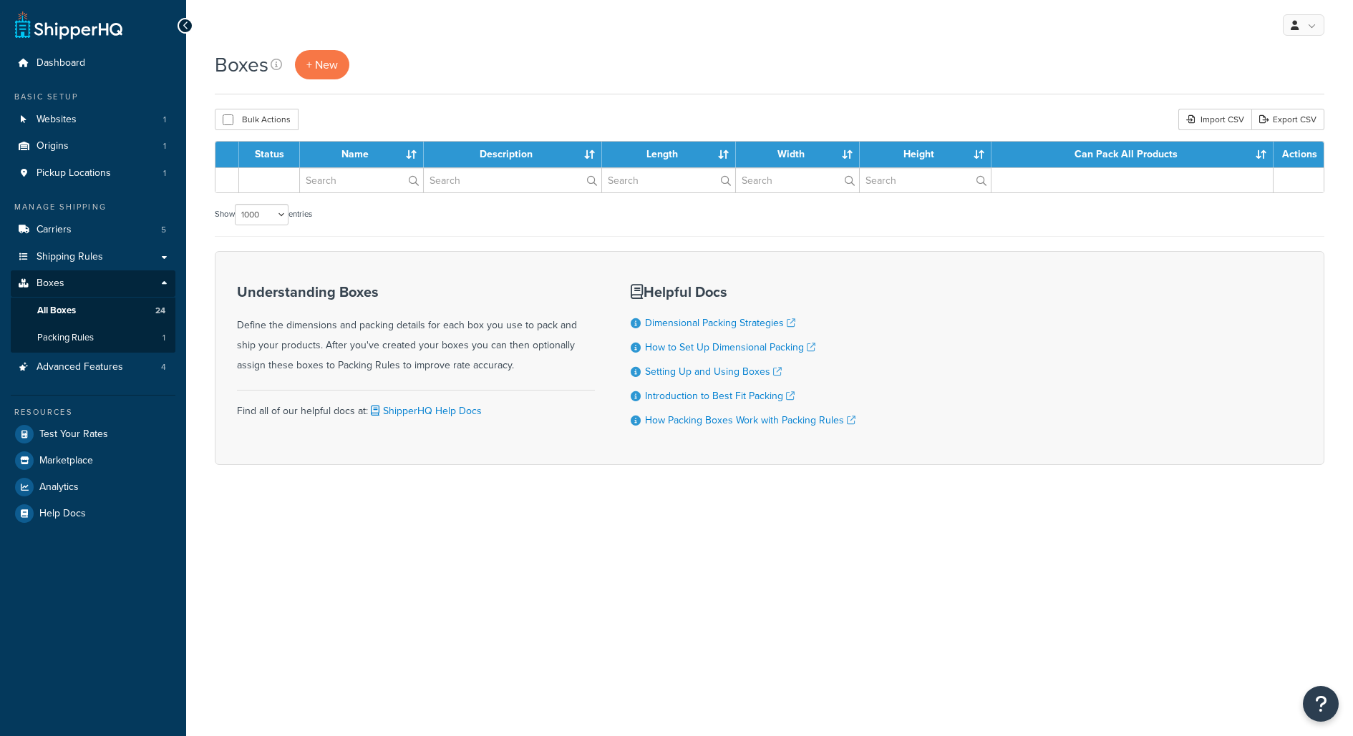
select select "1000"
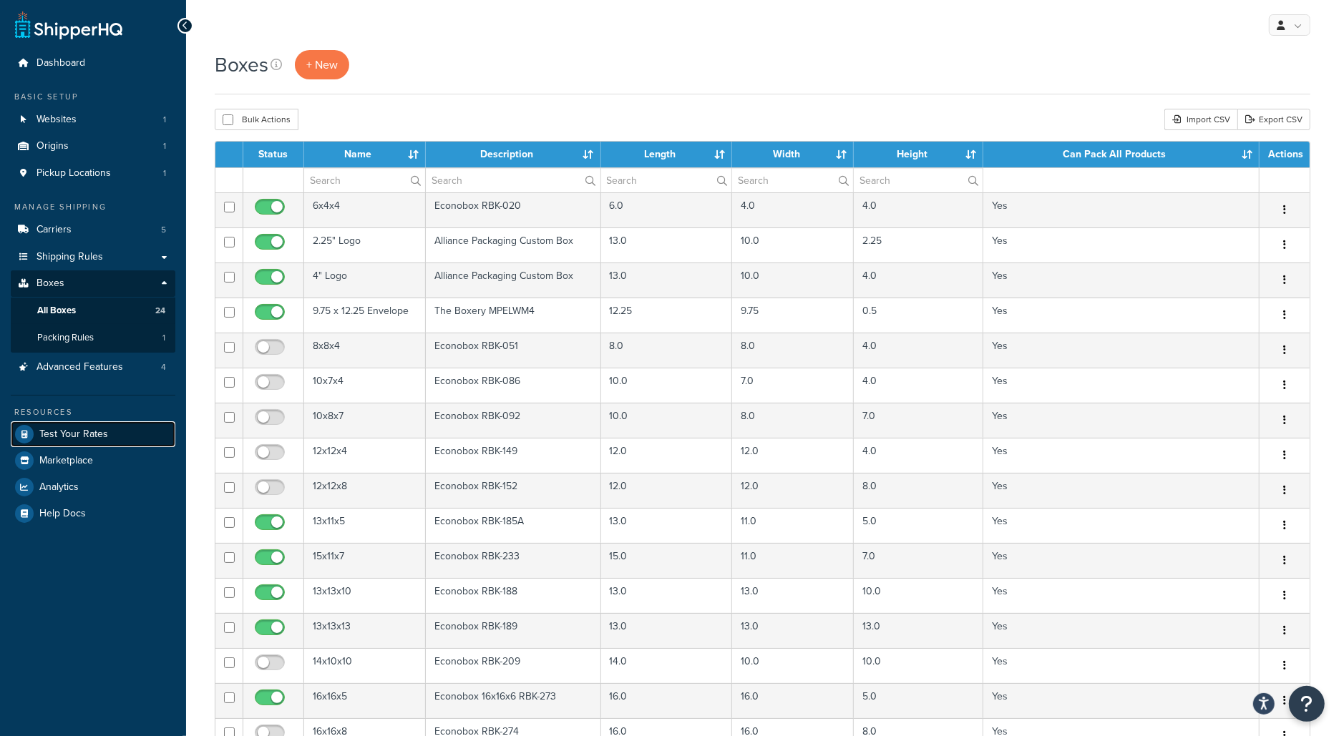
click at [144, 434] on link "Test Your Rates" at bounding box center [93, 435] width 165 height 26
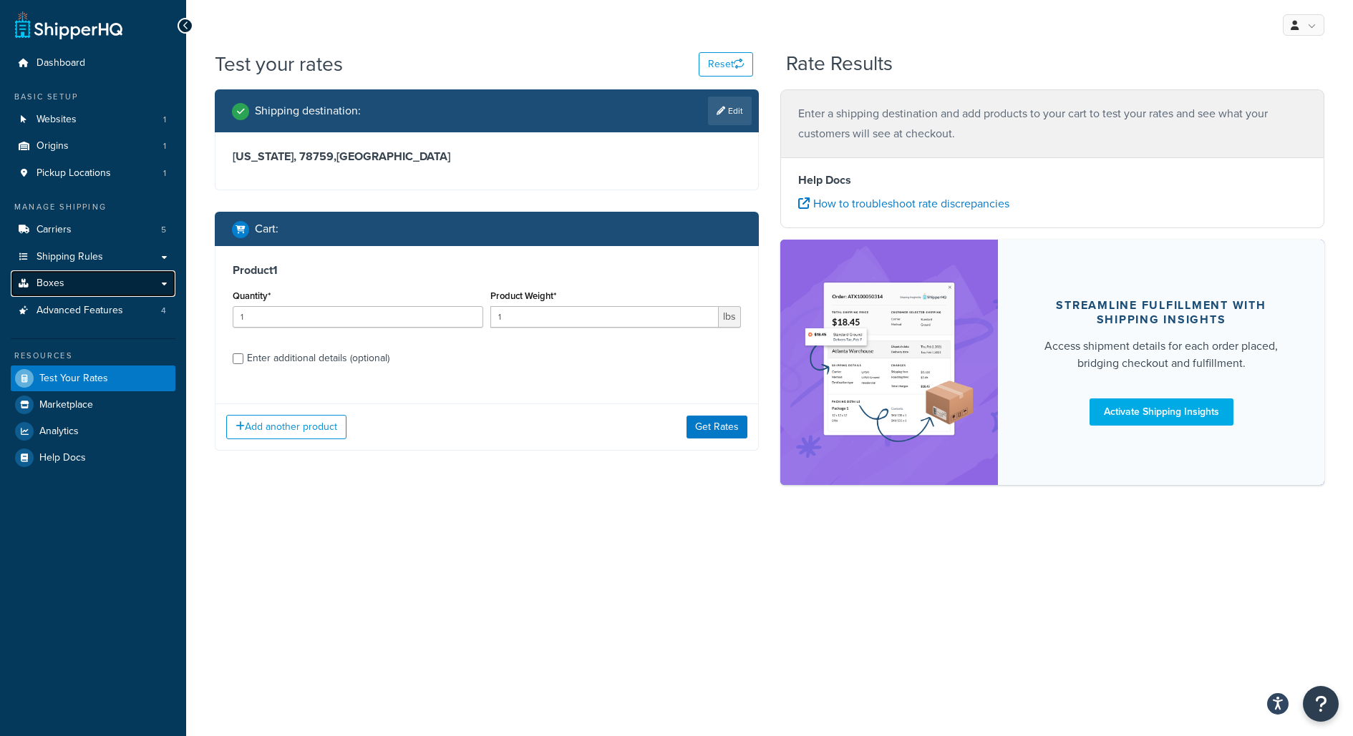
click at [140, 294] on link "Boxes" at bounding box center [93, 284] width 165 height 26
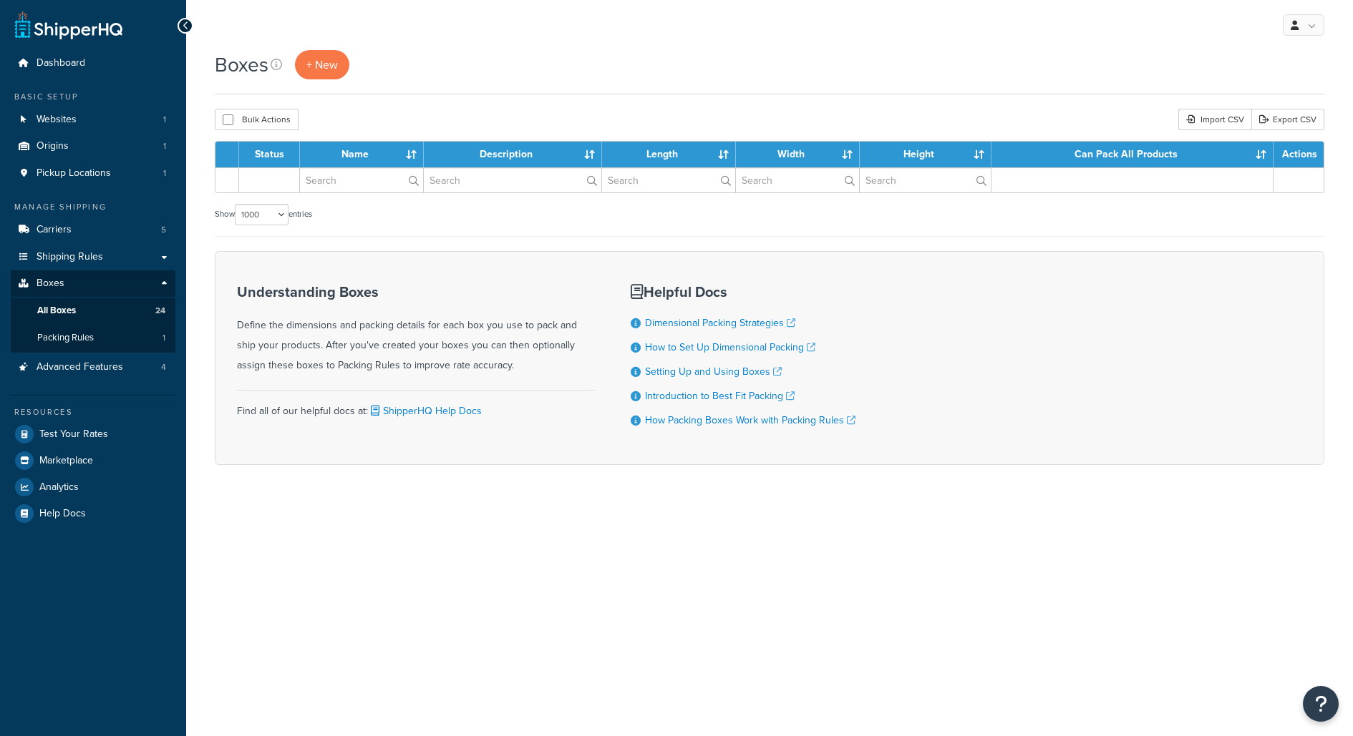
select select "1000"
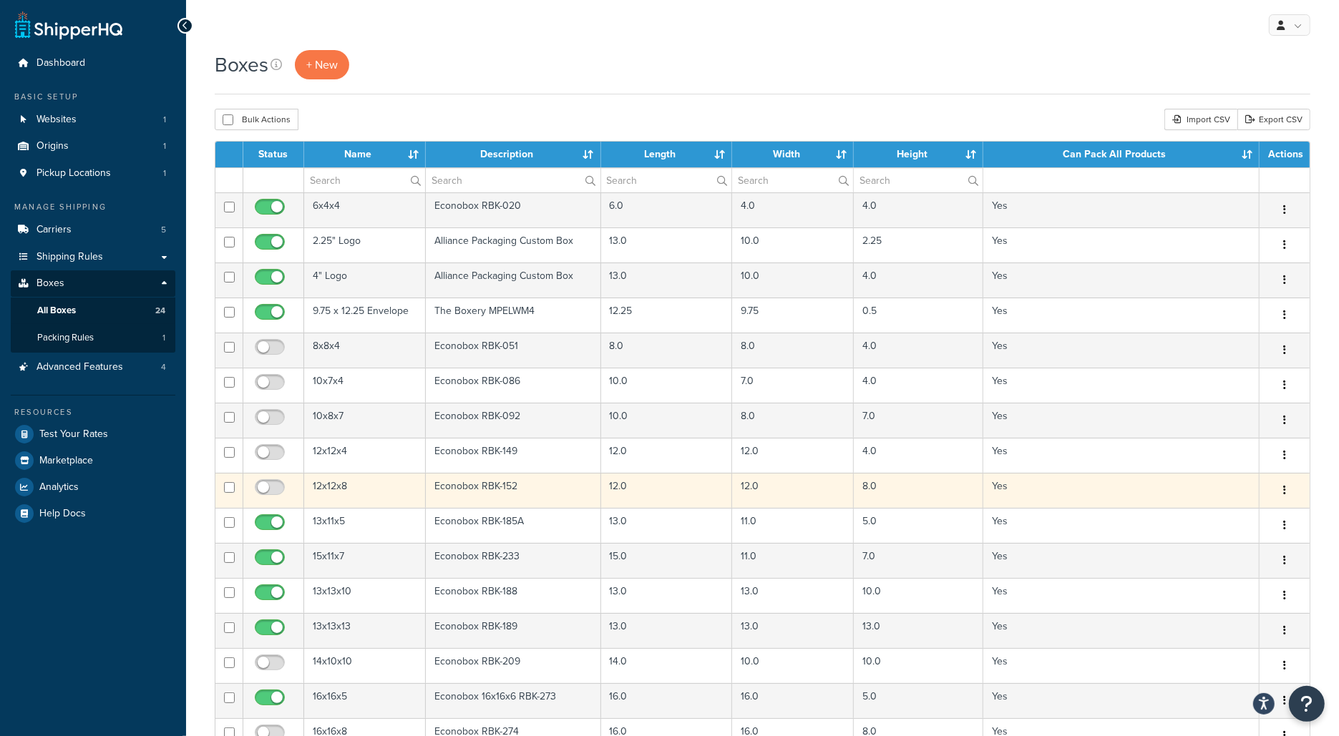
scroll to position [669, 0]
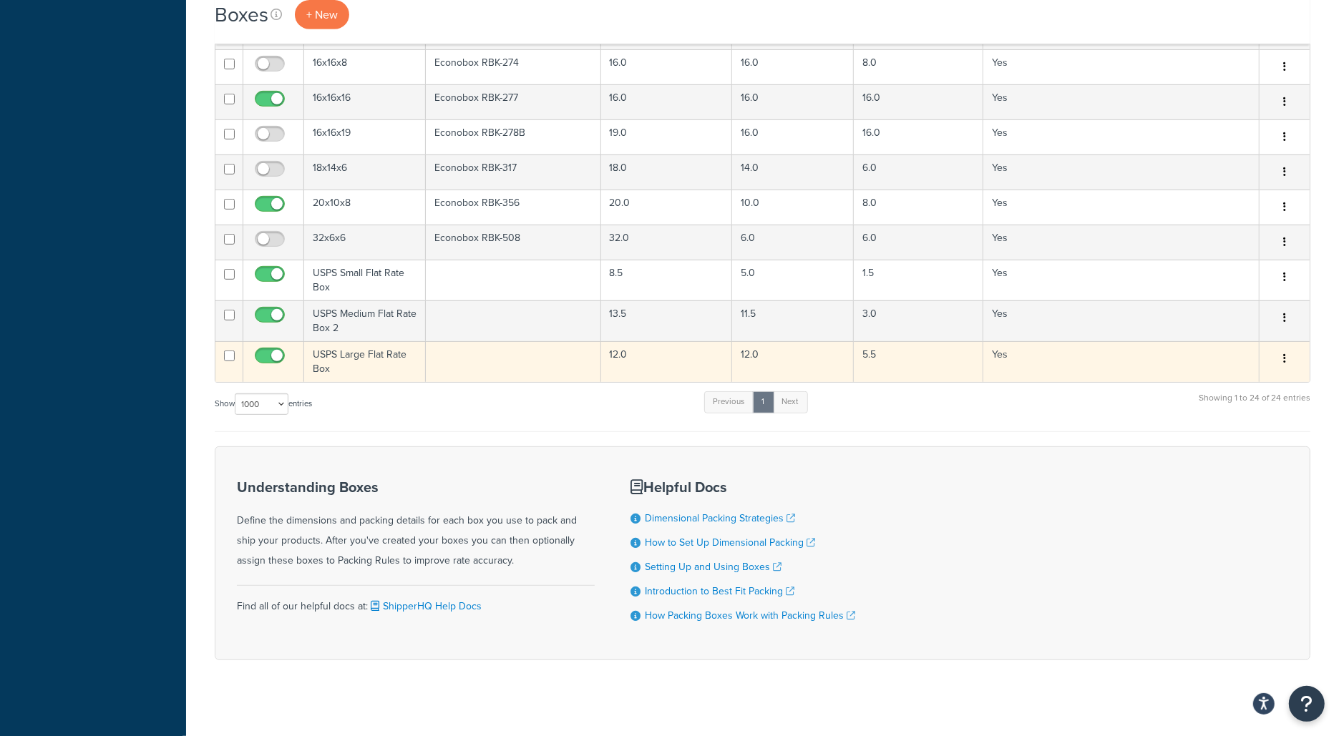
click at [380, 341] on td "USPS Large Flat Rate Box" at bounding box center [365, 361] width 122 height 41
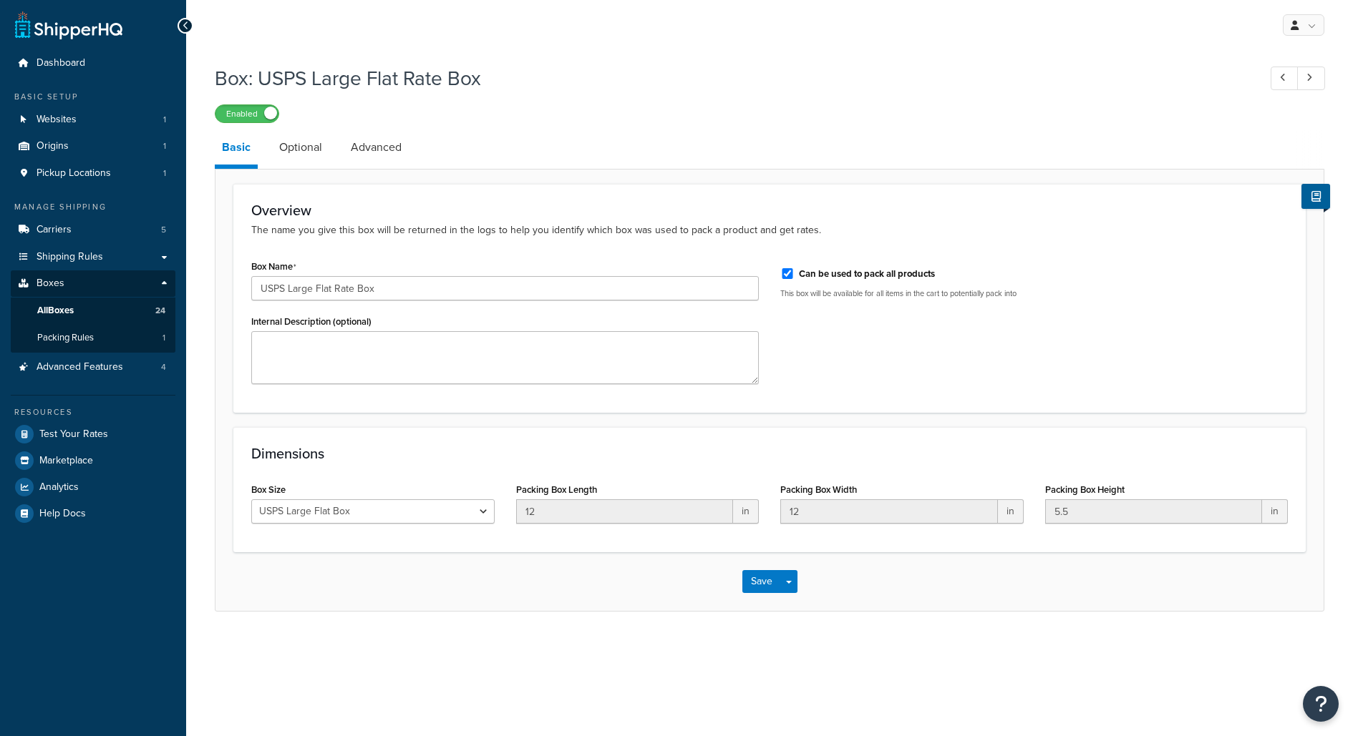
select select "usps_large"
click at [364, 151] on link "Advanced" at bounding box center [376, 147] width 65 height 34
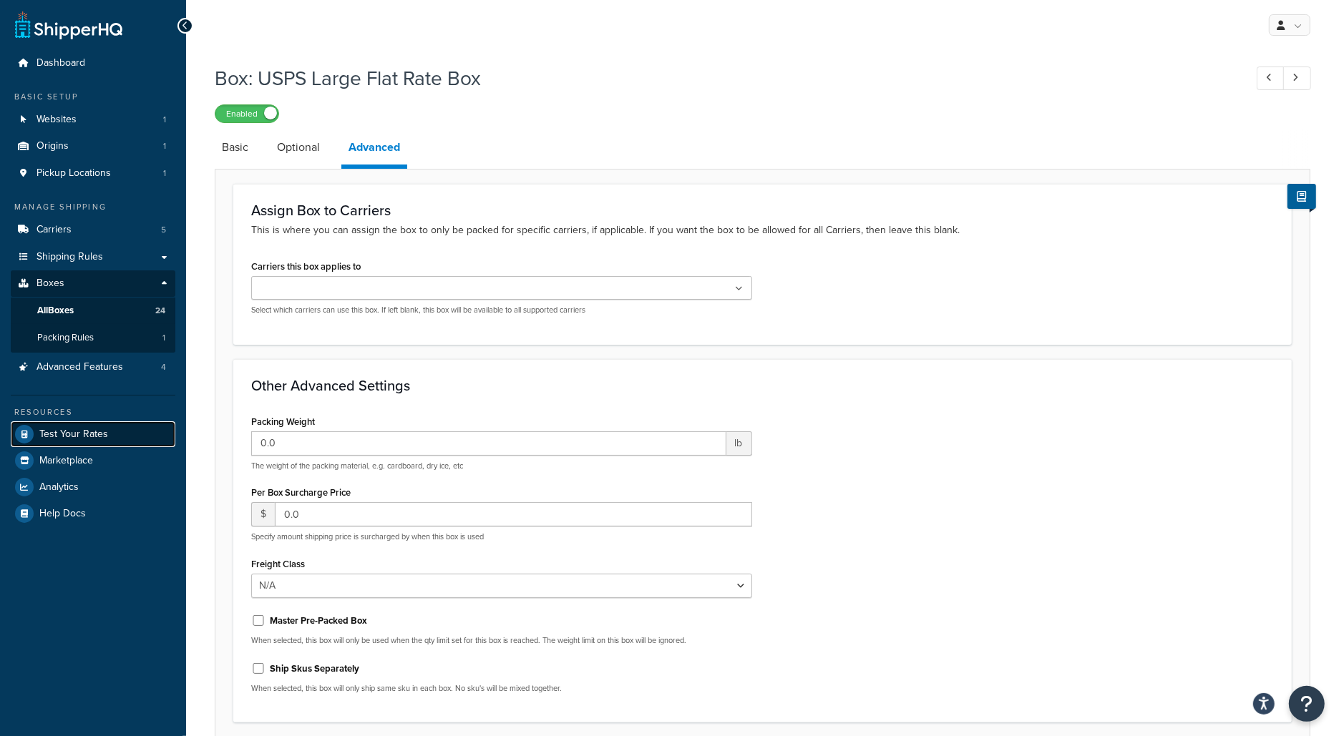
click at [97, 429] on span "Test Your Rates" at bounding box center [73, 435] width 69 height 12
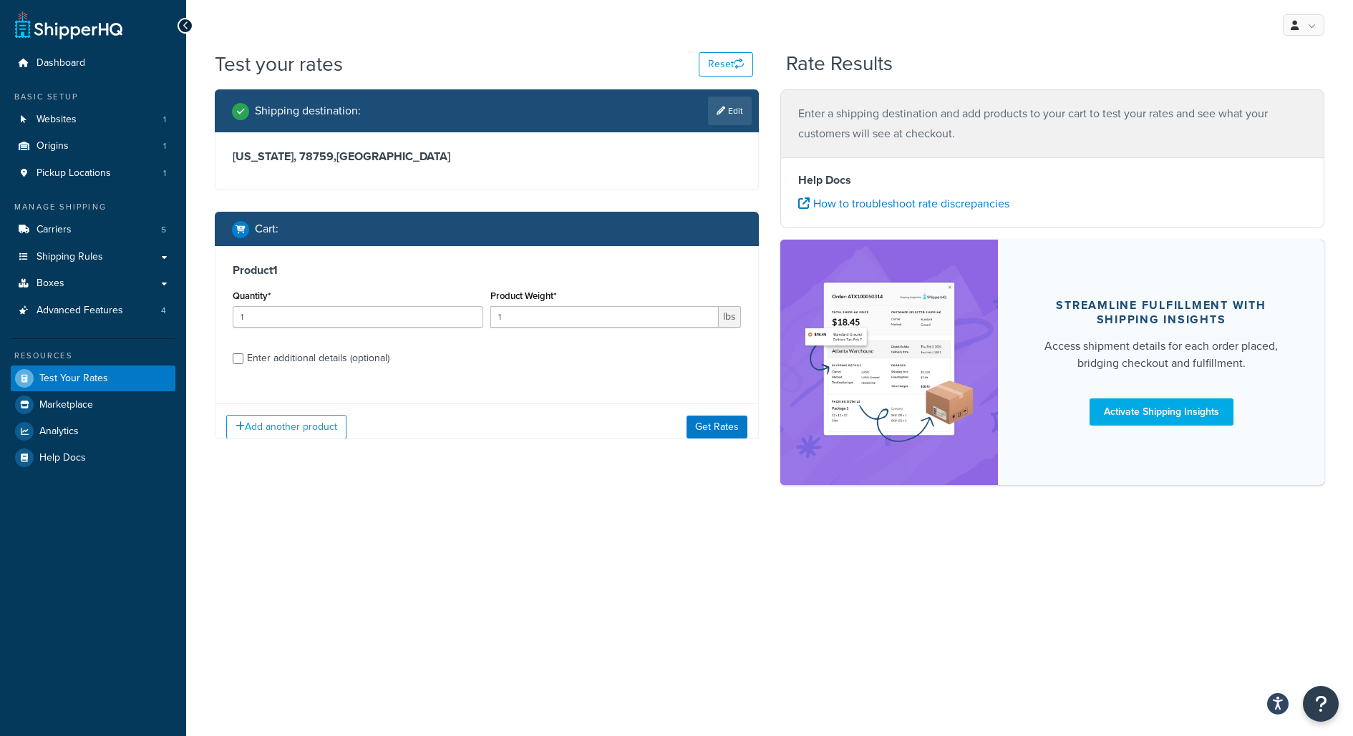
click at [334, 361] on div "Enter additional details (optional)" at bounding box center [318, 359] width 142 height 20
click at [243, 361] on input "Enter additional details (optional)" at bounding box center [238, 359] width 11 height 11
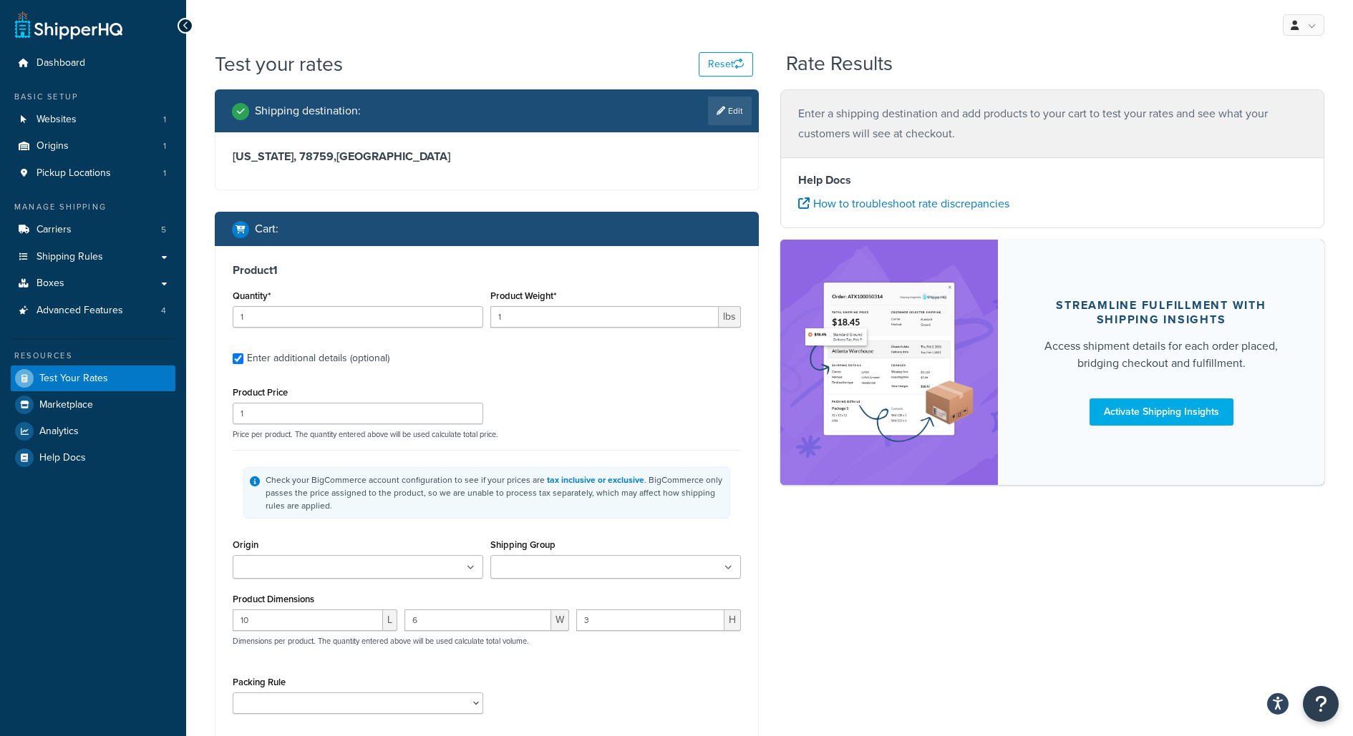
click at [334, 364] on div "Enter additional details (optional)" at bounding box center [318, 359] width 142 height 20
click at [243, 364] on input "Enter additional details (optional)" at bounding box center [238, 359] width 11 height 11
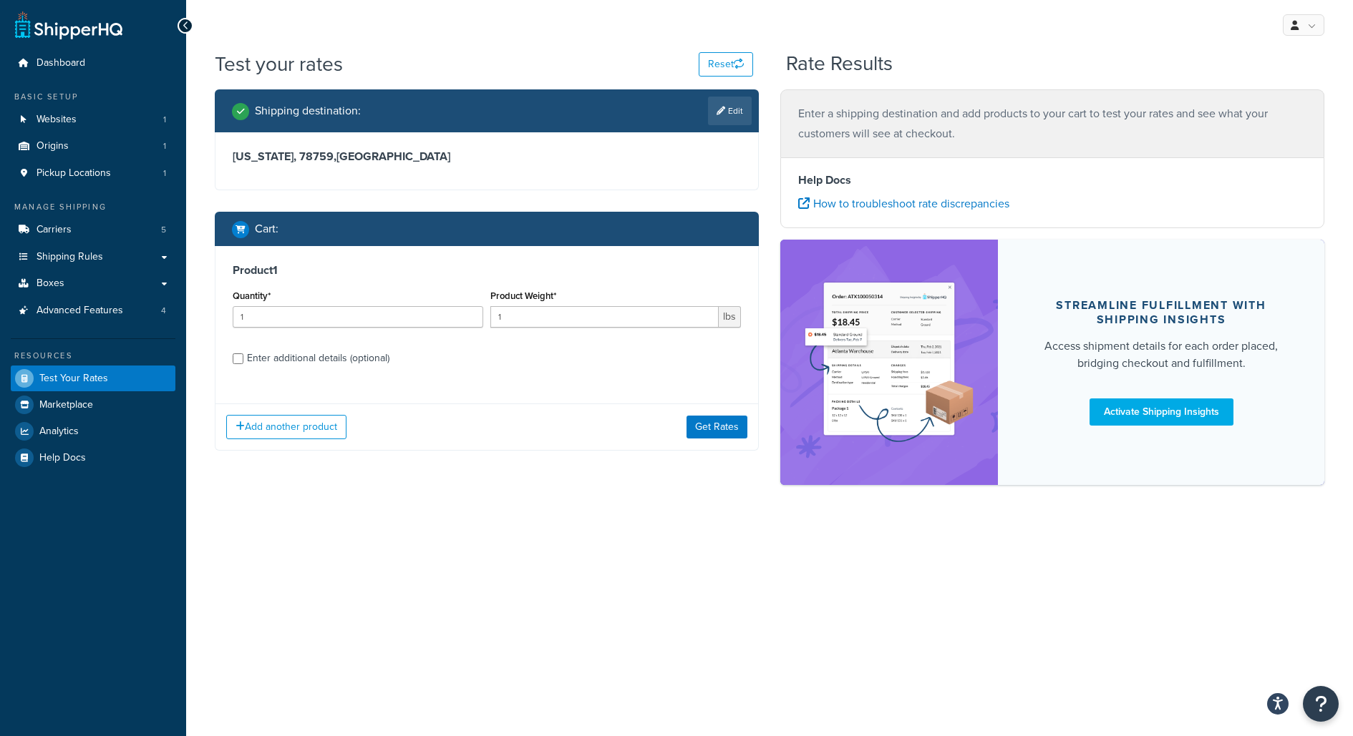
click at [342, 346] on label "Enter additional details (optional)" at bounding box center [494, 357] width 494 height 23
click at [243, 354] on input "Enter additional details (optional)" at bounding box center [238, 359] width 11 height 11
checkbox input "true"
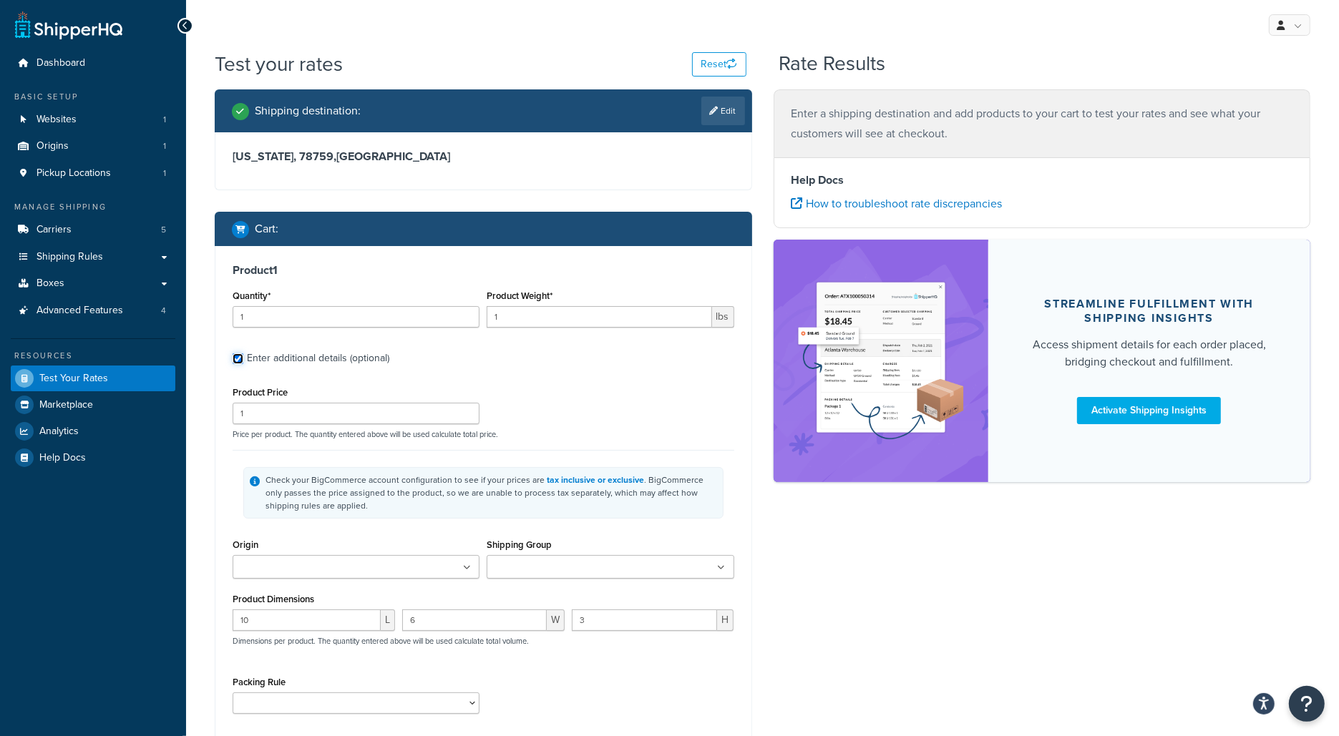
scroll to position [68, 0]
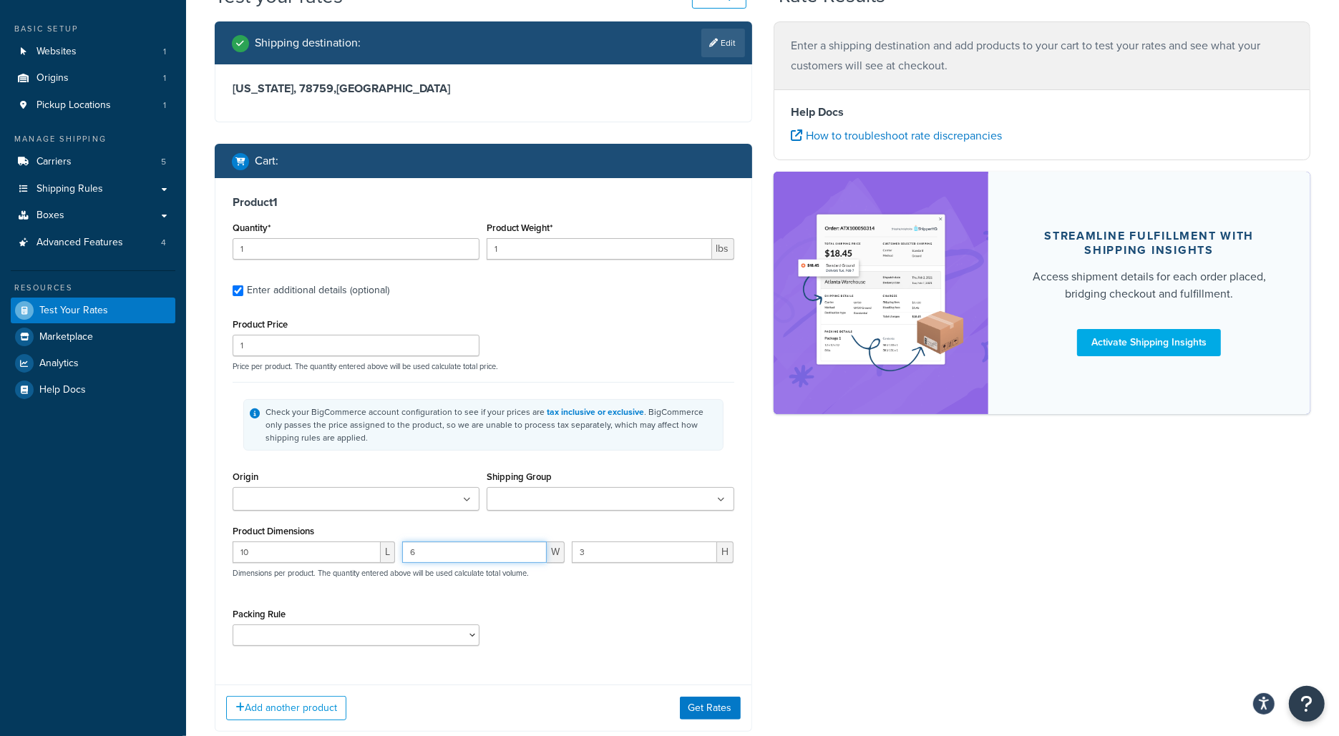
click at [442, 553] on input "6" at bounding box center [474, 552] width 145 height 21
type input "12"
click at [294, 562] on input "10" at bounding box center [307, 552] width 148 height 21
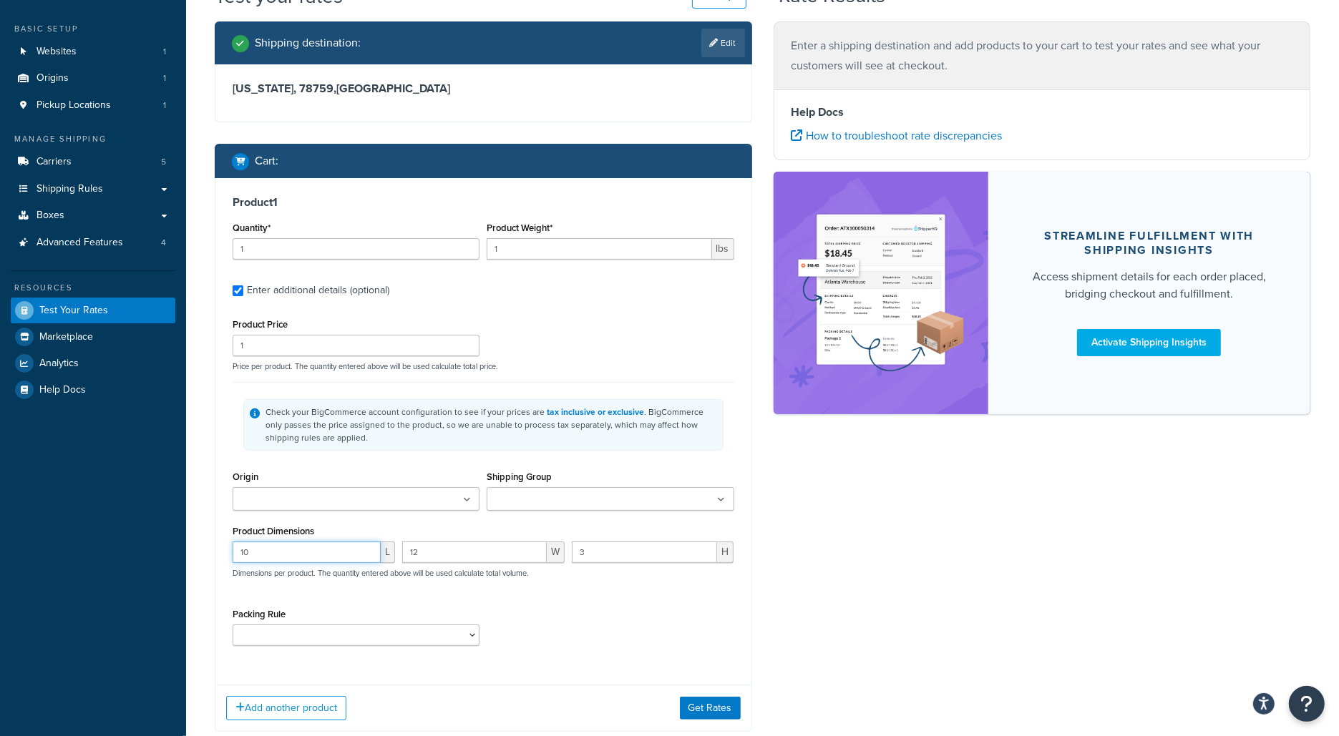
click at [294, 562] on input "10" at bounding box center [307, 552] width 148 height 21
click at [294, 561] on input "101" at bounding box center [307, 552] width 148 height 21
type input "12"
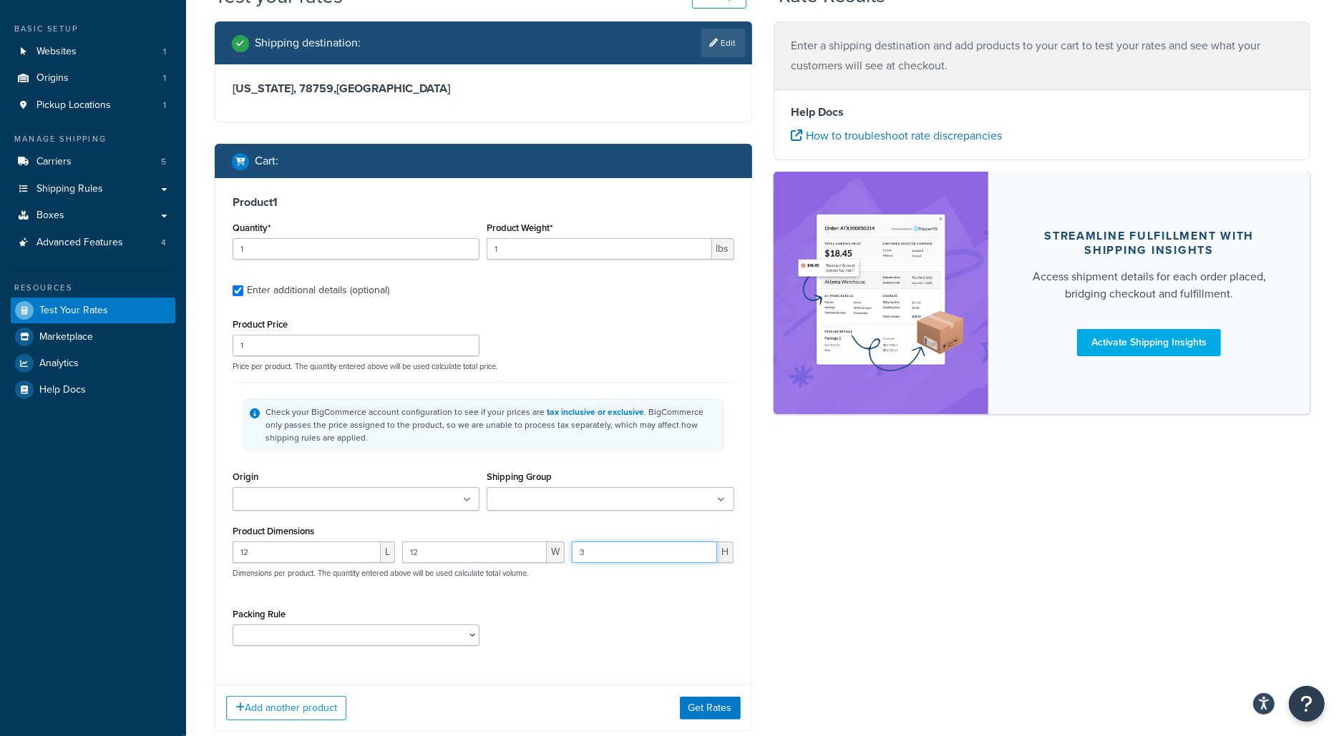
click at [579, 550] on input "3" at bounding box center [645, 552] width 146 height 21
type input "5"
click at [714, 710] on button "Get Rates" at bounding box center [710, 708] width 61 height 23
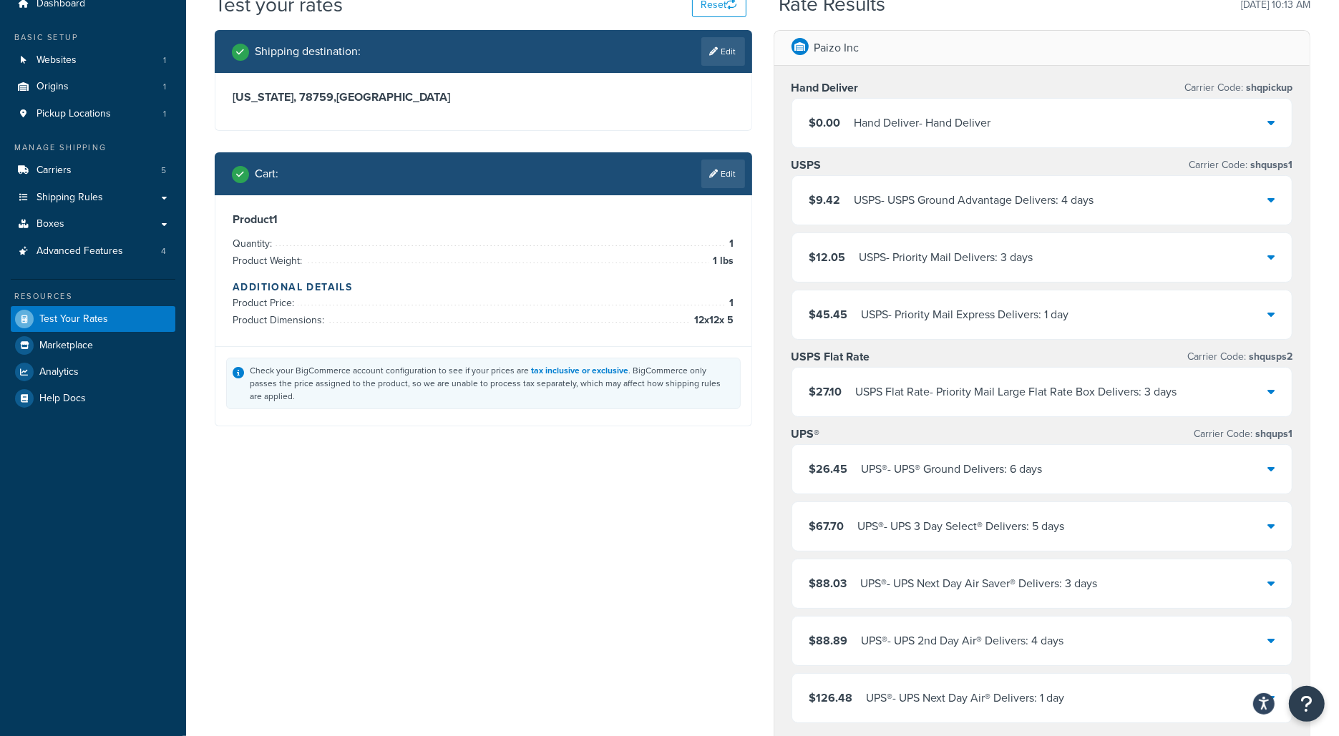
scroll to position [79, 0]
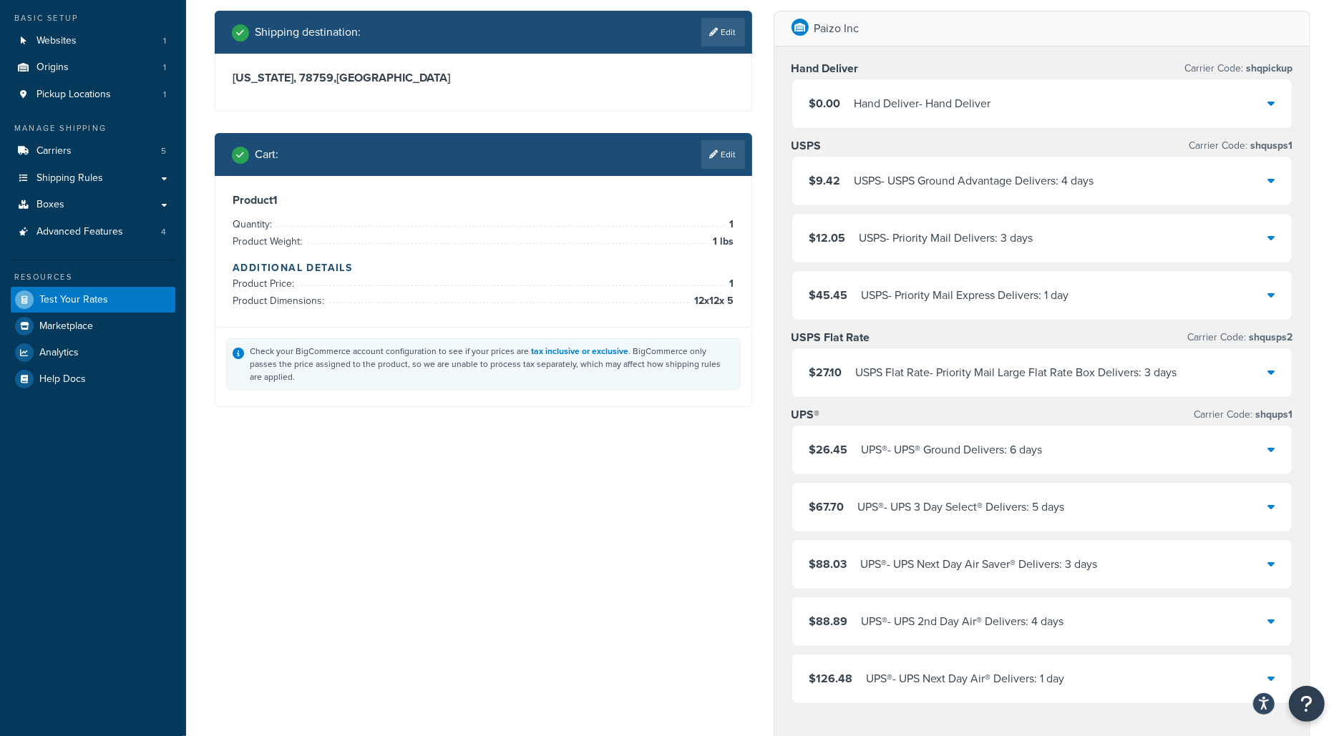
click at [980, 459] on div "$26.45 UPS® - UPS® Ground Delivers: 6 days" at bounding box center [1042, 450] width 500 height 49
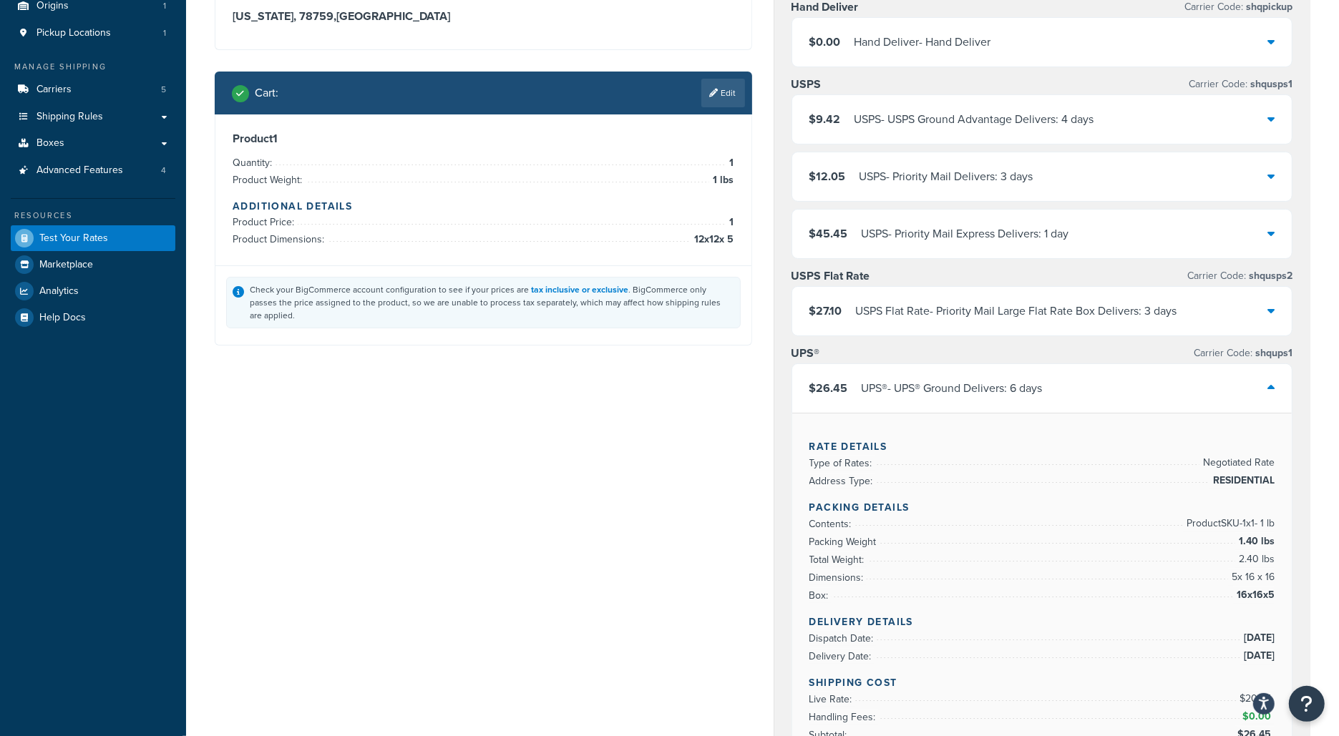
scroll to position [147, 0]
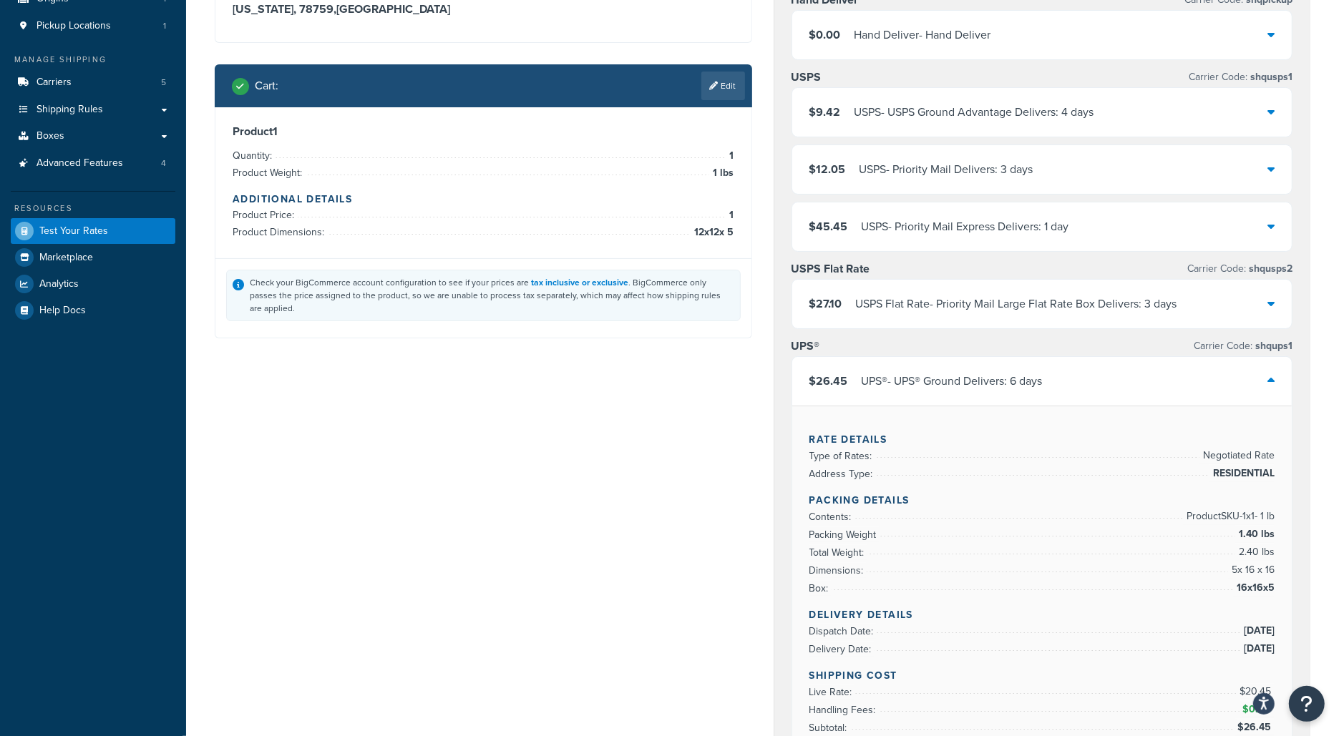
click at [924, 319] on div "$27.10 USPS Flat Rate - Priority Mail Large Flat Rate Box Delivers: 3 days" at bounding box center [1042, 304] width 500 height 49
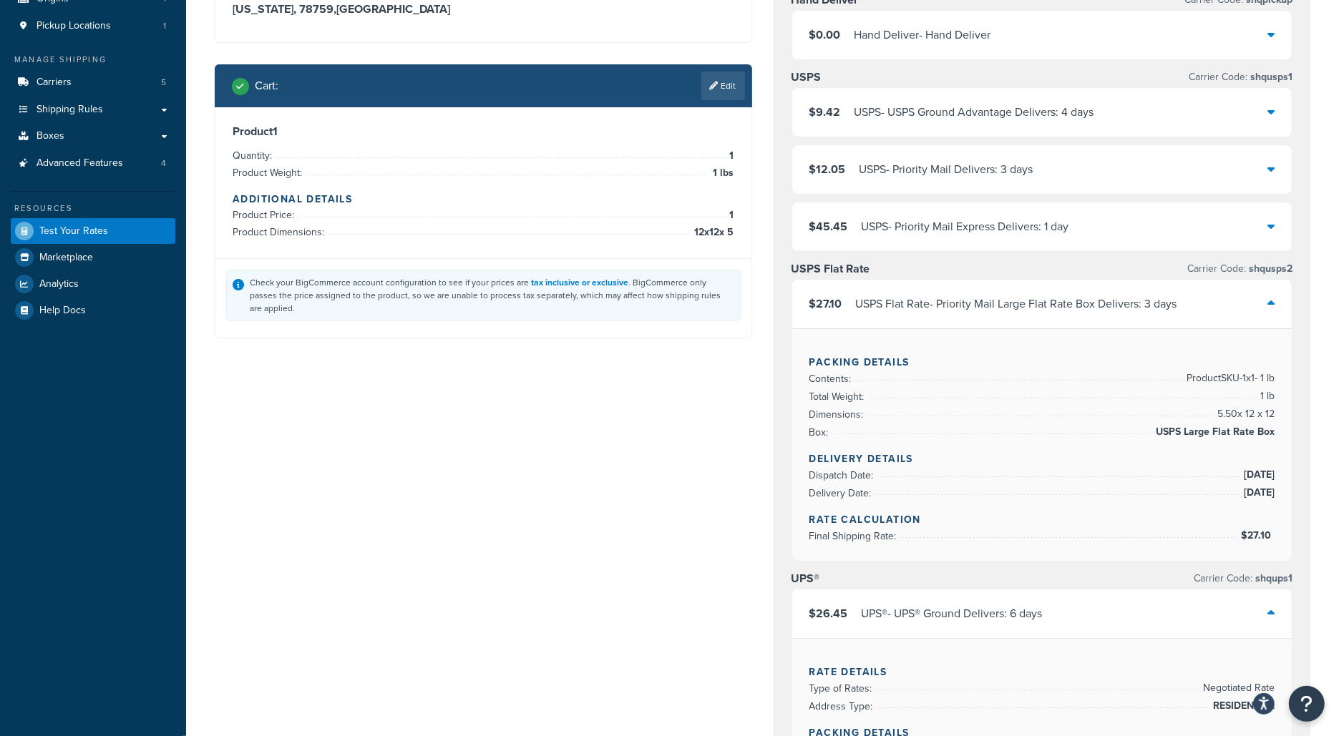
scroll to position [0, 0]
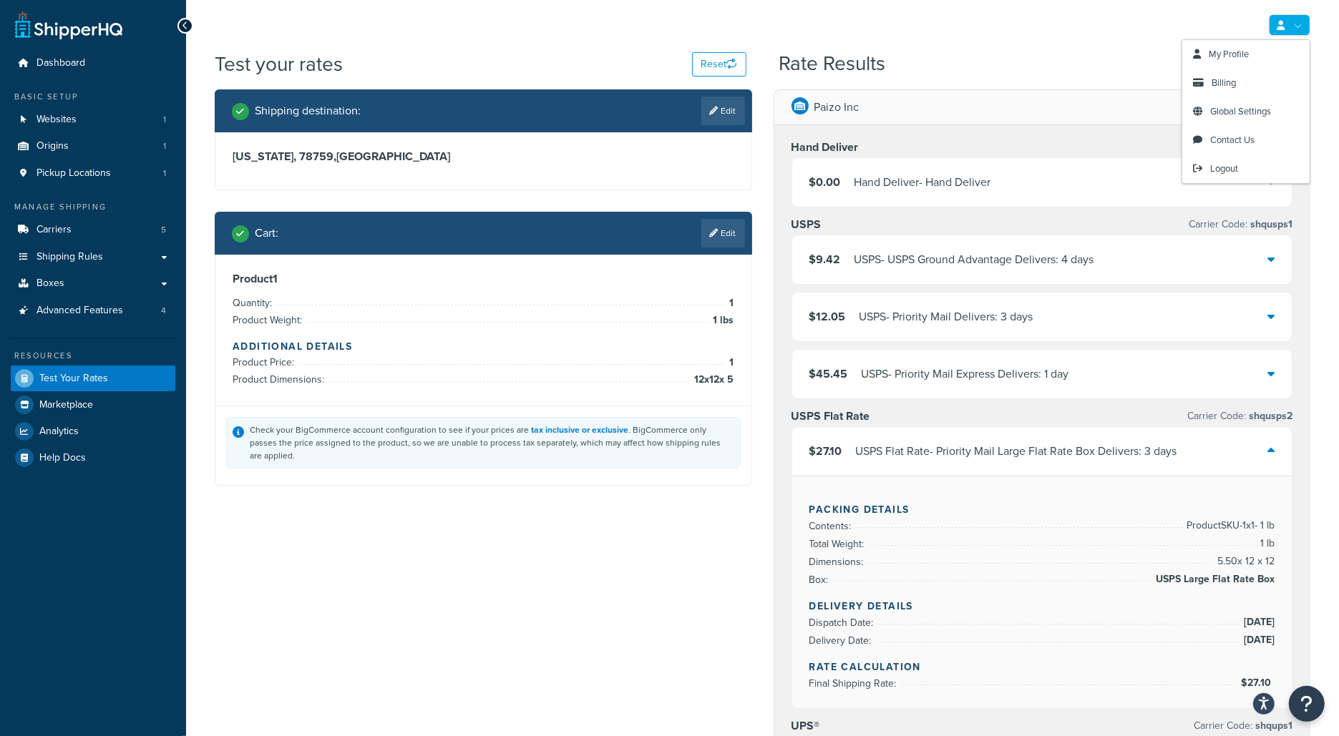
click at [1295, 27] on link at bounding box center [1290, 24] width 42 height 21
click at [1248, 164] on link "Logout" at bounding box center [1245, 169] width 127 height 29
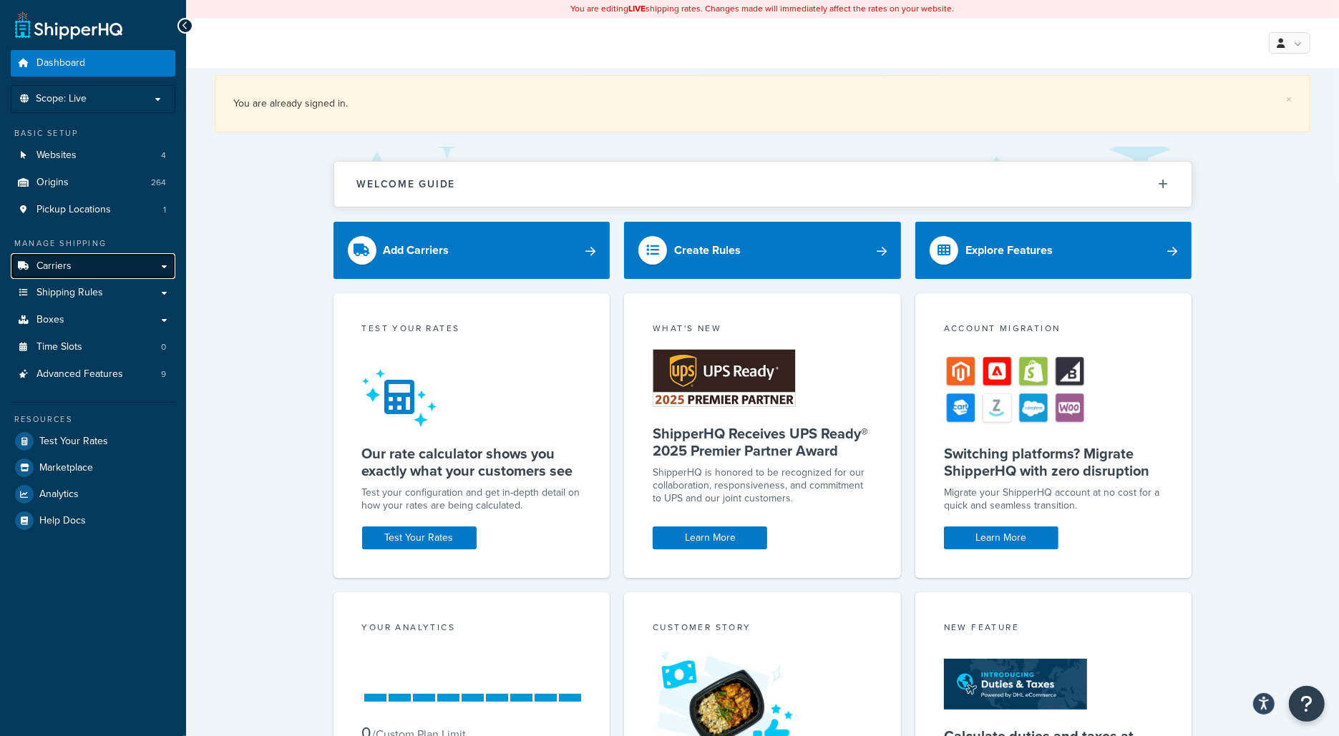
click at [104, 256] on link "Carriers" at bounding box center [93, 266] width 165 height 26
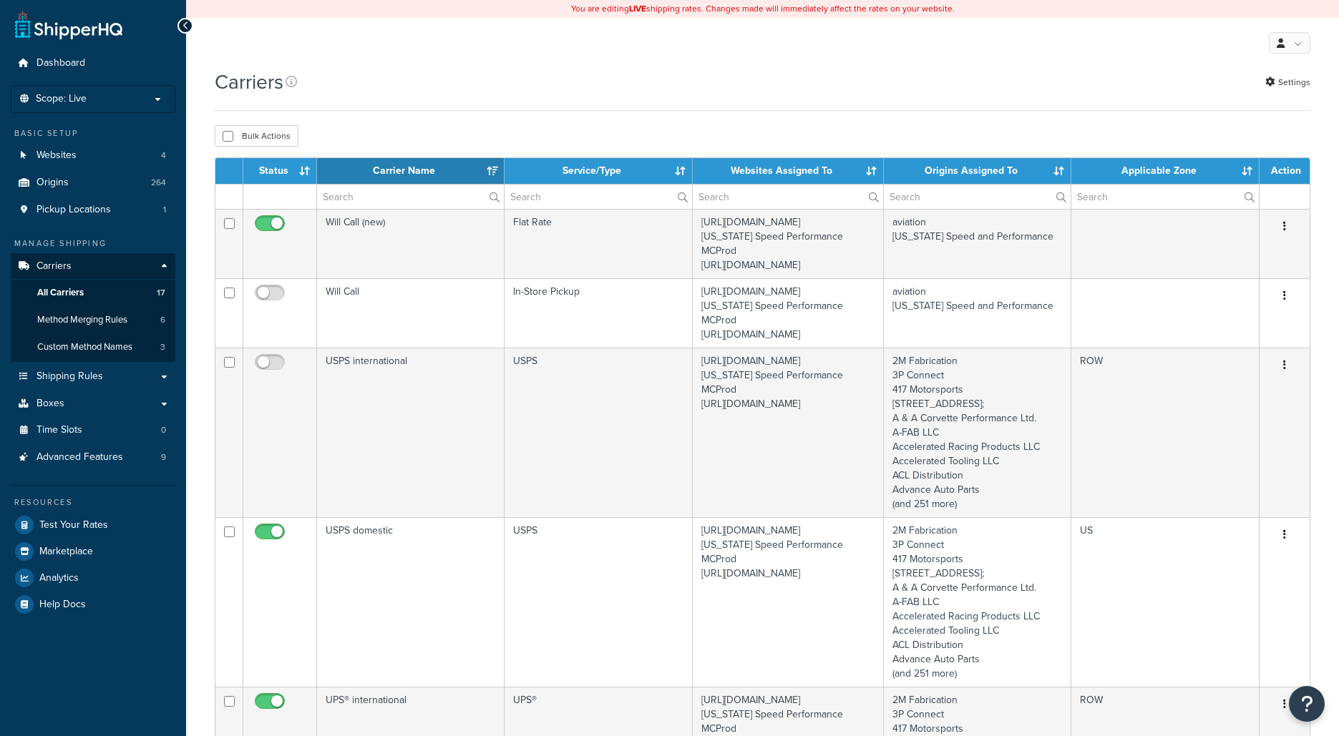
select select "15"
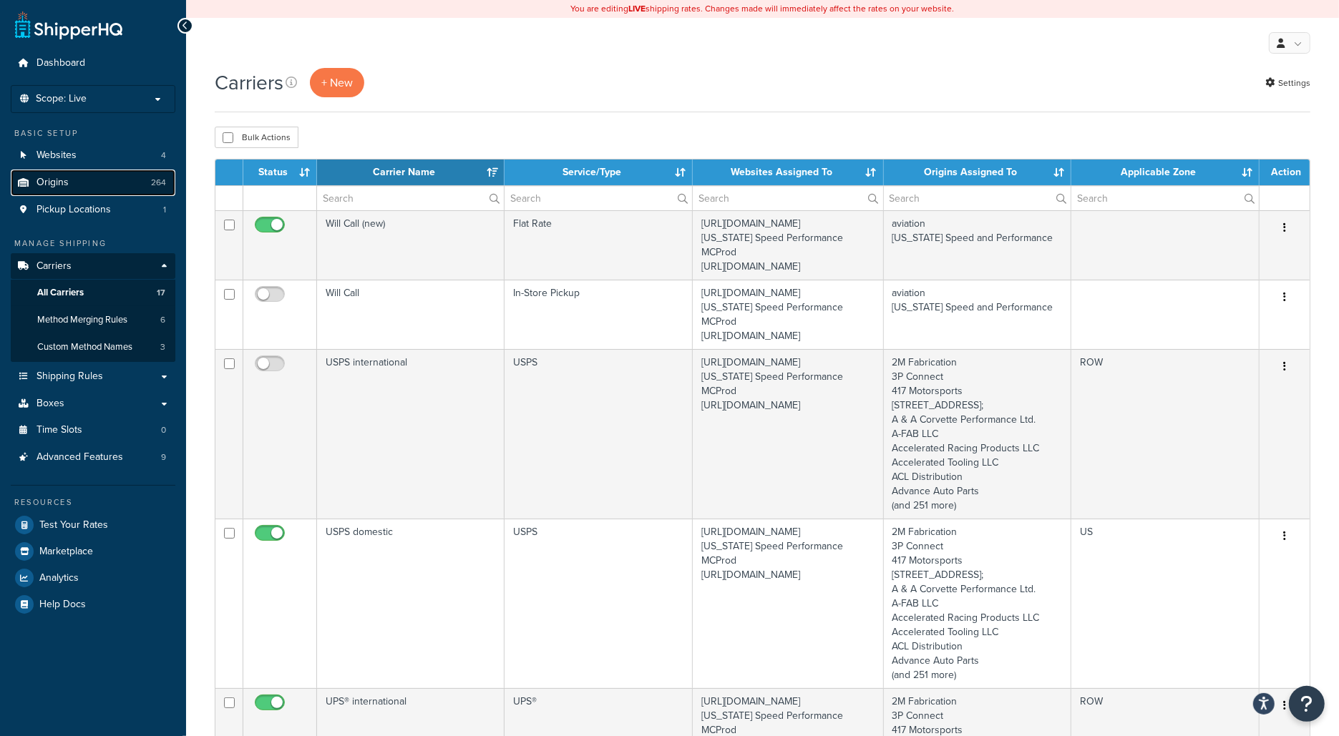
click at [107, 171] on link "Origins 264" at bounding box center [93, 183] width 165 height 26
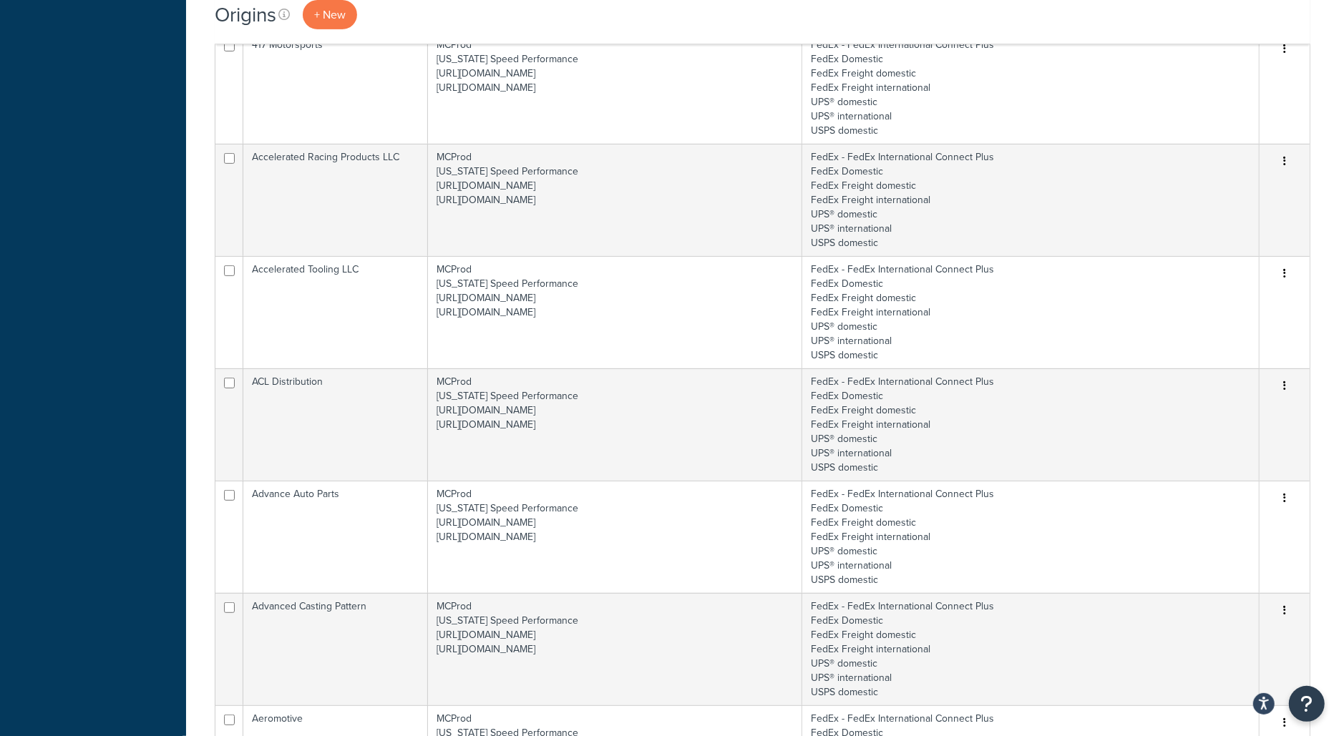
scroll to position [950, 0]
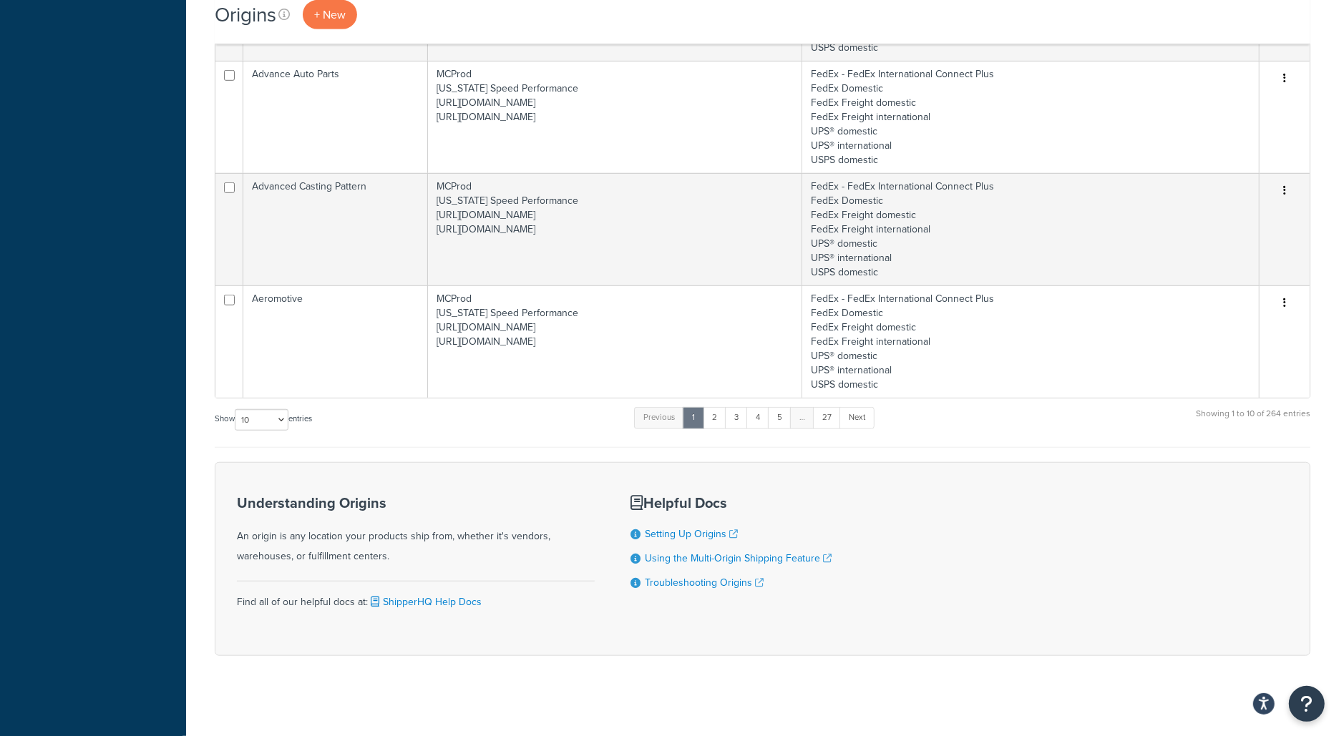
click at [230, 416] on label "Show 10 15 25 50 100 1000 entries" at bounding box center [263, 419] width 97 height 21
click at [235, 416] on select "10 15 25 50 100 1000" at bounding box center [262, 419] width 54 height 21
click at [256, 416] on select "10 15 25 50 100 1000" at bounding box center [262, 419] width 54 height 21
select select "1000"
click at [236, 409] on select "10 15 25 50 100 1000" at bounding box center [262, 419] width 54 height 21
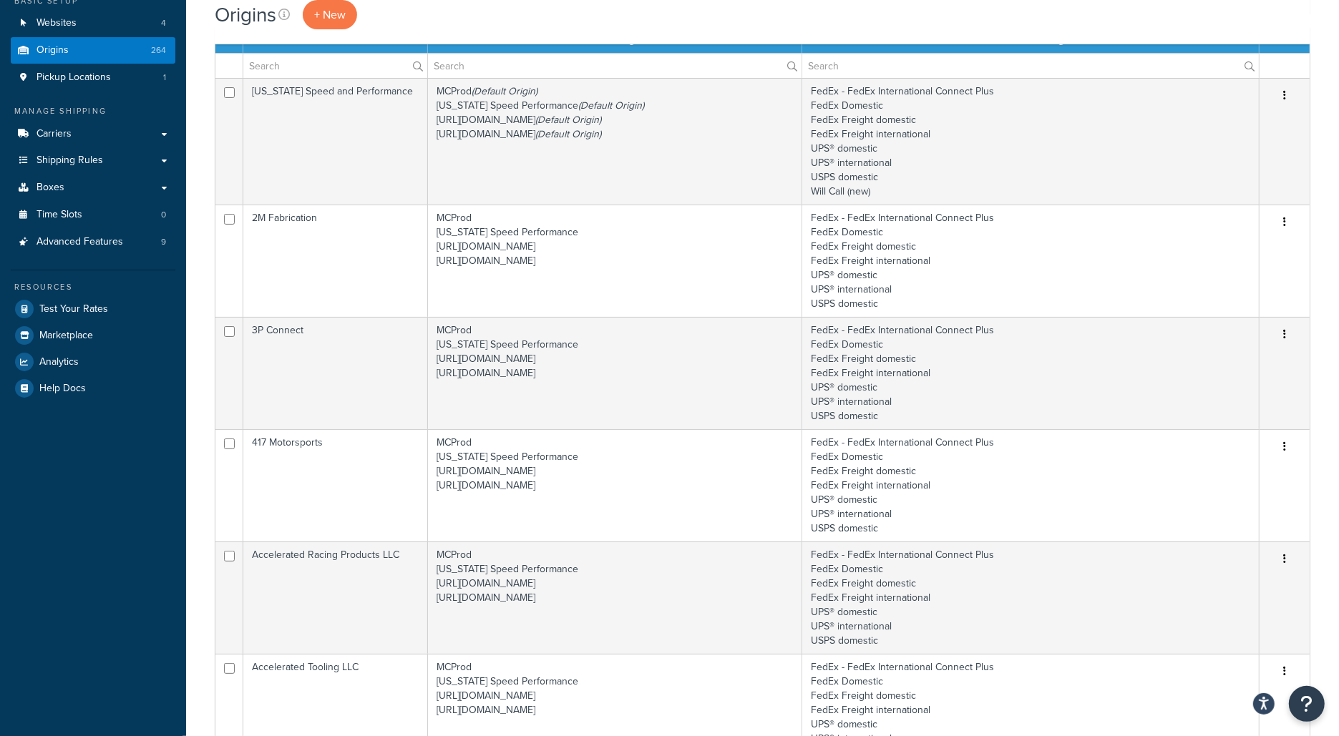
scroll to position [0, 0]
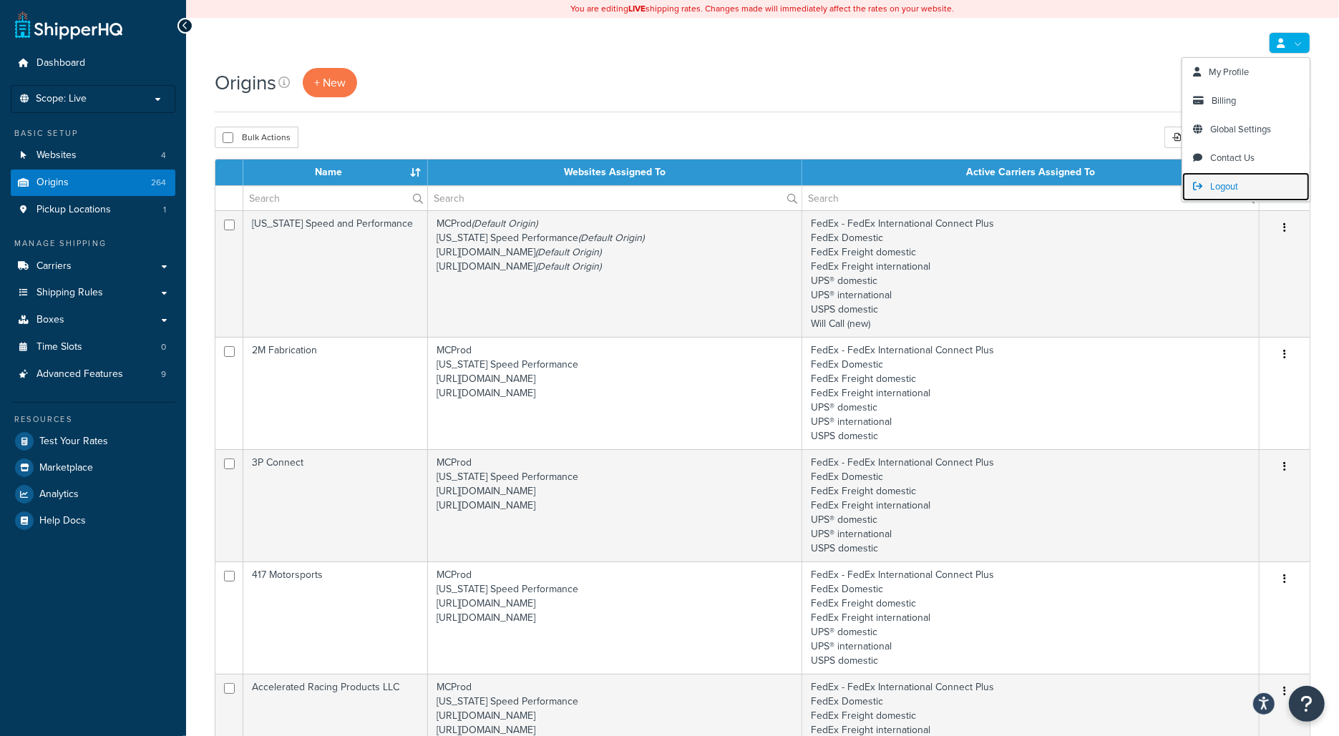
click at [1252, 177] on link "Logout" at bounding box center [1245, 186] width 127 height 29
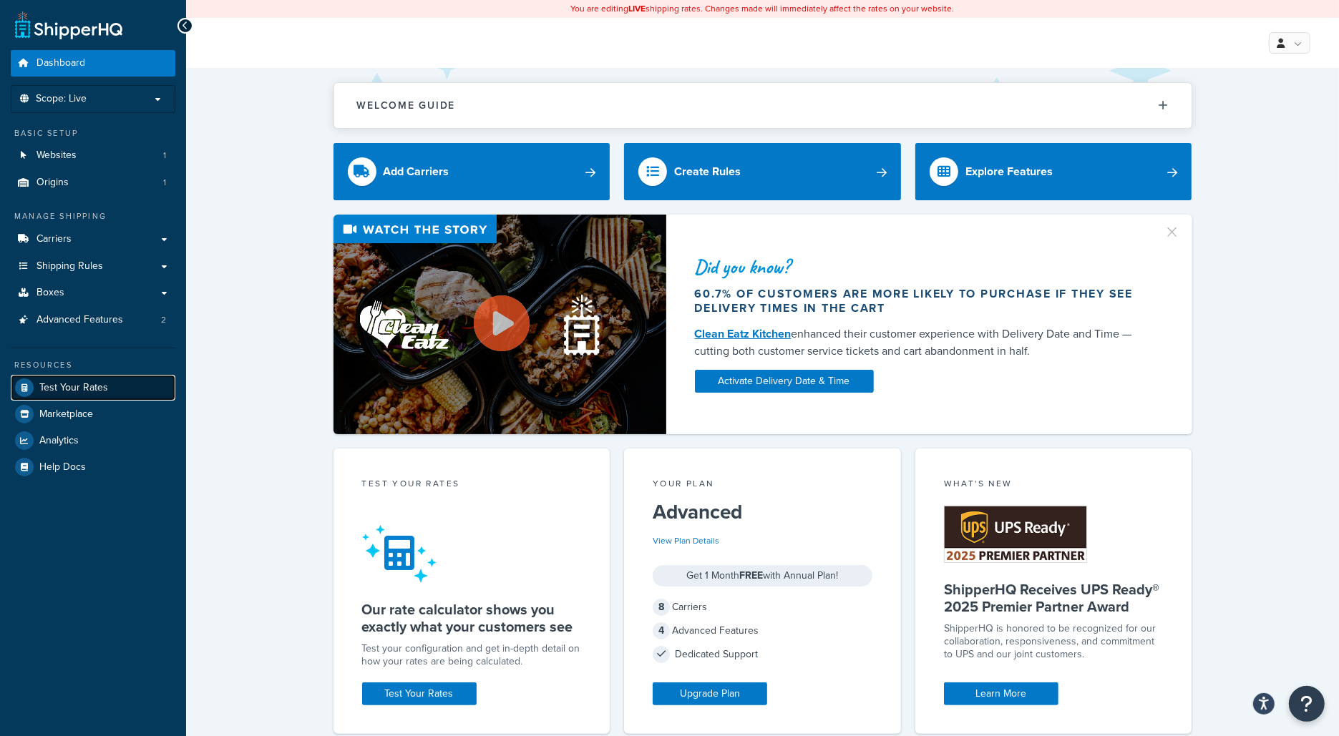
click at [116, 389] on link "Test Your Rates" at bounding box center [93, 388] width 165 height 26
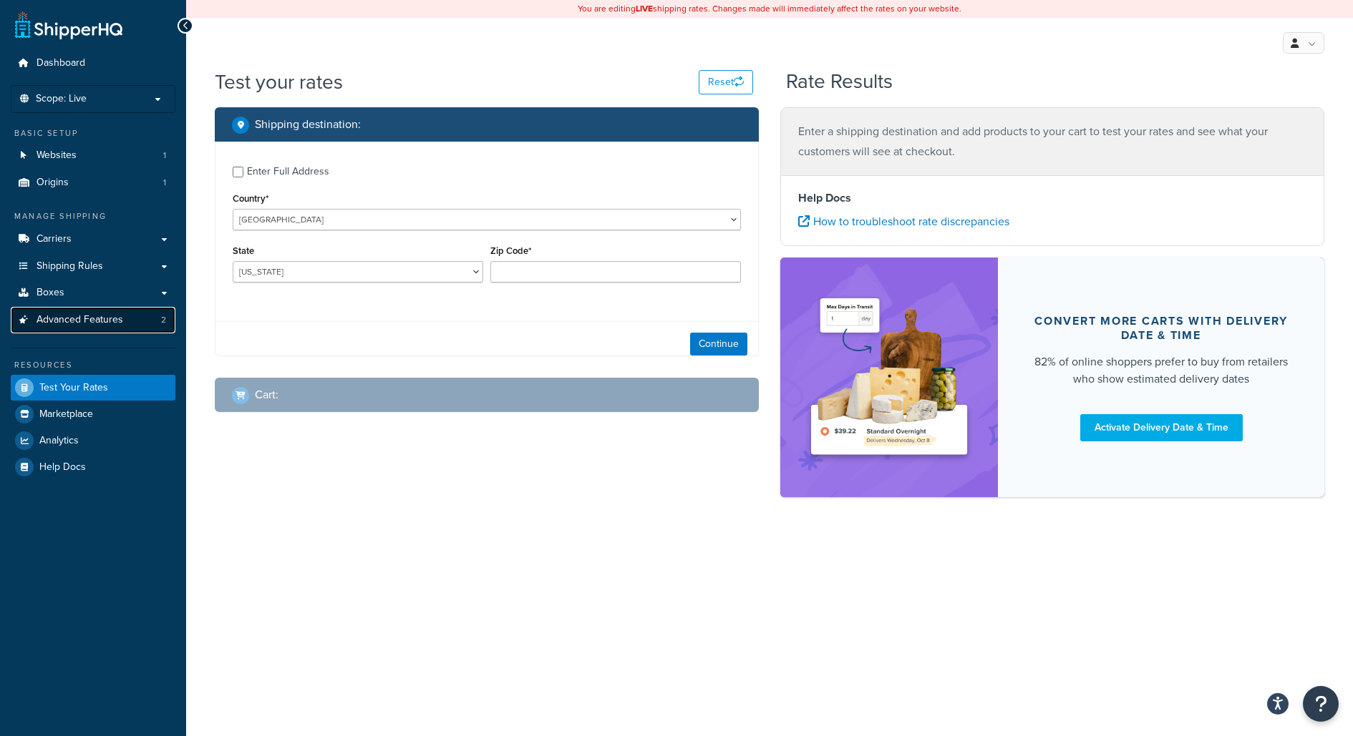
click at [115, 319] on span "Advanced Features" at bounding box center [79, 320] width 87 height 12
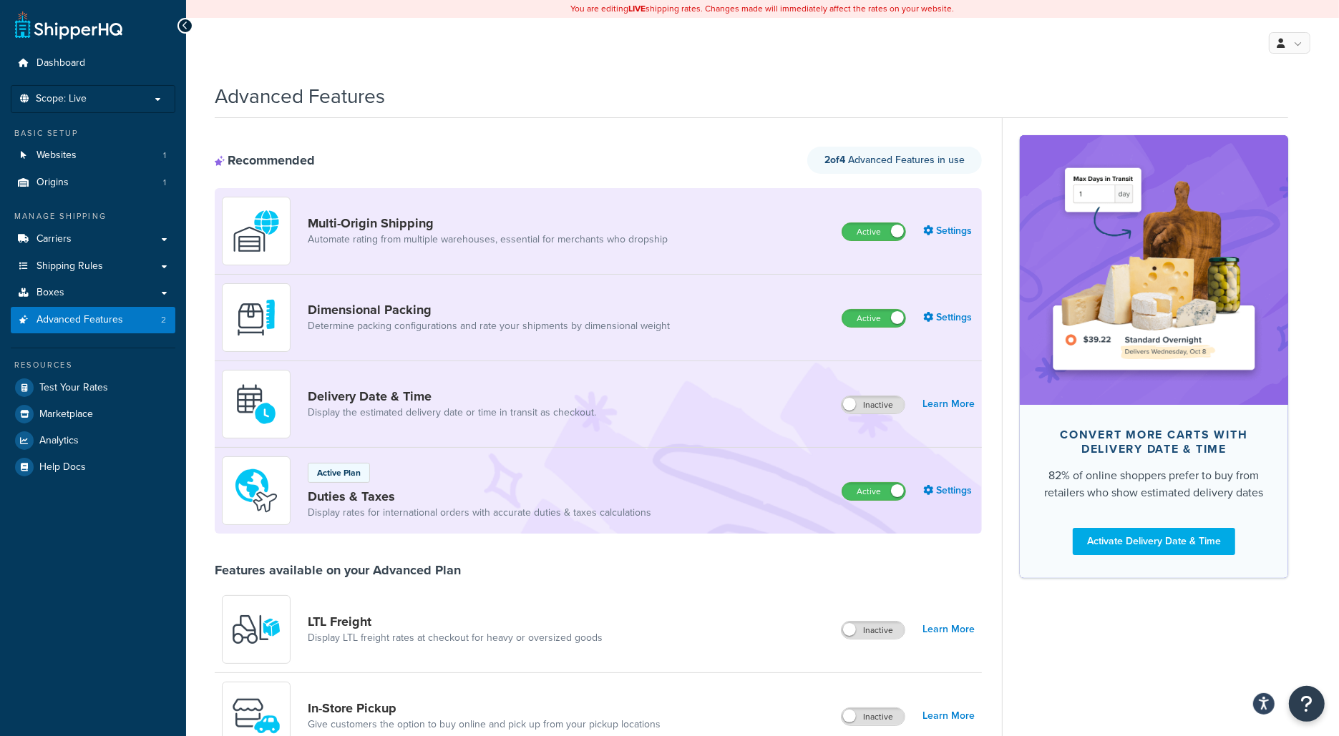
click at [399, 474] on div "Active Plan Duties & Taxes Display rates for international orders with accurate…" at bounding box center [480, 491] width 344 height 58
click at [946, 492] on link "Settings" at bounding box center [949, 491] width 52 height 20
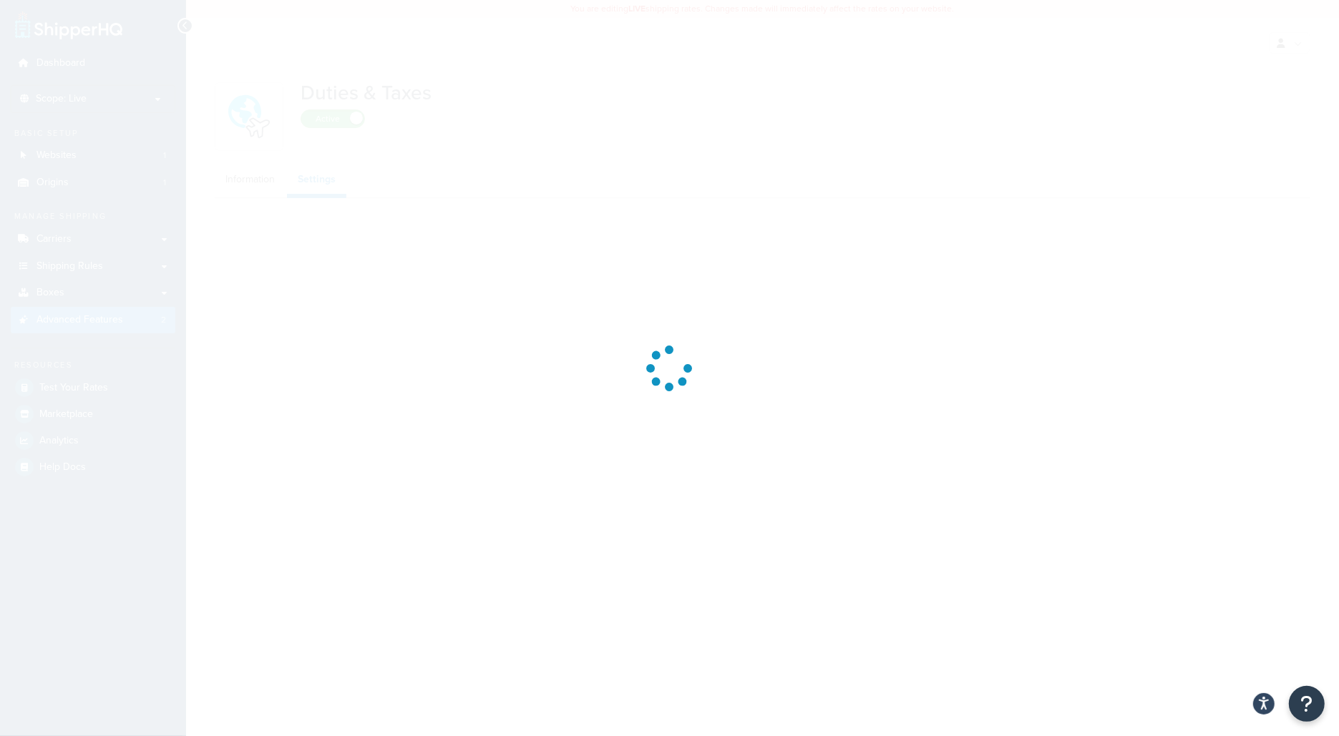
select select "US"
select select "false"
select select "AVERAGE"
select select "BUSINESS"
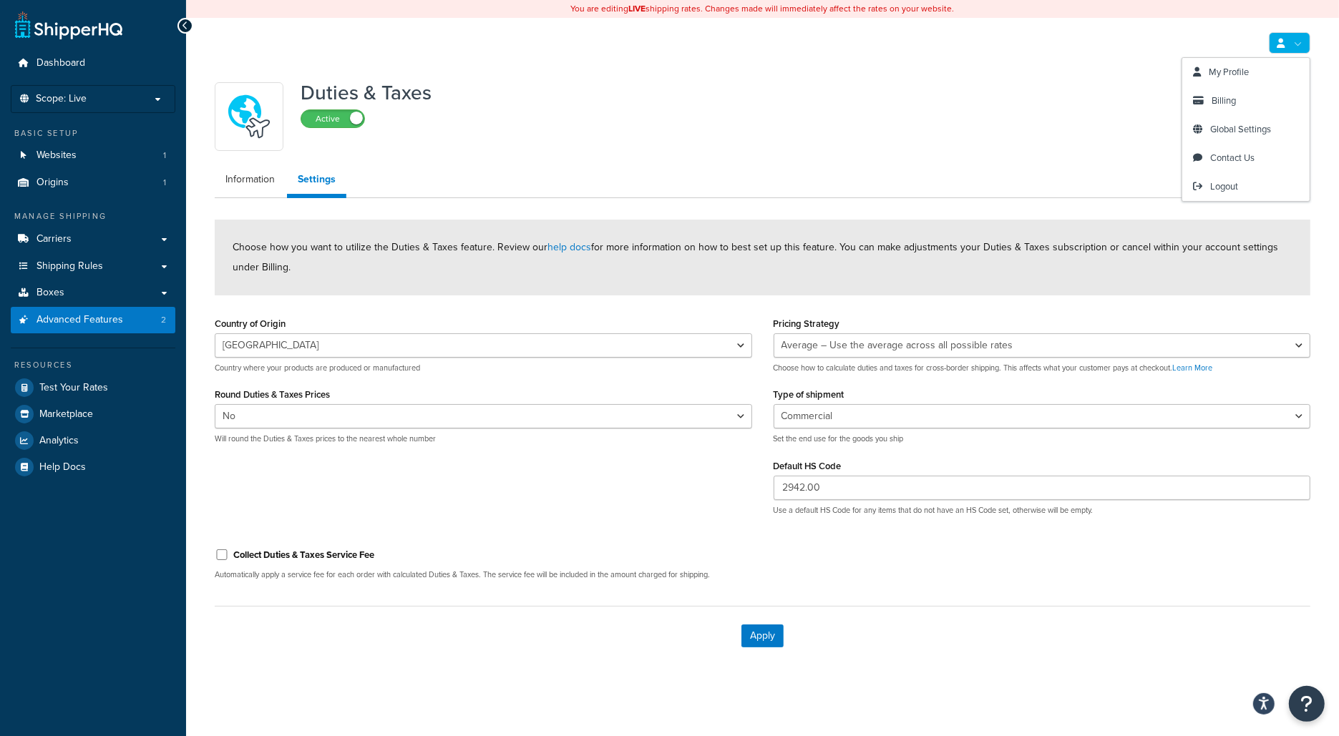
click at [1294, 46] on link at bounding box center [1290, 42] width 42 height 21
click at [1238, 108] on link "Billing" at bounding box center [1245, 101] width 127 height 29
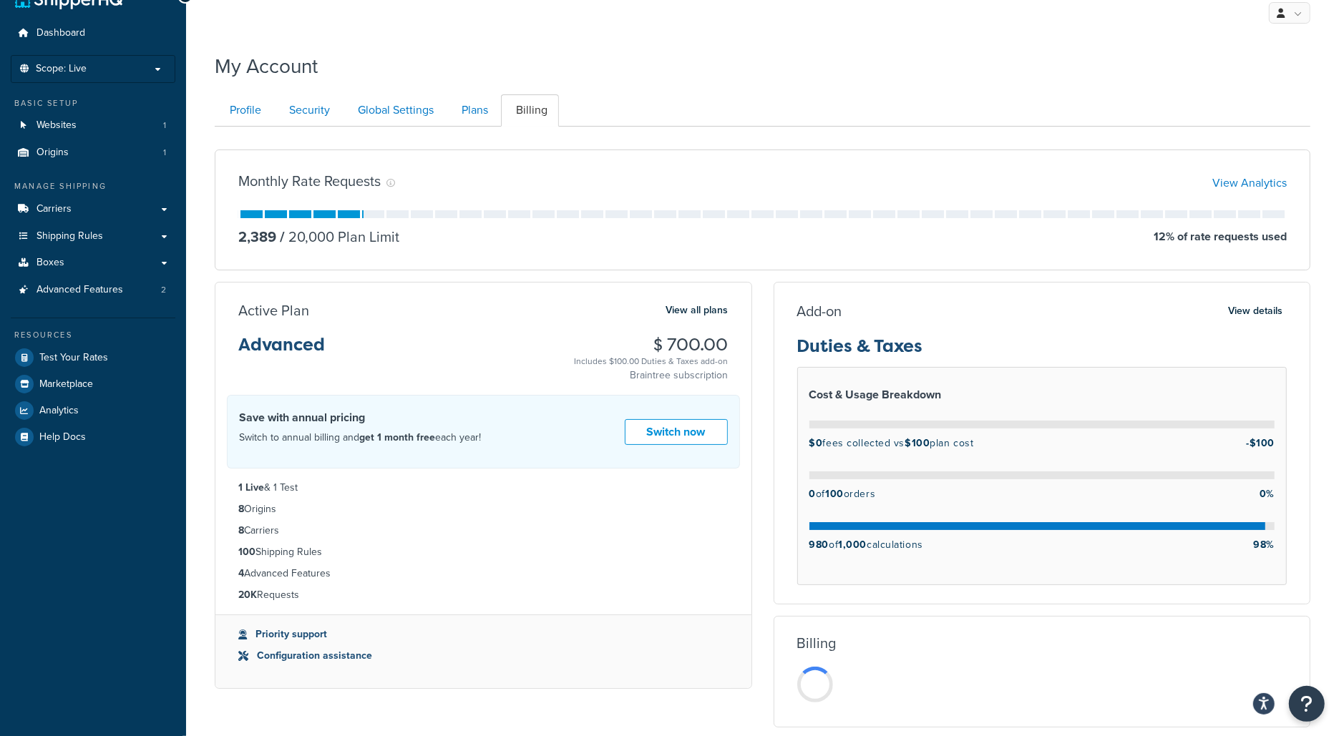
scroll to position [43, 0]
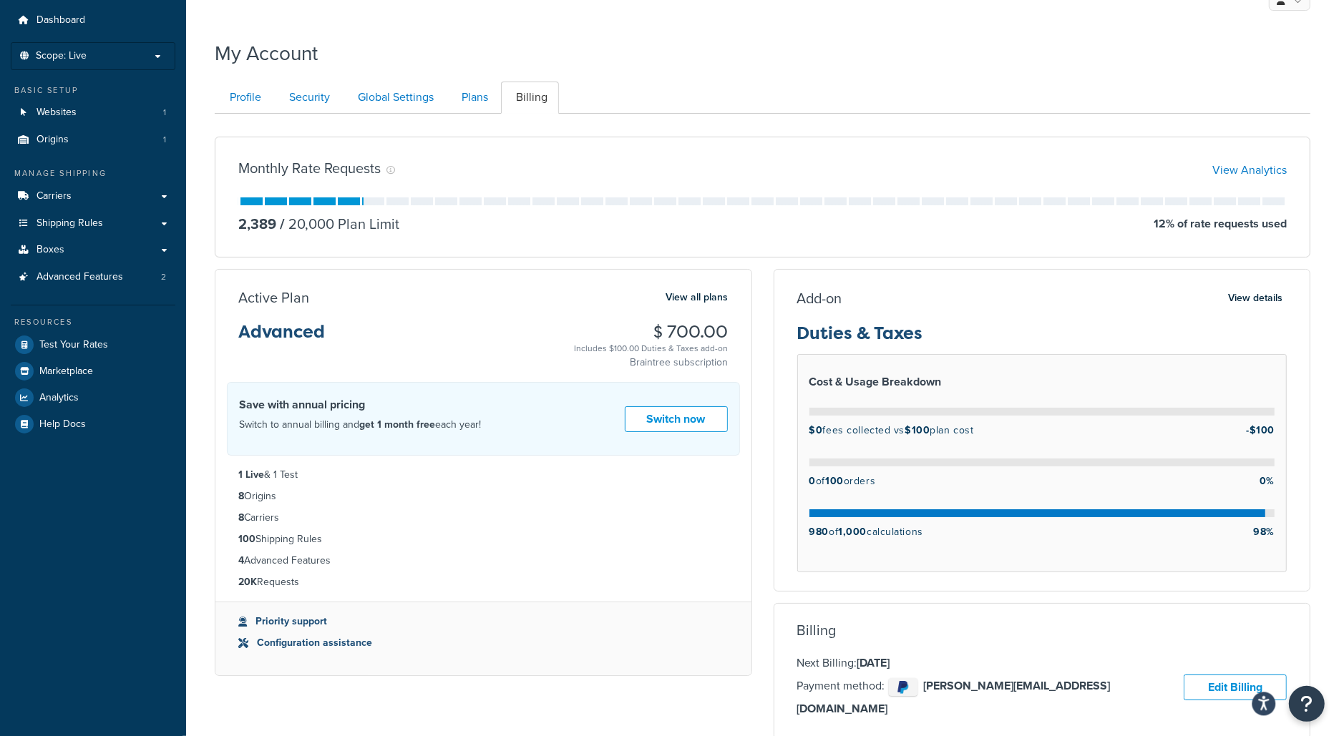
click at [1259, 701] on icon "Open accessiBe: accessibility options, statement and help" at bounding box center [1263, 706] width 11 height 12
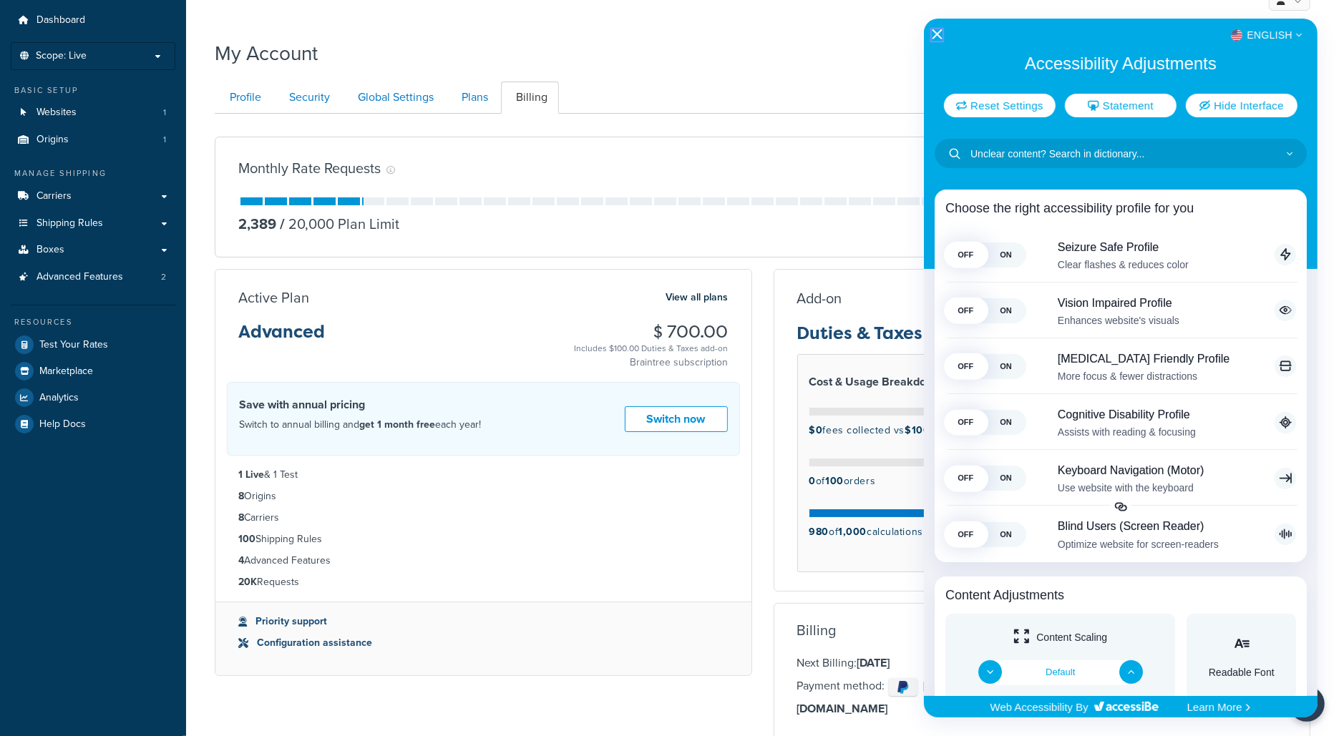
click at [937, 34] on icon "Close Accessibility Interface" at bounding box center [937, 34] width 10 height 10
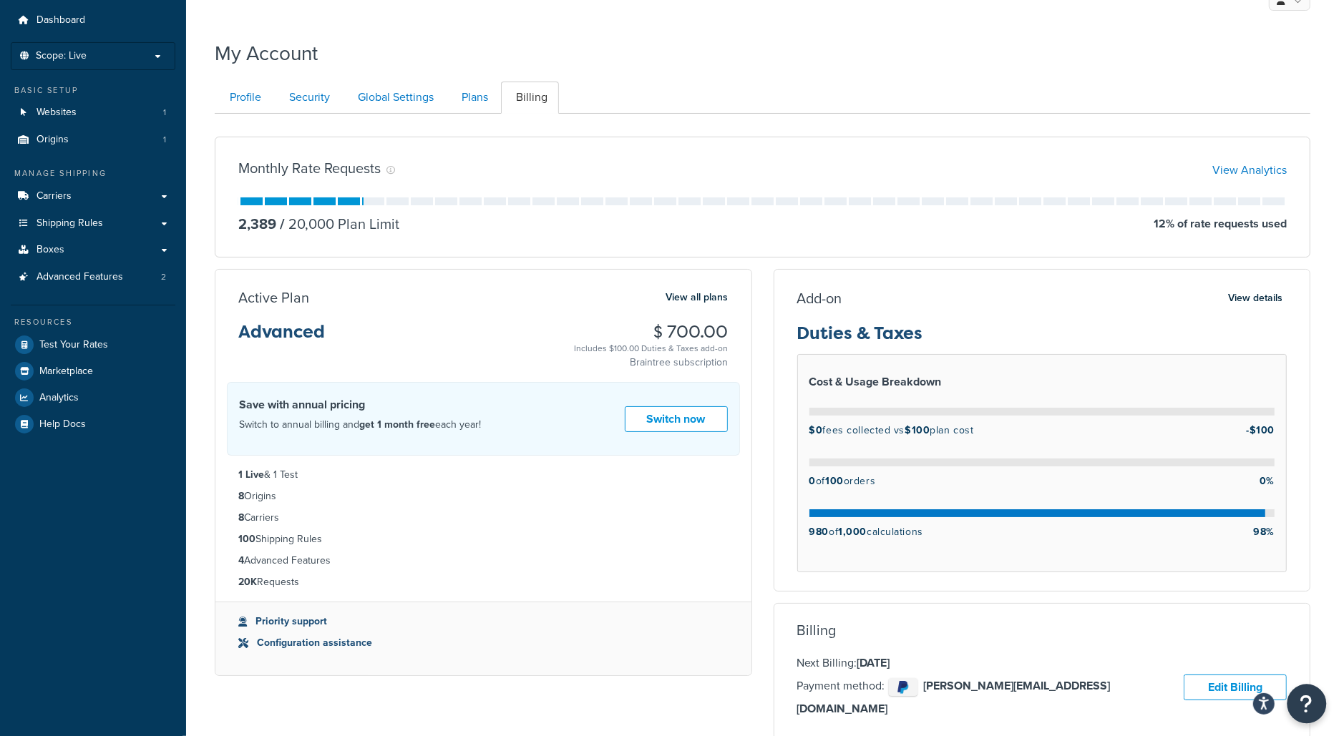
click at [1305, 713] on icon "Open Resource Center" at bounding box center [1307, 704] width 14 height 20
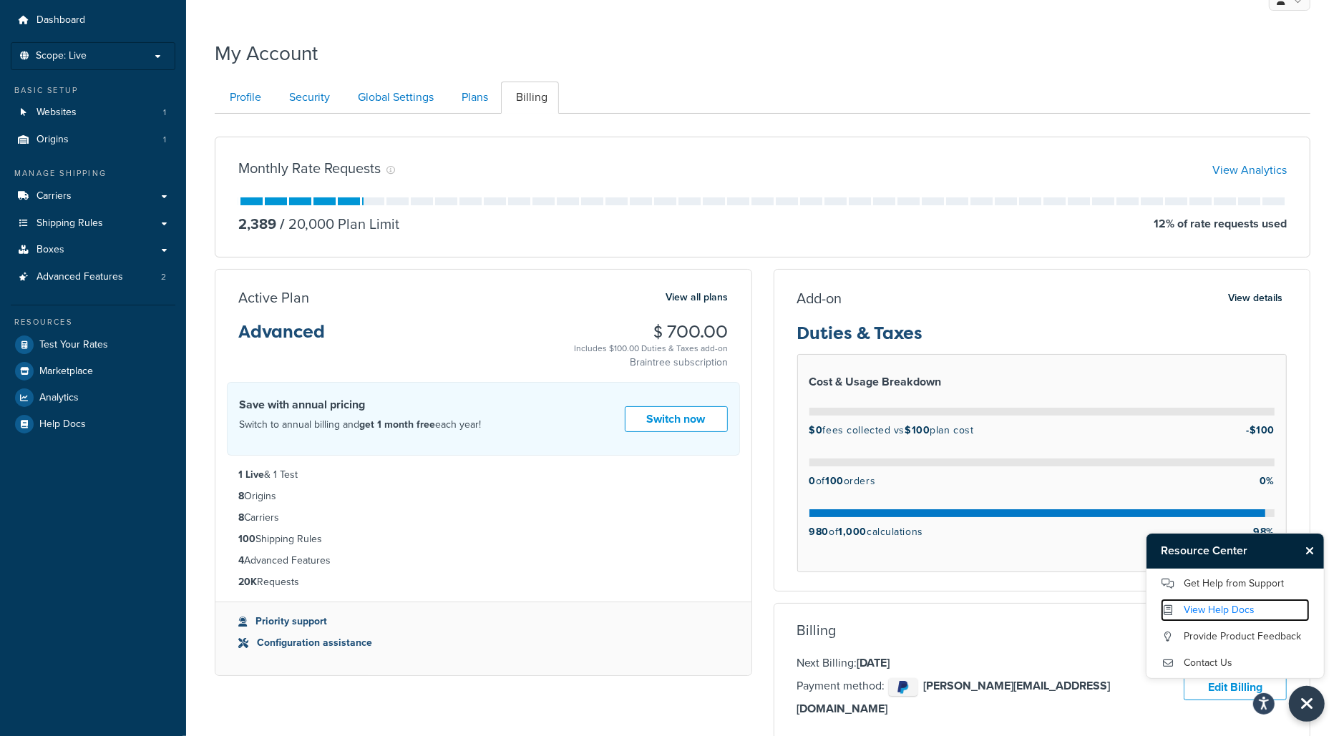
click at [1251, 608] on link "View Help Docs" at bounding box center [1235, 610] width 149 height 23
click at [1239, 588] on link "Get Help from Support" at bounding box center [1235, 584] width 149 height 23
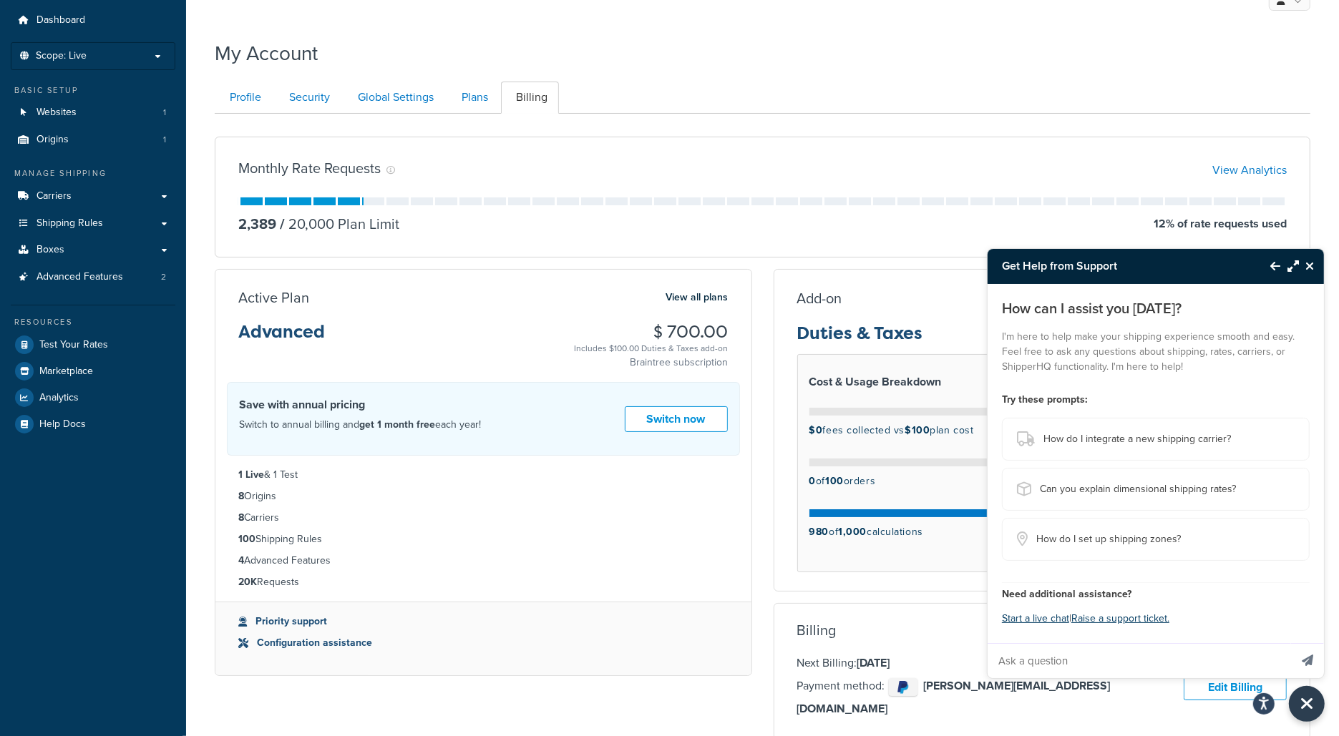
click at [1272, 269] on icon "Back to Resource Center" at bounding box center [1275, 265] width 10 height 11
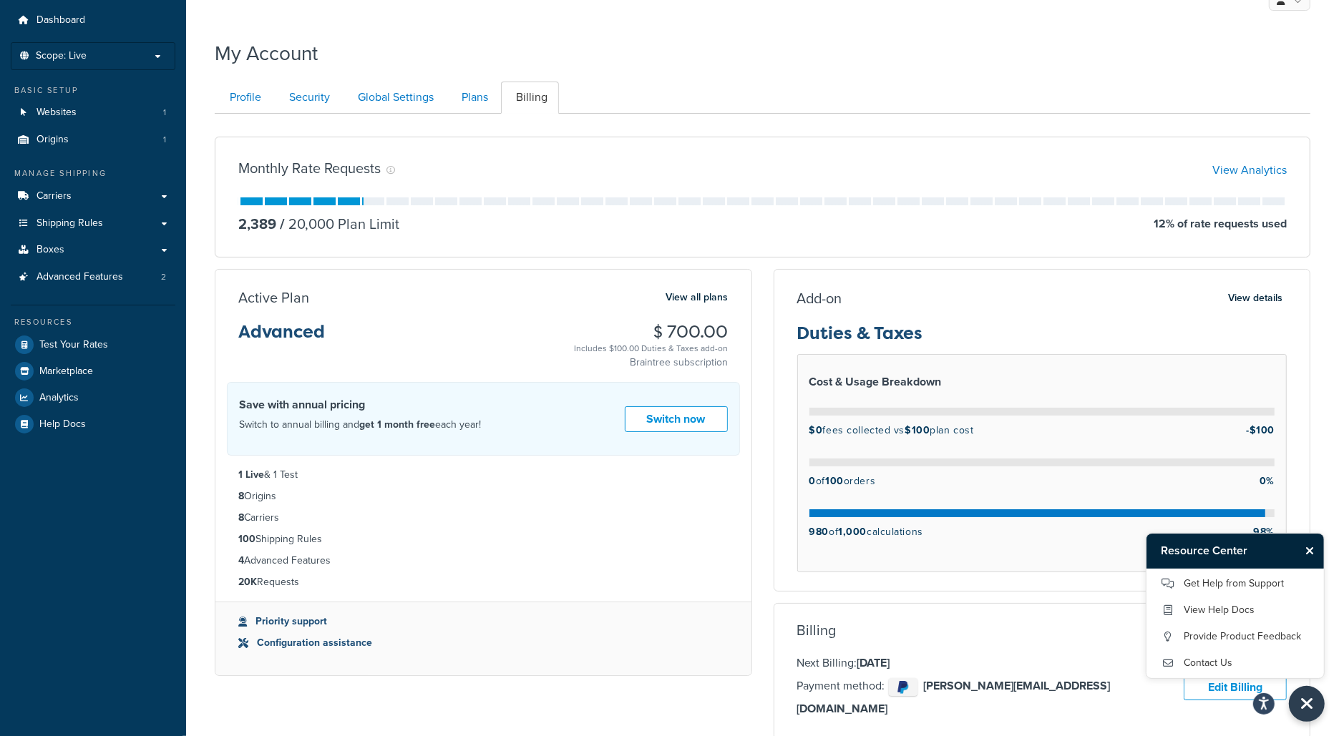
click at [1305, 550] on icon "Close Resource Center" at bounding box center [1309, 550] width 9 height 11
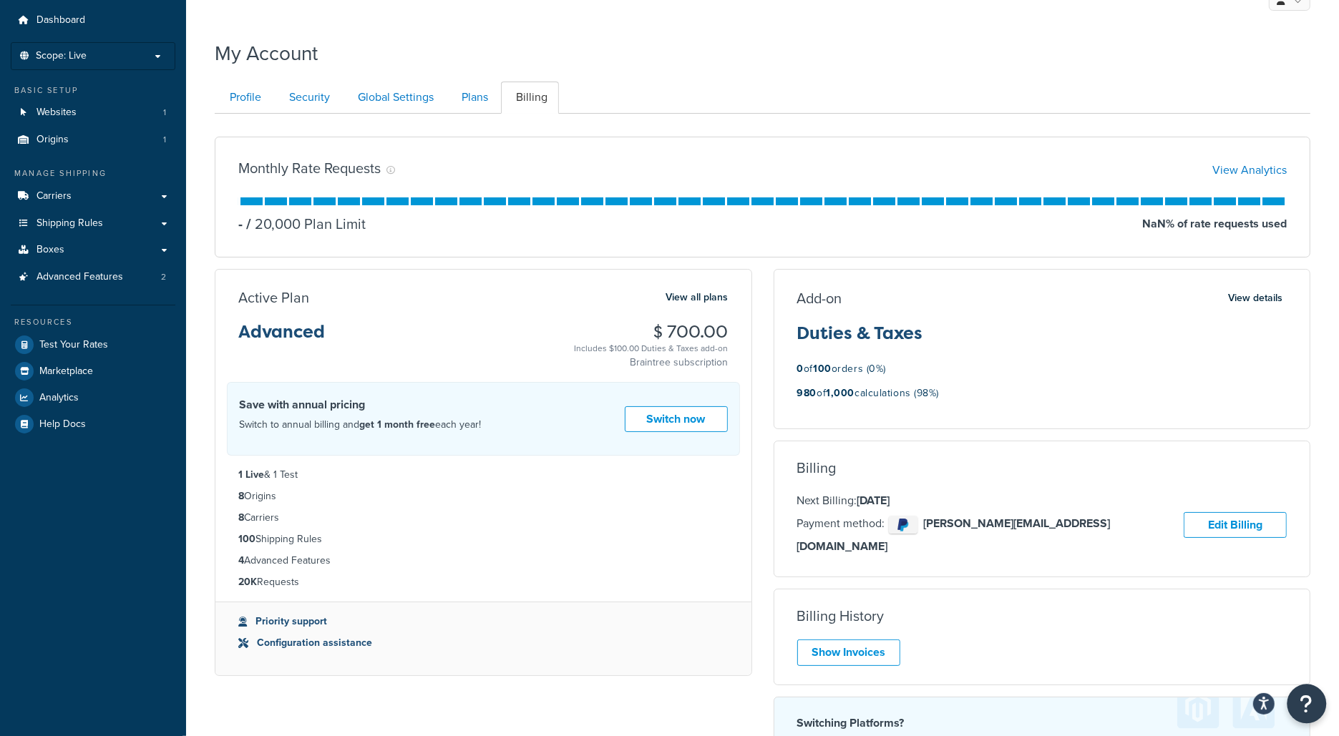
click at [1302, 706] on icon "Open Resource Center" at bounding box center [1307, 704] width 14 height 20
